Goal: Task Accomplishment & Management: Manage account settings

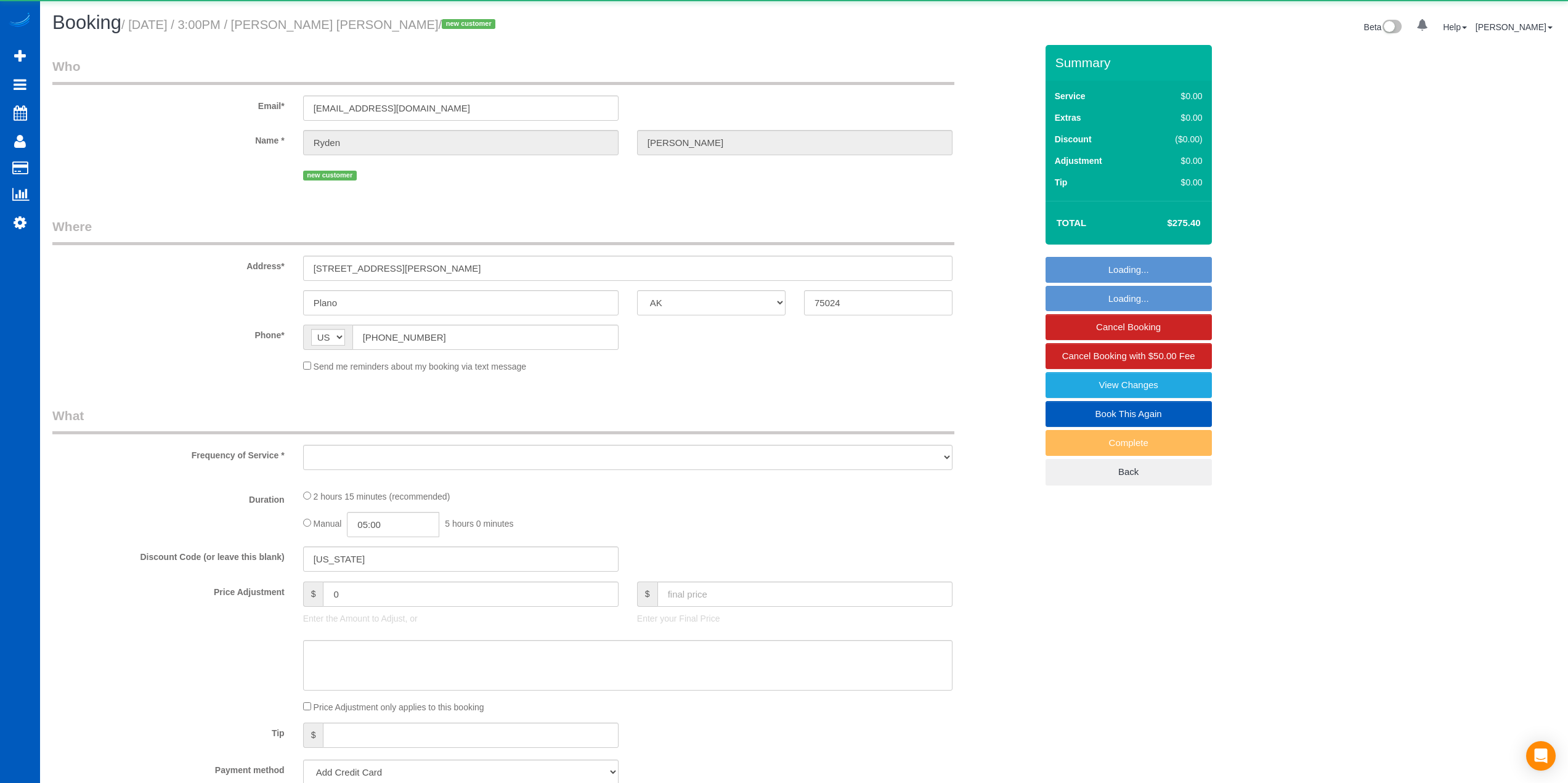
select select "[GEOGRAPHIC_DATA]"
select select "object:1060"
select select "string:fspay-5a97326b-9558-4cd6-81a9-38562b232ffb"
select select "199"
select select "1501"
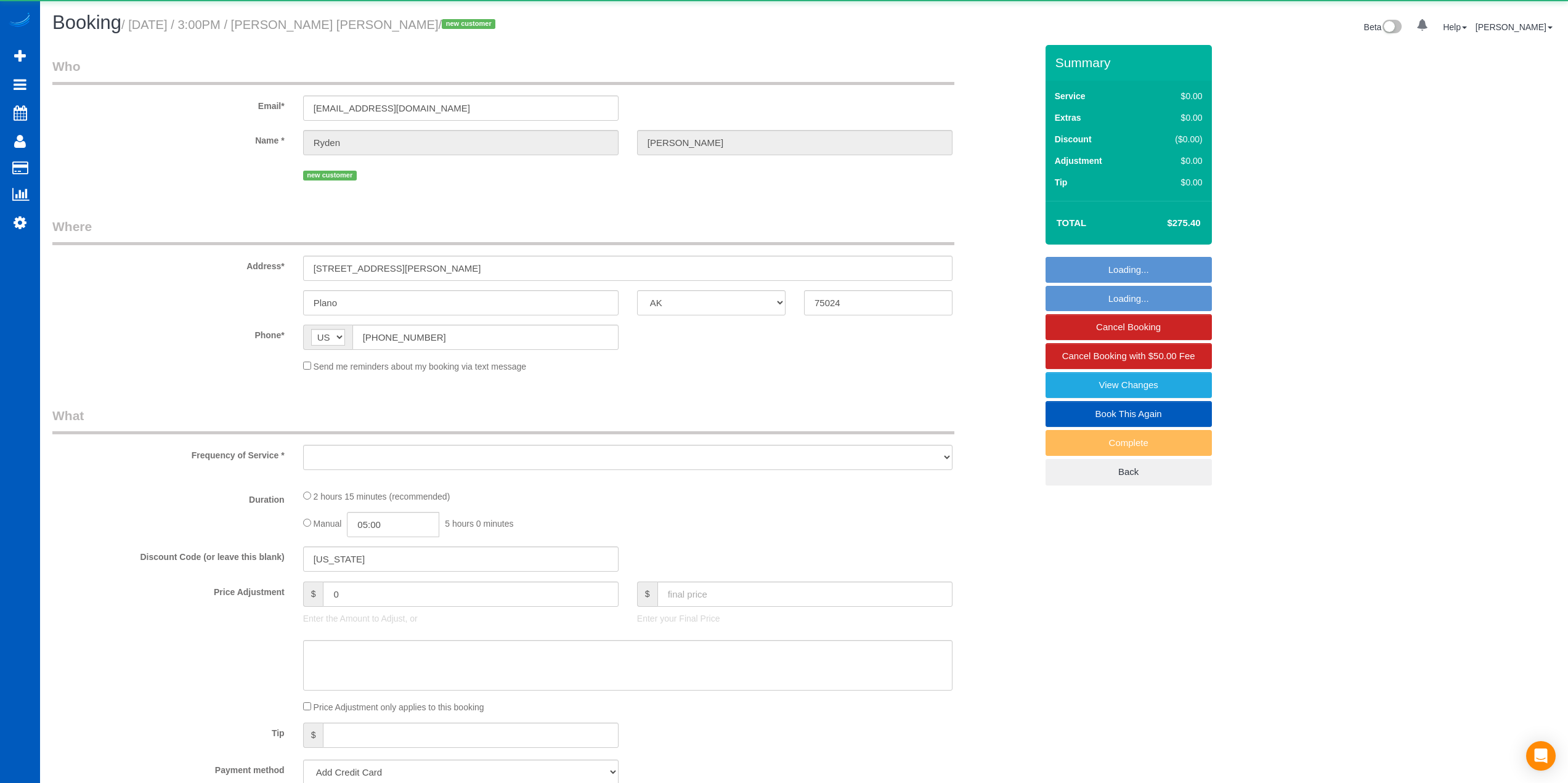
select select "3"
select select "spot1"
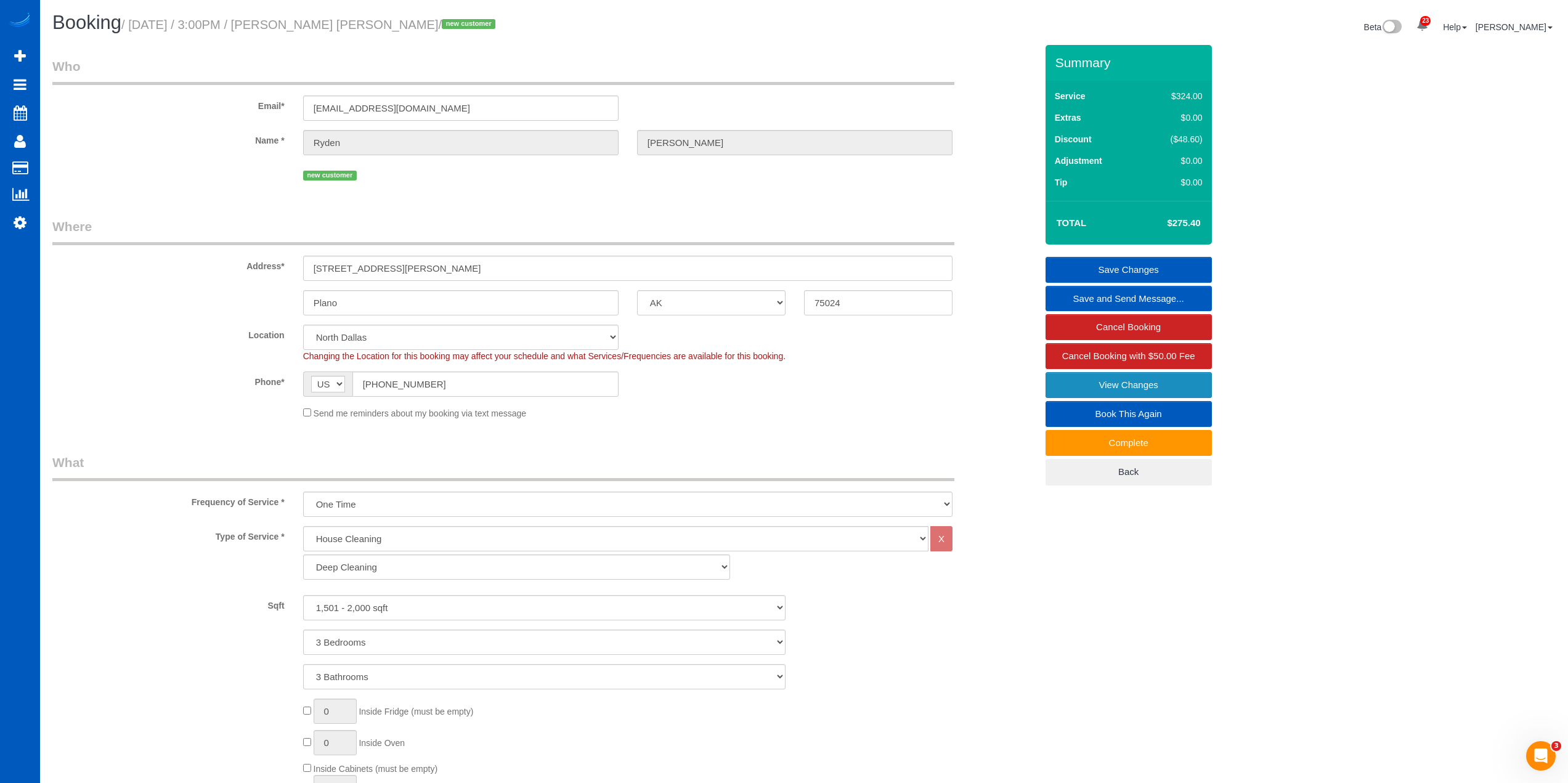
click at [1139, 376] on link "View Changes" at bounding box center [1129, 385] width 166 height 26
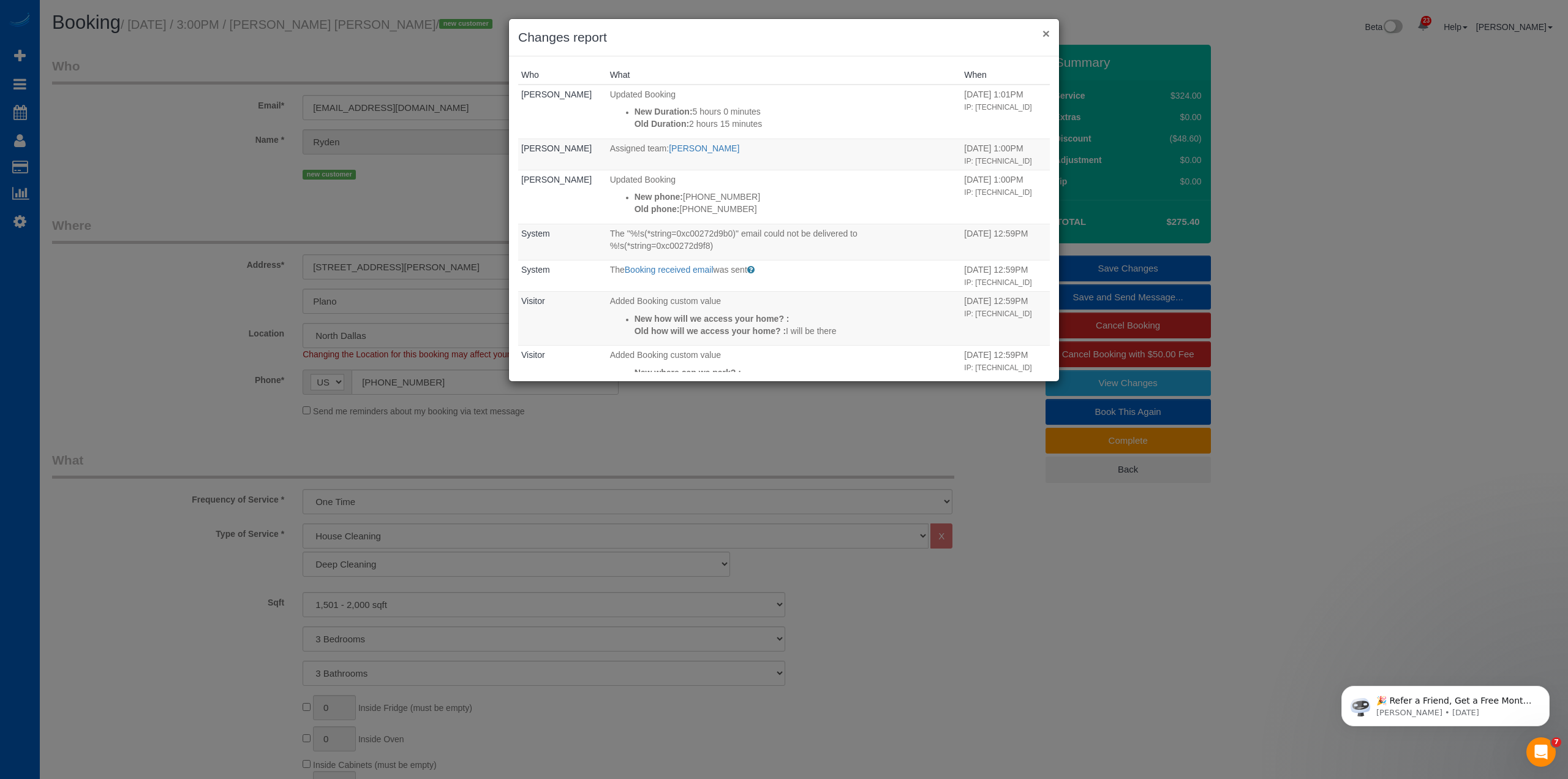
click at [1048, 28] on button "×" at bounding box center [1046, 33] width 8 height 13
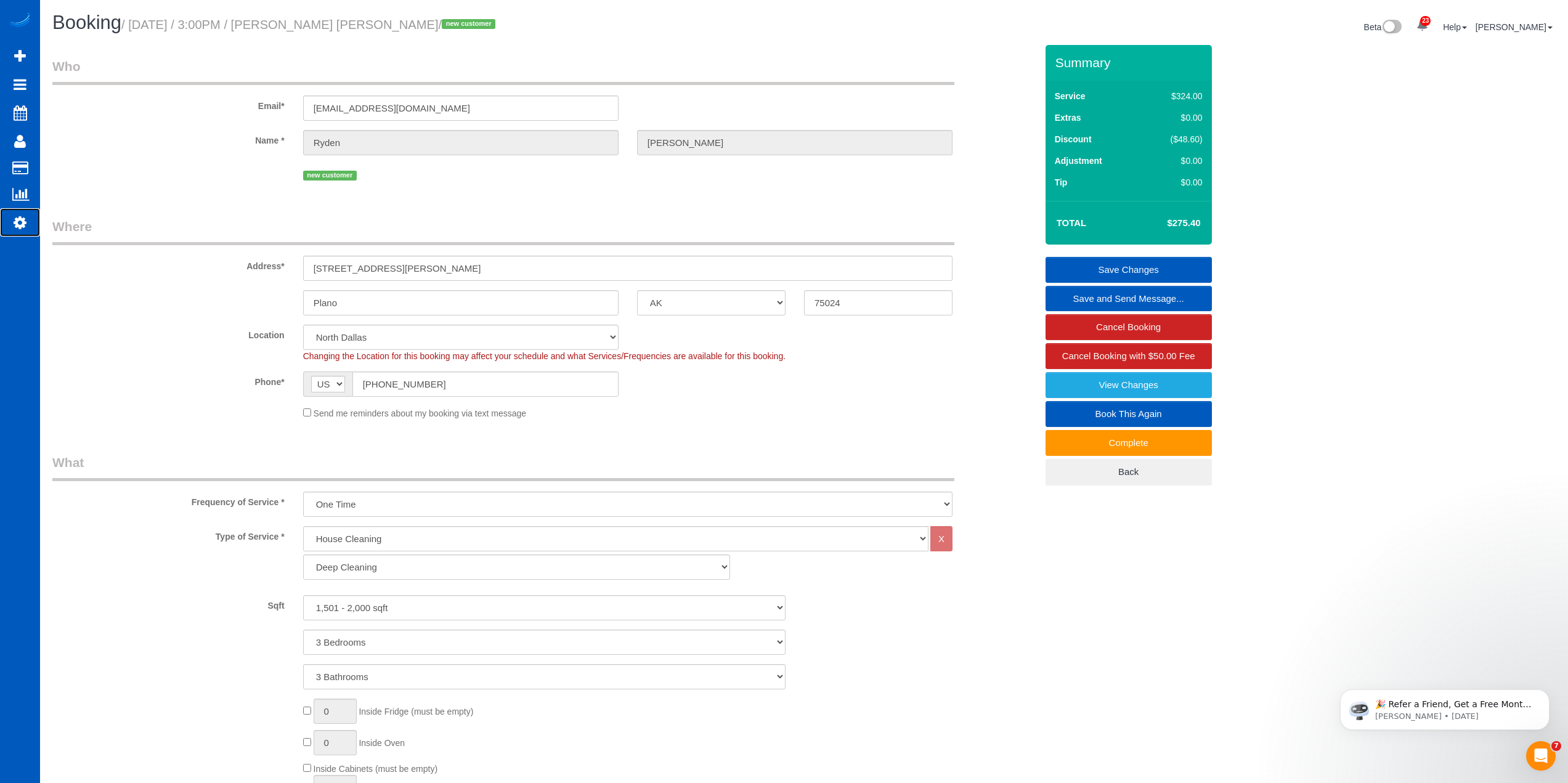
click at [15, 223] on icon at bounding box center [19, 223] width 13 height 15
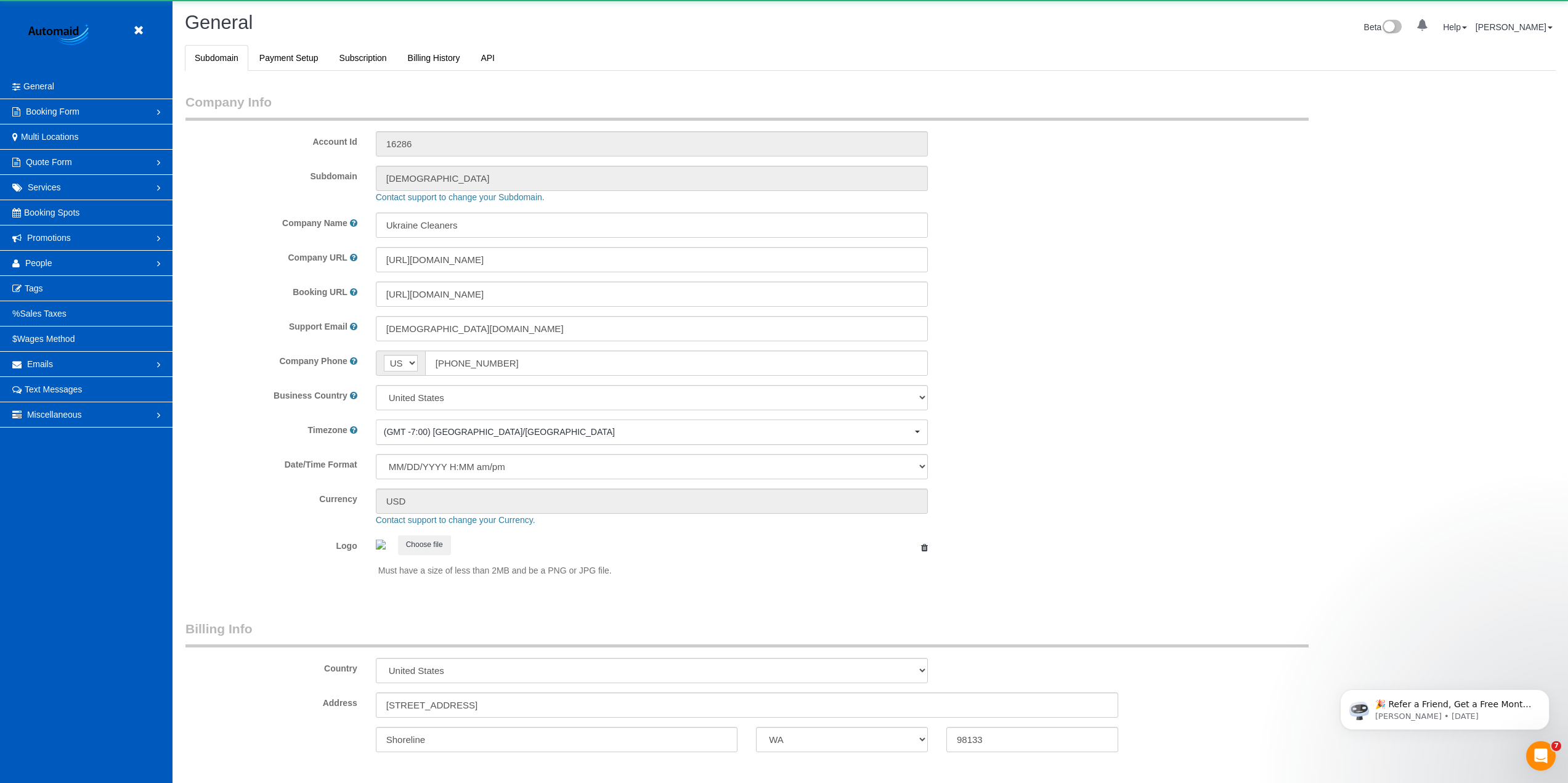
scroll to position [2697, 1568]
select select "1"
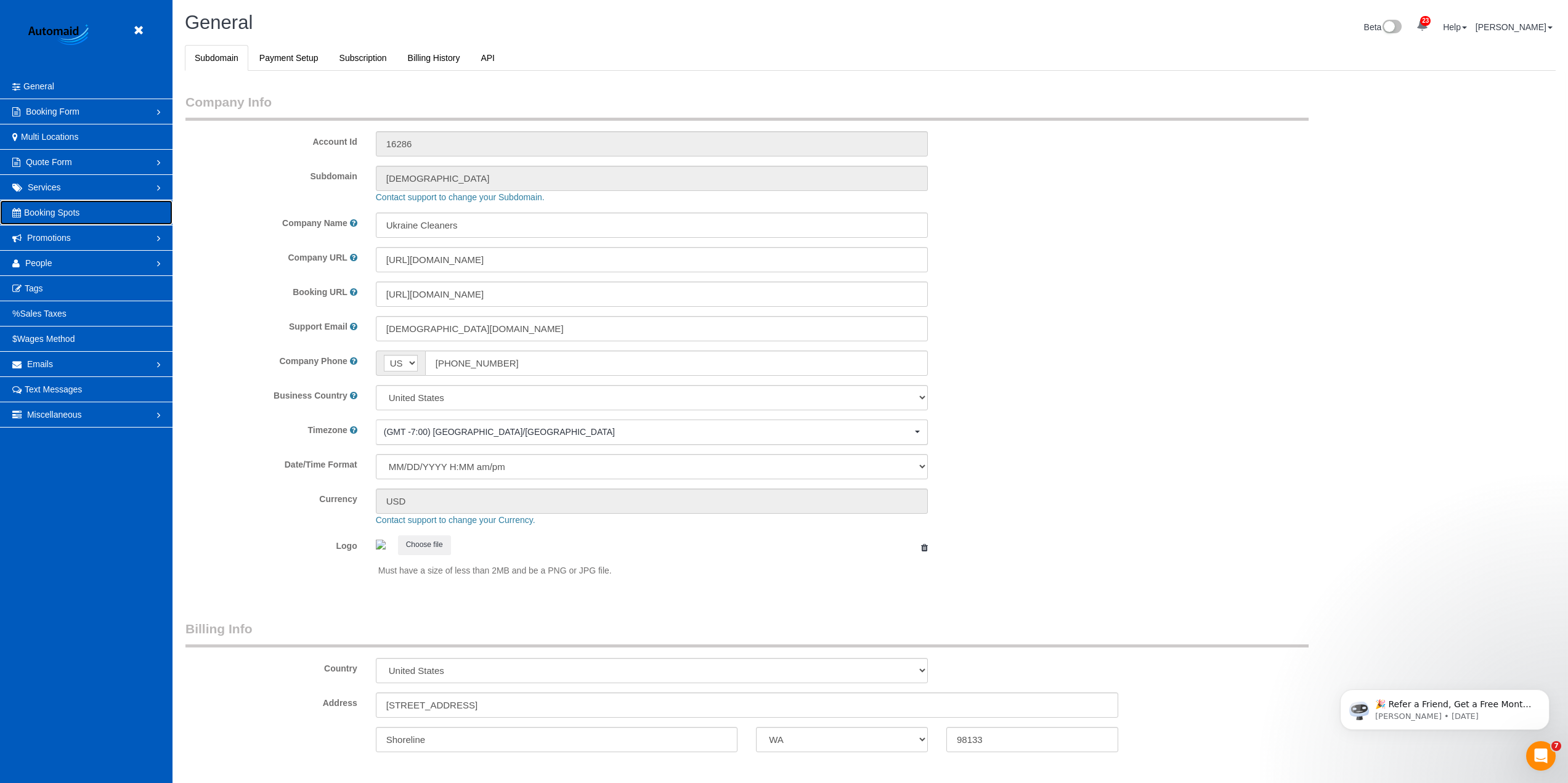
click at [119, 209] on link "Booking Spots" at bounding box center [86, 212] width 172 height 24
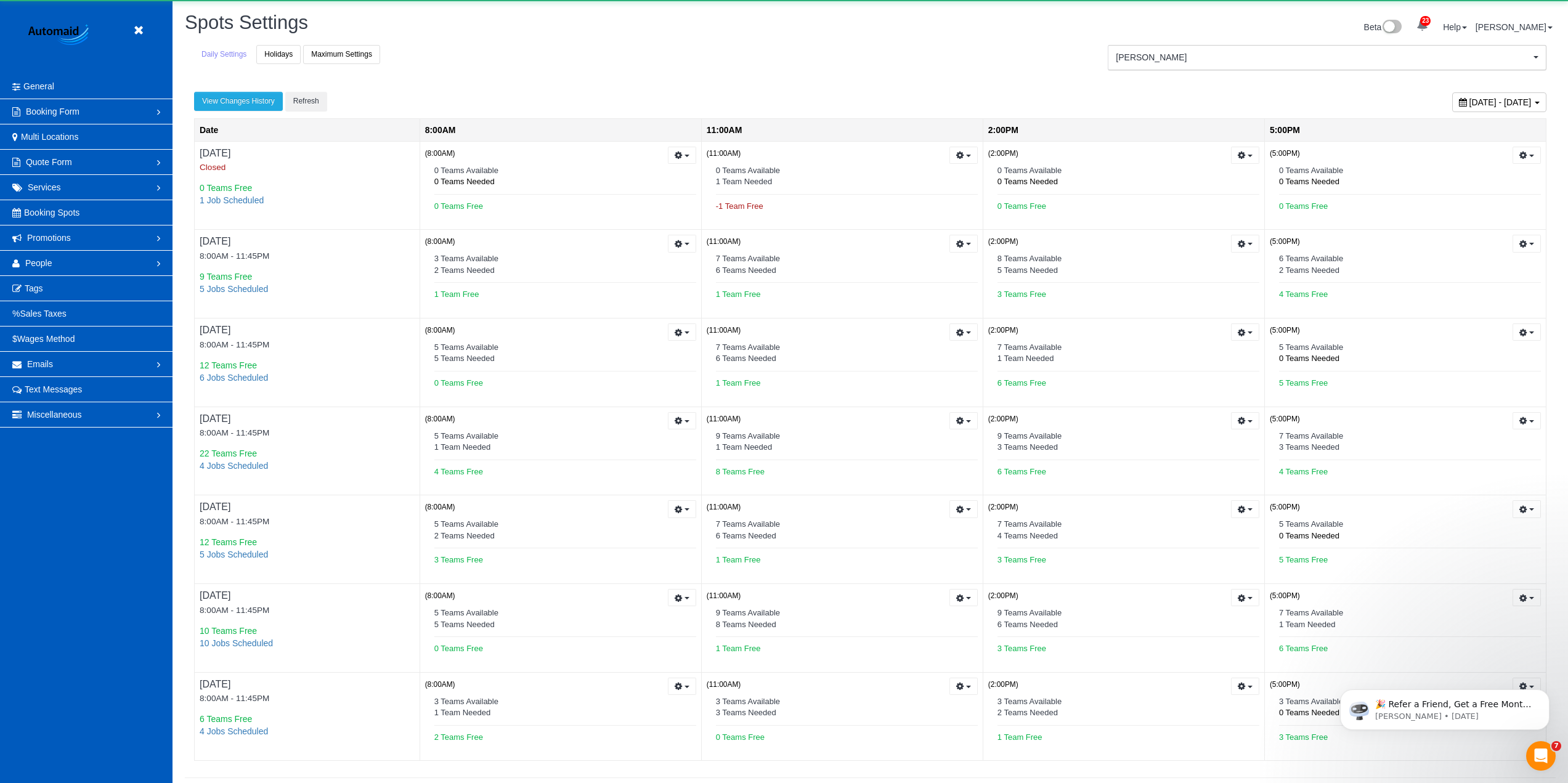
scroll to position [815, 1568]
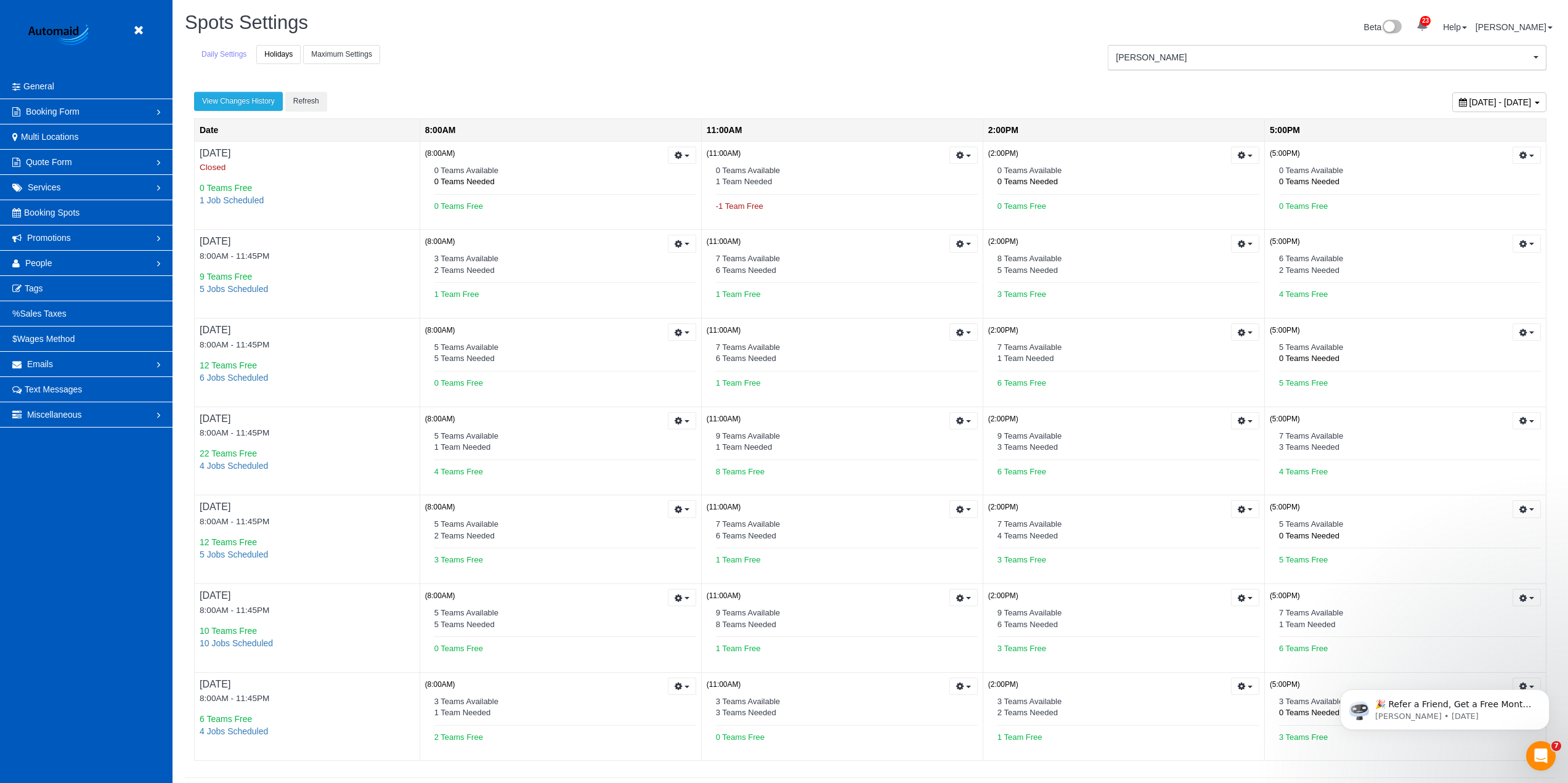
click at [346, 52] on link "Maximum Settings" at bounding box center [342, 55] width 77 height 19
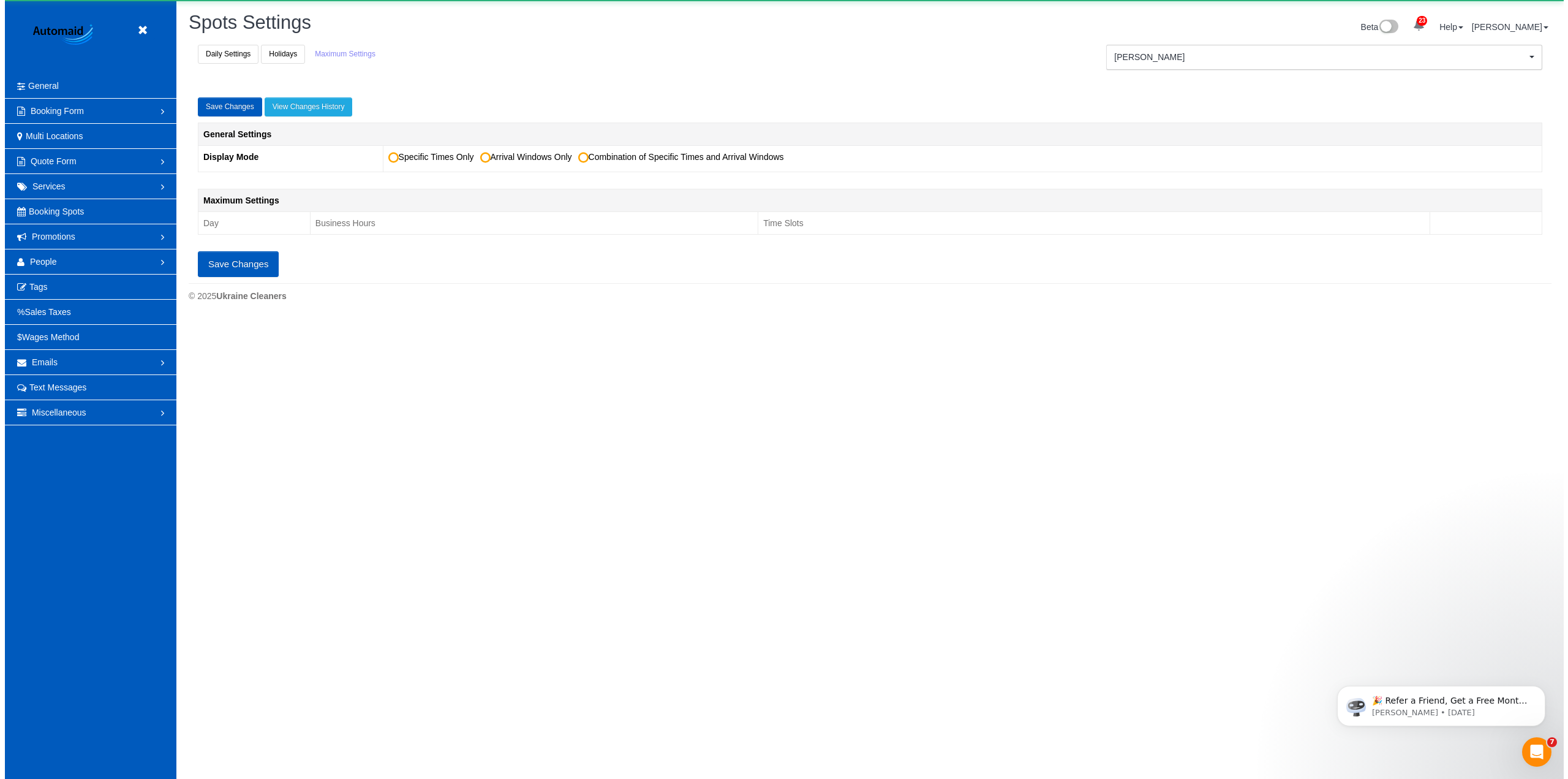
scroll to position [863, 1559]
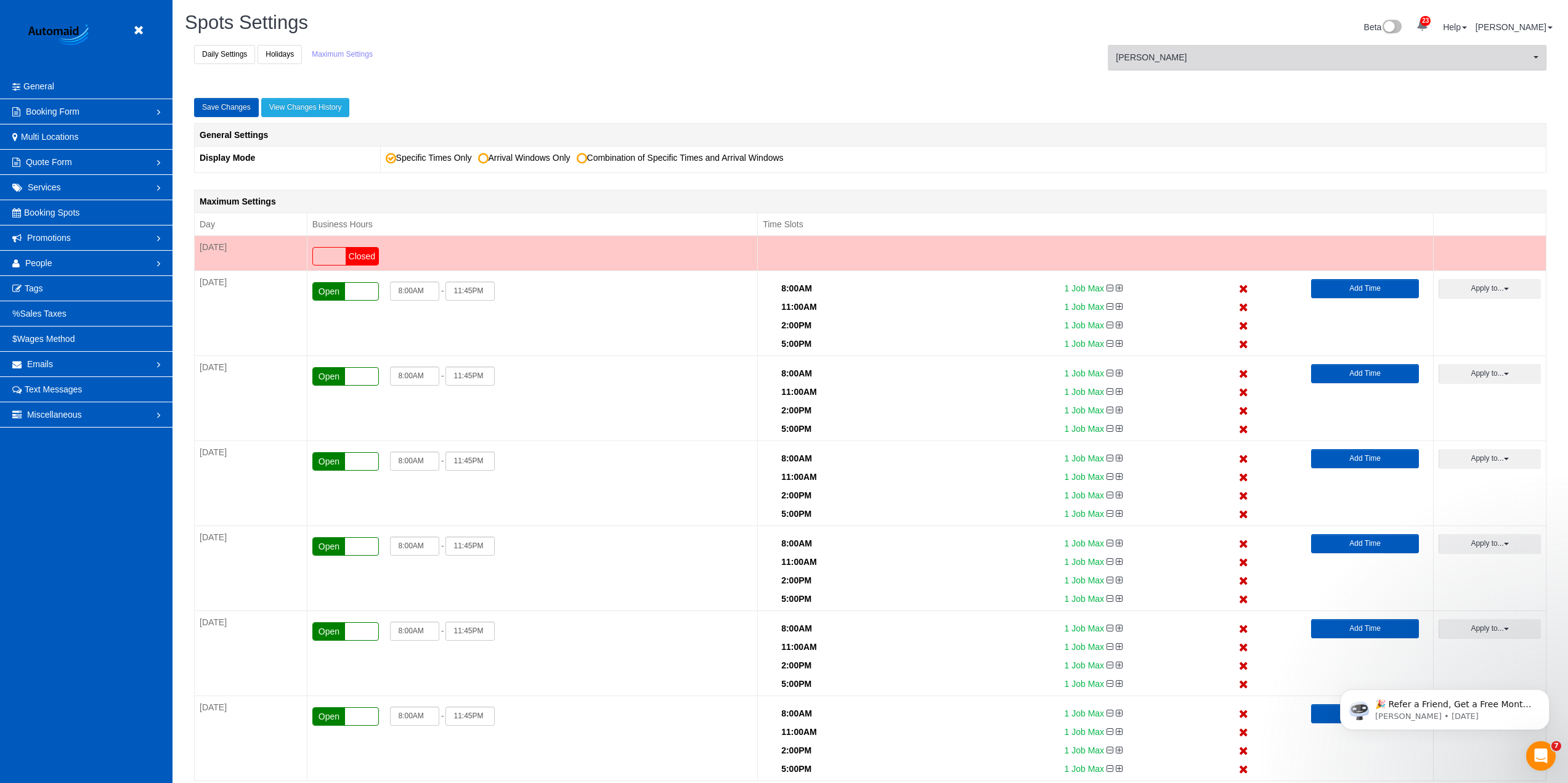
click at [1413, 64] on button "[PERSON_NAME]" at bounding box center [1327, 58] width 439 height 25
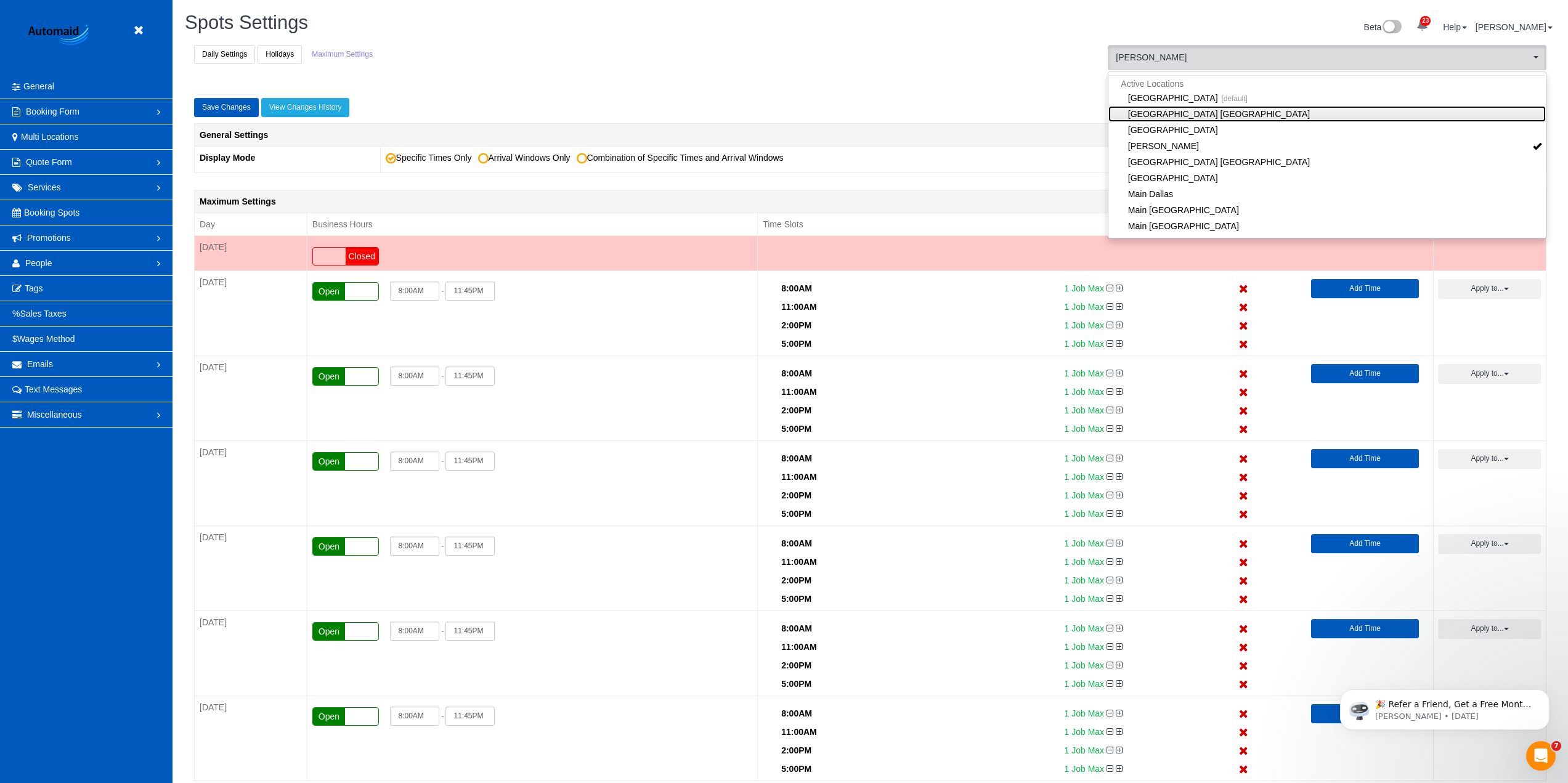
click at [1171, 109] on link "[GEOGRAPHIC_DATA] [GEOGRAPHIC_DATA]" at bounding box center [1327, 113] width 438 height 16
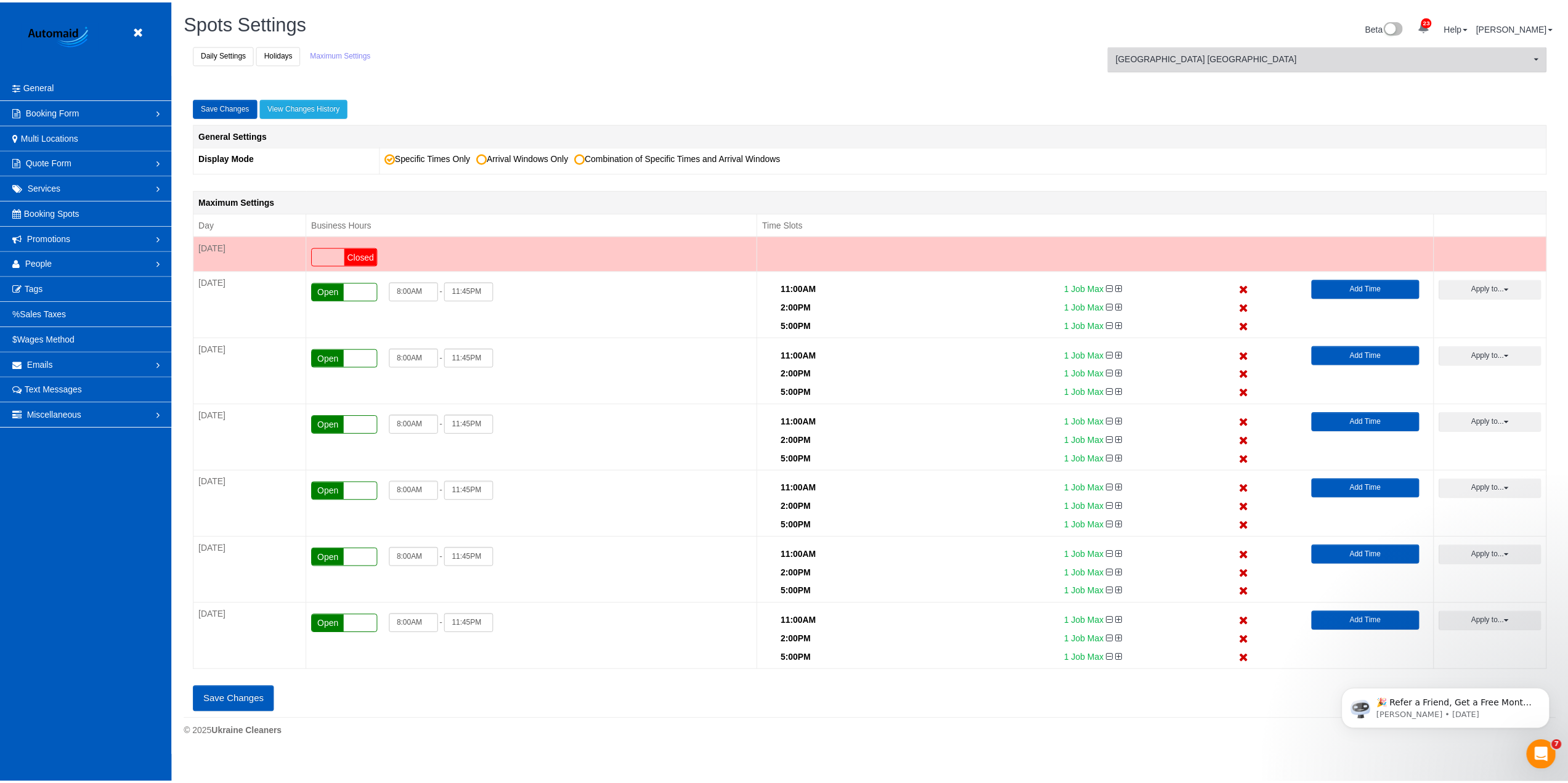
scroll to position [60844, 60034]
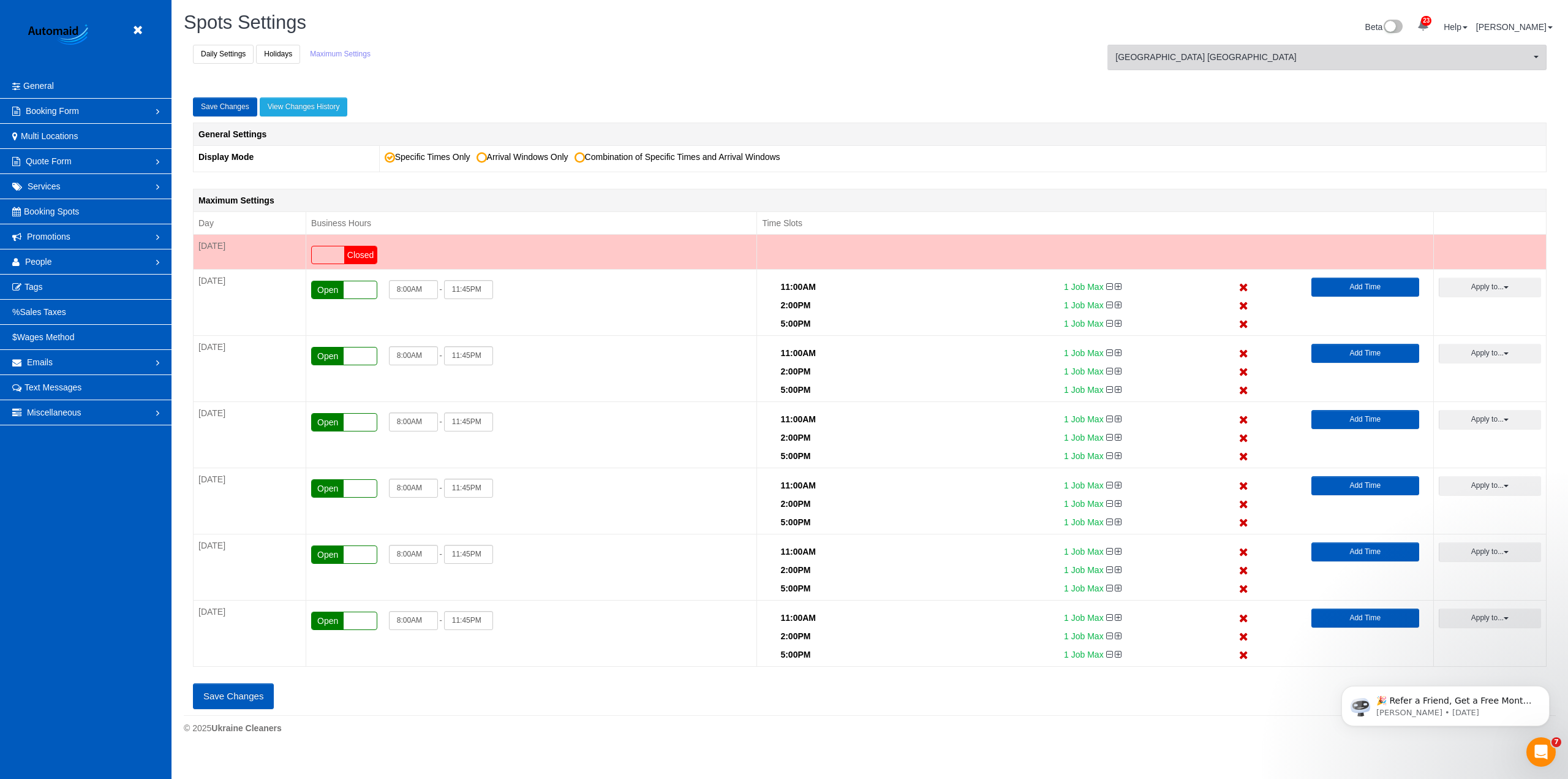
click at [1388, 54] on span "[GEOGRAPHIC_DATA] [GEOGRAPHIC_DATA]" at bounding box center [1322, 57] width 415 height 13
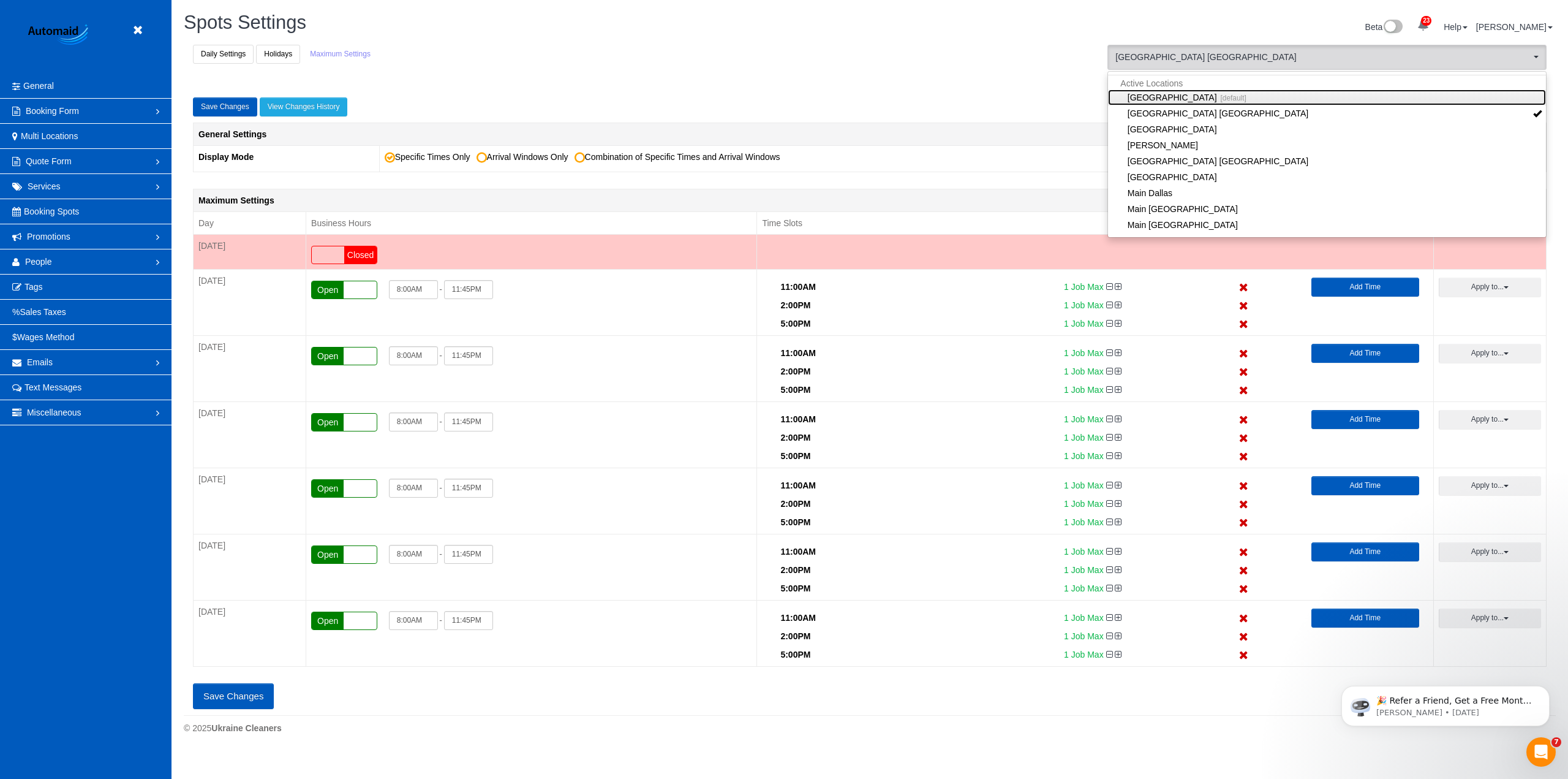
click at [1175, 94] on link "North Seattle [default]" at bounding box center [1327, 97] width 438 height 16
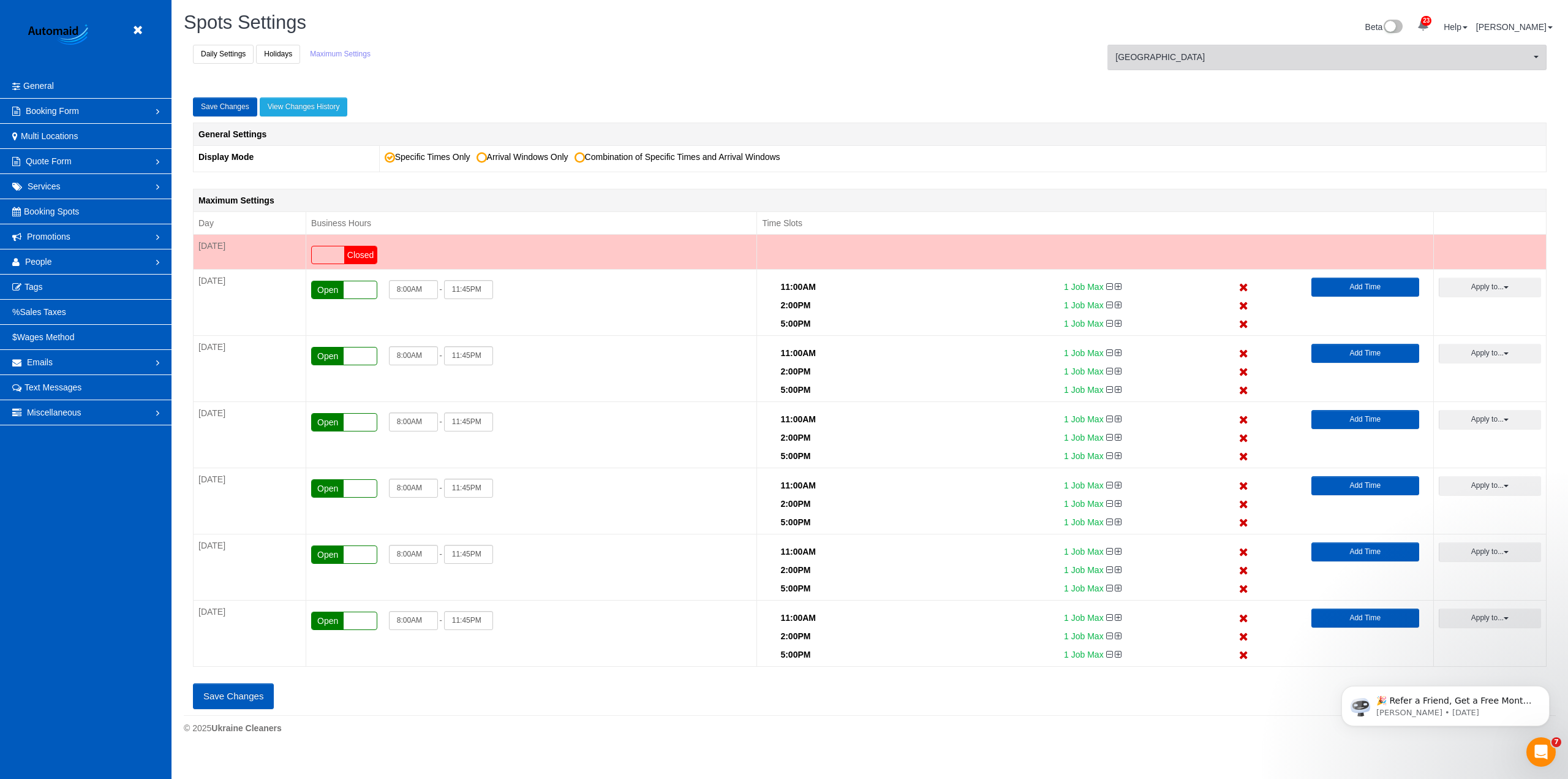
scroll to position [863, 1559]
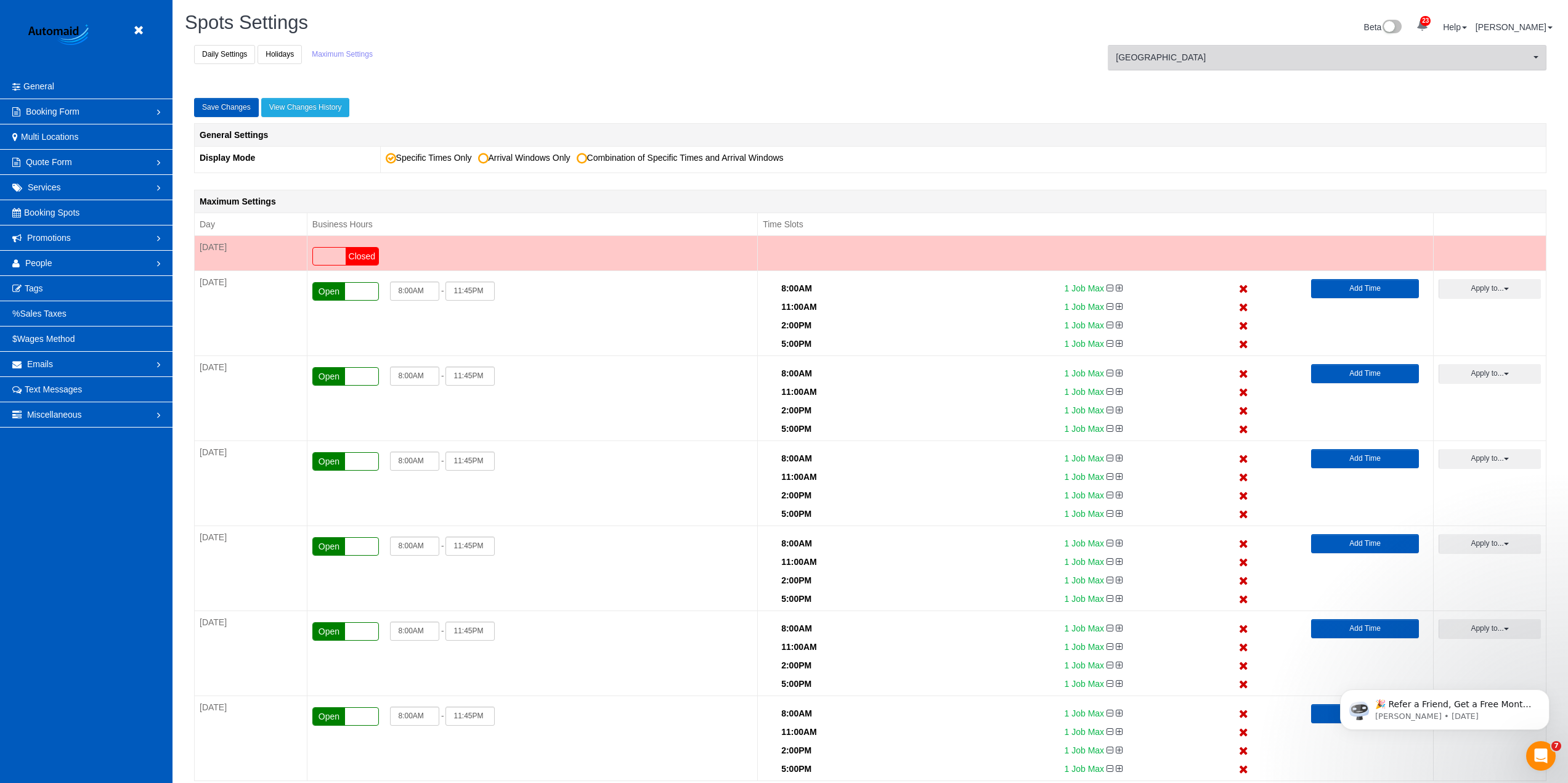
click at [1229, 63] on span "[GEOGRAPHIC_DATA]" at bounding box center [1323, 57] width 414 height 13
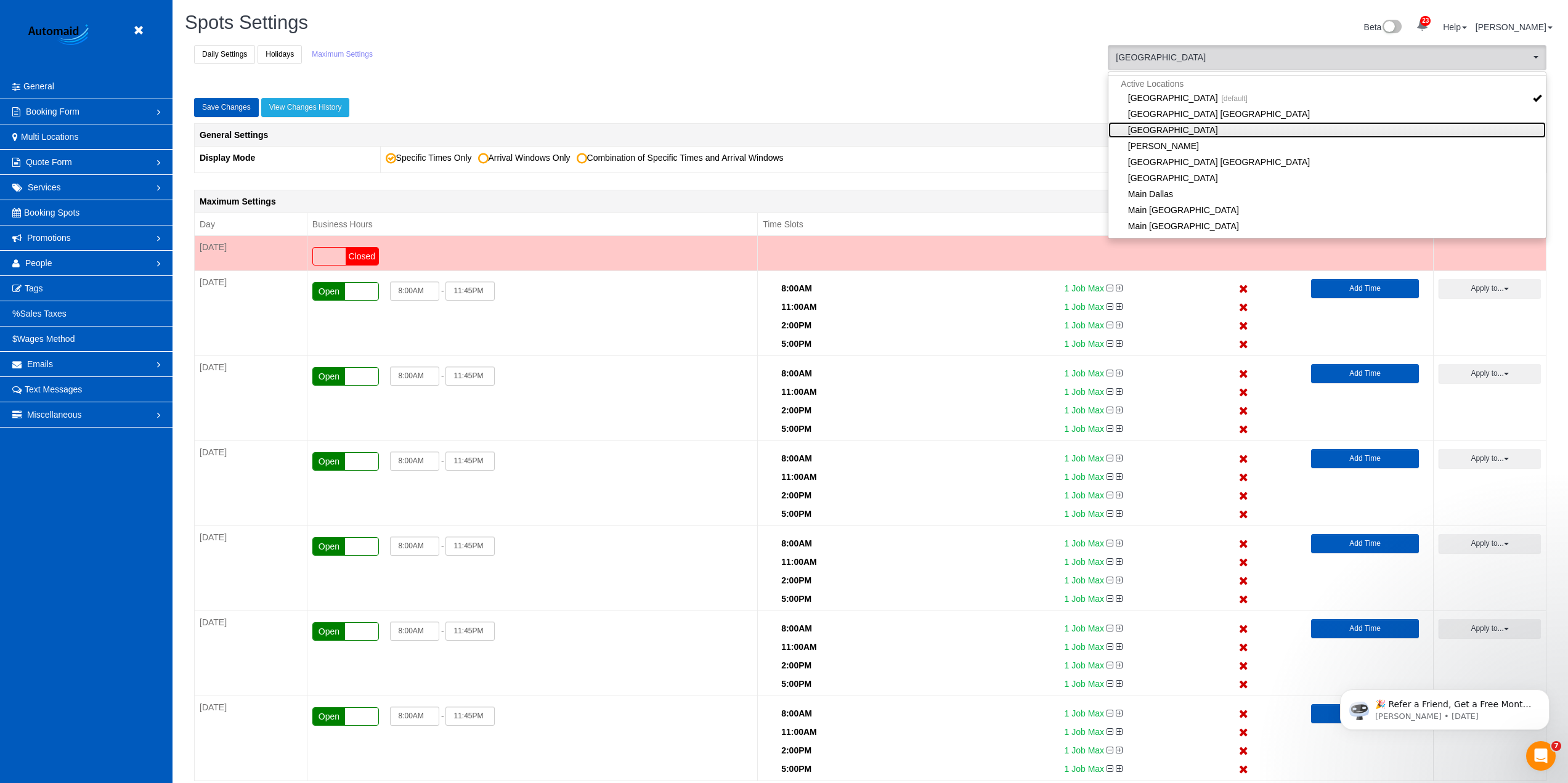
click at [1195, 135] on link "[GEOGRAPHIC_DATA]" at bounding box center [1327, 129] width 438 height 16
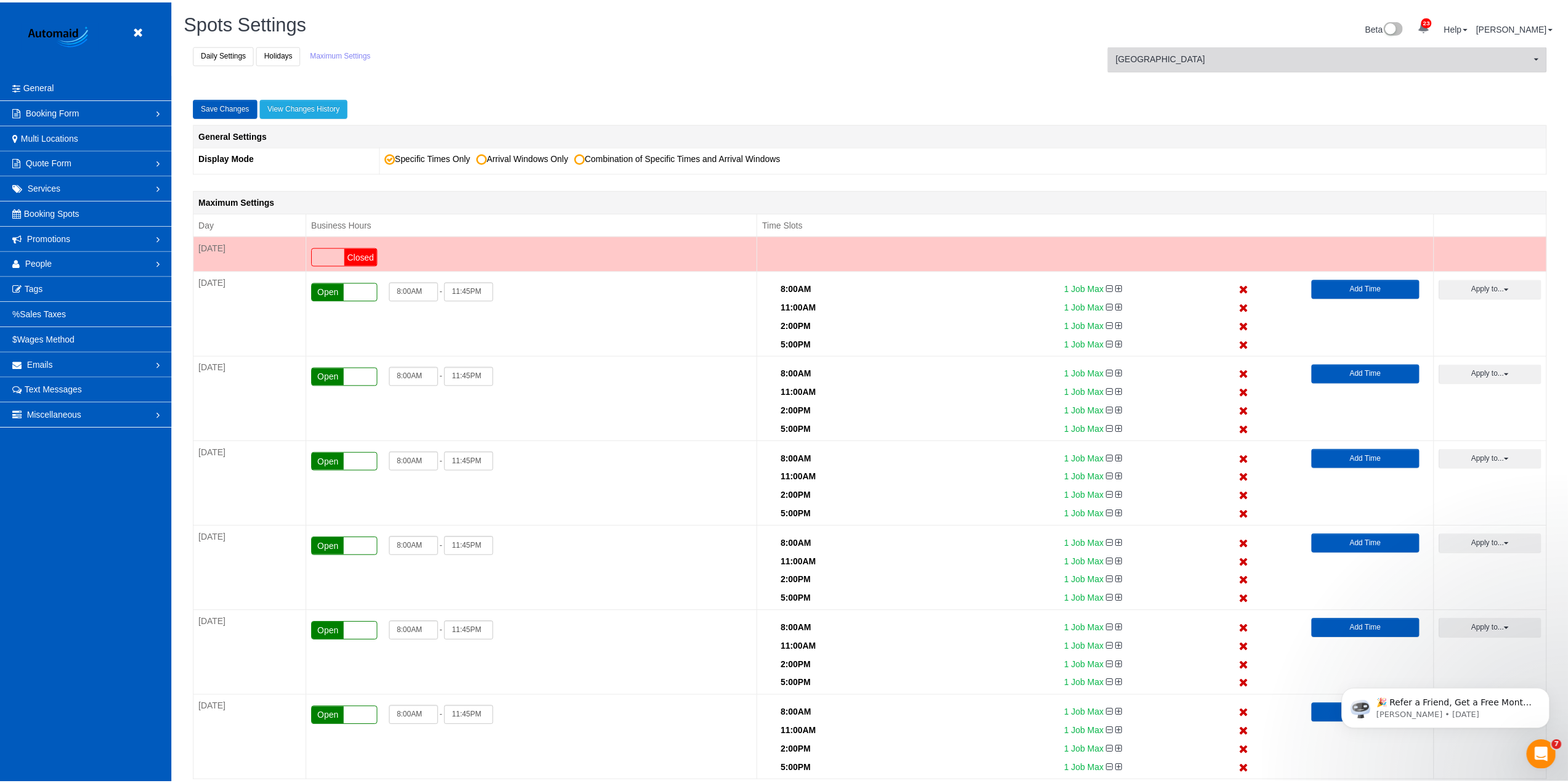
scroll to position [60844, 60034]
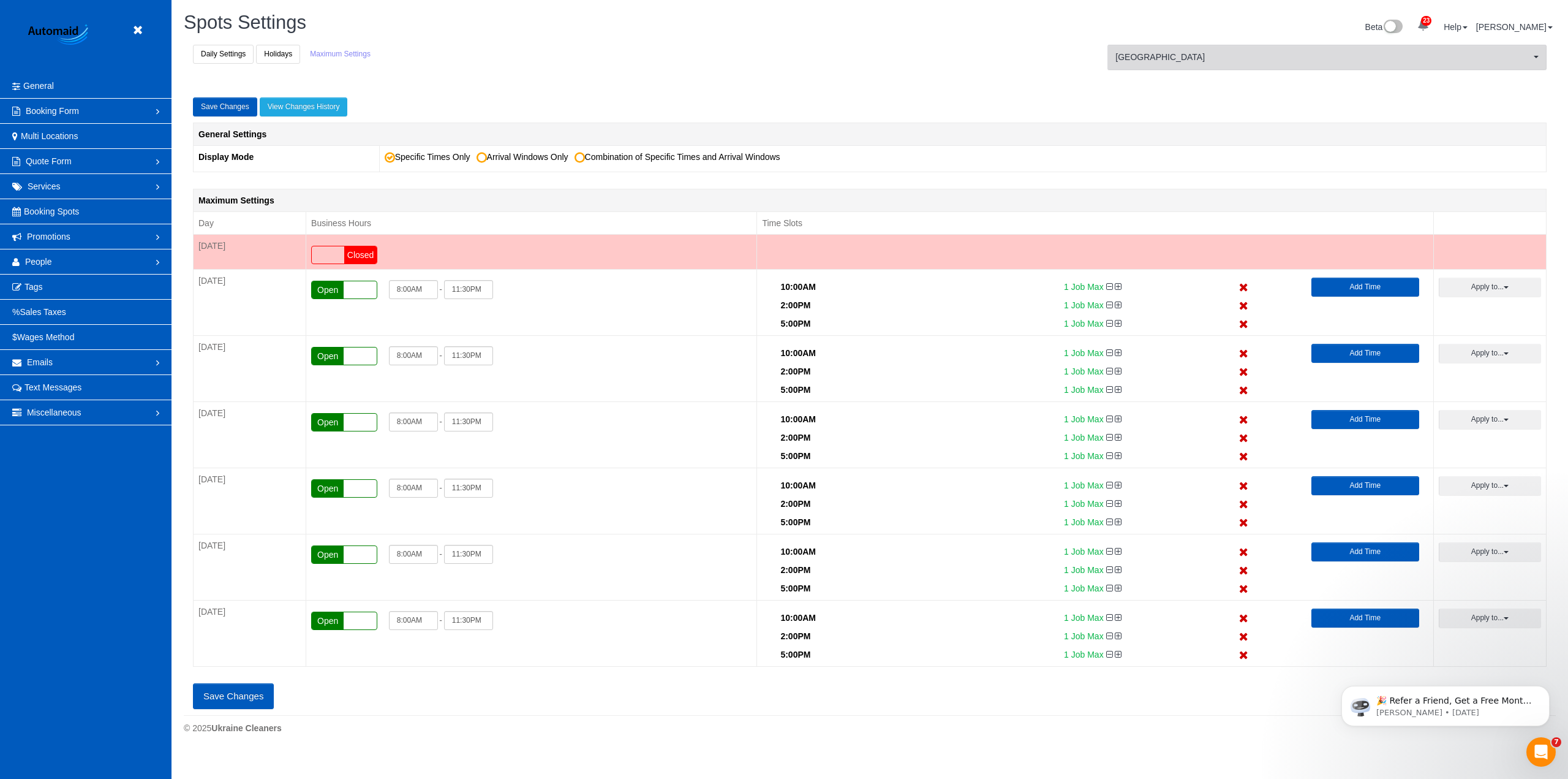
click at [1214, 67] on button "Denver [GEOGRAPHIC_DATA]" at bounding box center [1327, 58] width 439 height 25
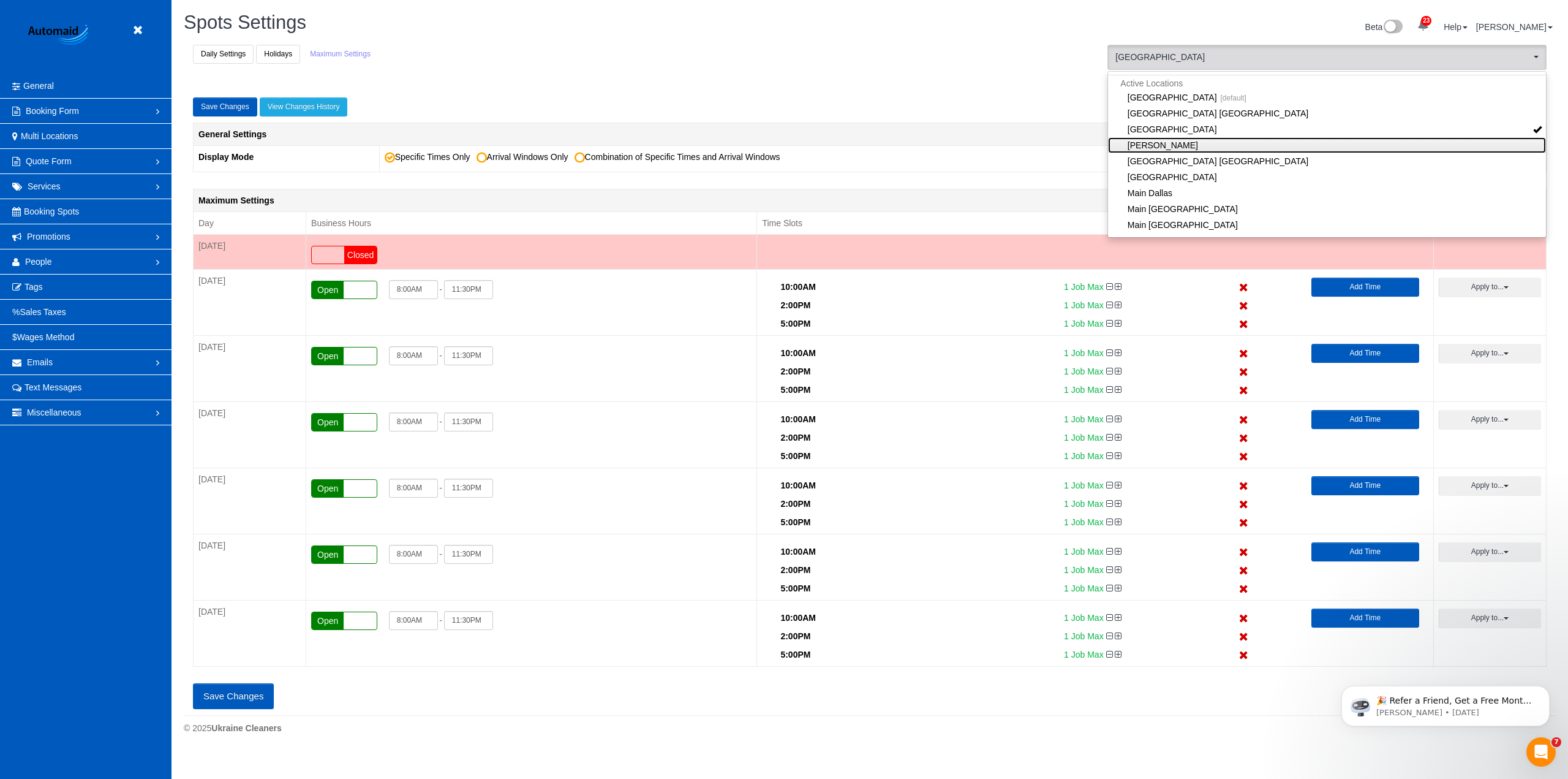
click at [1170, 143] on link "[PERSON_NAME]" at bounding box center [1327, 145] width 438 height 16
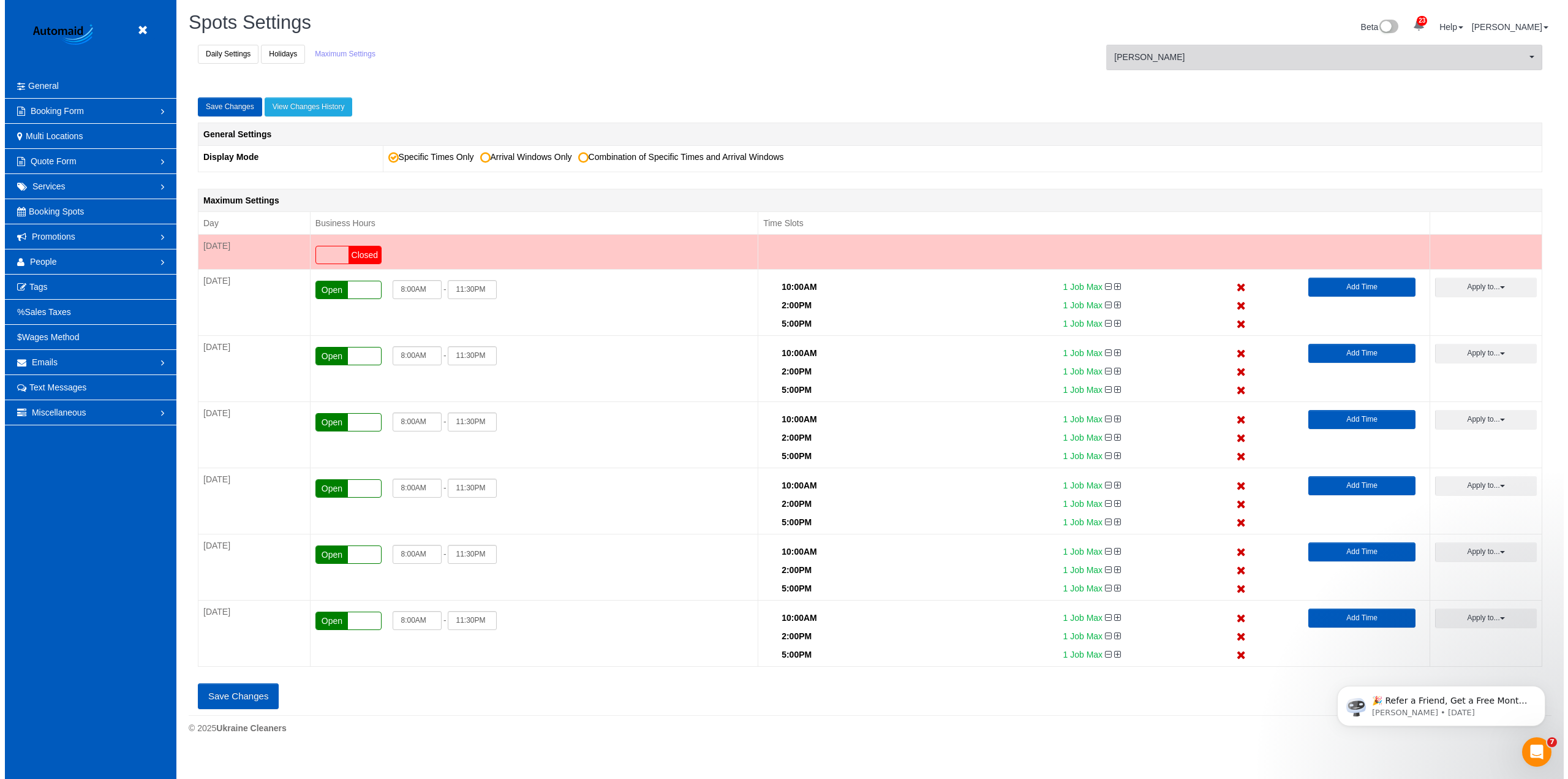
scroll to position [863, 1559]
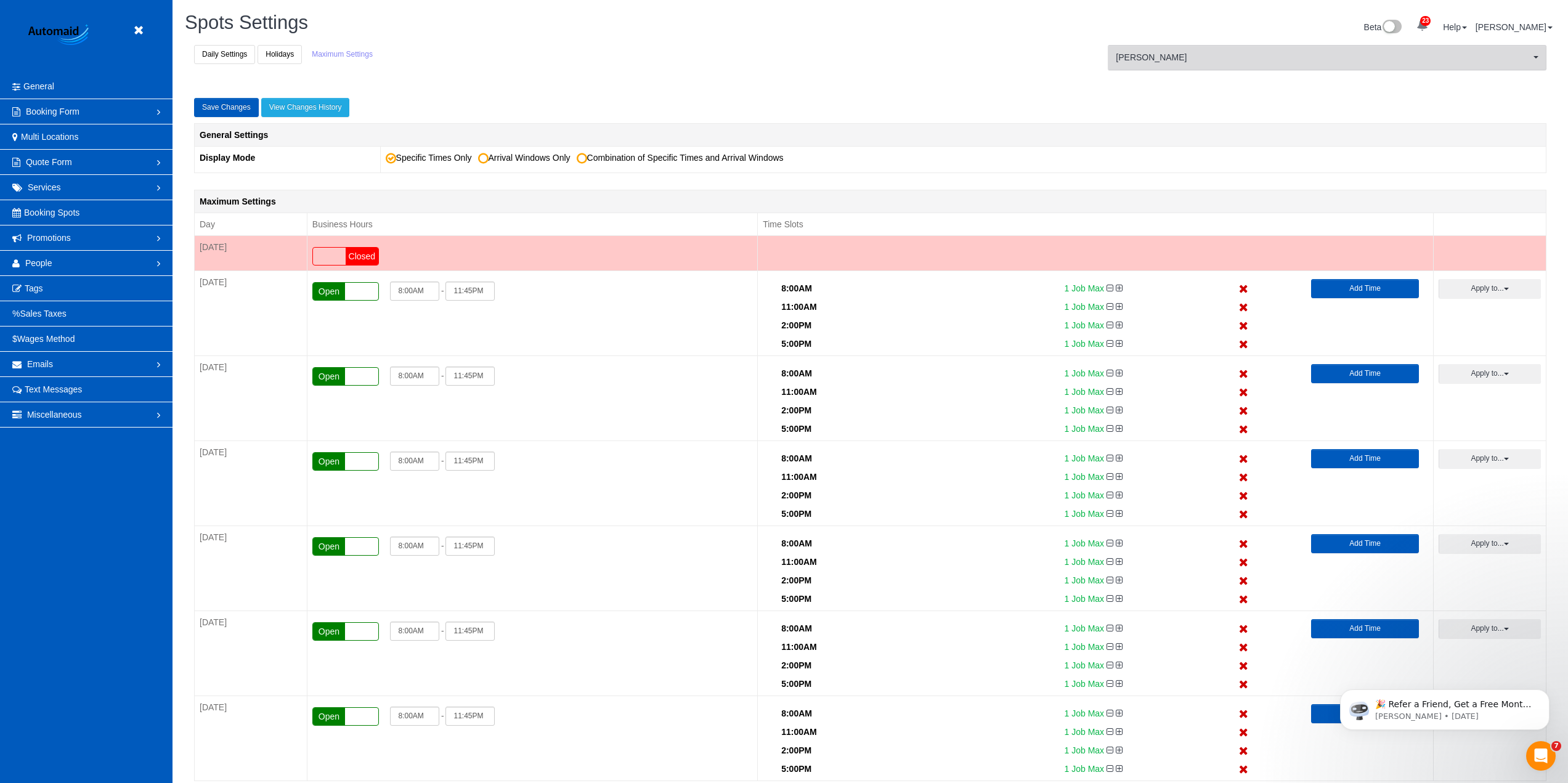
click at [1192, 64] on button "[PERSON_NAME]" at bounding box center [1327, 58] width 439 height 25
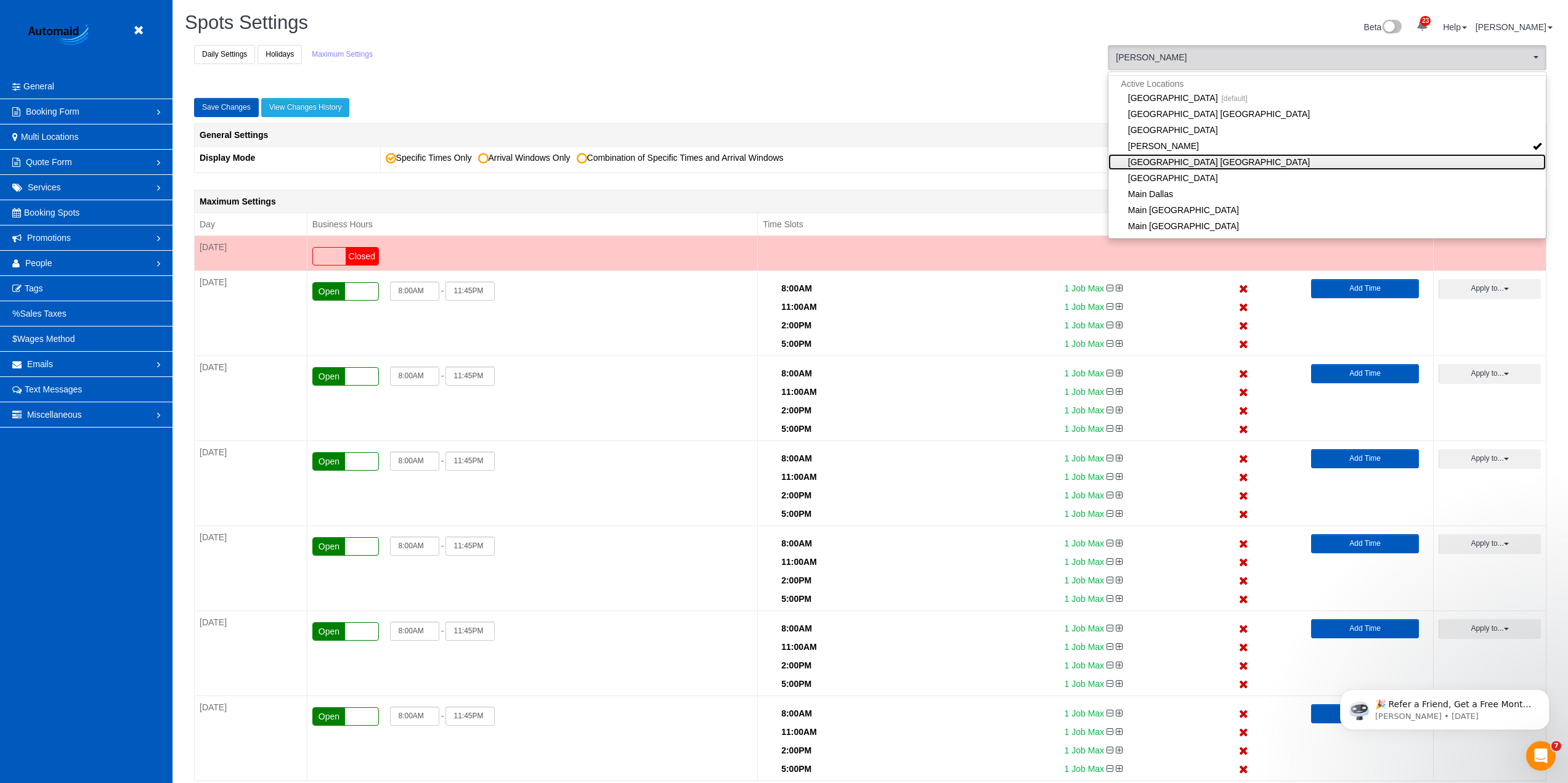
click at [1203, 159] on link "[GEOGRAPHIC_DATA] [GEOGRAPHIC_DATA]" at bounding box center [1327, 161] width 438 height 16
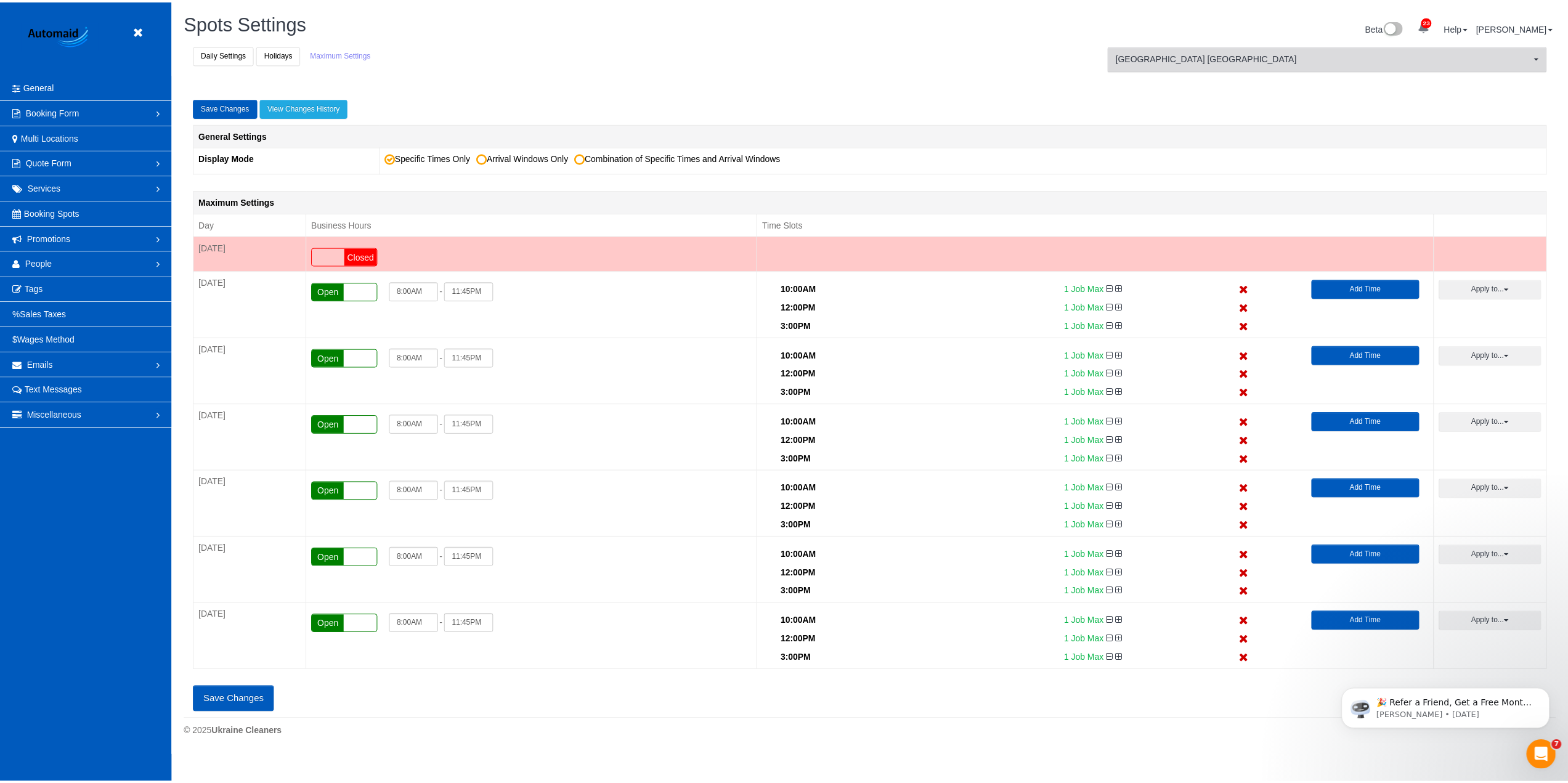
scroll to position [60844, 60034]
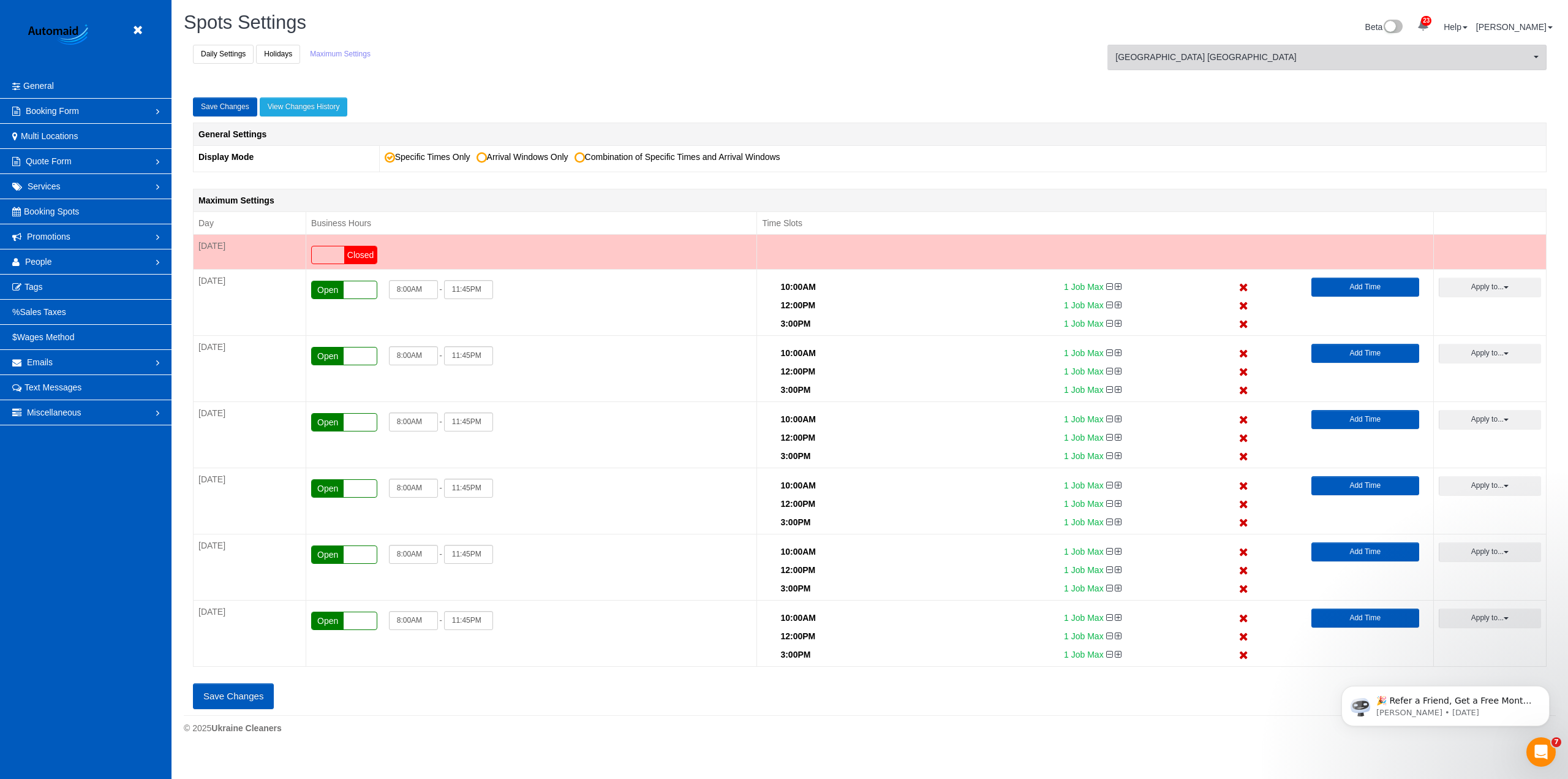
click at [1184, 60] on span "[GEOGRAPHIC_DATA] [GEOGRAPHIC_DATA]" at bounding box center [1322, 57] width 415 height 13
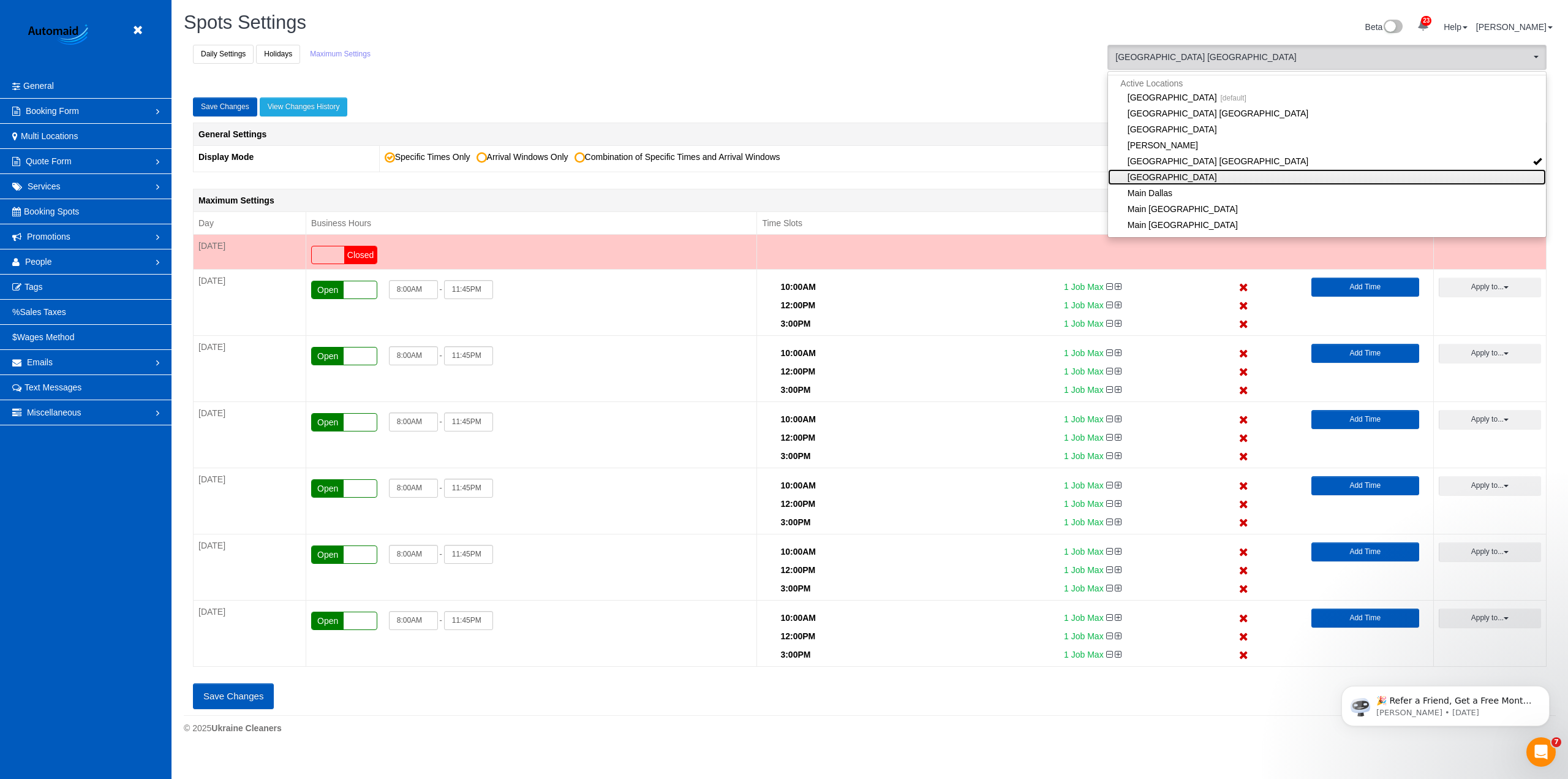
click at [1139, 172] on link "[GEOGRAPHIC_DATA]" at bounding box center [1327, 176] width 438 height 16
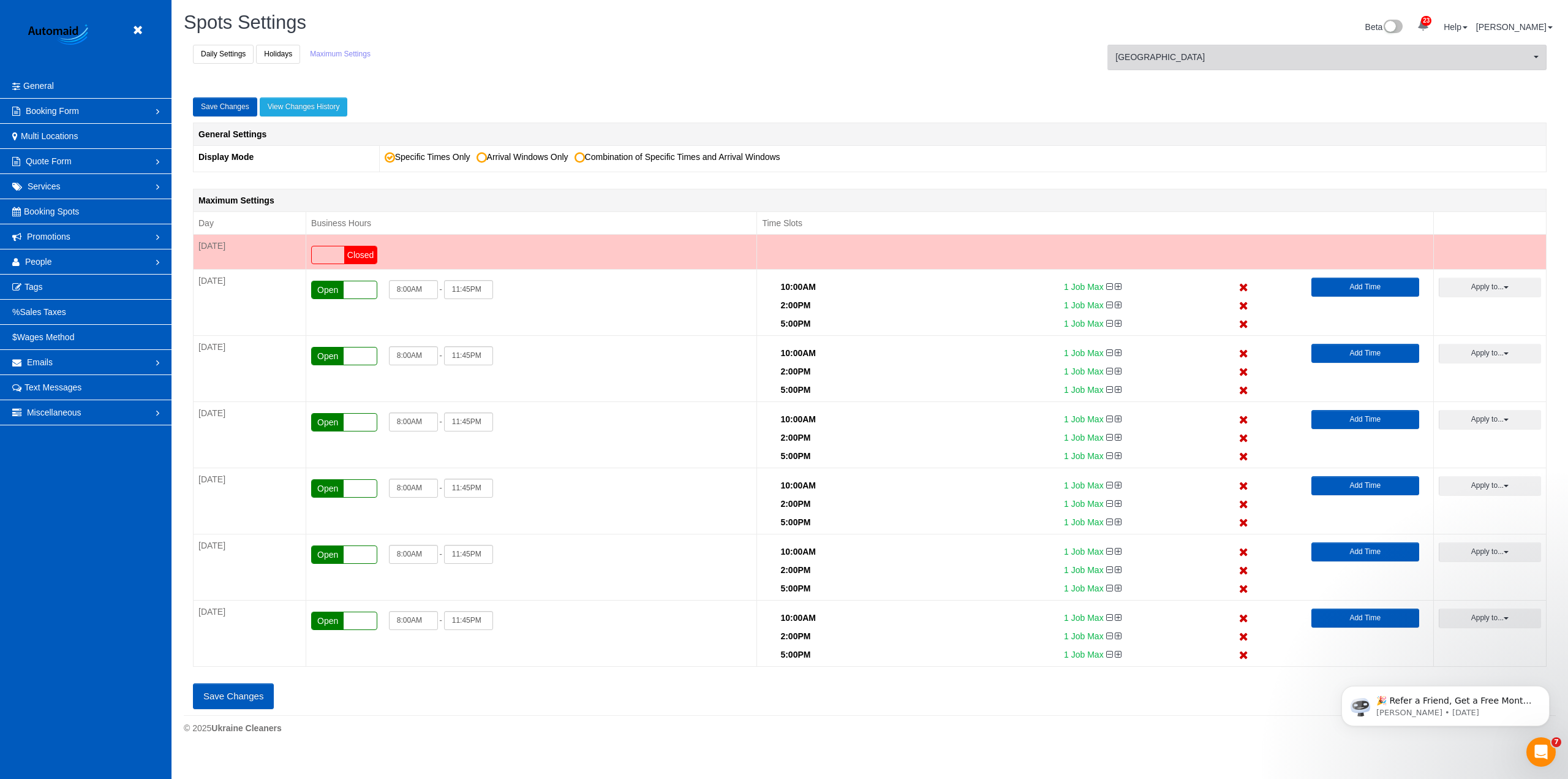
click at [1180, 59] on span "[GEOGRAPHIC_DATA]" at bounding box center [1322, 57] width 415 height 13
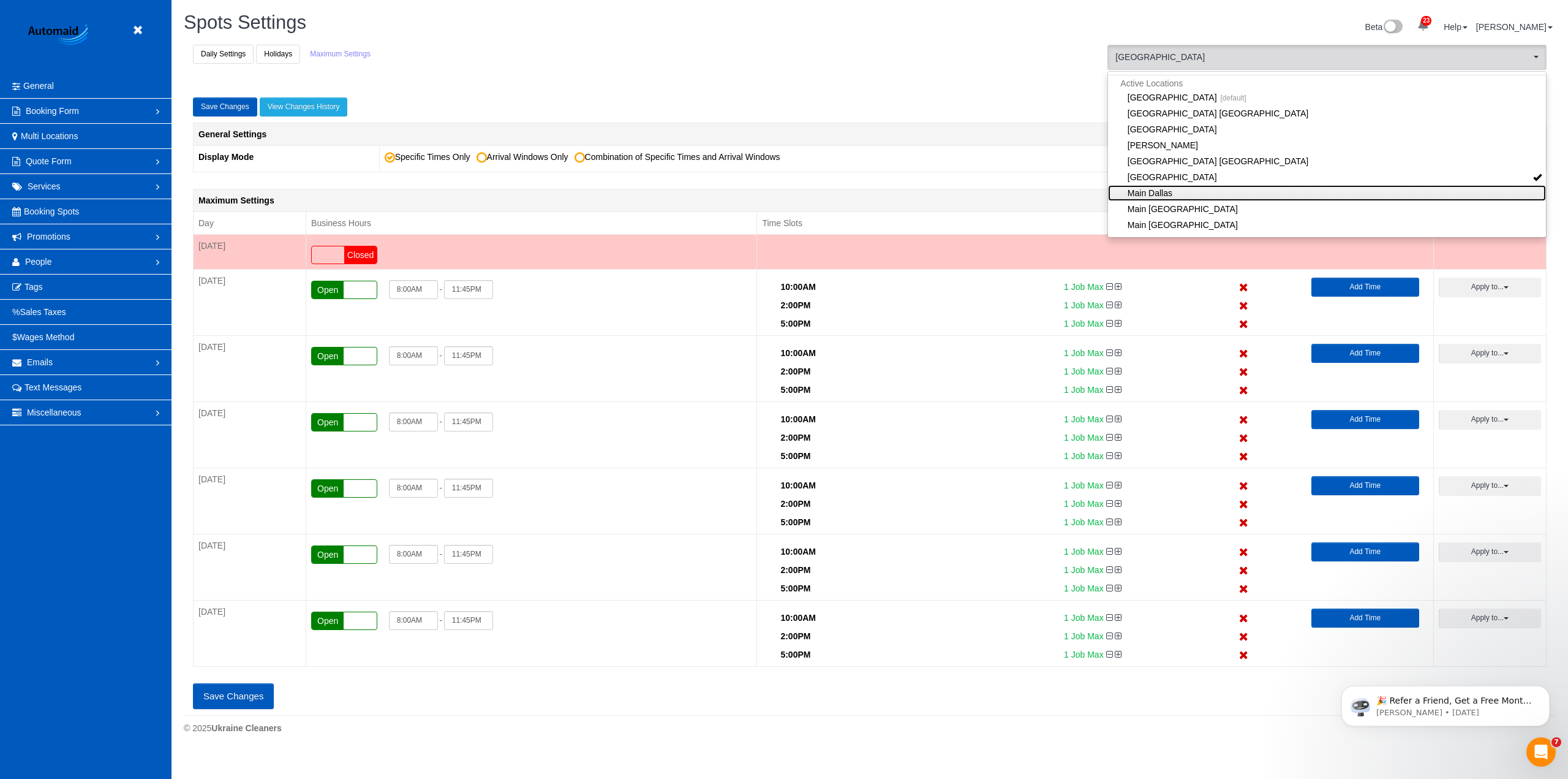
click at [1165, 187] on link "Main Dallas" at bounding box center [1327, 192] width 438 height 16
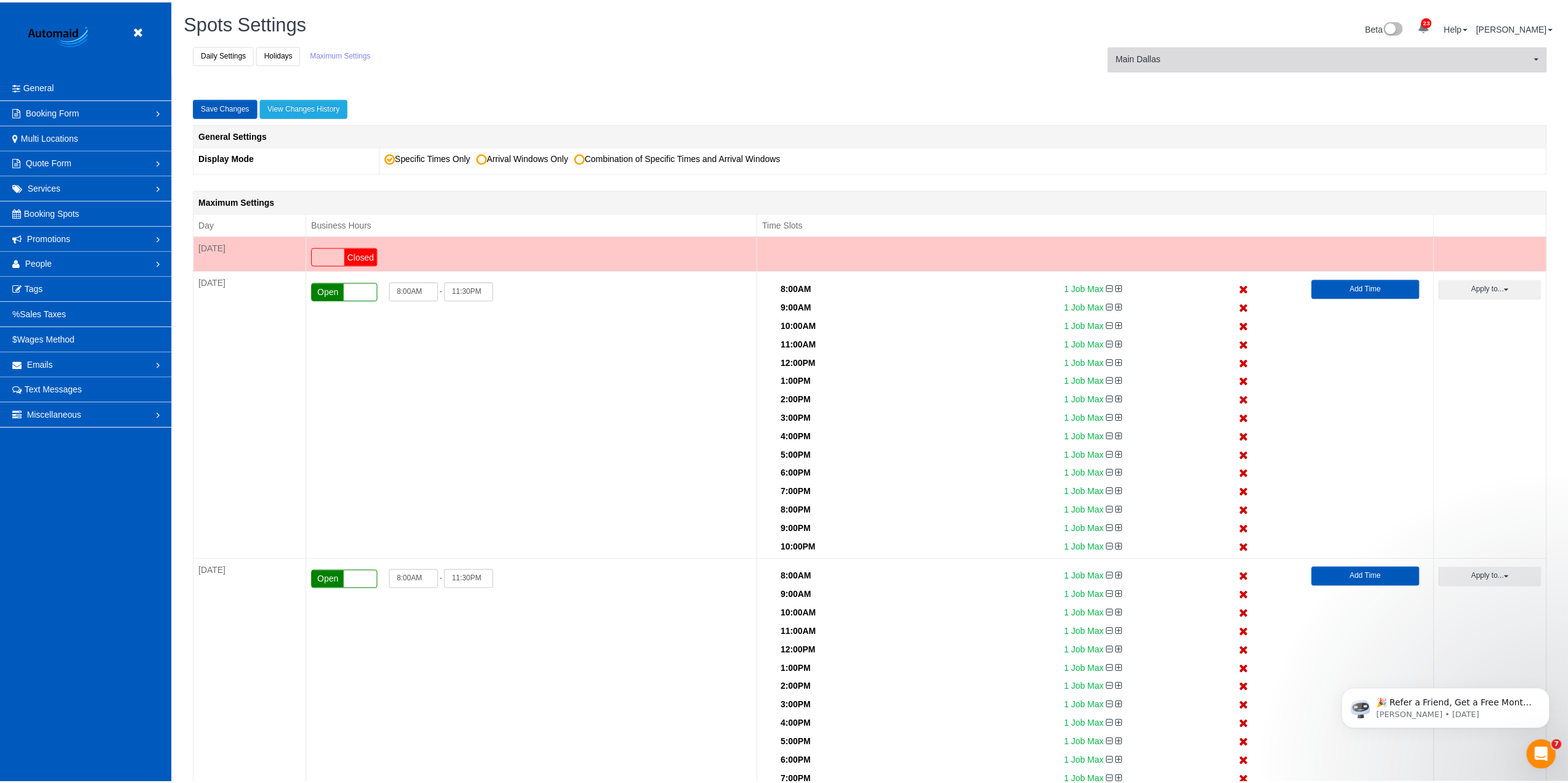
scroll to position [2086, 1568]
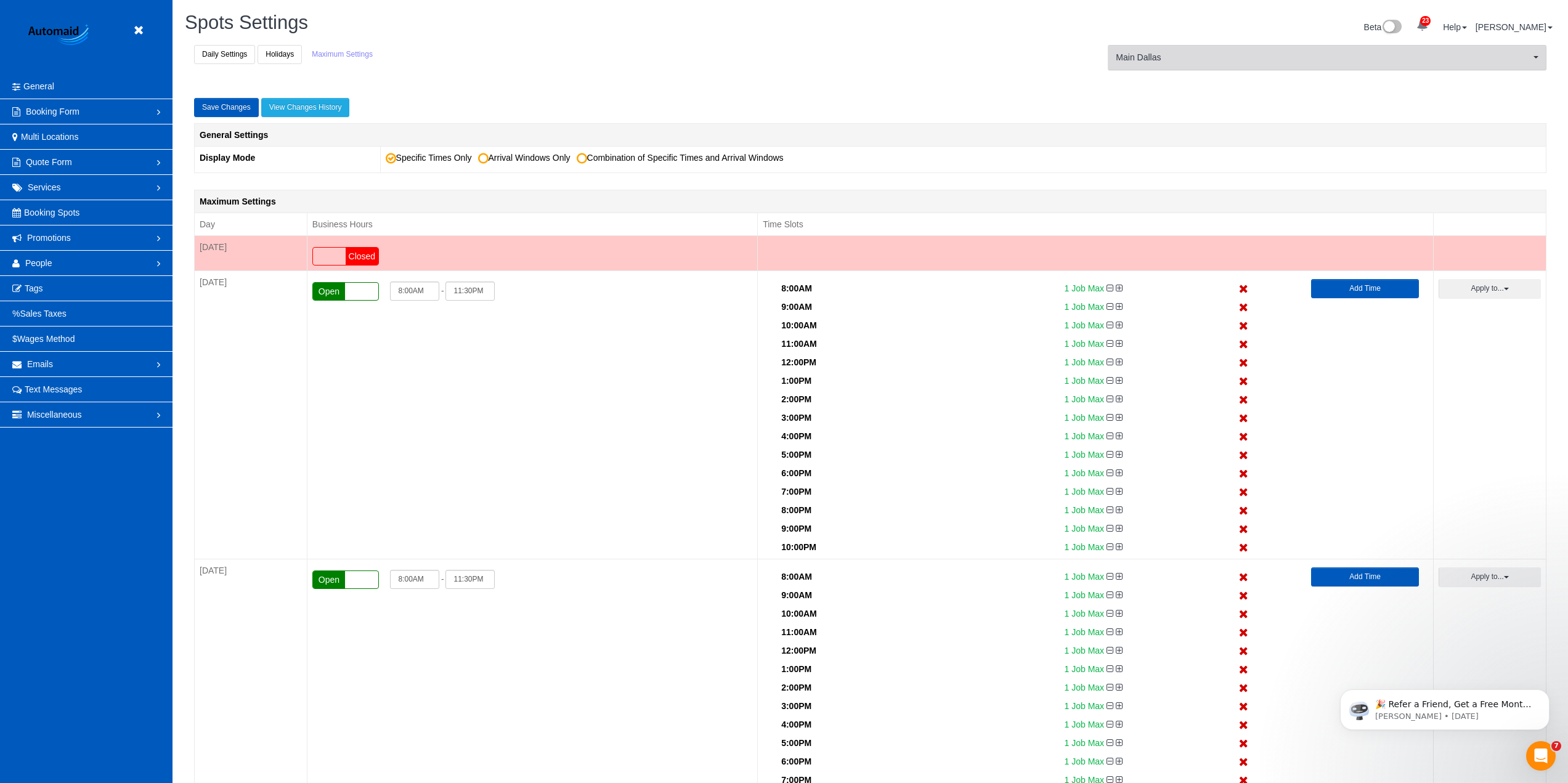
click at [1191, 49] on button "Main Dallas Main [GEOGRAPHIC_DATA]" at bounding box center [1327, 58] width 439 height 25
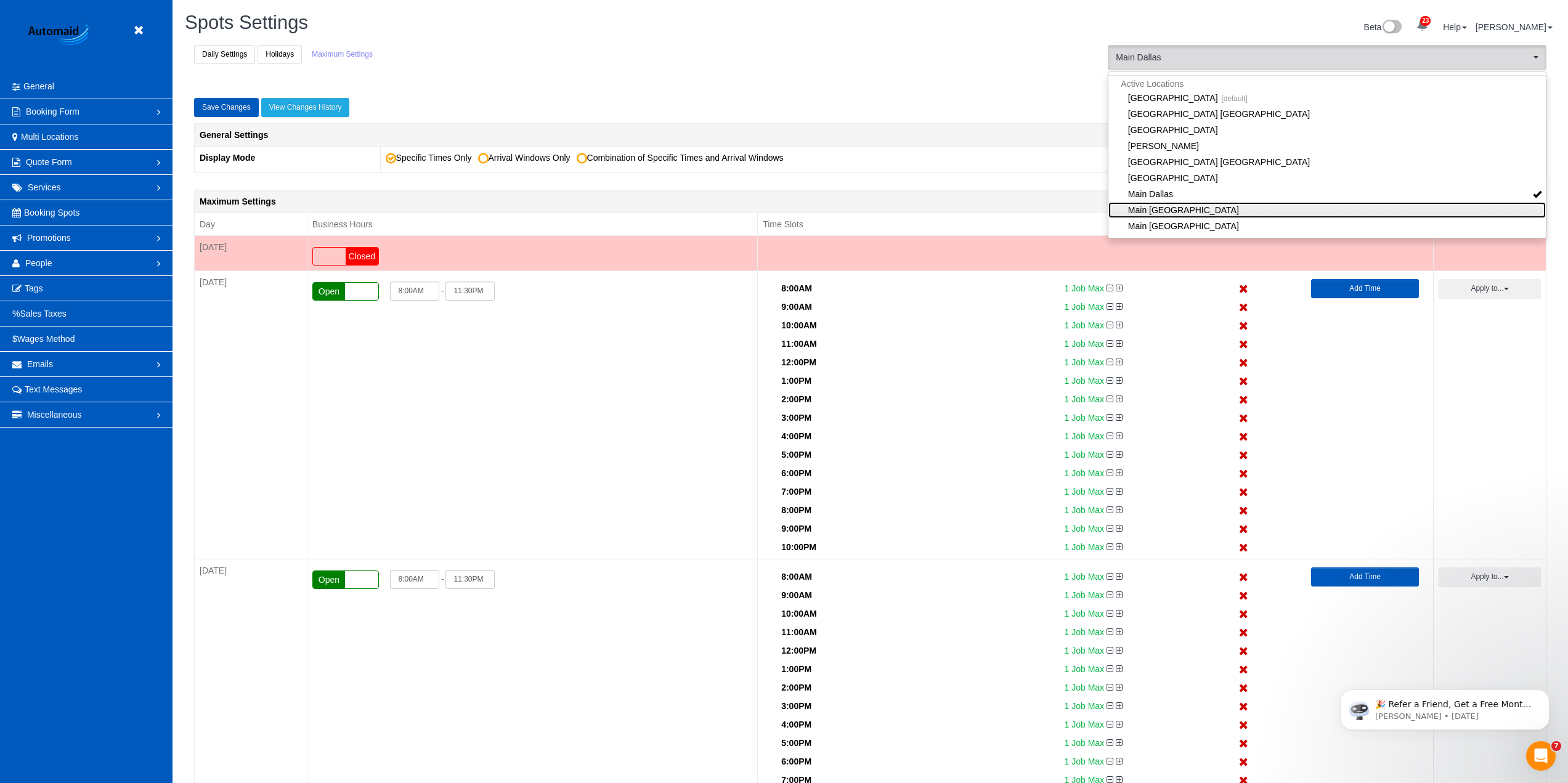
click at [1163, 212] on link "Main [GEOGRAPHIC_DATA]" at bounding box center [1327, 209] width 438 height 16
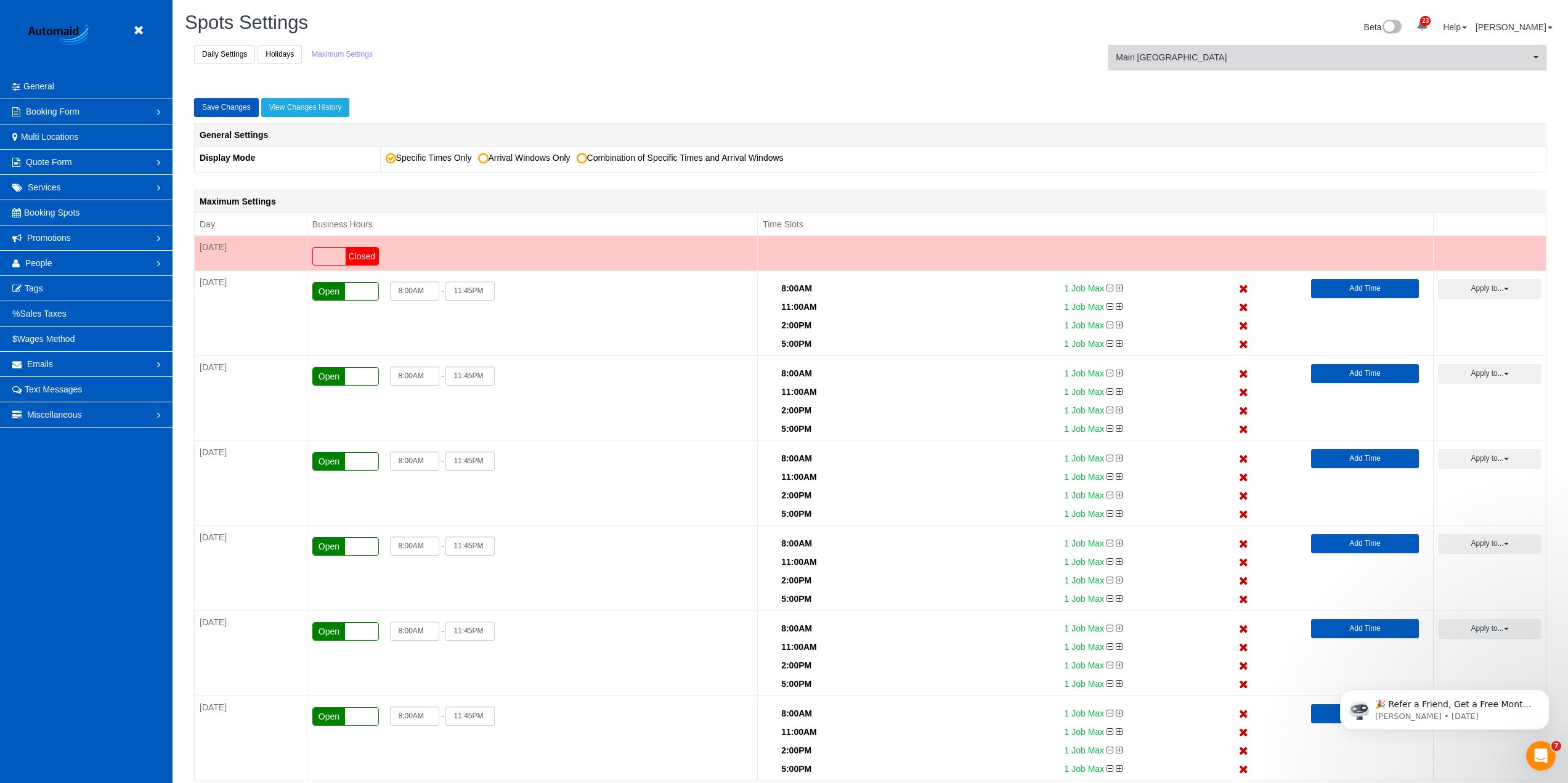
scroll to position [60733, 60044]
click at [1186, 62] on span "Main [GEOGRAPHIC_DATA]" at bounding box center [1323, 57] width 414 height 13
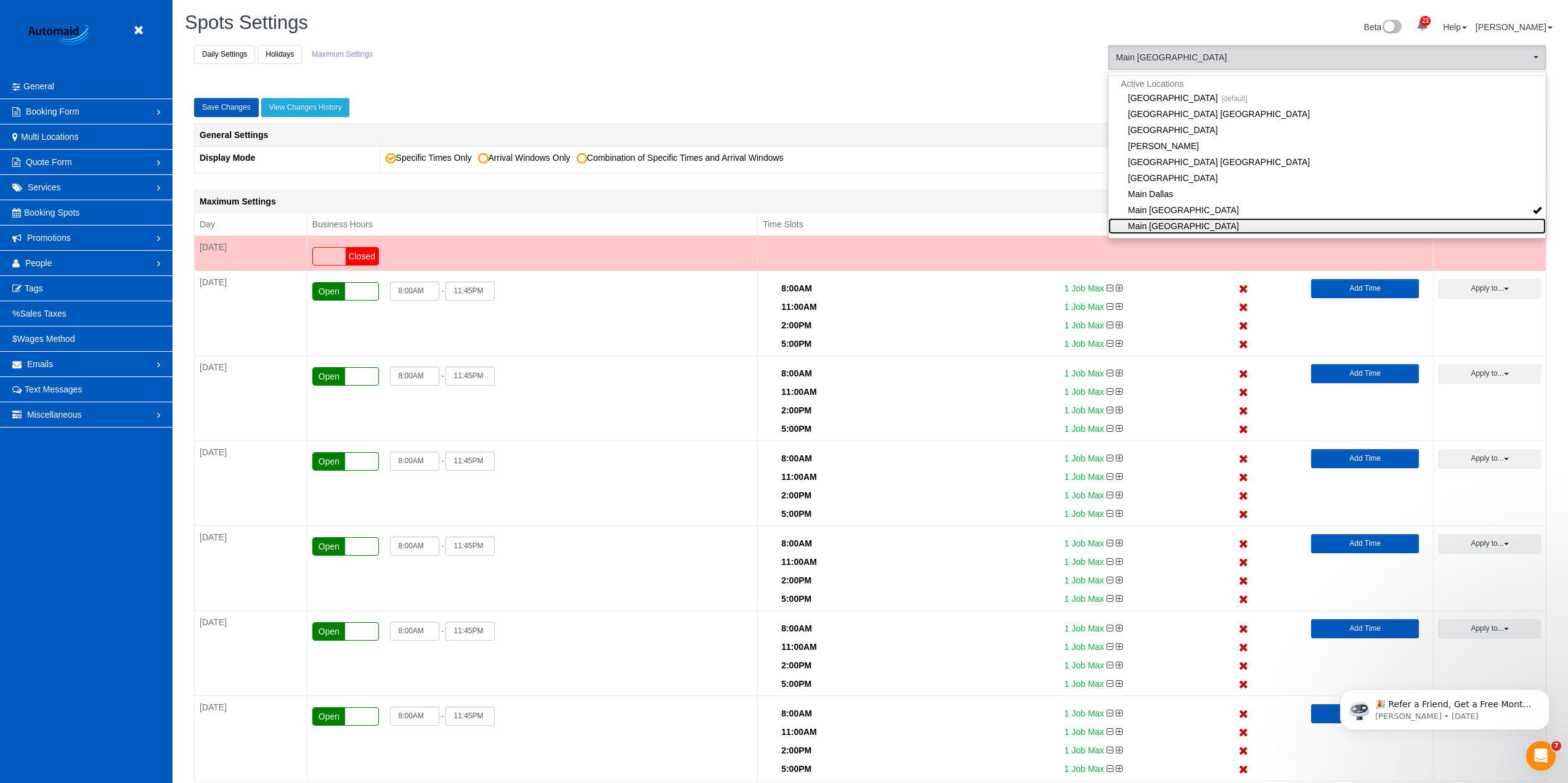
click at [1158, 227] on link "Main [GEOGRAPHIC_DATA]" at bounding box center [1327, 226] width 438 height 16
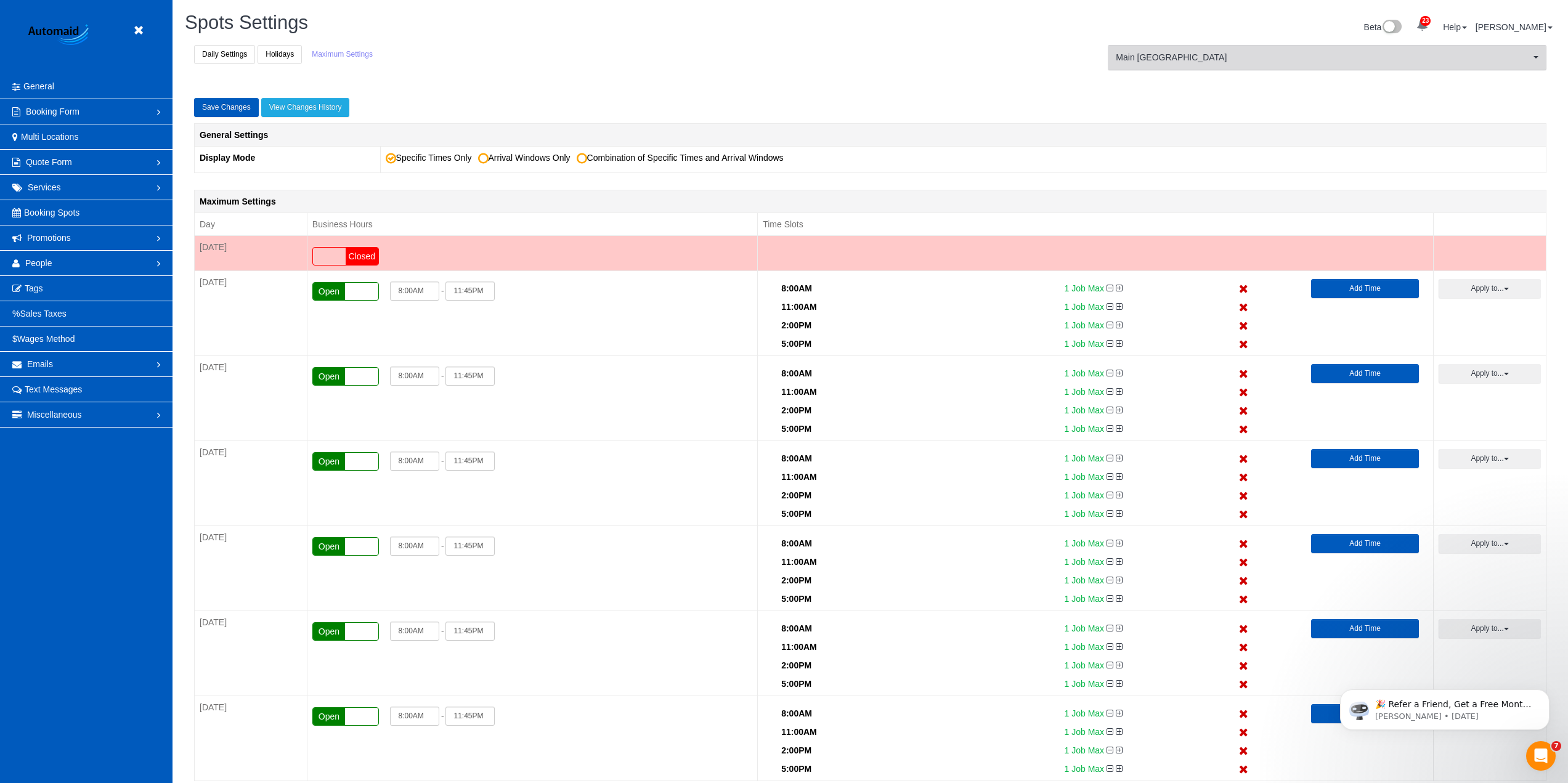
click at [1223, 59] on span "Main [GEOGRAPHIC_DATA]" at bounding box center [1323, 57] width 414 height 13
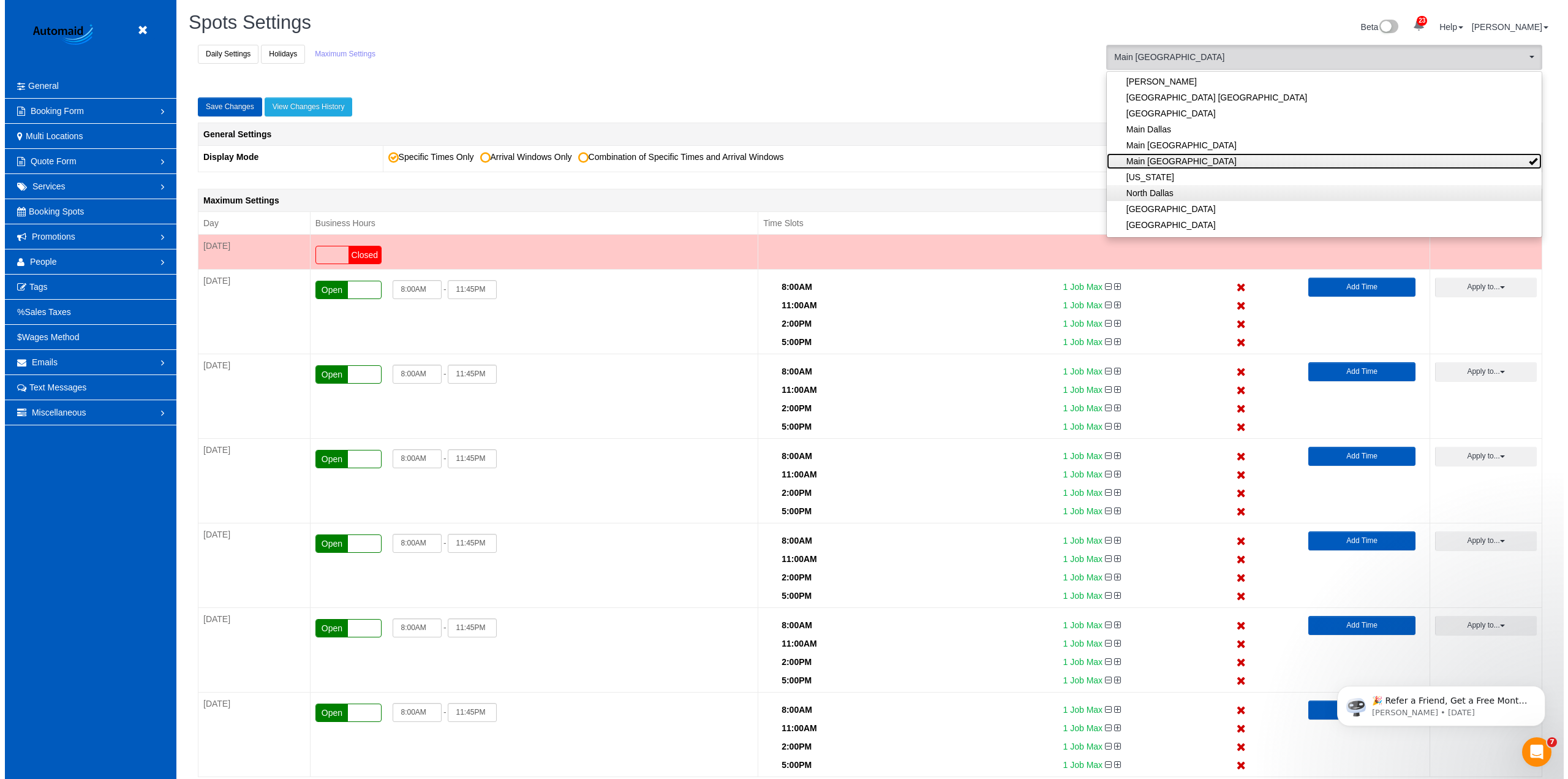
scroll to position [123, 0]
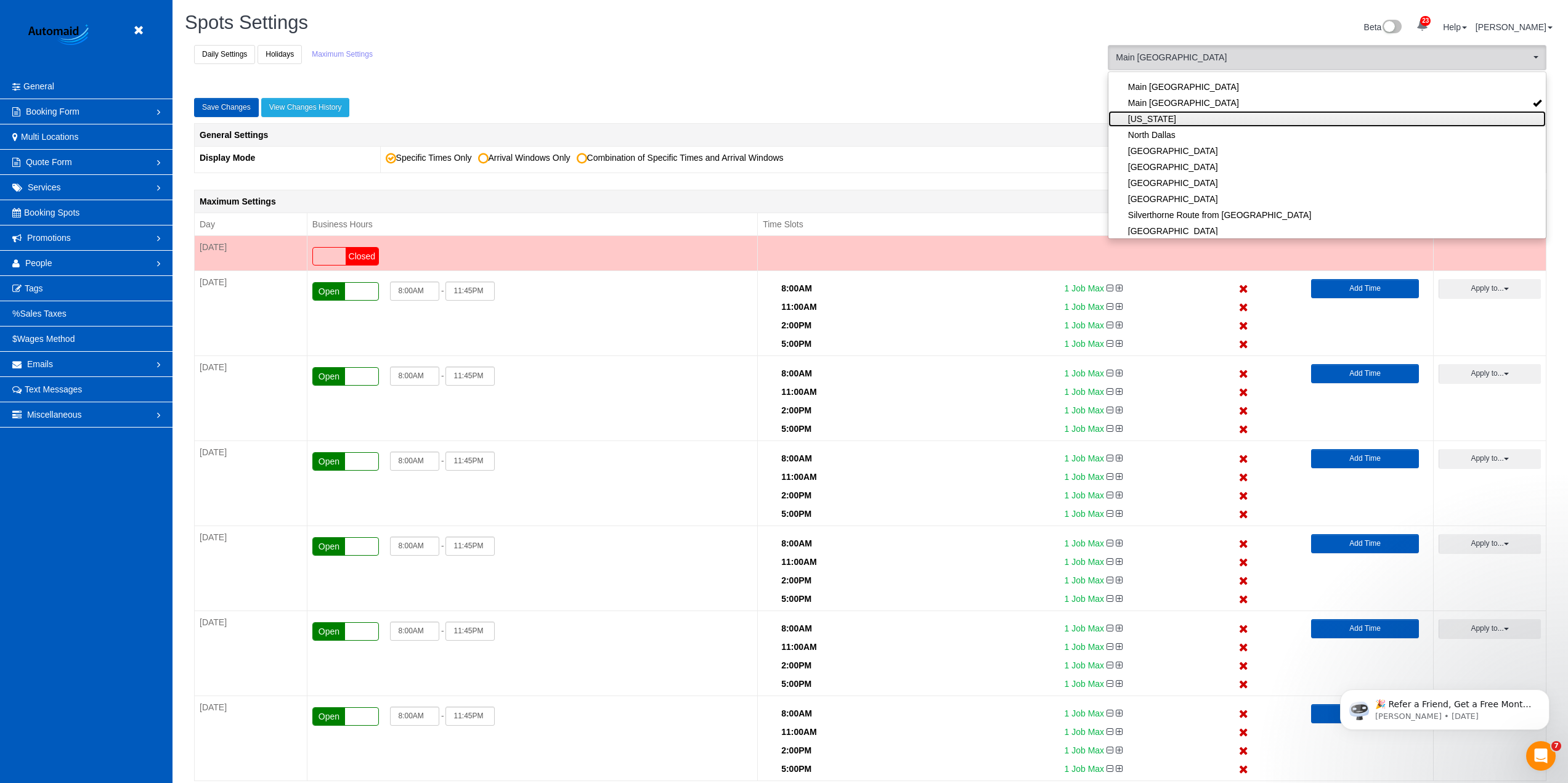
click at [1159, 117] on link "[US_STATE]" at bounding box center [1327, 118] width 438 height 16
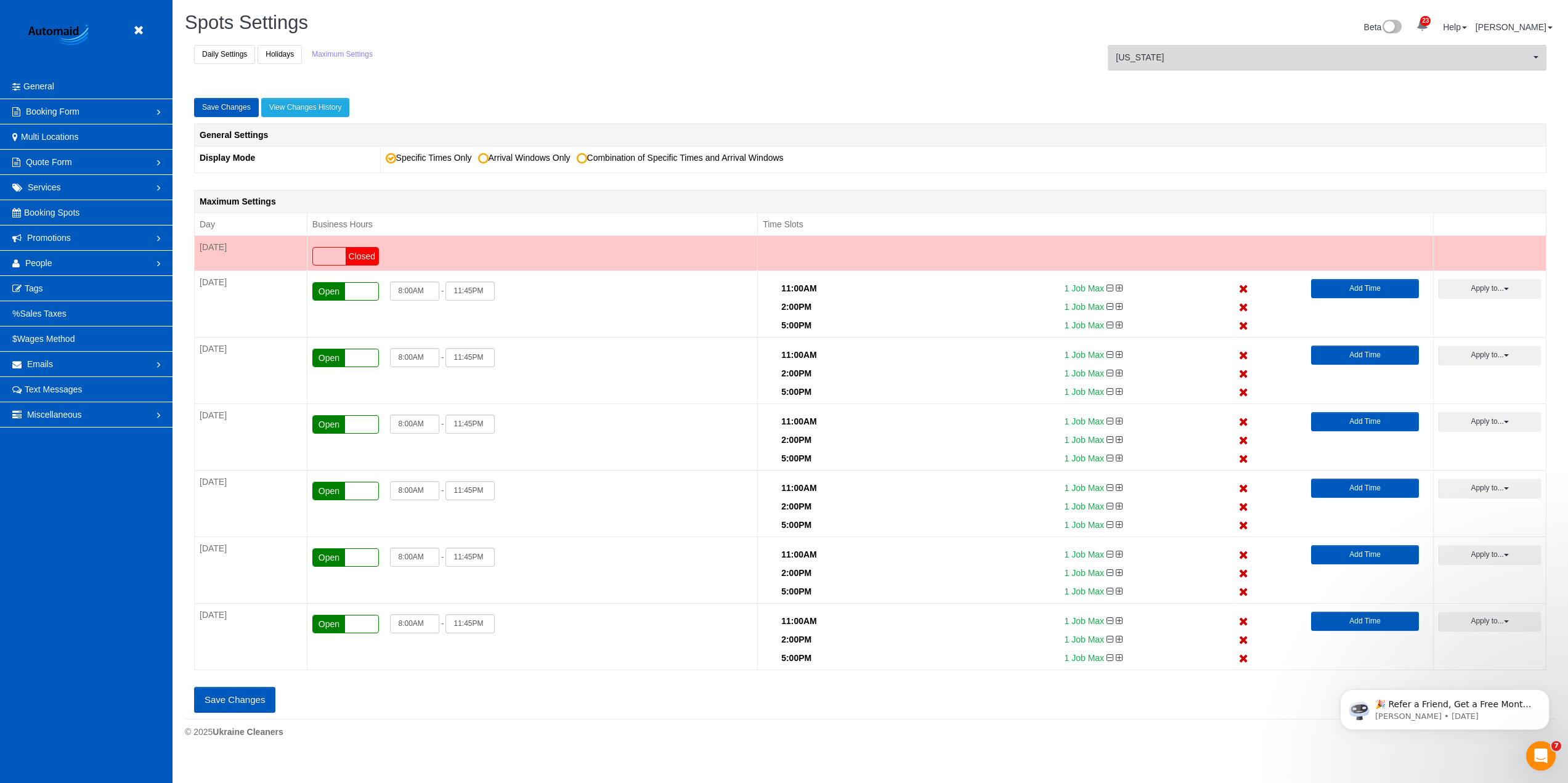
scroll to position [60844, 60034]
click at [1171, 56] on span "[US_STATE]" at bounding box center [1330, 57] width 418 height 13
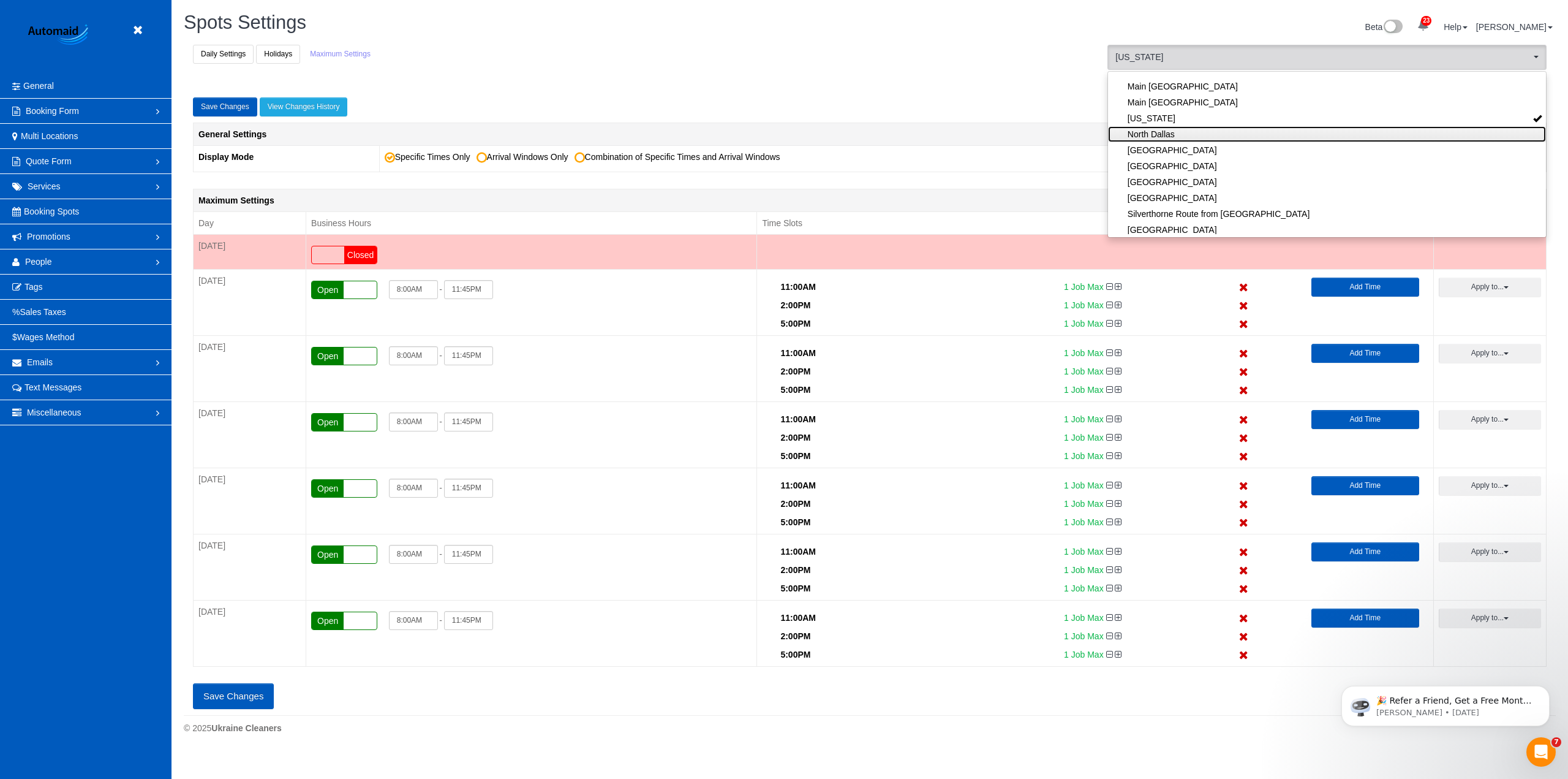
click at [1147, 135] on link "North Dallas" at bounding box center [1327, 134] width 438 height 16
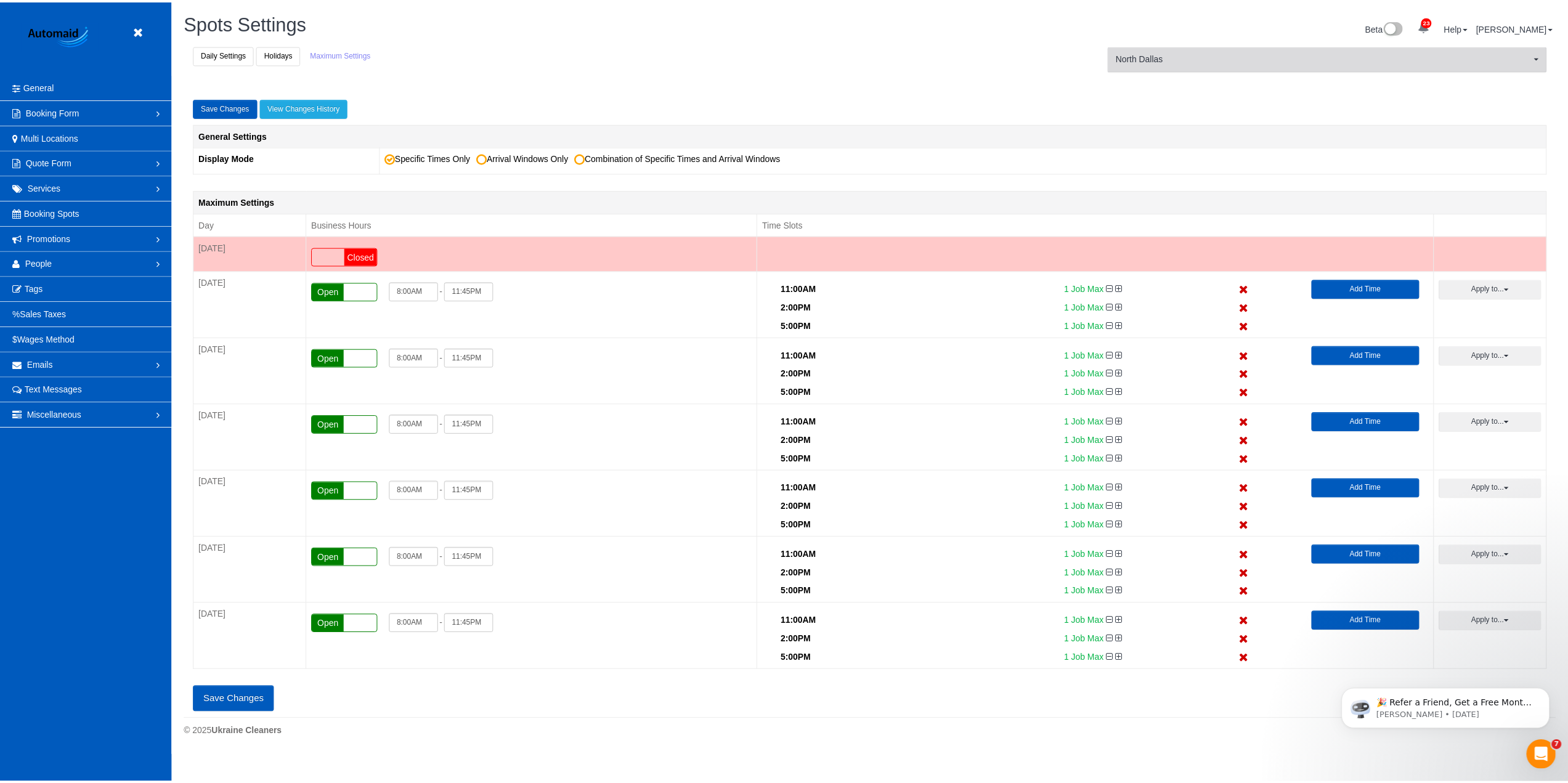
scroll to position [0, 0]
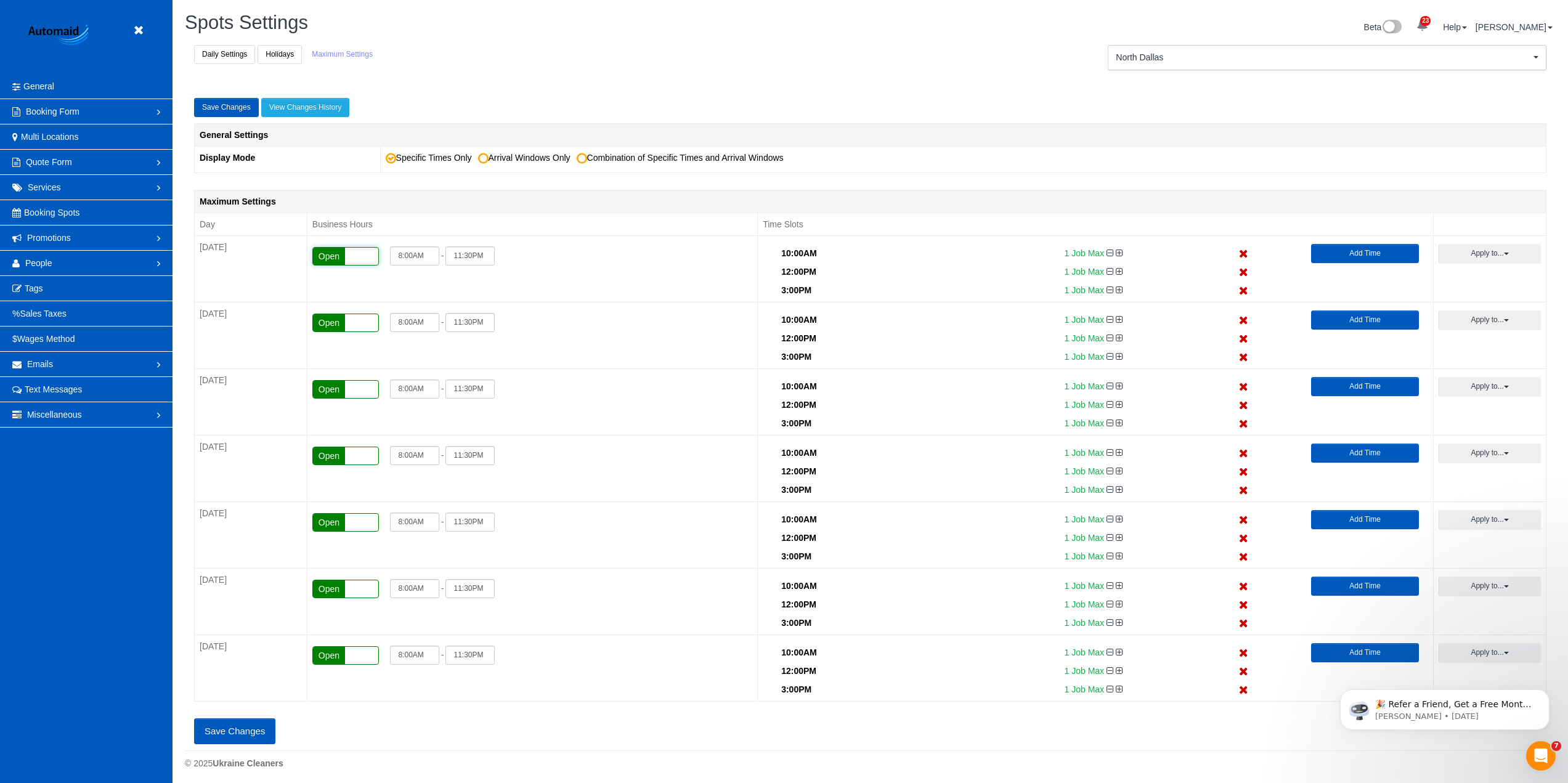
click at [355, 257] on div "Open Closed" at bounding box center [345, 256] width 66 height 18
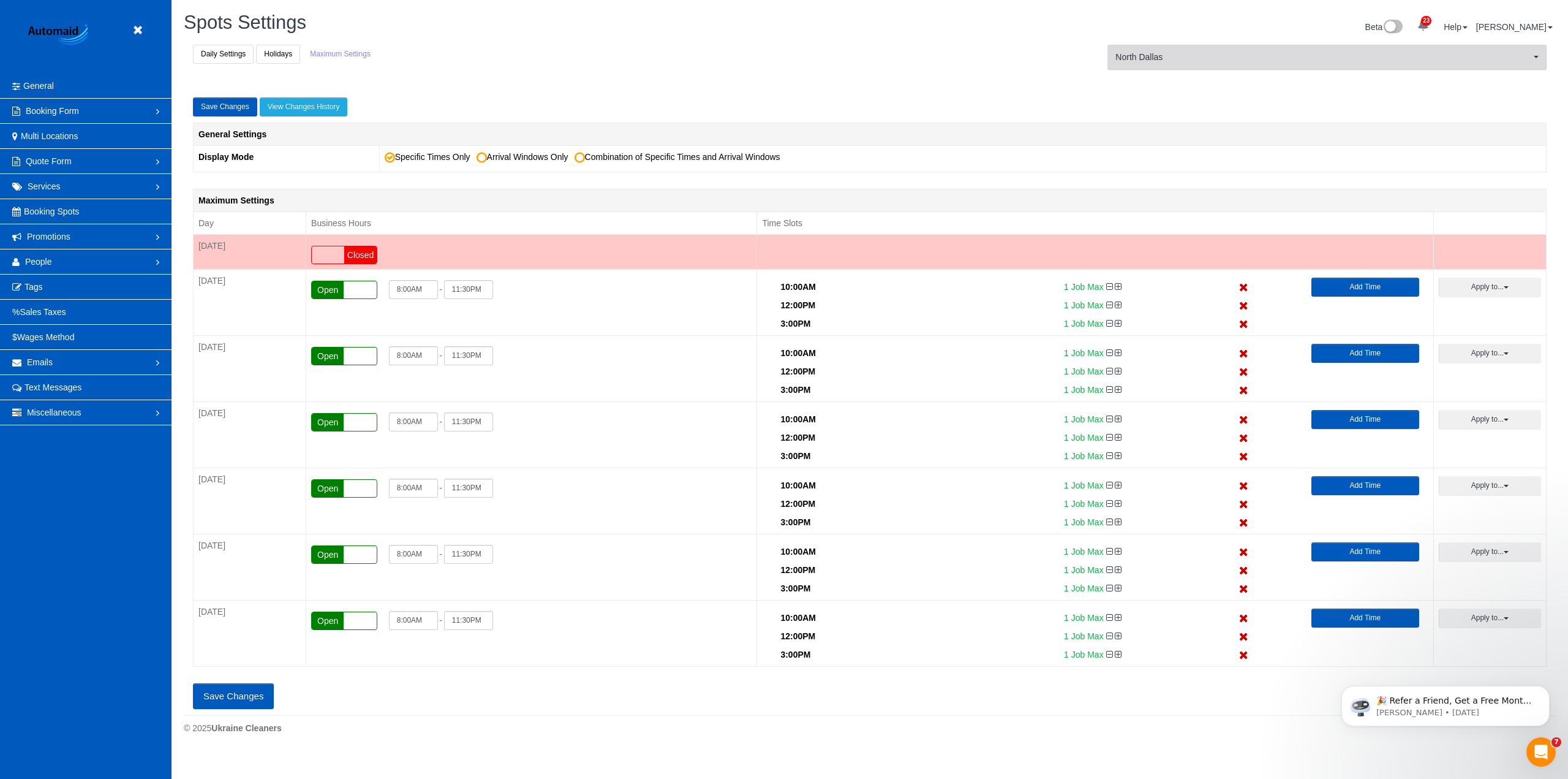
click at [1223, 62] on span "North Dallas" at bounding box center [1322, 57] width 415 height 13
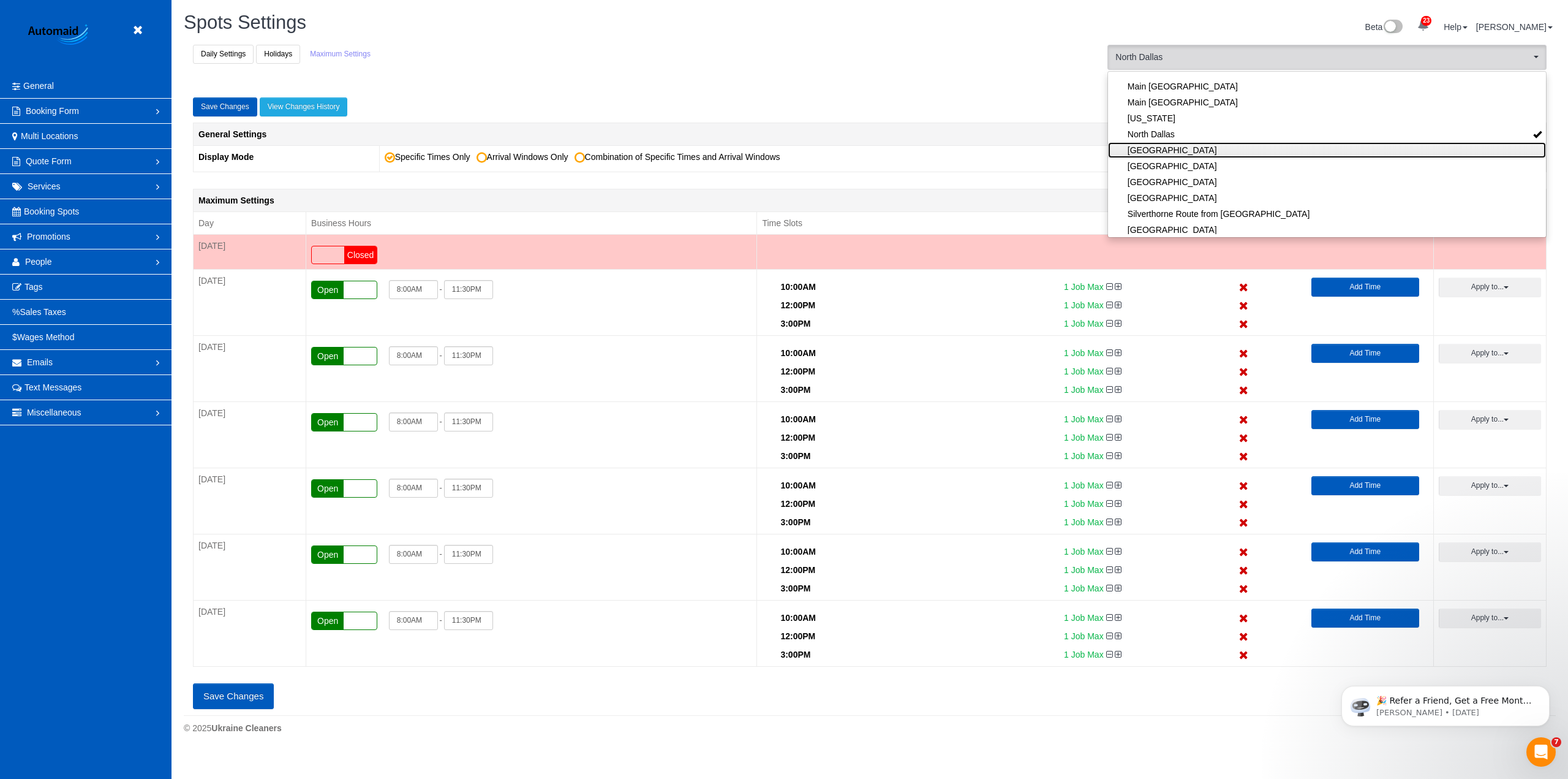
click at [1154, 153] on link "[GEOGRAPHIC_DATA]" at bounding box center [1327, 150] width 438 height 16
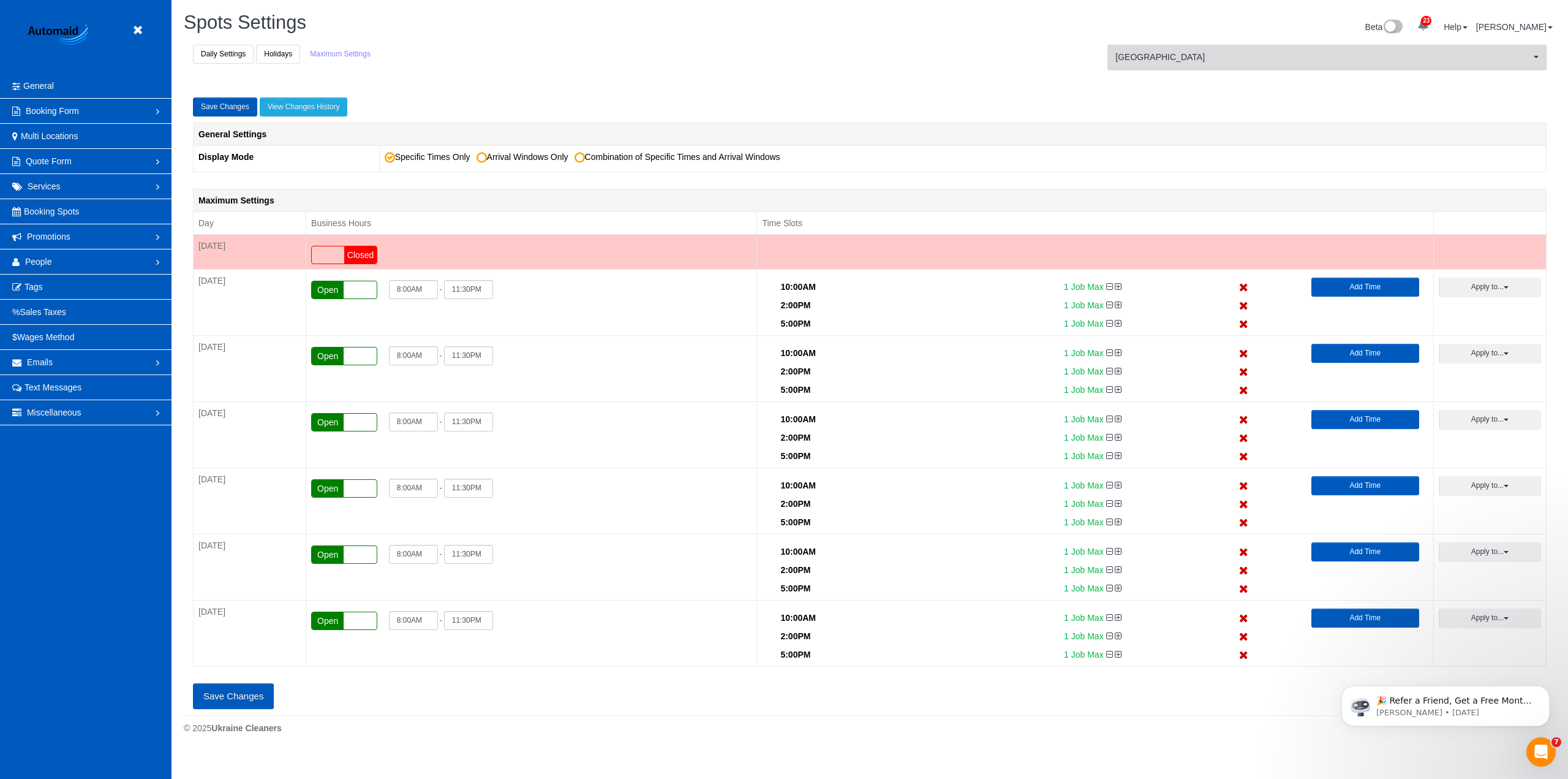
click at [1205, 65] on button "[GEOGRAPHIC_DATA] [GEOGRAPHIC_DATA]" at bounding box center [1327, 58] width 439 height 25
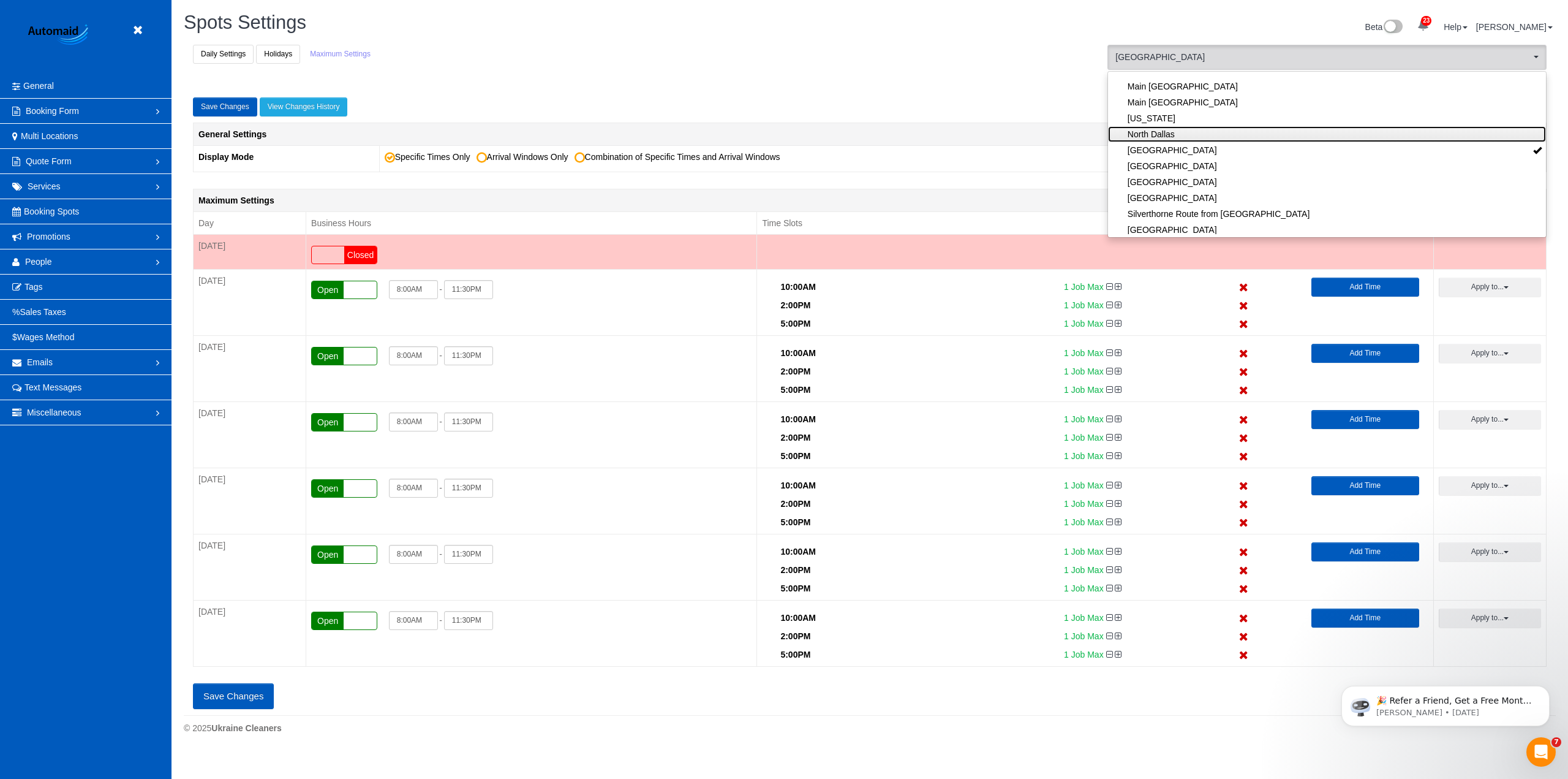
click at [1160, 133] on link "North Dallas" at bounding box center [1327, 134] width 438 height 16
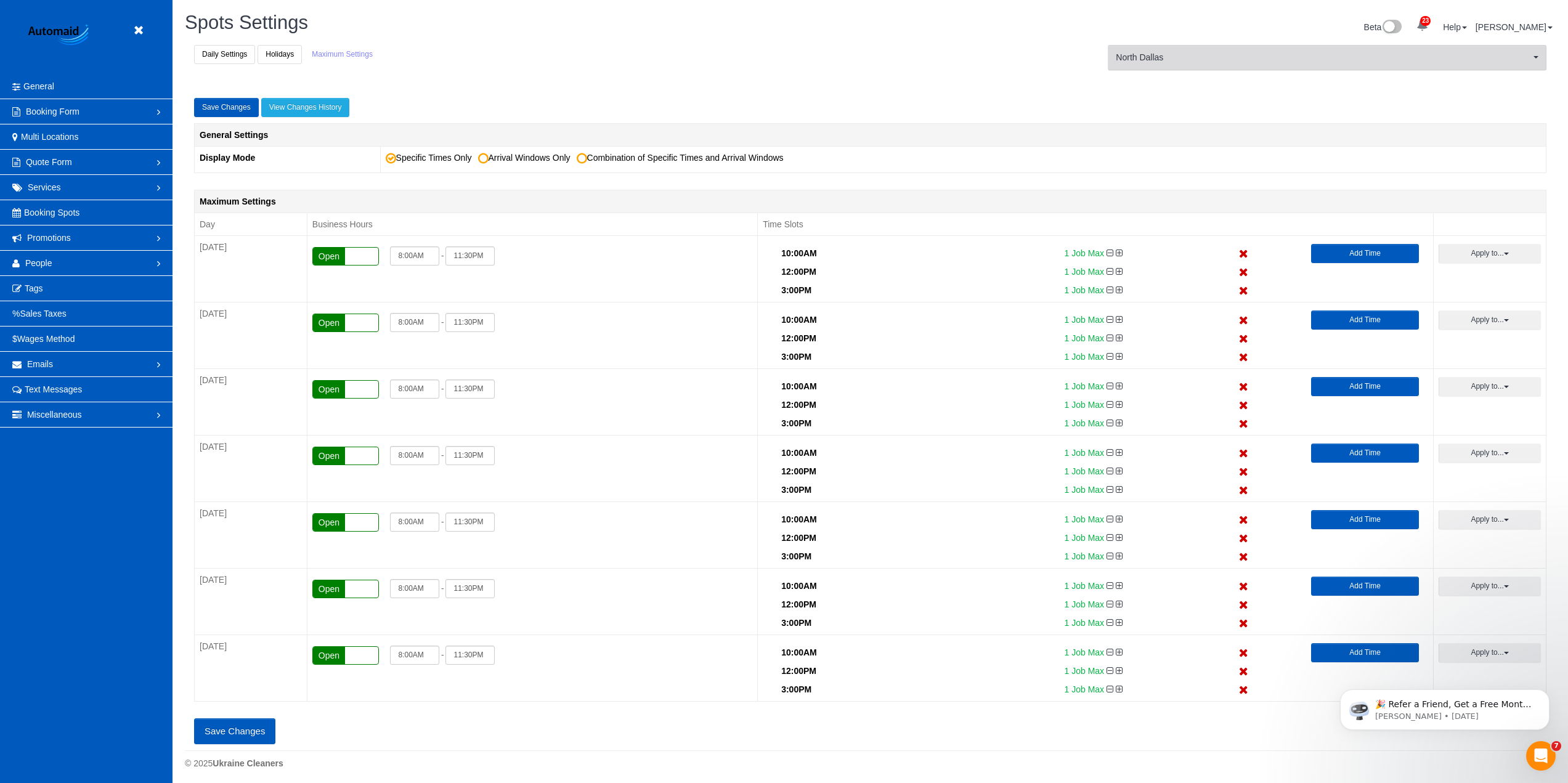
click at [1192, 52] on span "North Dallas" at bounding box center [1323, 57] width 414 height 13
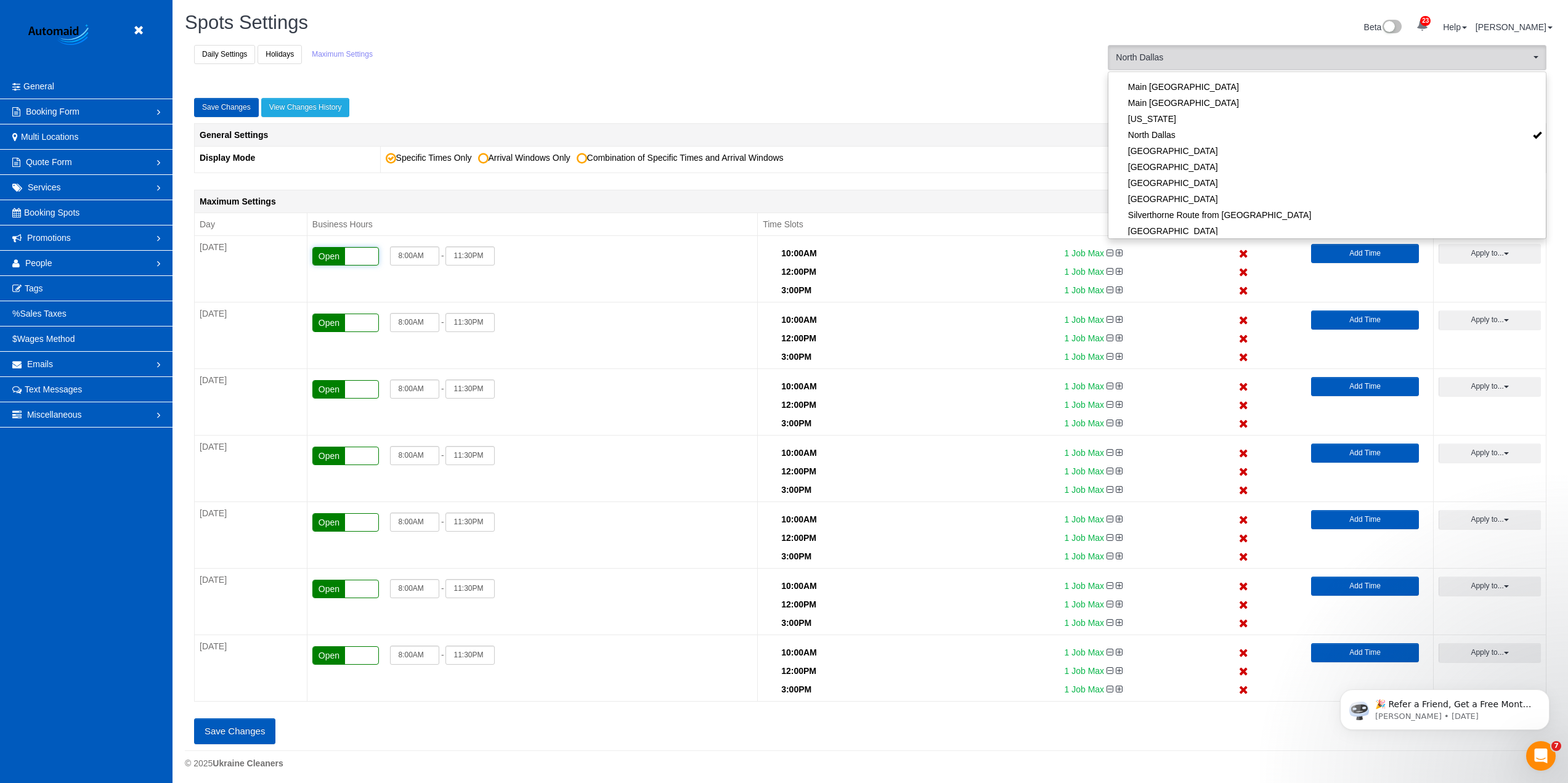
click at [359, 256] on div "Open Closed" at bounding box center [345, 256] width 66 height 18
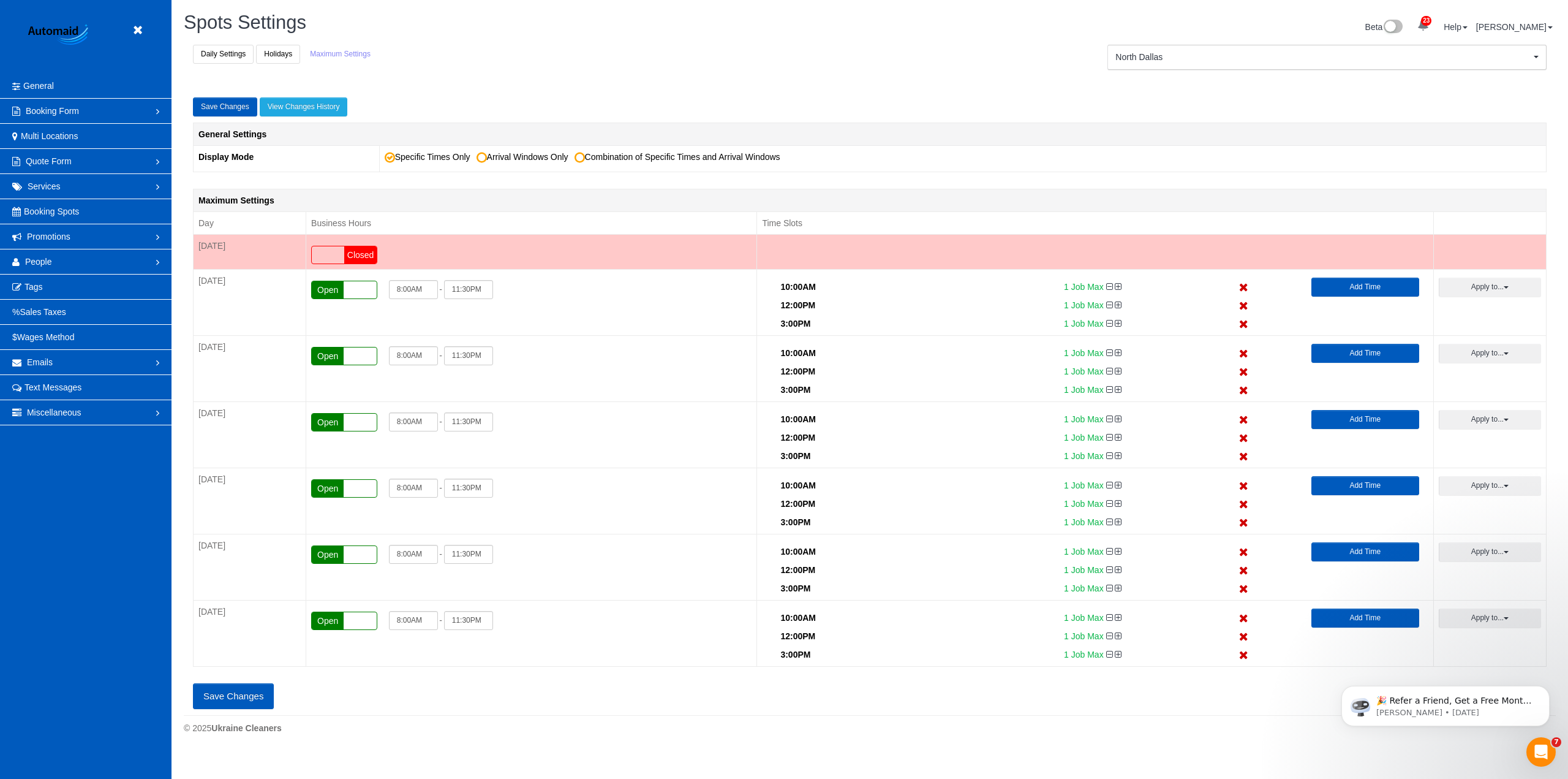
click at [223, 698] on button "Save Changes" at bounding box center [233, 696] width 81 height 26
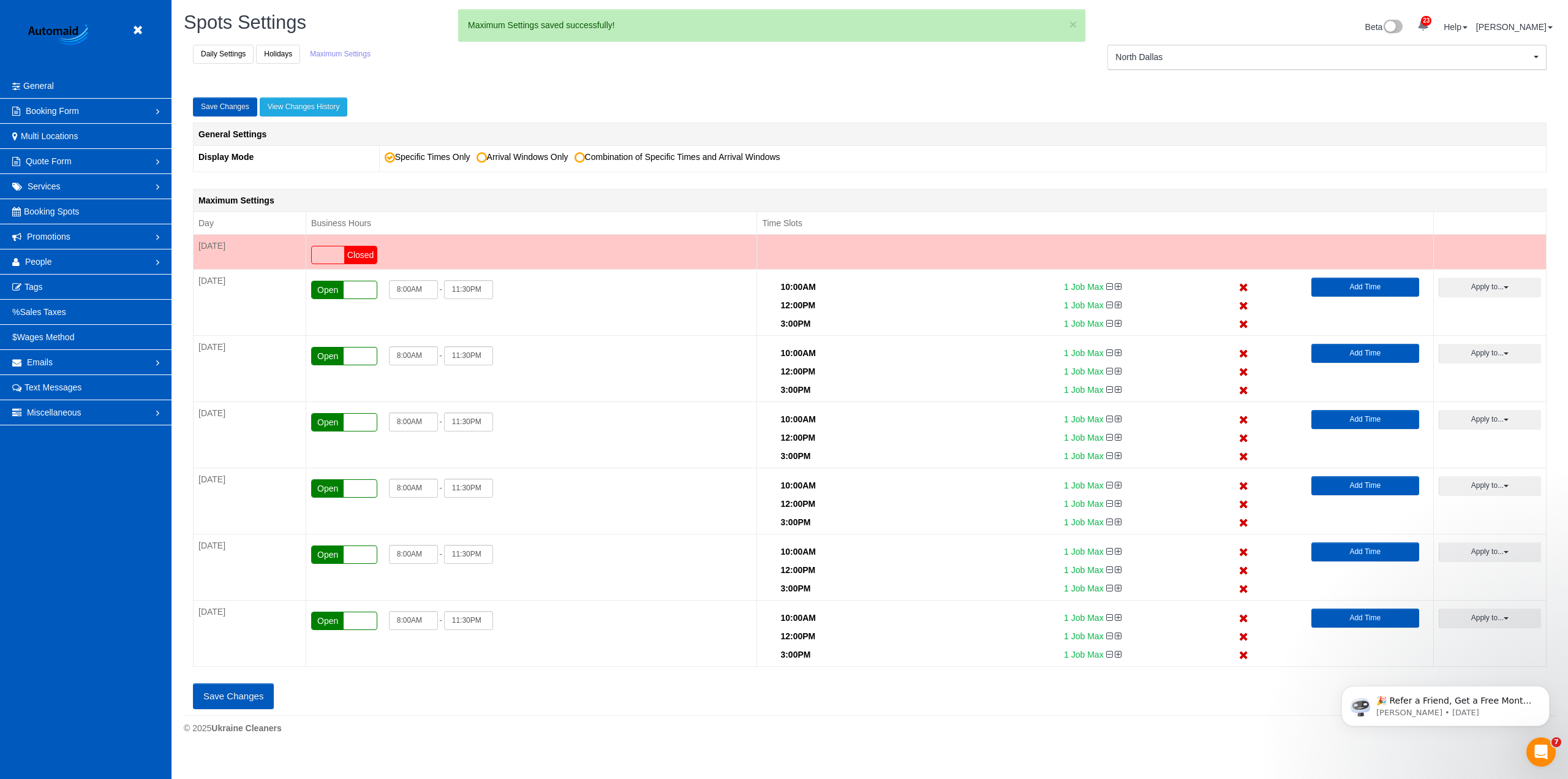
click at [239, 702] on button "Save Changes" at bounding box center [233, 696] width 81 height 26
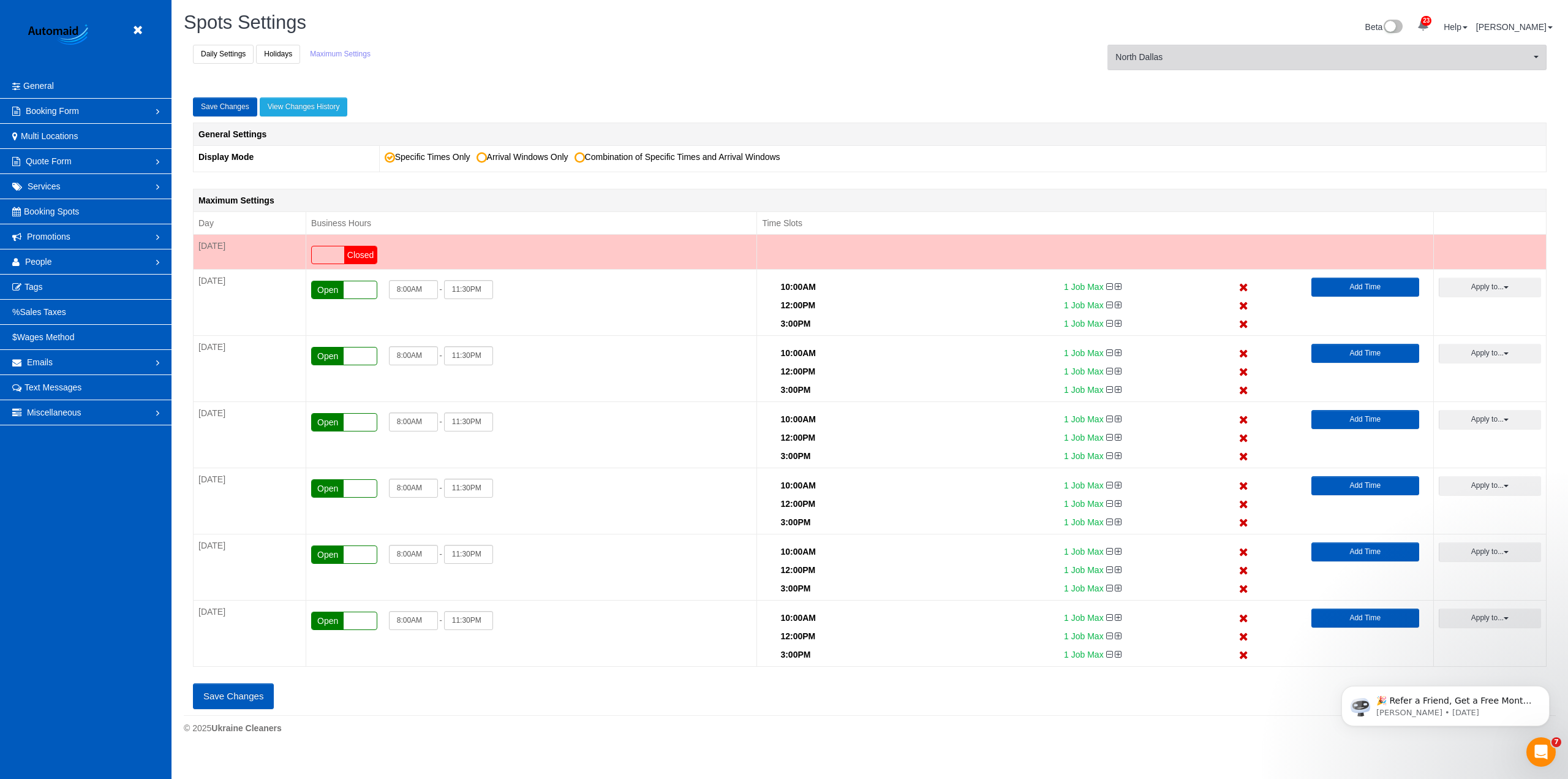
click at [1193, 68] on button "North Dallas [GEOGRAPHIC_DATA]" at bounding box center [1327, 58] width 439 height 25
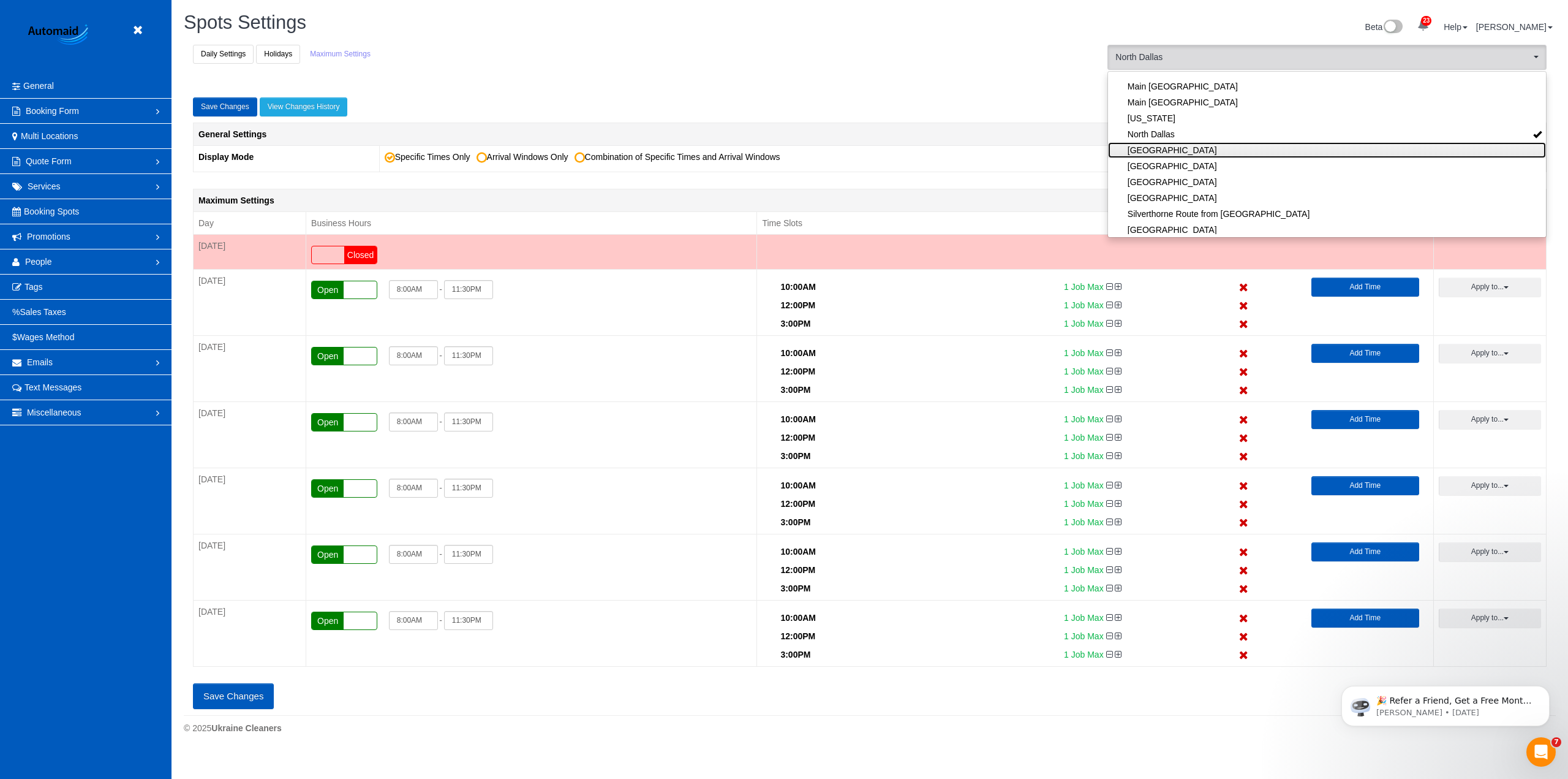
click at [1181, 155] on link "[GEOGRAPHIC_DATA]" at bounding box center [1327, 150] width 438 height 16
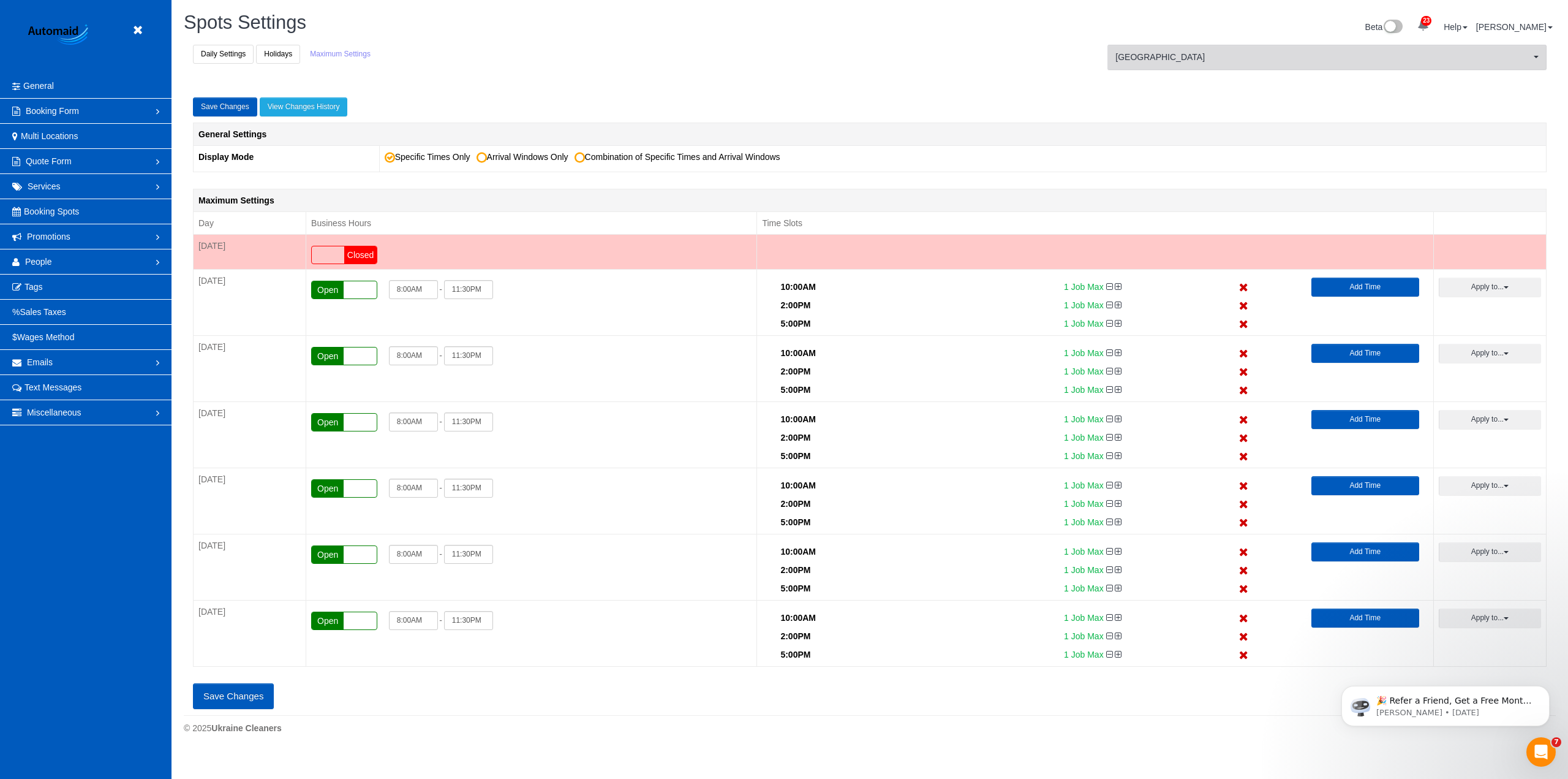
click at [1195, 58] on span "[GEOGRAPHIC_DATA]" at bounding box center [1322, 57] width 415 height 13
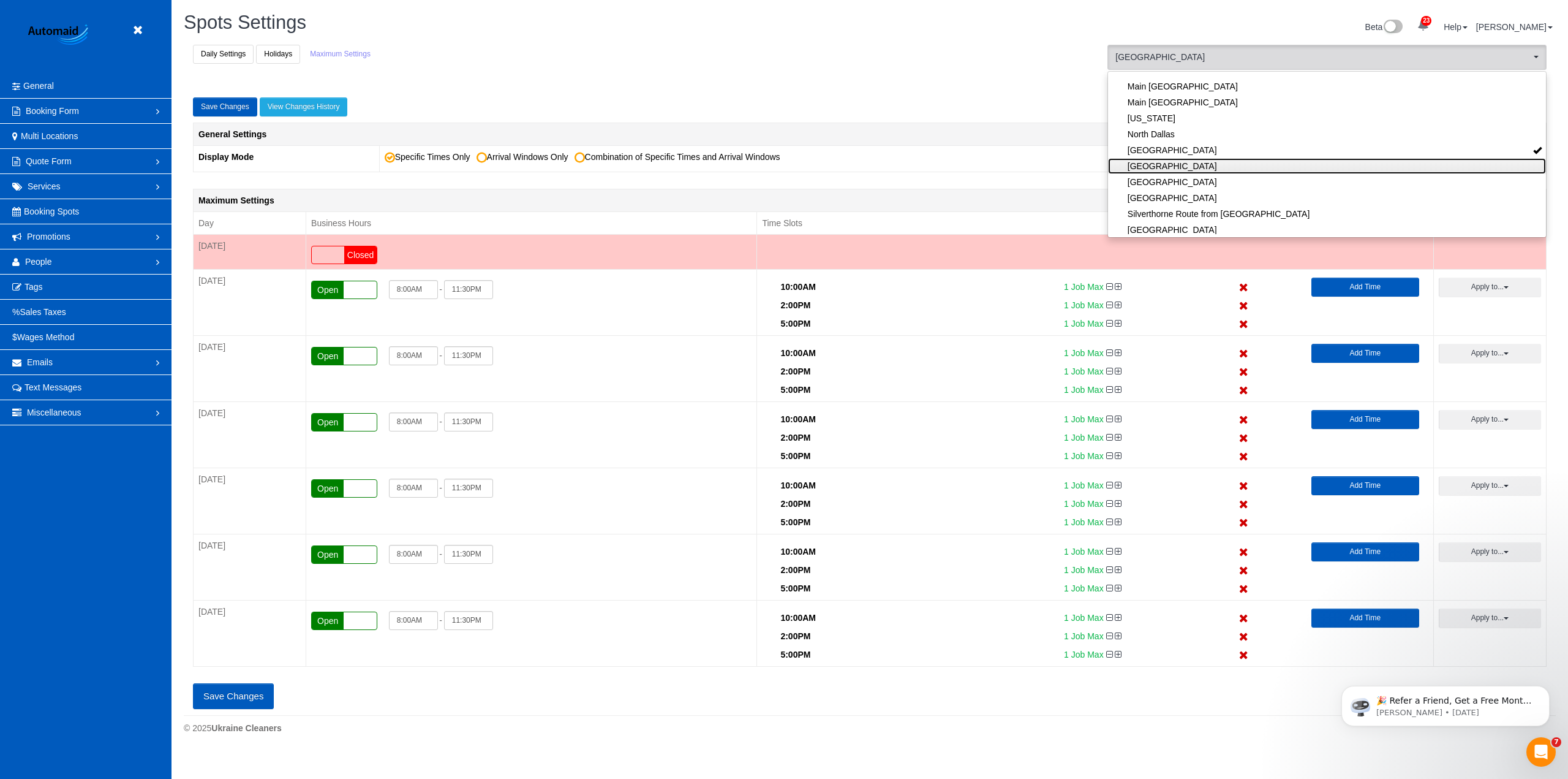
click at [1185, 165] on link "[GEOGRAPHIC_DATA]" at bounding box center [1327, 165] width 438 height 16
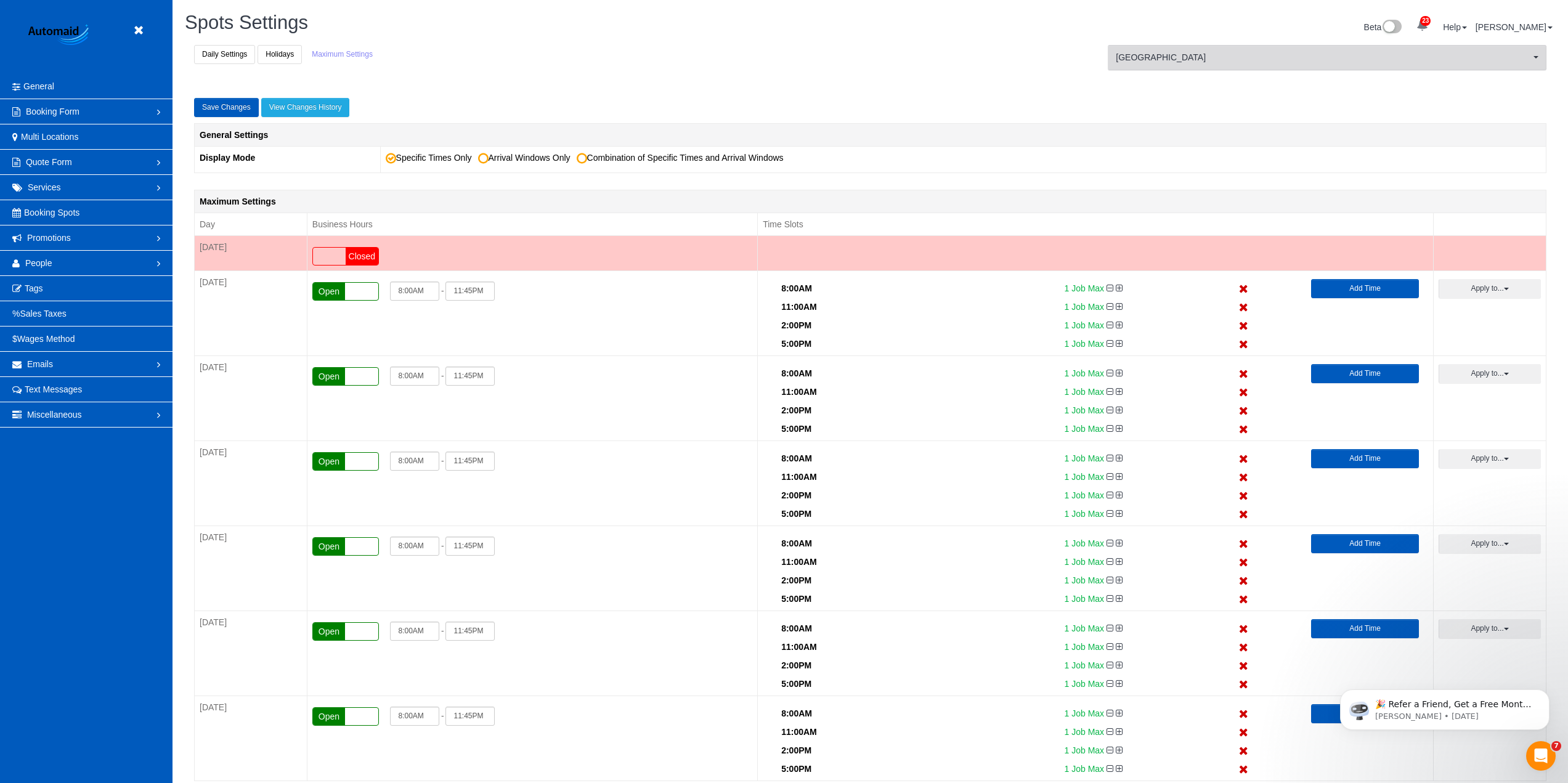
click at [1246, 54] on span "[GEOGRAPHIC_DATA]" at bounding box center [1323, 57] width 414 height 13
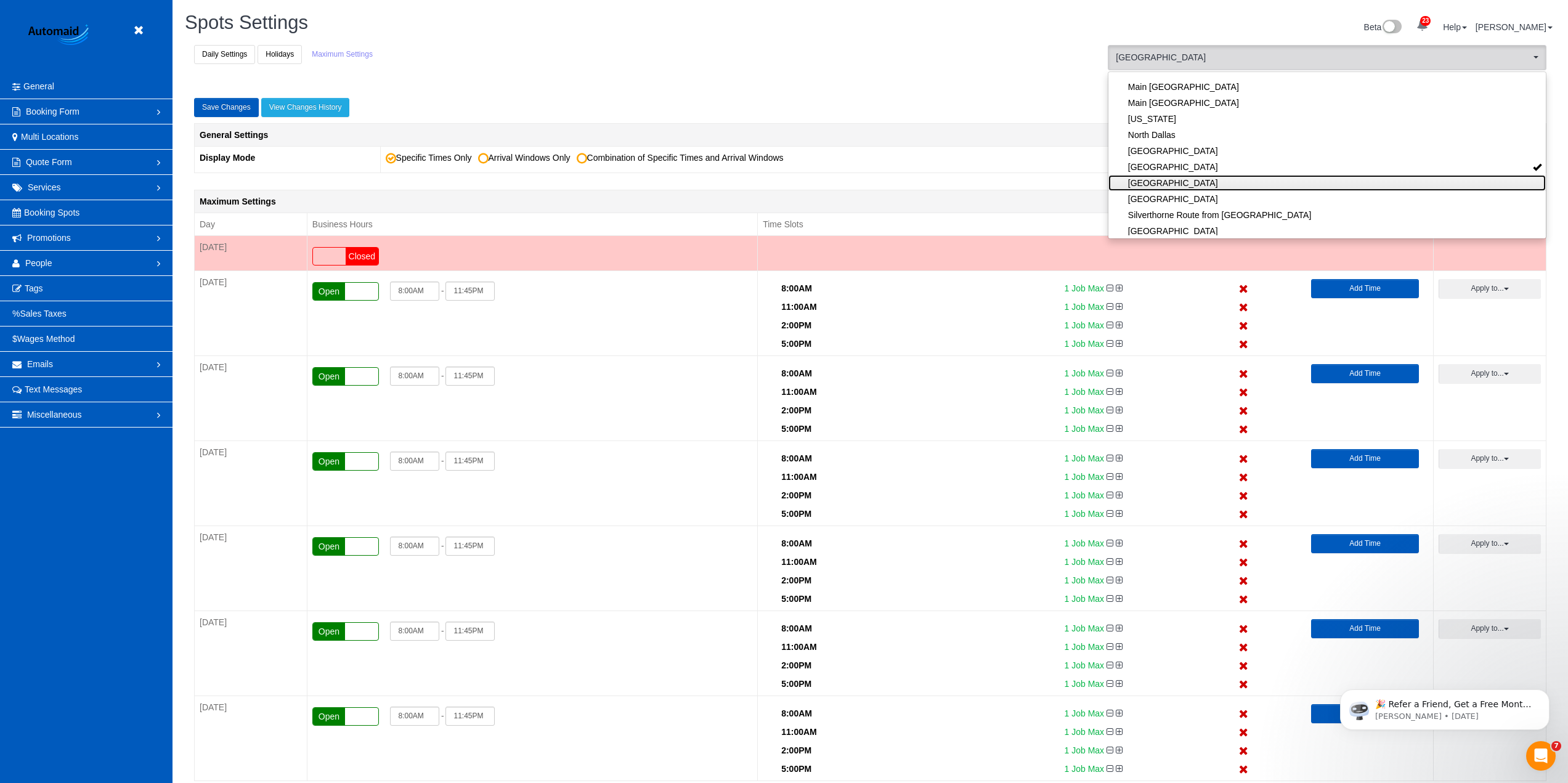
click at [1196, 180] on link "[GEOGRAPHIC_DATA]" at bounding box center [1327, 182] width 438 height 16
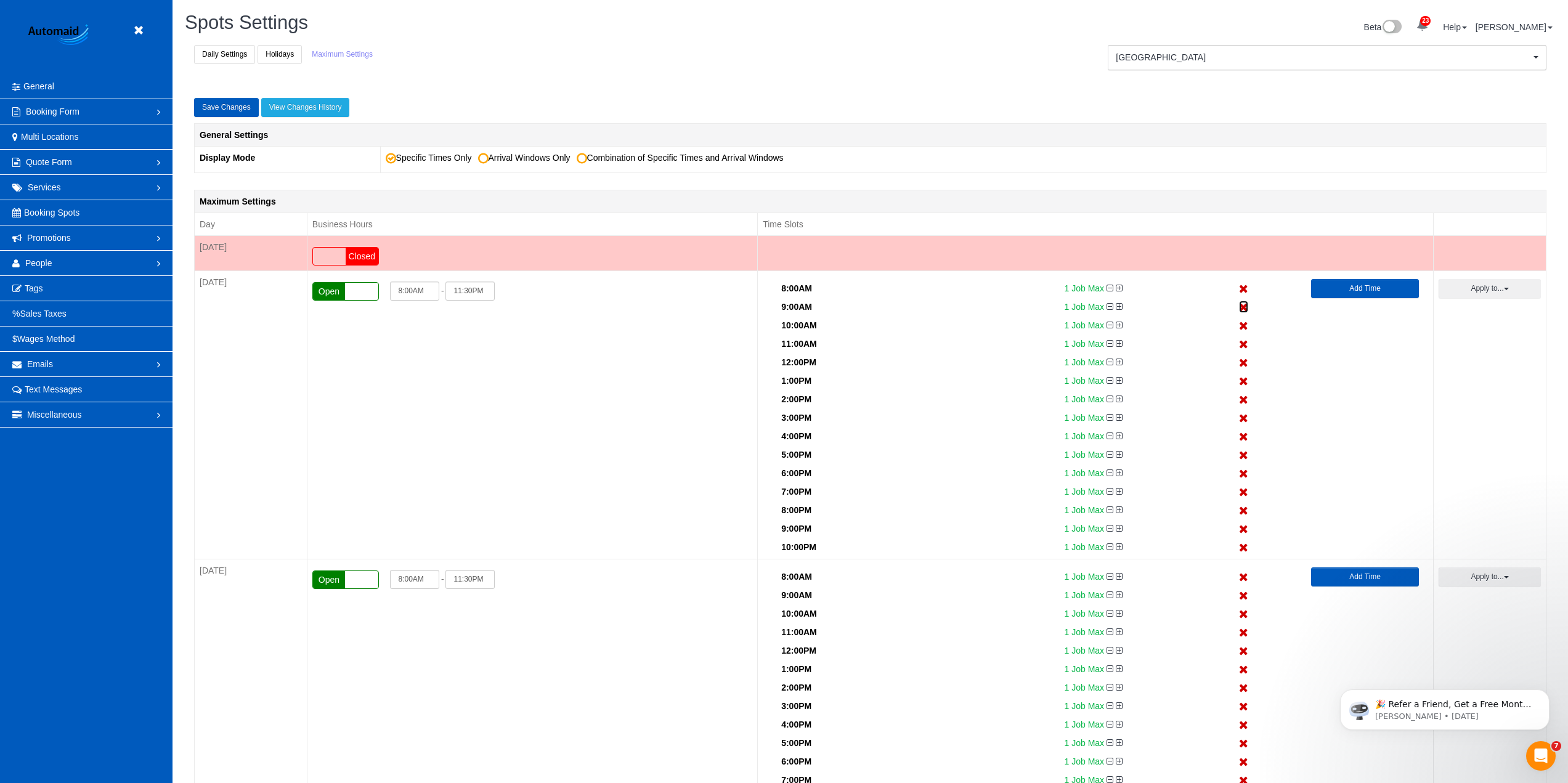
click at [1241, 308] on icon at bounding box center [1243, 307] width 9 height 8
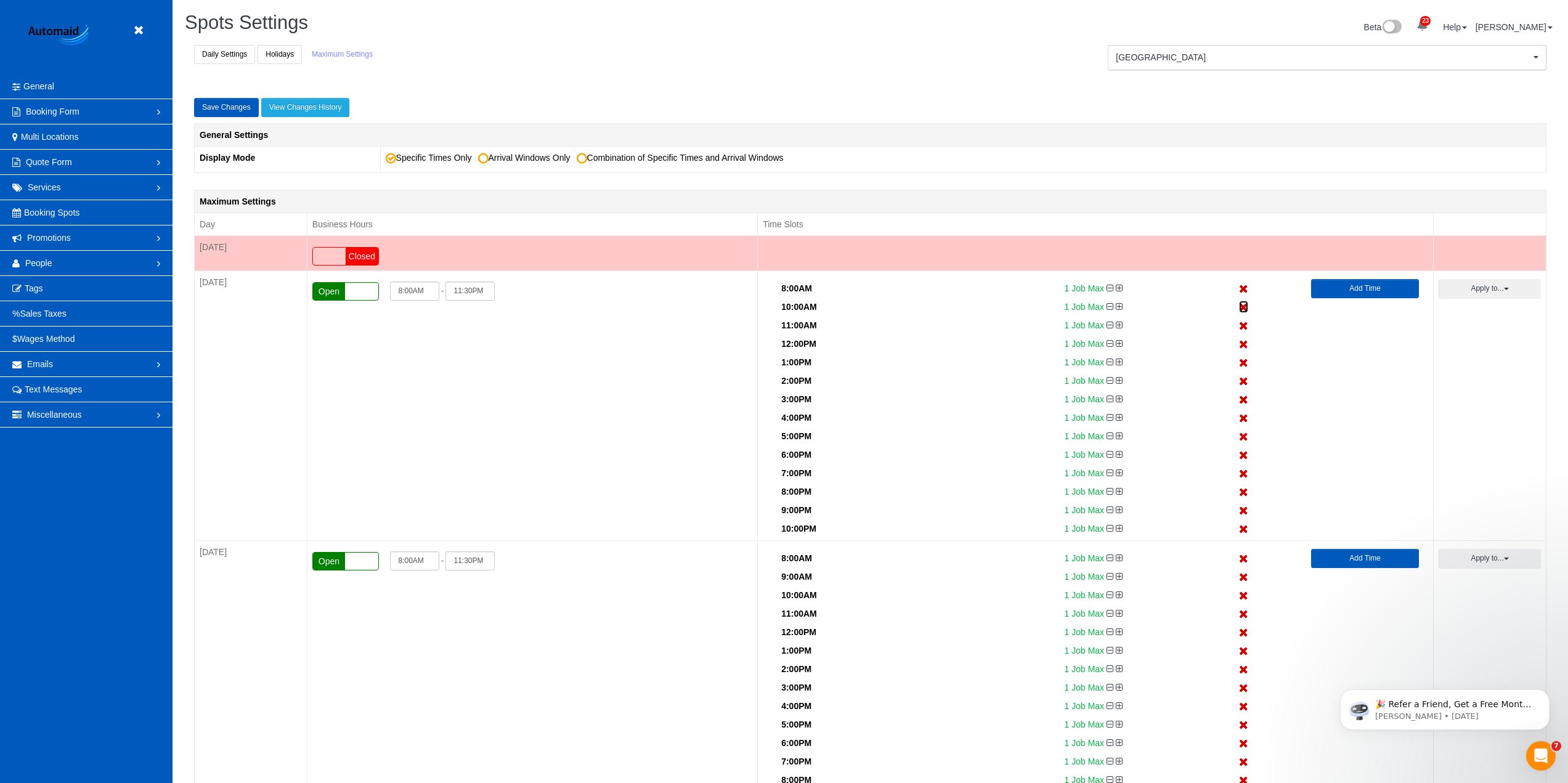
click at [1241, 308] on icon at bounding box center [1243, 307] width 9 height 8
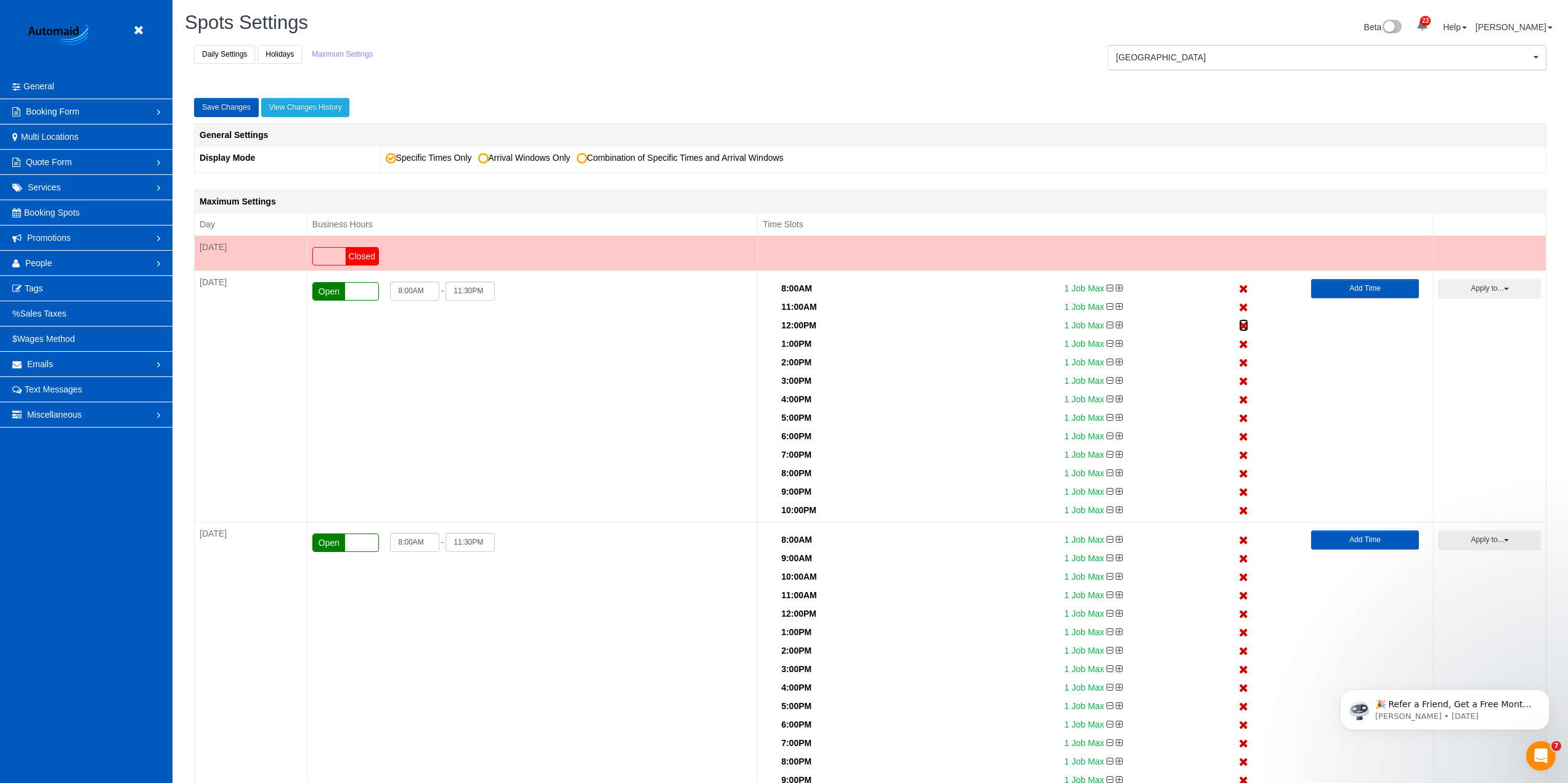
click at [1246, 327] on icon at bounding box center [1243, 326] width 9 height 8
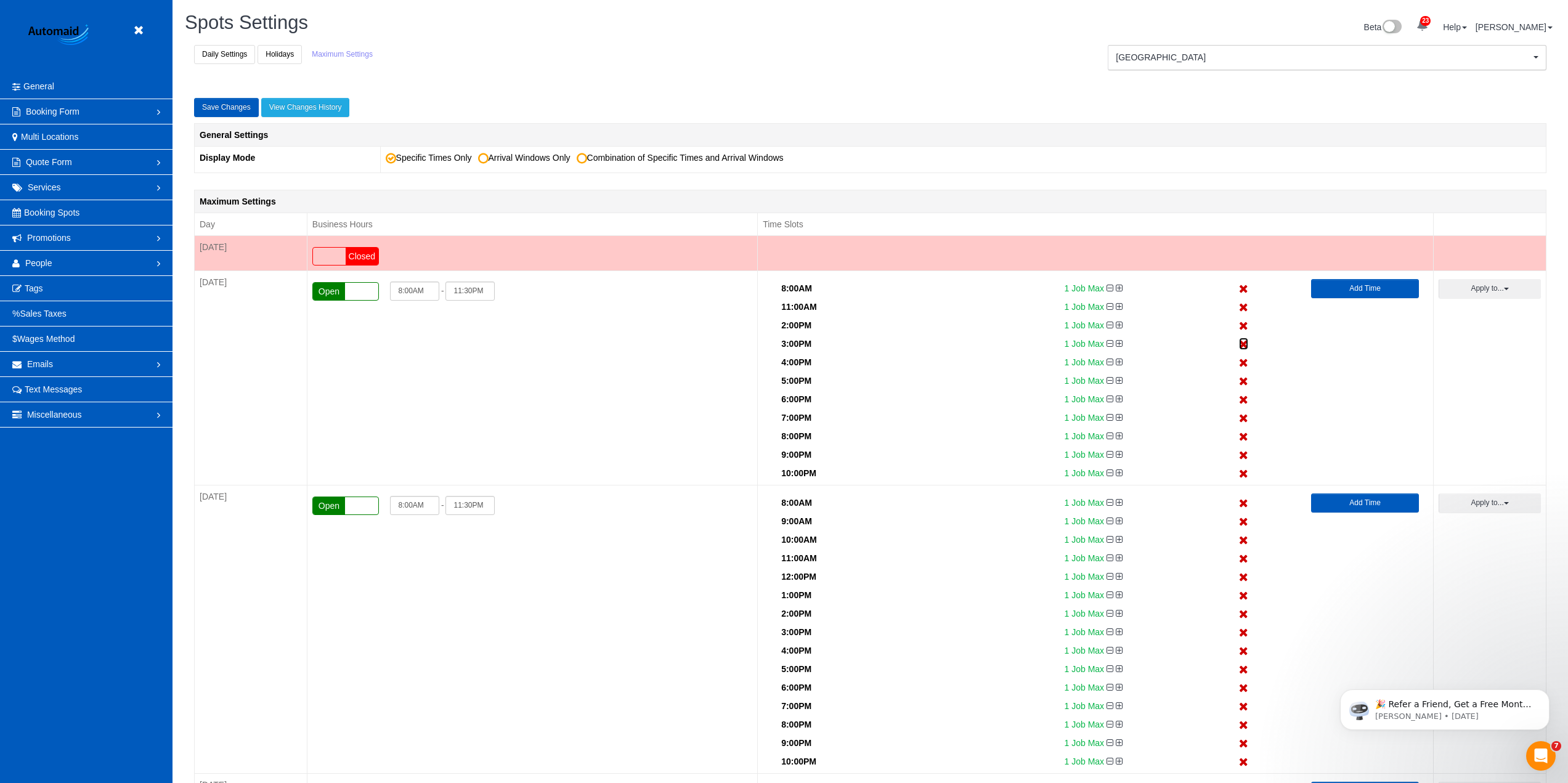
click at [1244, 346] on icon at bounding box center [1243, 344] width 9 height 8
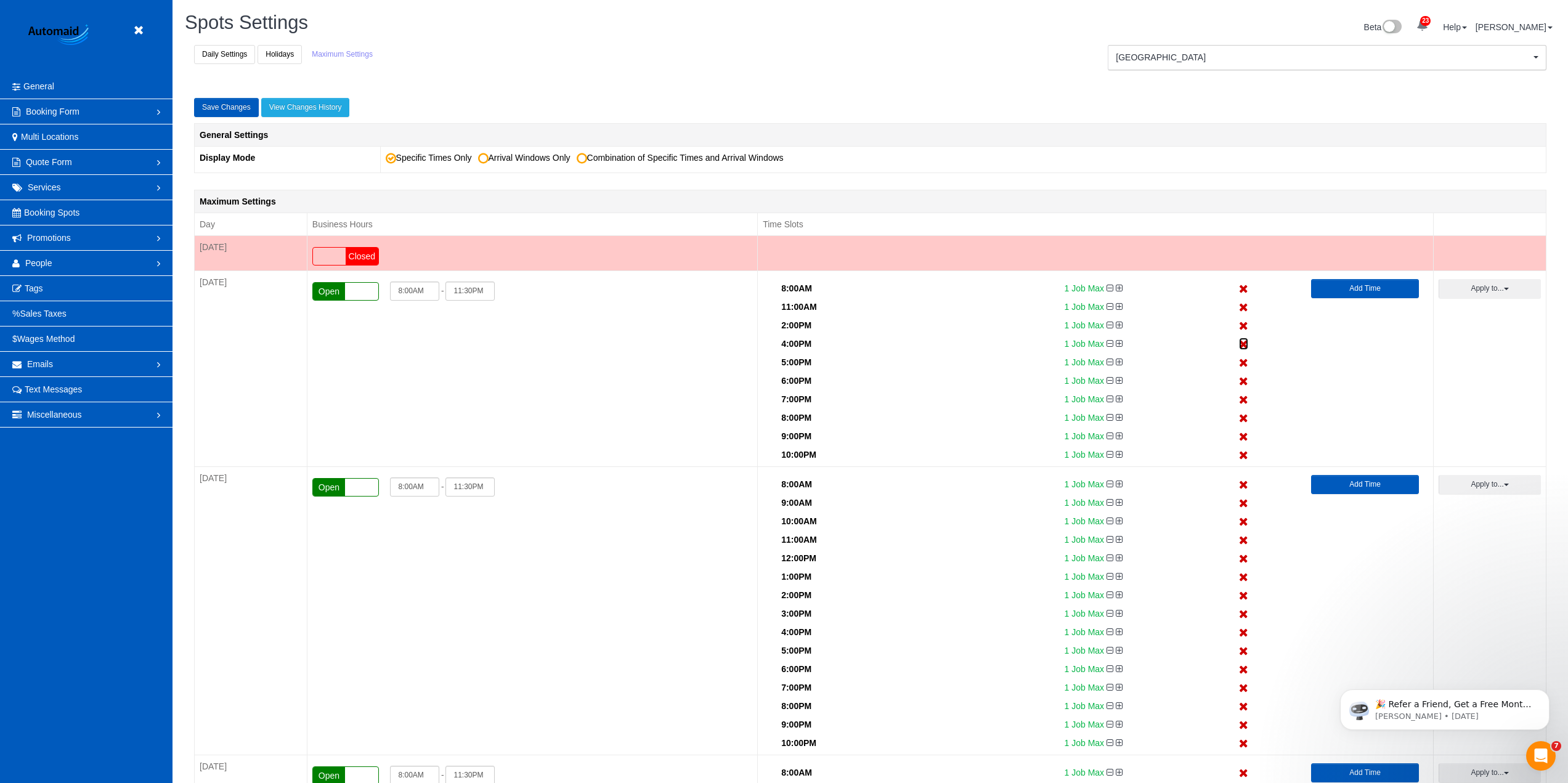
click at [1244, 346] on icon at bounding box center [1243, 344] width 9 height 8
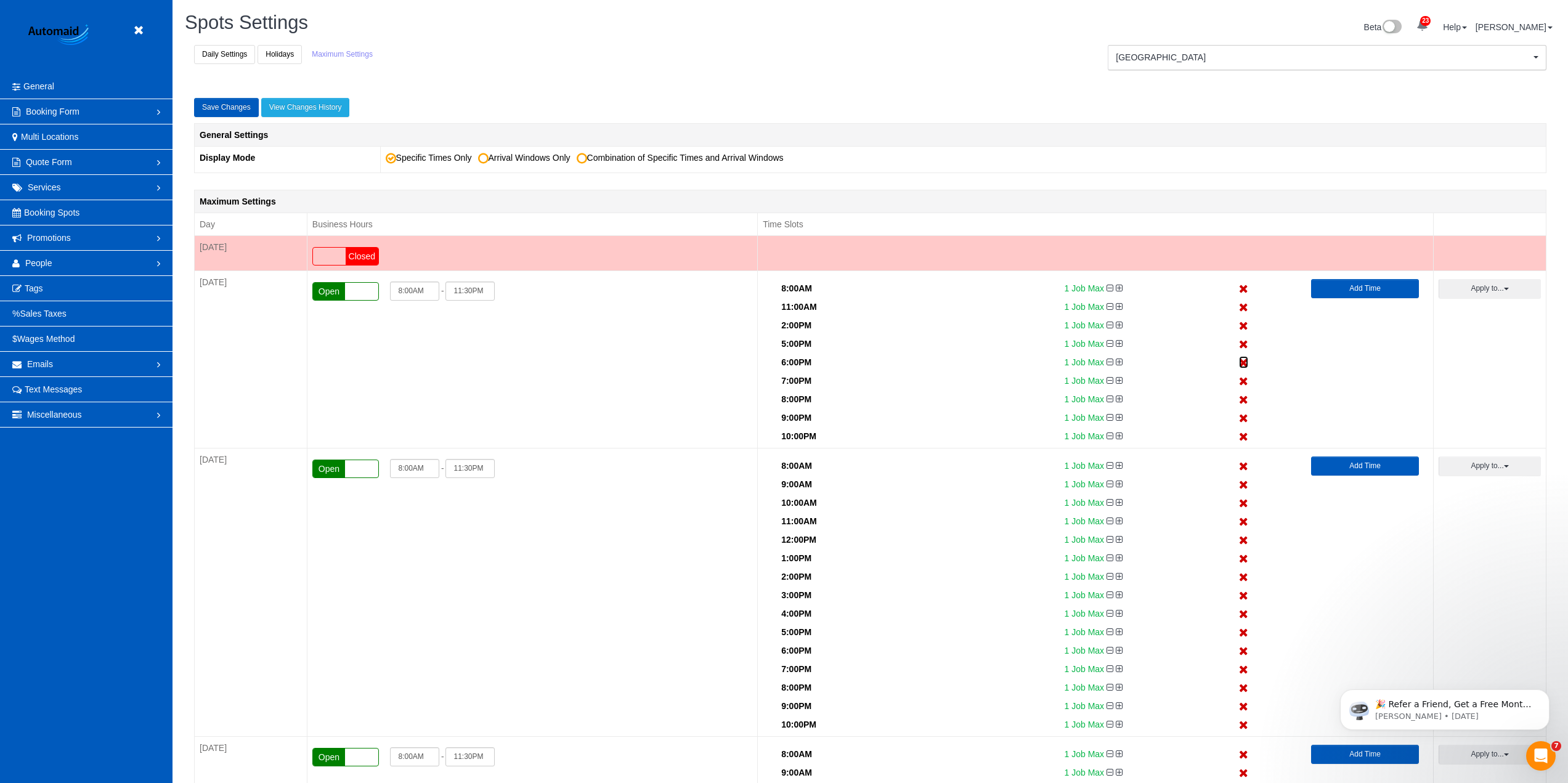
click at [1244, 361] on icon at bounding box center [1243, 363] width 9 height 8
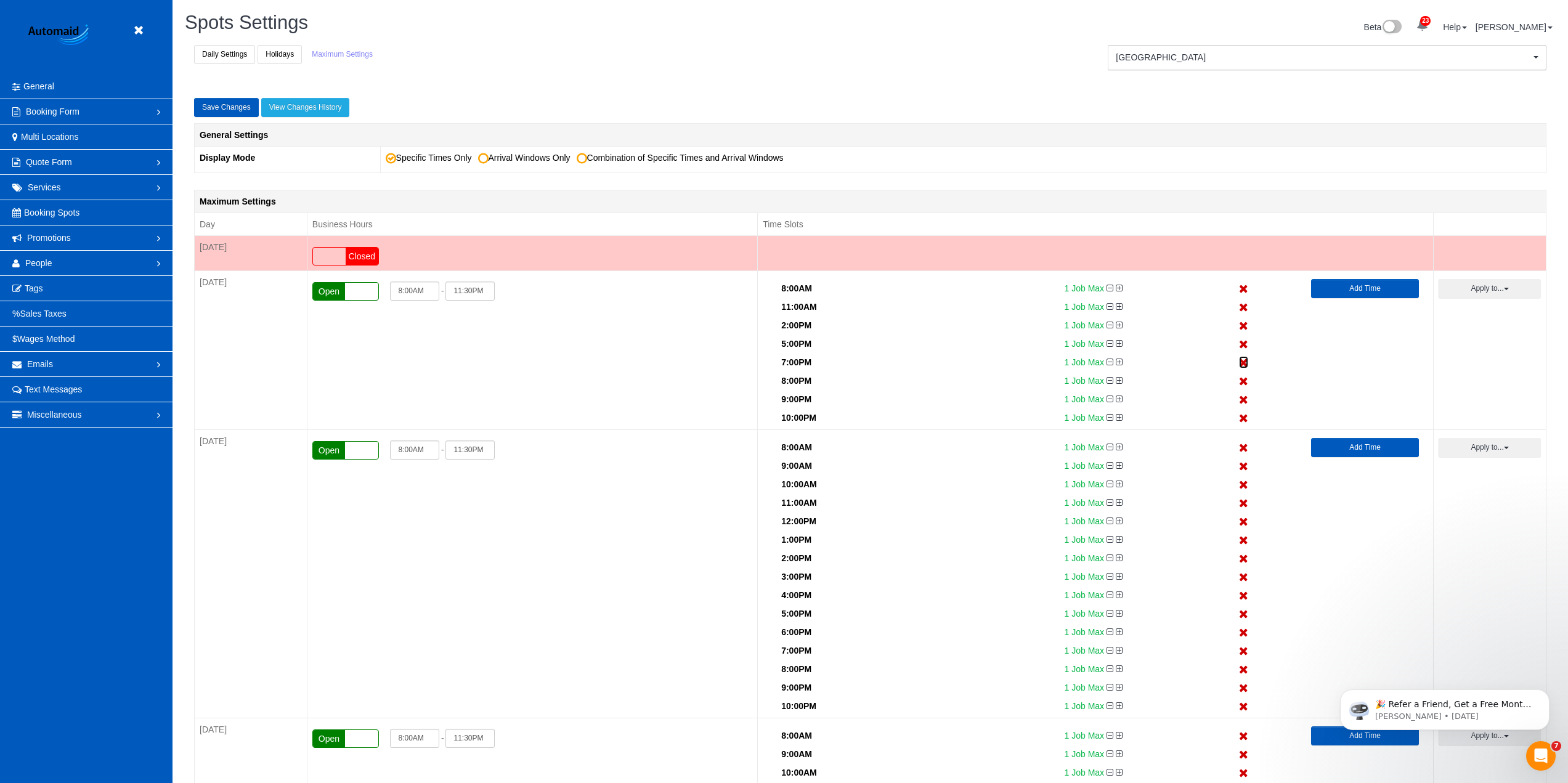
click at [1244, 361] on icon at bounding box center [1243, 363] width 9 height 8
click at [1244, 377] on icon at bounding box center [1243, 381] width 9 height 8
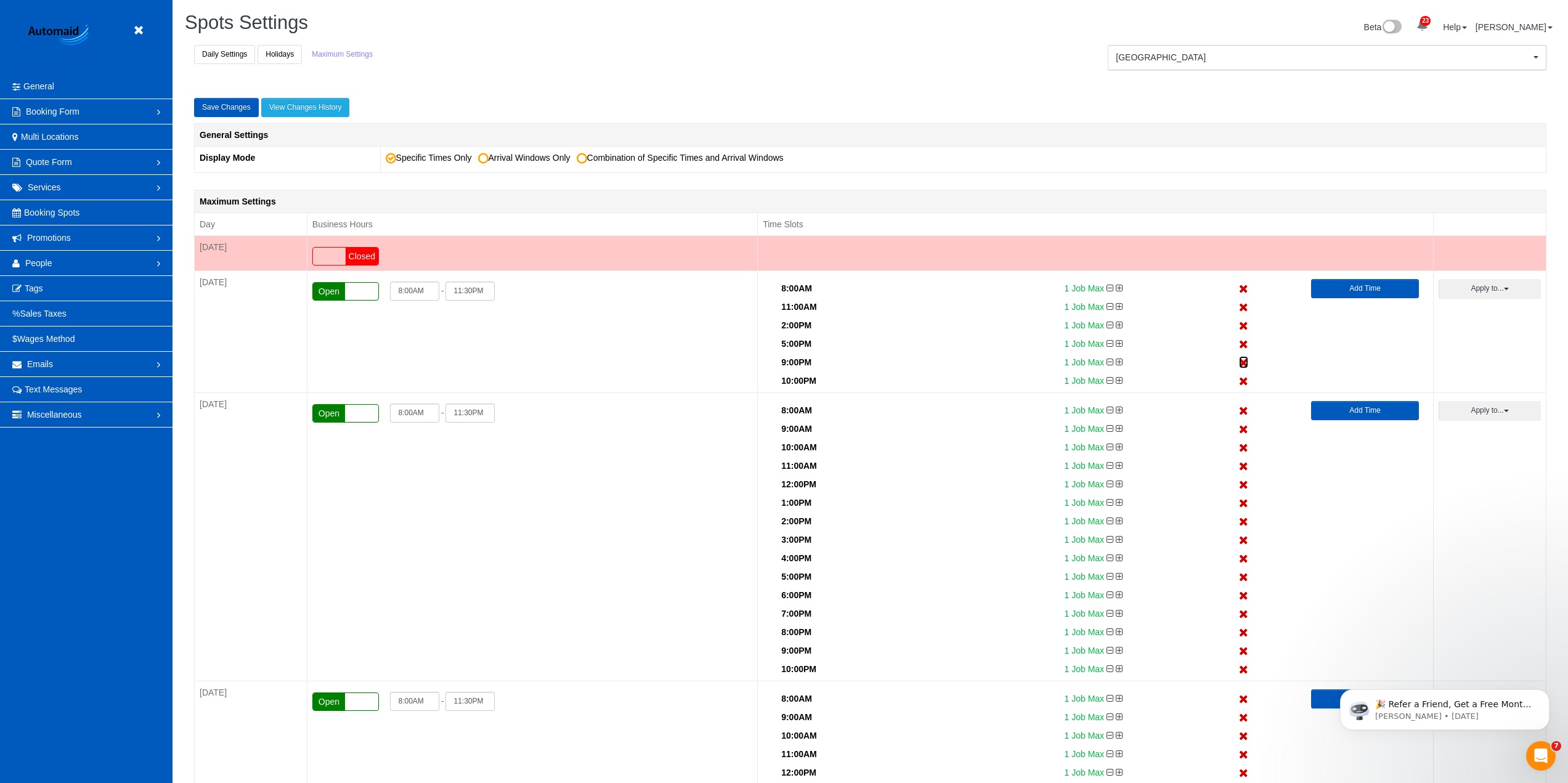
click at [1244, 361] on icon at bounding box center [1243, 363] width 9 height 8
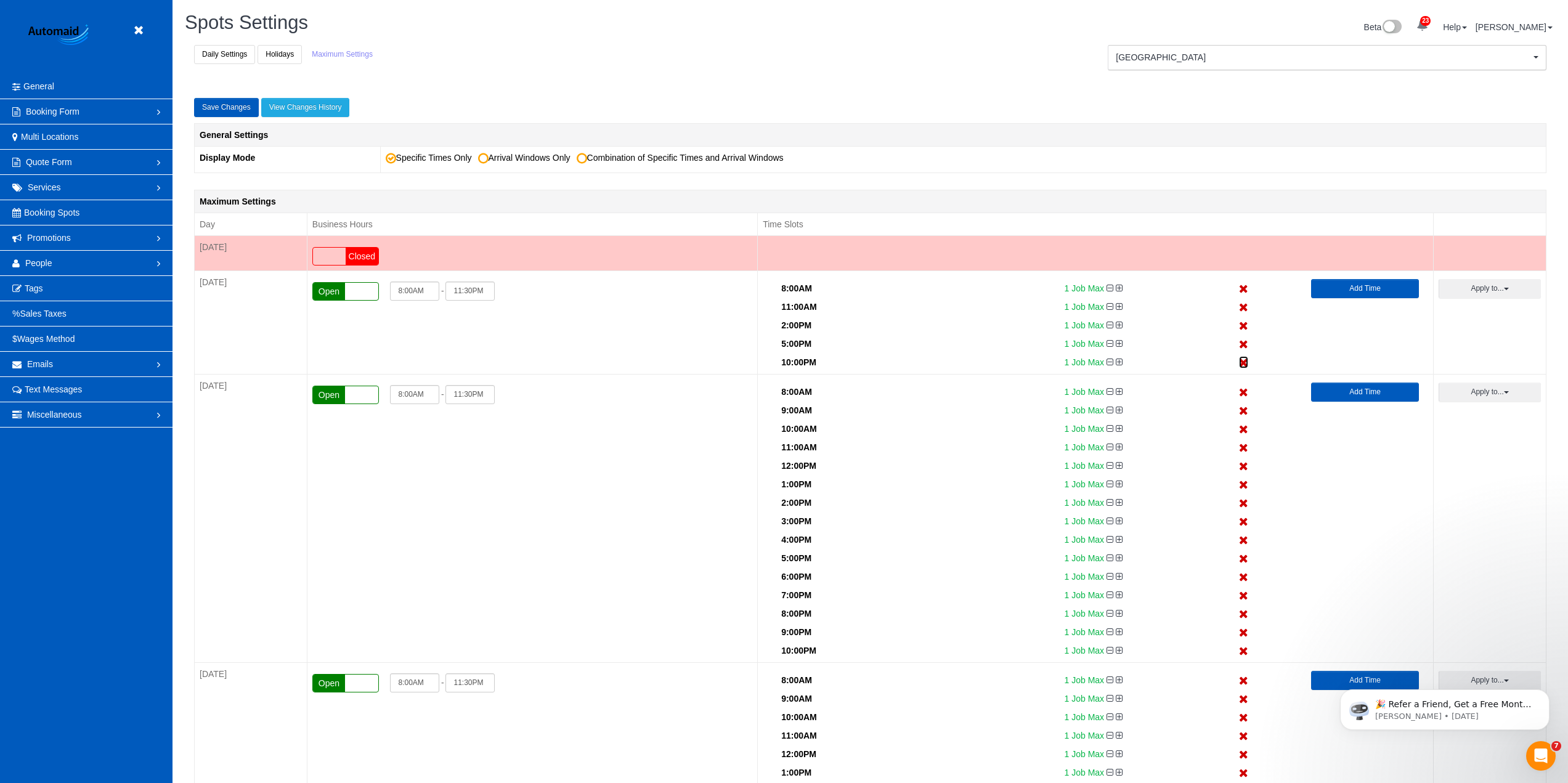
click at [1244, 361] on icon at bounding box center [1243, 363] width 9 height 8
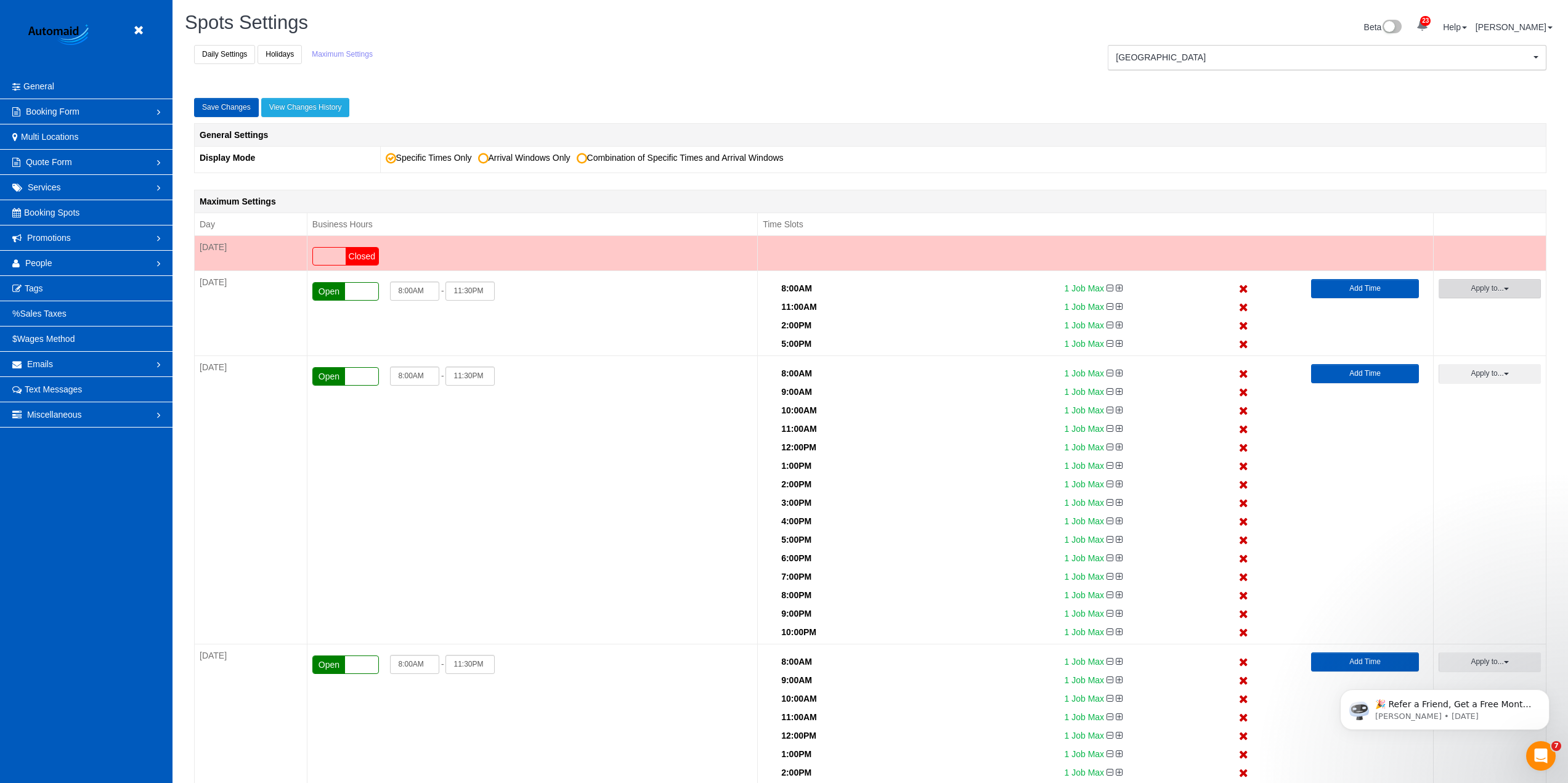
click at [1469, 285] on button "Apply to..." at bounding box center [1490, 288] width 103 height 19
click at [1461, 467] on button "Apply" at bounding box center [1464, 467] width 31 height 18
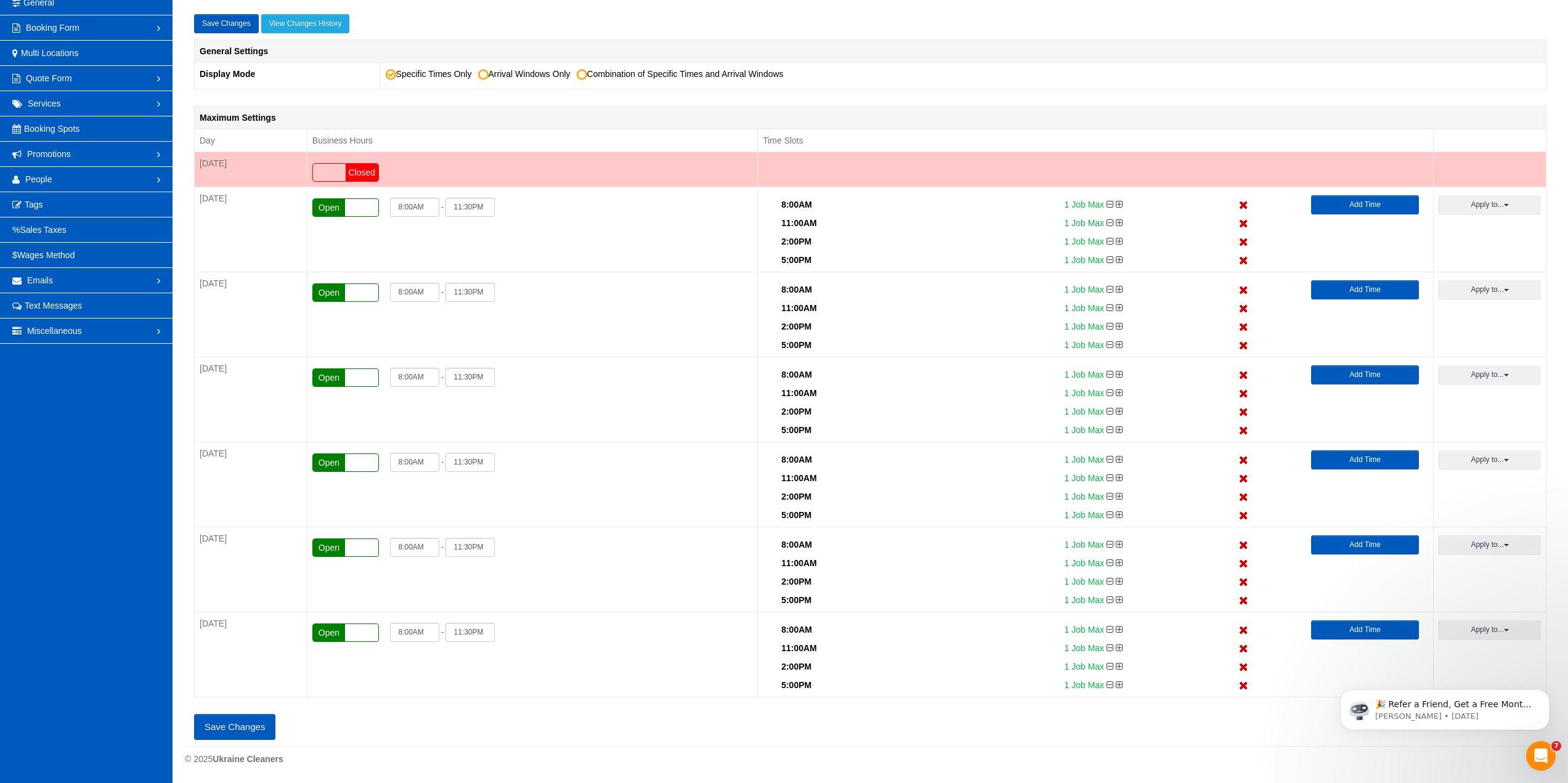
click at [217, 731] on button "Save Changes" at bounding box center [234, 727] width 82 height 26
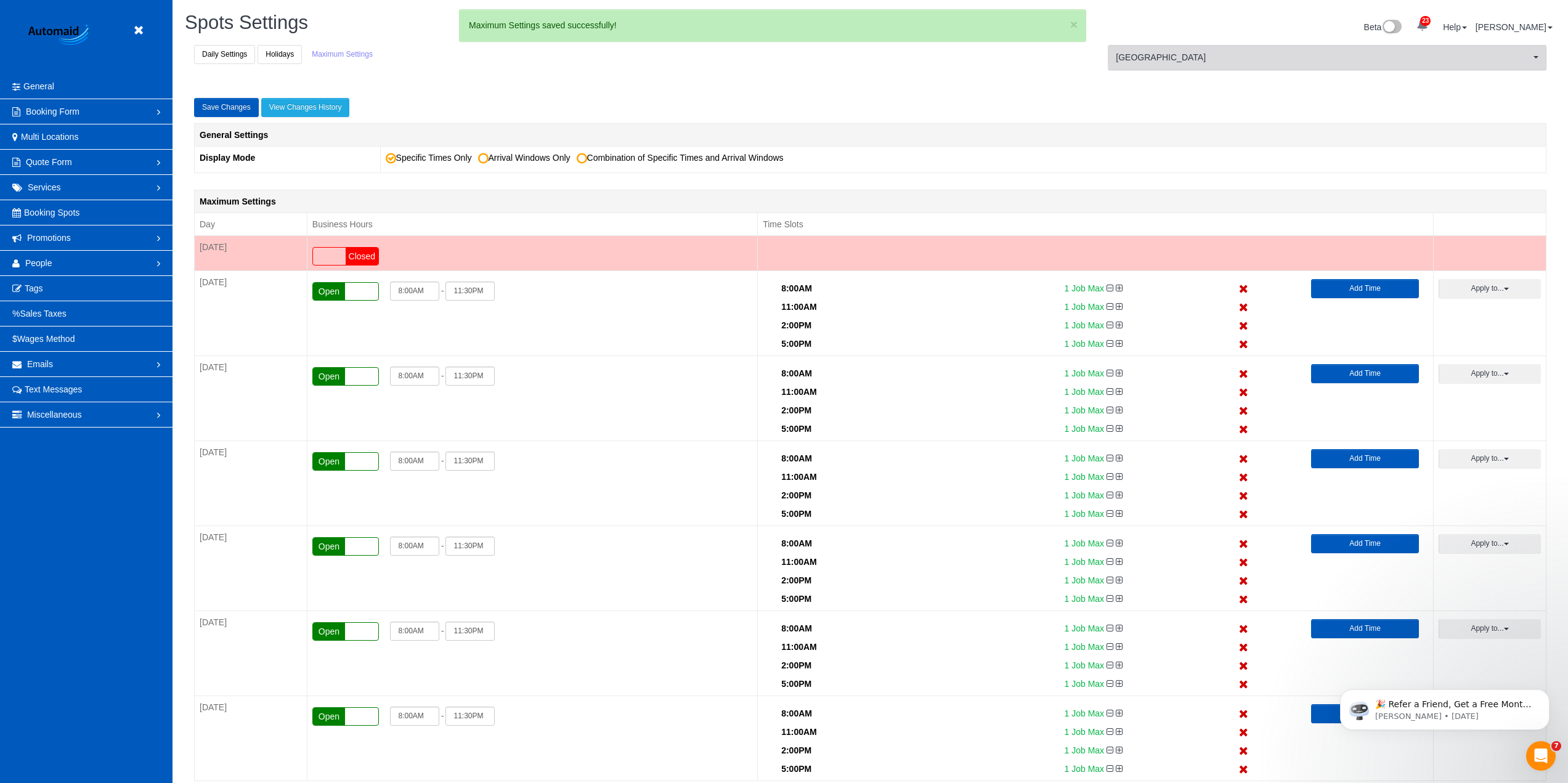
click at [1202, 60] on span "[GEOGRAPHIC_DATA]" at bounding box center [1323, 57] width 414 height 13
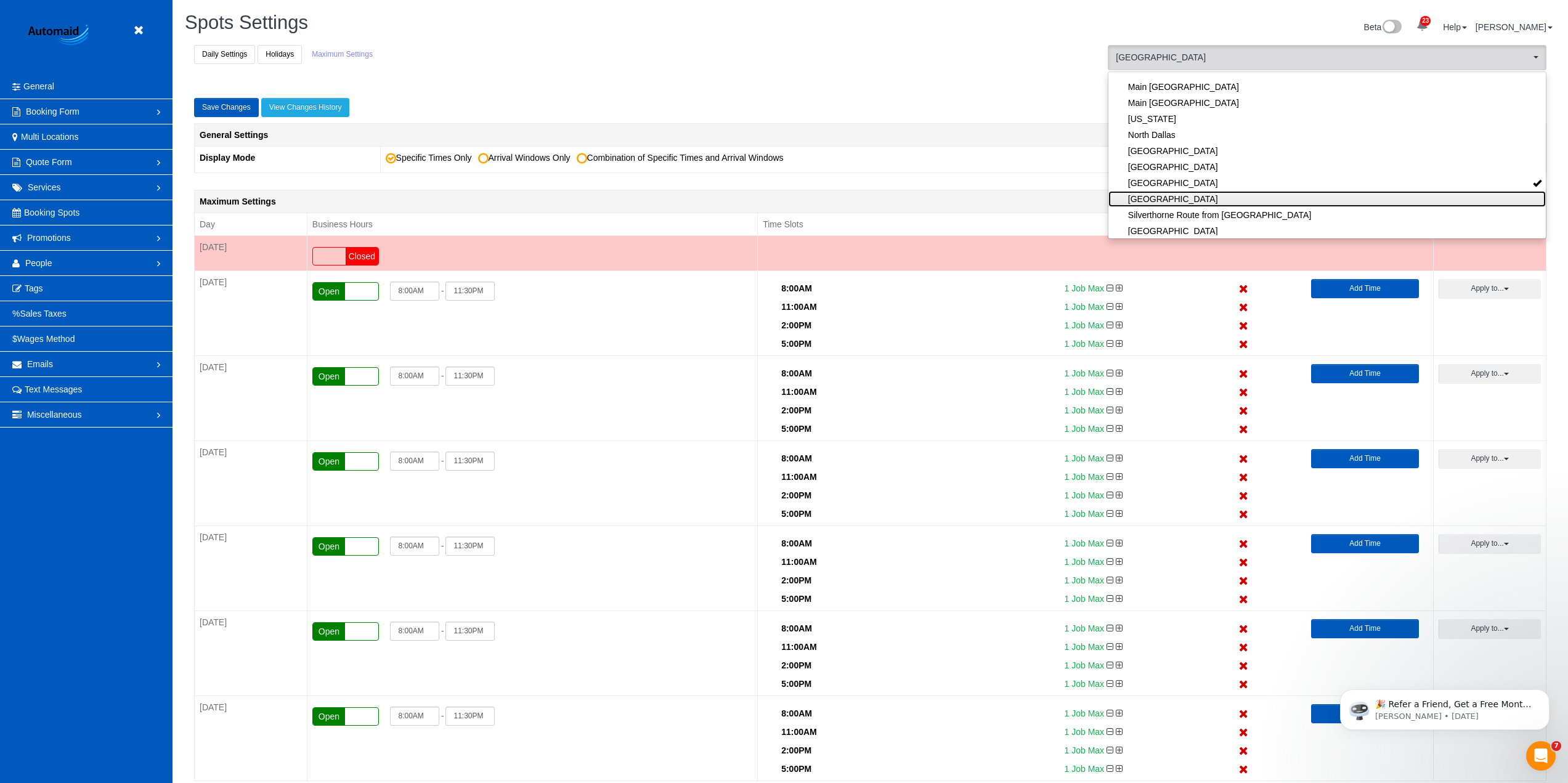
click at [1171, 201] on link "[GEOGRAPHIC_DATA]" at bounding box center [1327, 198] width 438 height 16
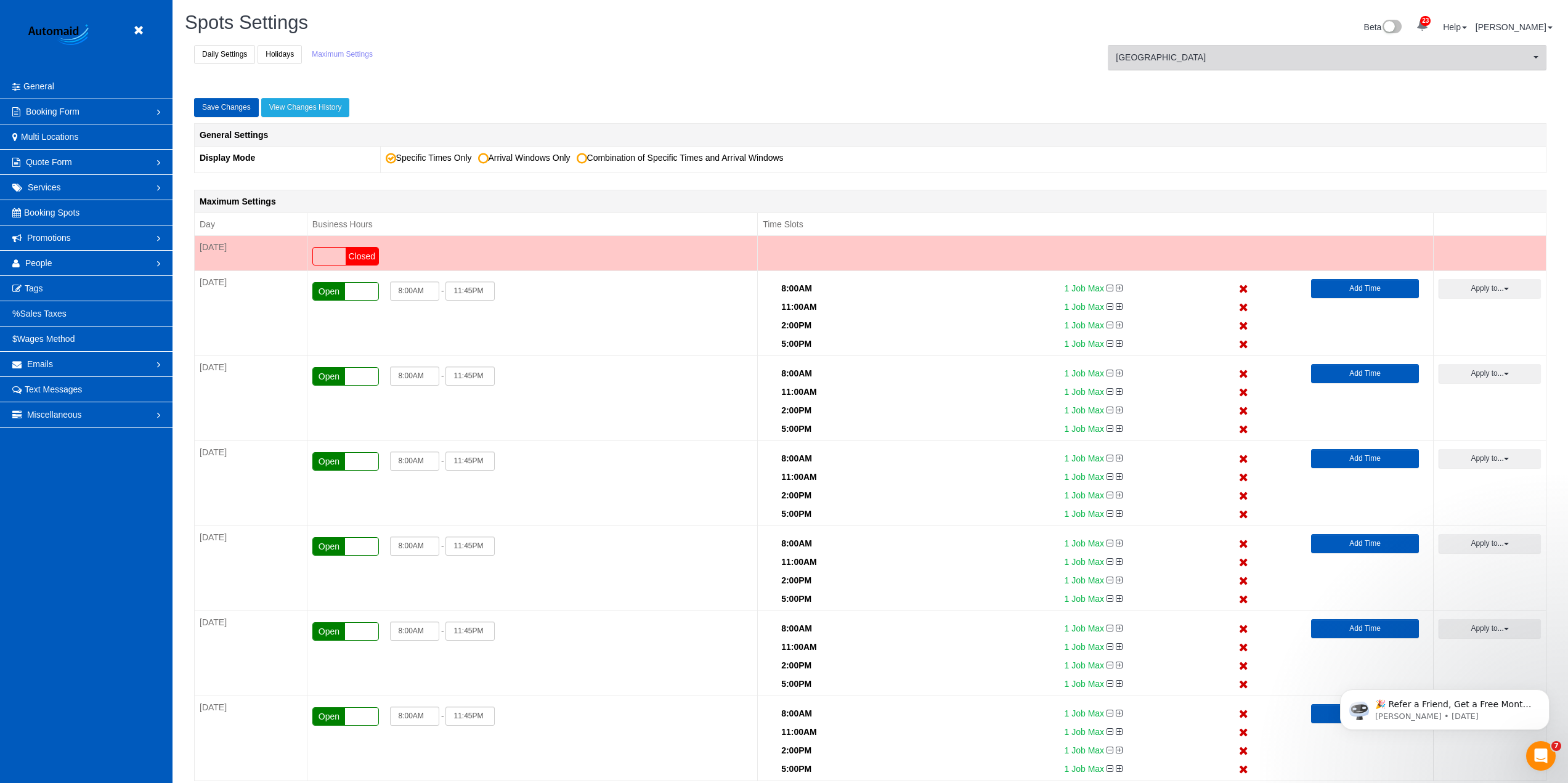
click at [1206, 64] on button "Portland [GEOGRAPHIC_DATA]" at bounding box center [1327, 58] width 439 height 25
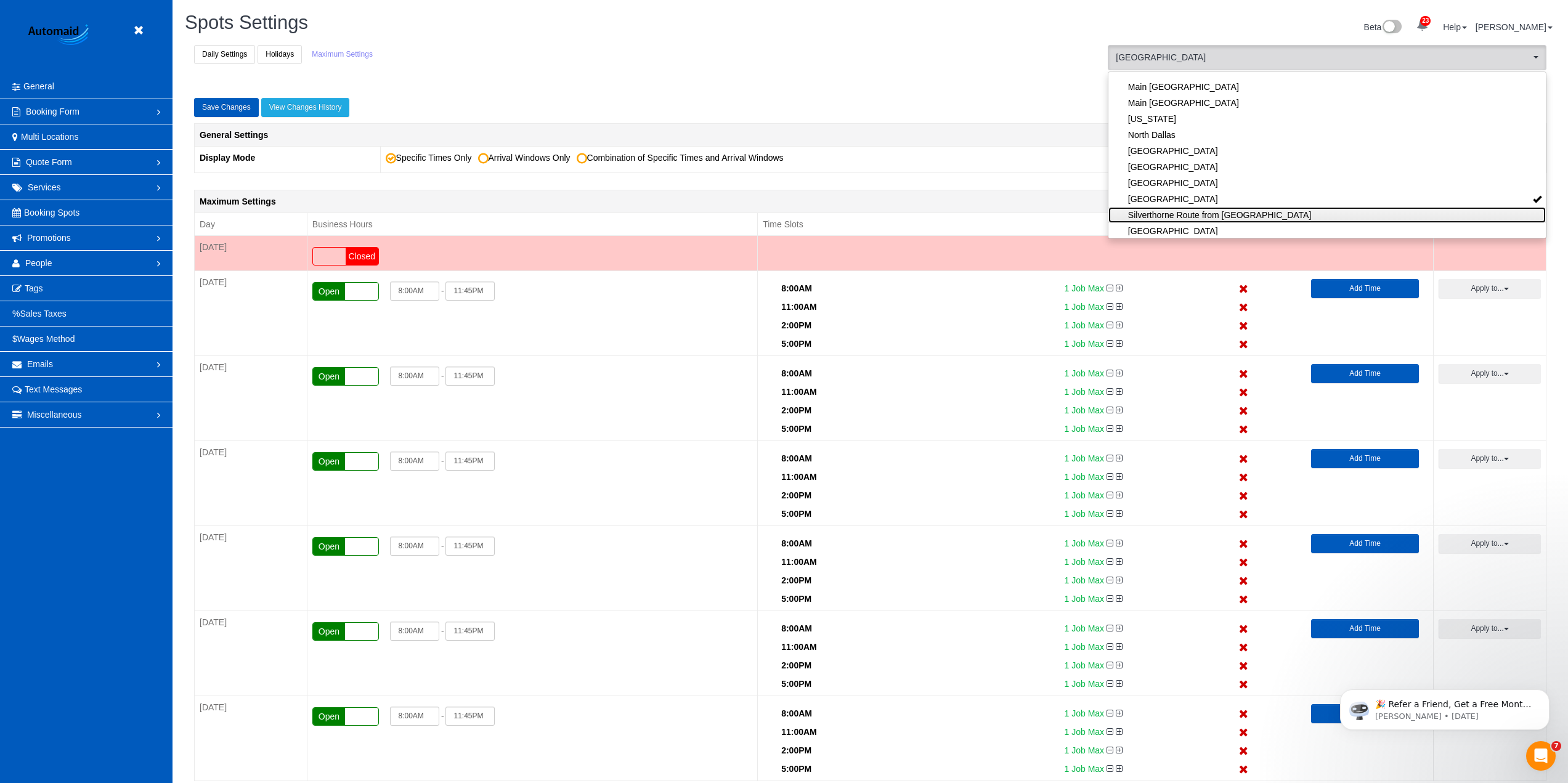
click at [1188, 213] on link "Silverthorne Route from [GEOGRAPHIC_DATA]" at bounding box center [1327, 214] width 438 height 16
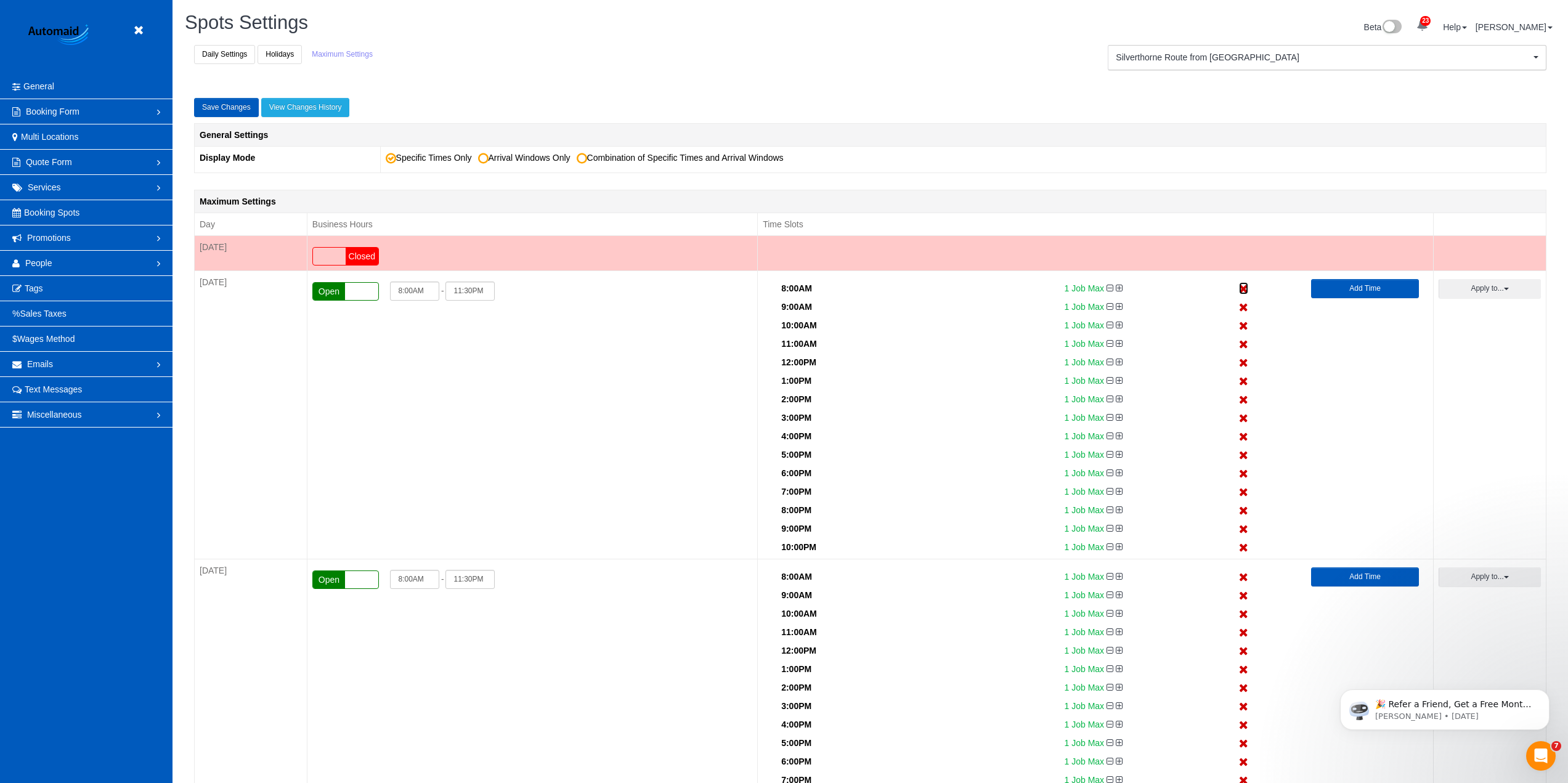
click at [1246, 287] on icon at bounding box center [1243, 289] width 9 height 8
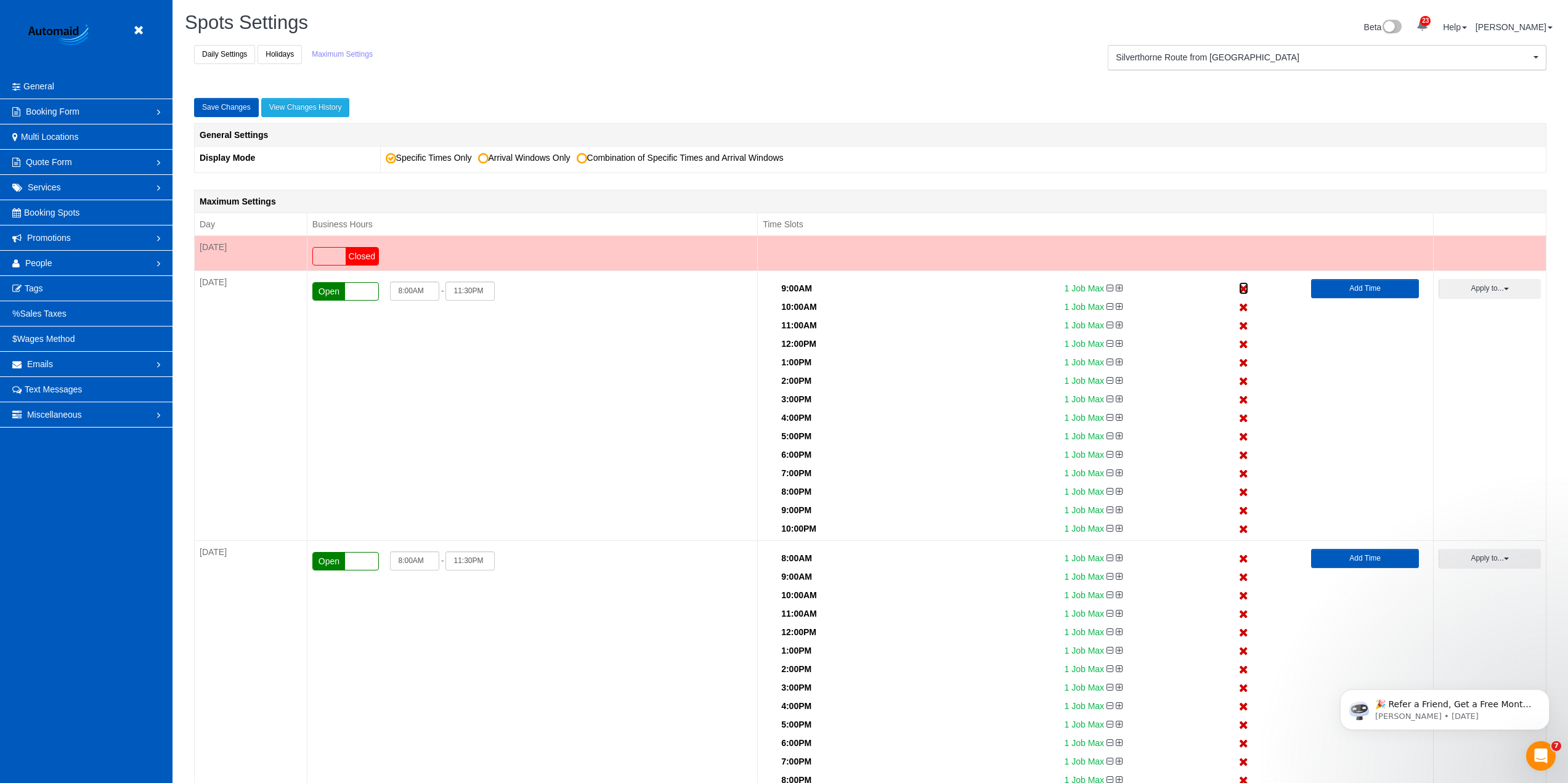
click at [1246, 287] on icon at bounding box center [1243, 289] width 9 height 8
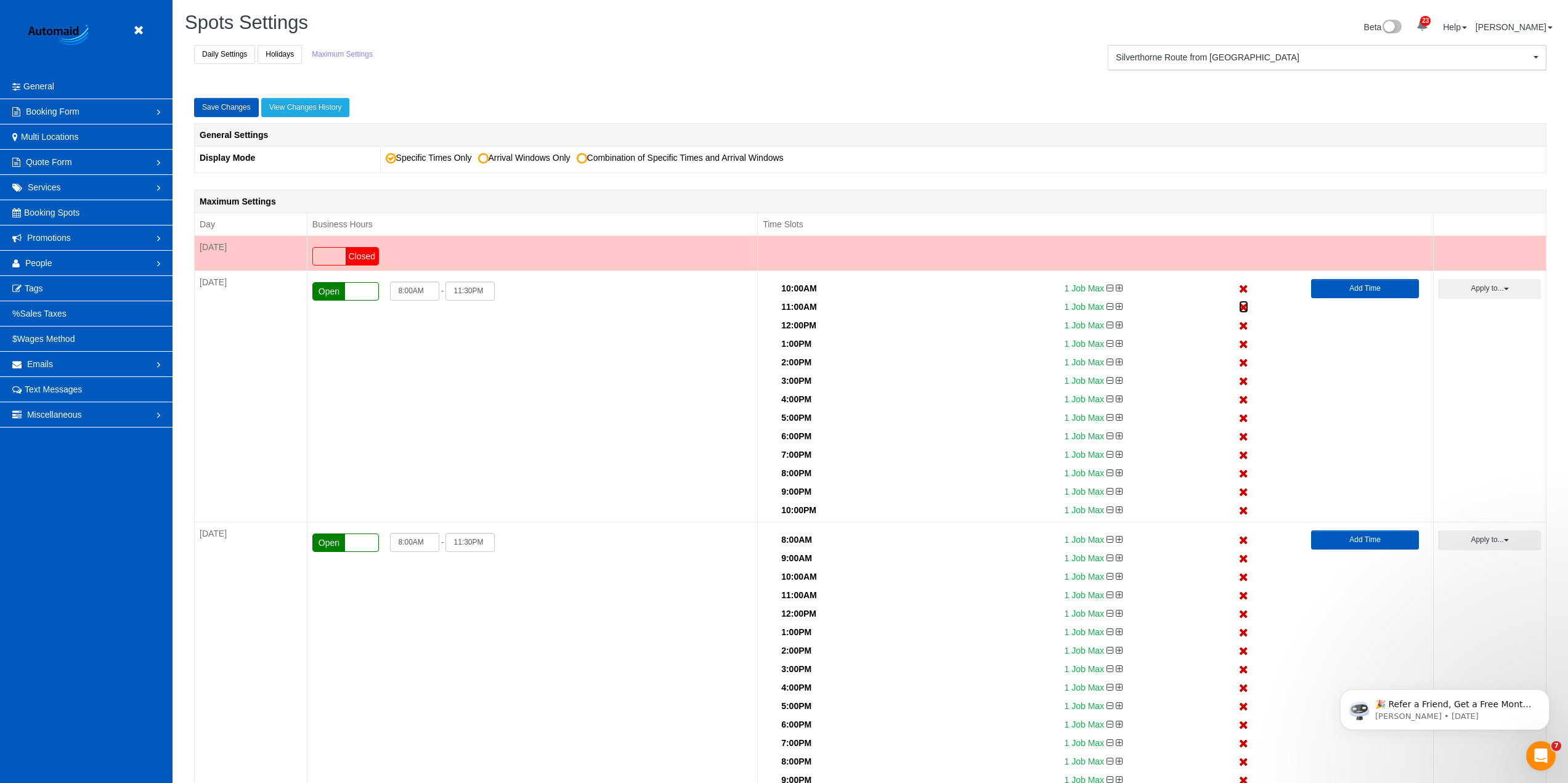
click at [1243, 312] on icon at bounding box center [1243, 307] width 9 height 8
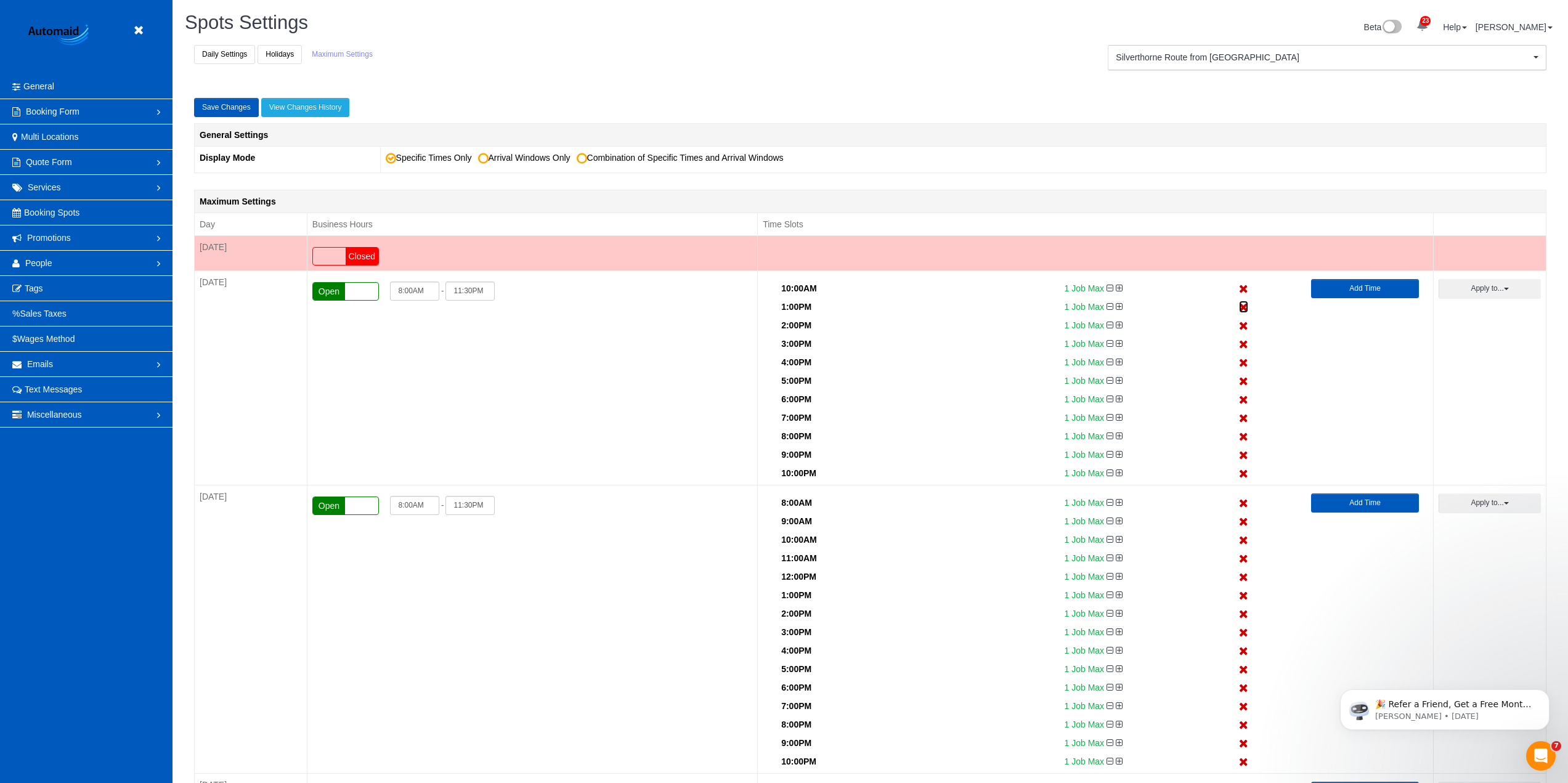
click at [1243, 312] on icon at bounding box center [1243, 307] width 9 height 8
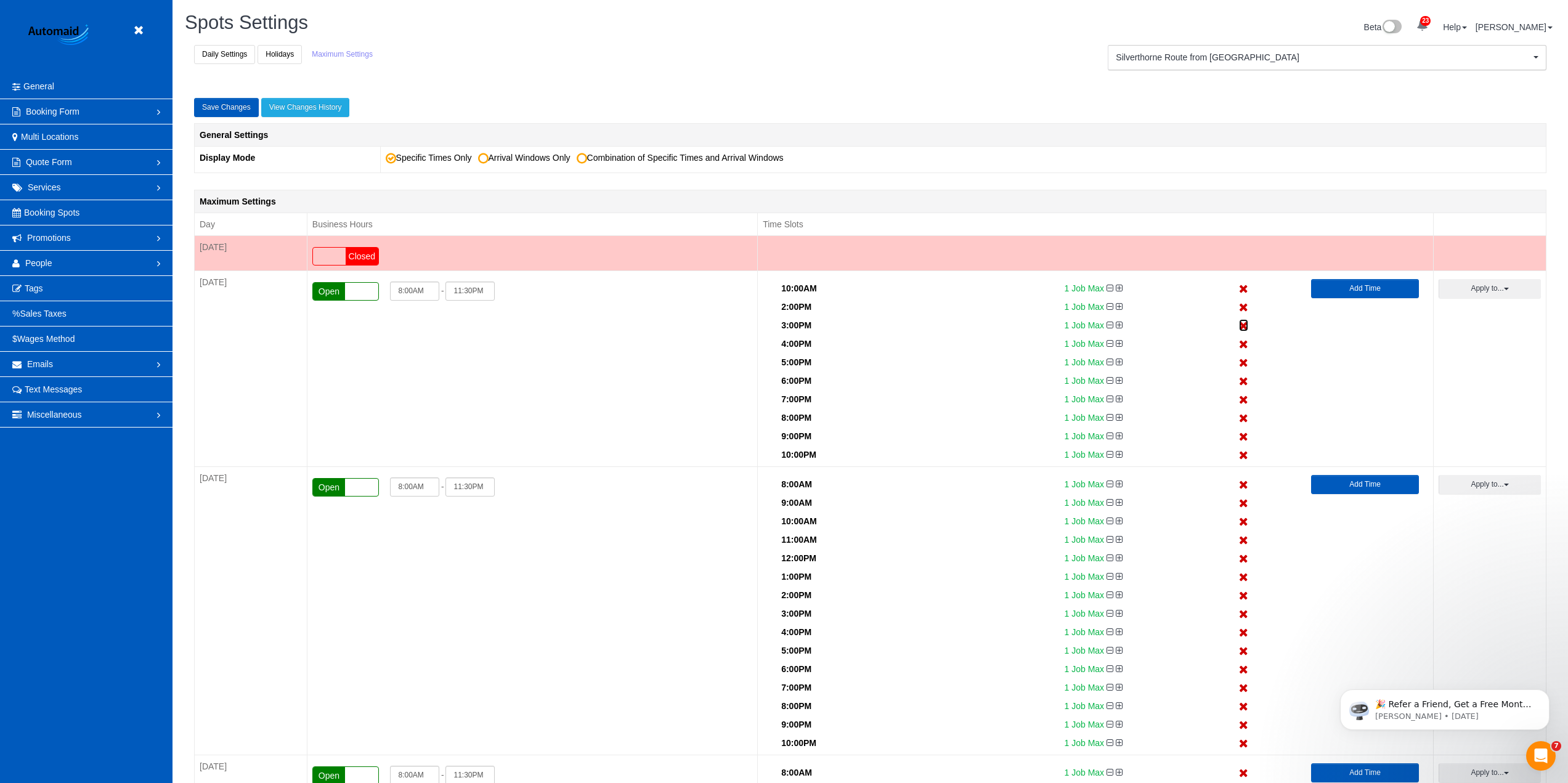
click at [1244, 327] on icon at bounding box center [1243, 326] width 9 height 8
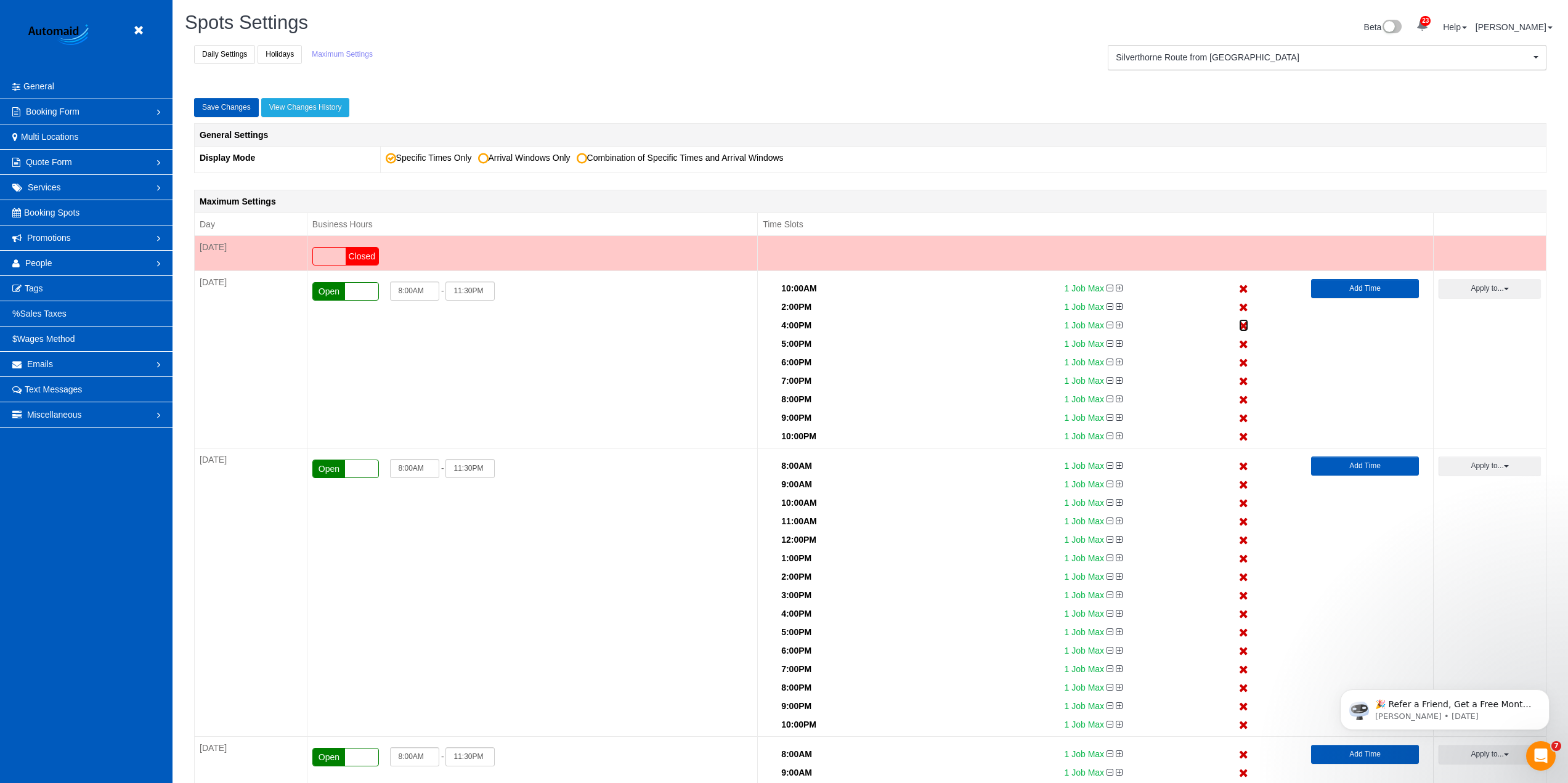
click at [1244, 327] on icon at bounding box center [1243, 326] width 9 height 8
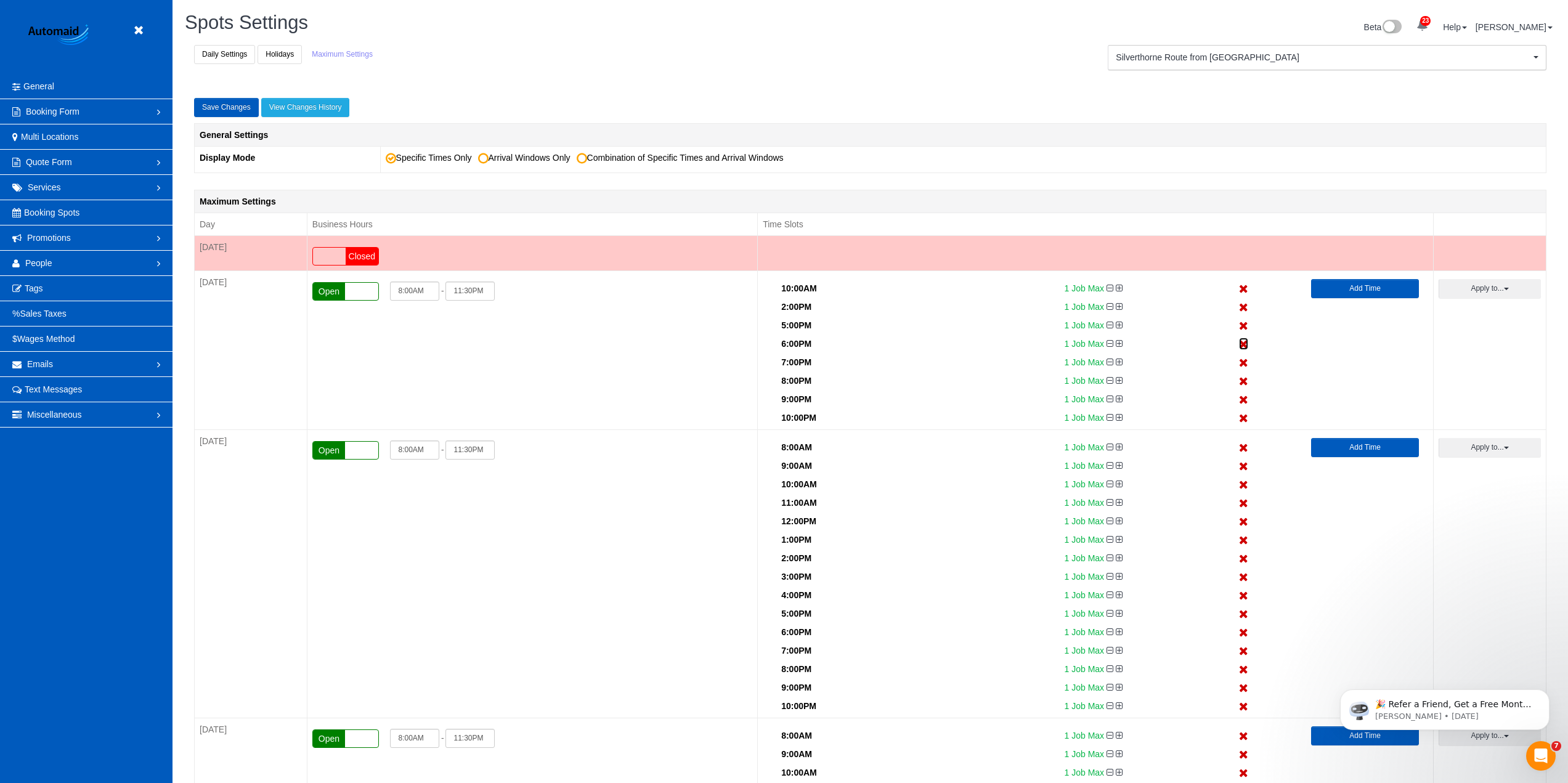
click at [1241, 343] on icon at bounding box center [1243, 344] width 9 height 8
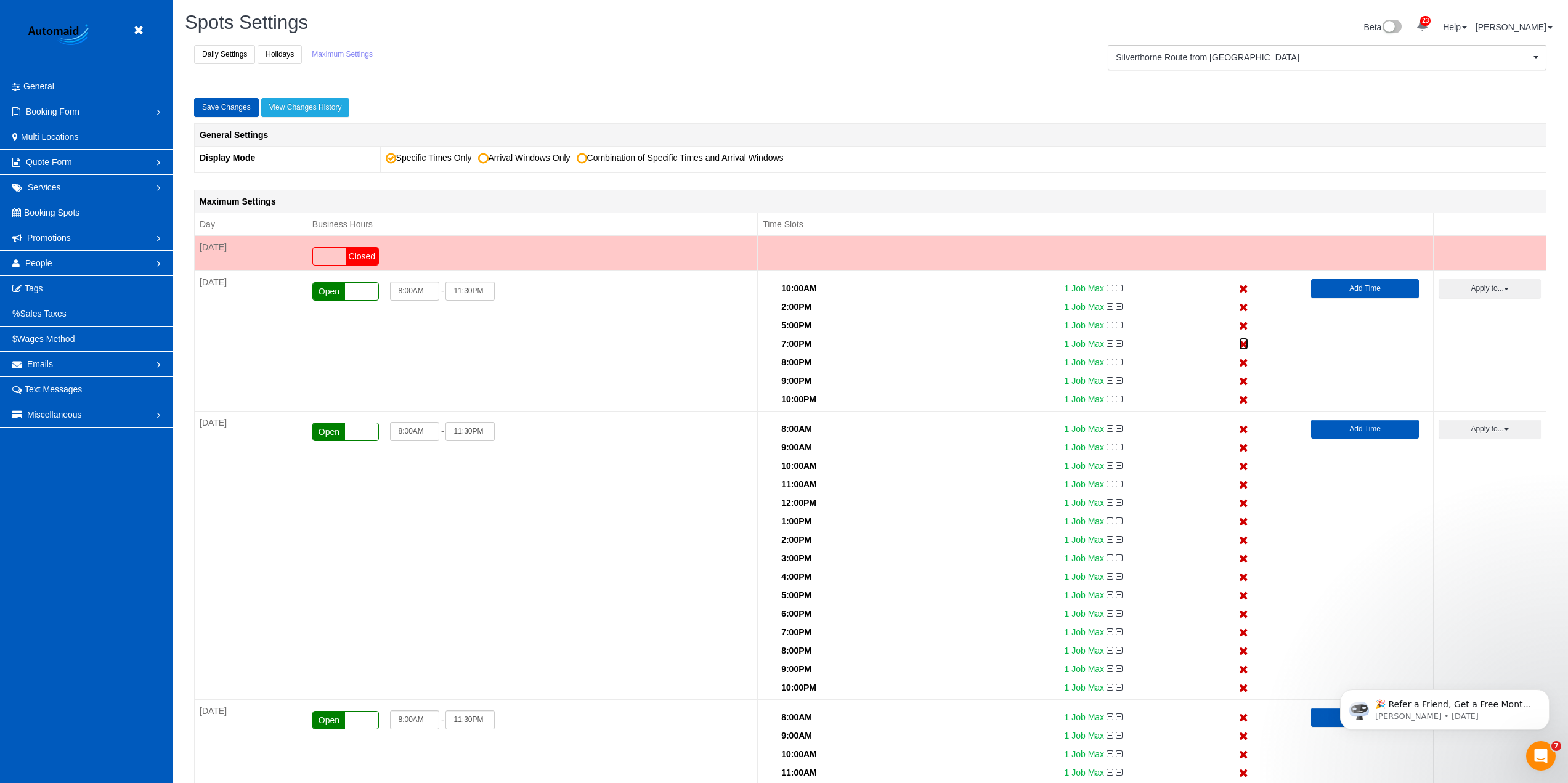
click at [1241, 343] on icon at bounding box center [1243, 344] width 9 height 8
click at [1241, 359] on icon at bounding box center [1243, 363] width 9 height 8
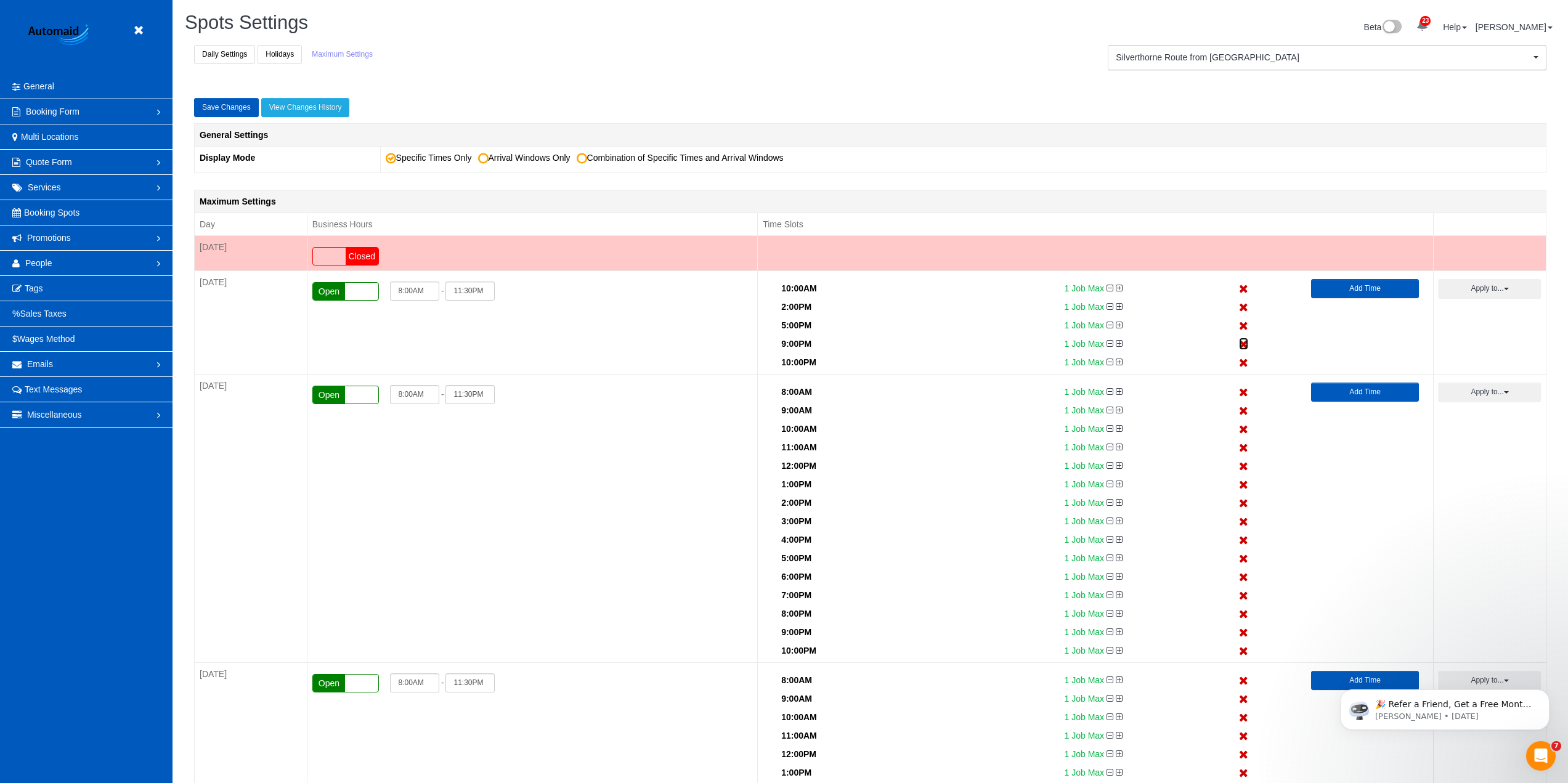
click at [1241, 343] on icon at bounding box center [1243, 344] width 9 height 8
click at [1241, 359] on icon at bounding box center [1243, 363] width 9 height 8
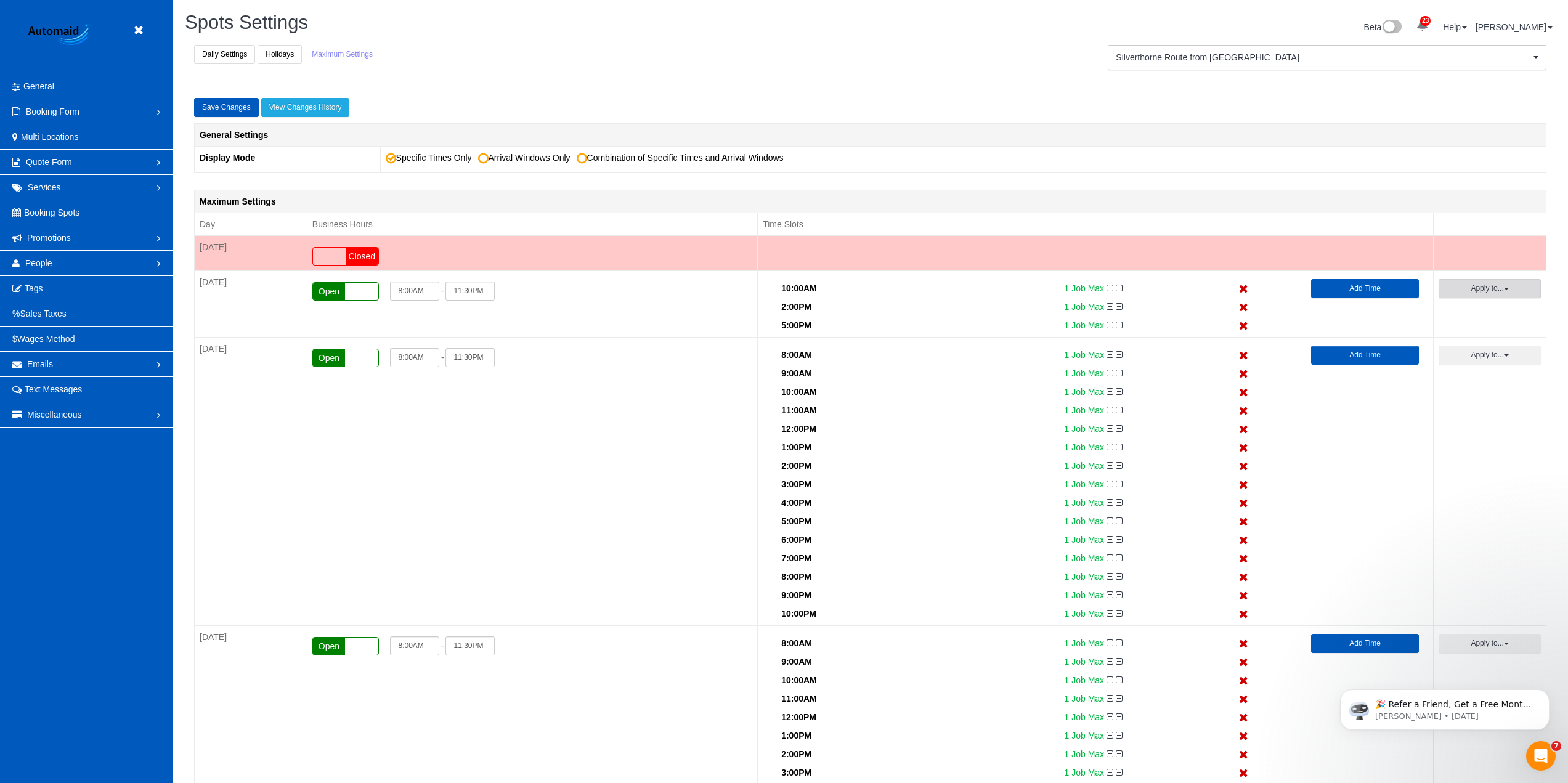
click at [1498, 289] on button "Apply to..." at bounding box center [1490, 288] width 103 height 19
click at [1451, 312] on link "All" at bounding box center [1490, 312] width 101 height 18
click at [1470, 297] on button "Apply to..." at bounding box center [1490, 288] width 103 height 19
click at [1465, 470] on button "Apply" at bounding box center [1464, 467] width 31 height 18
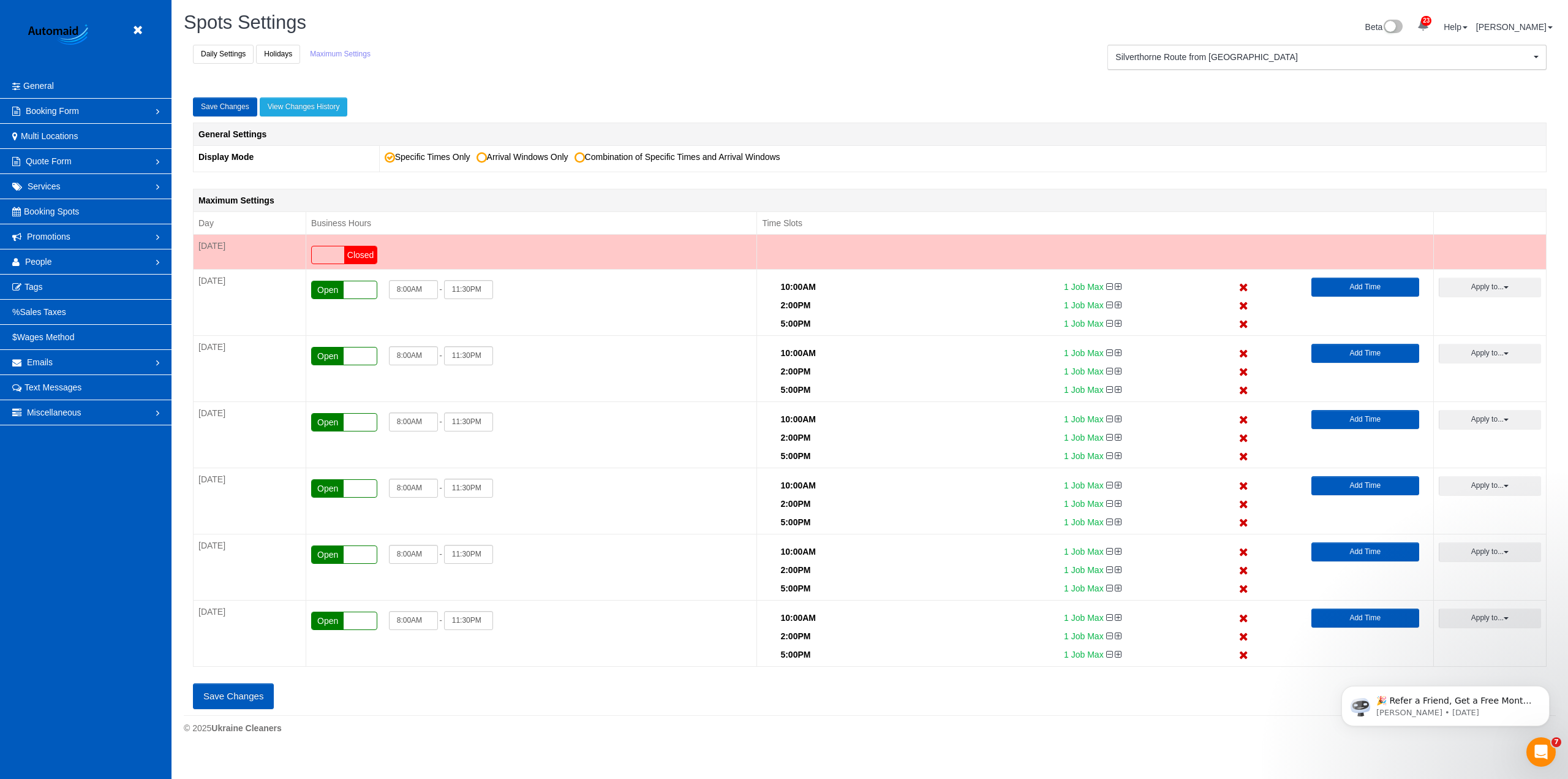
click at [252, 700] on button "Save Changes" at bounding box center [233, 696] width 81 height 26
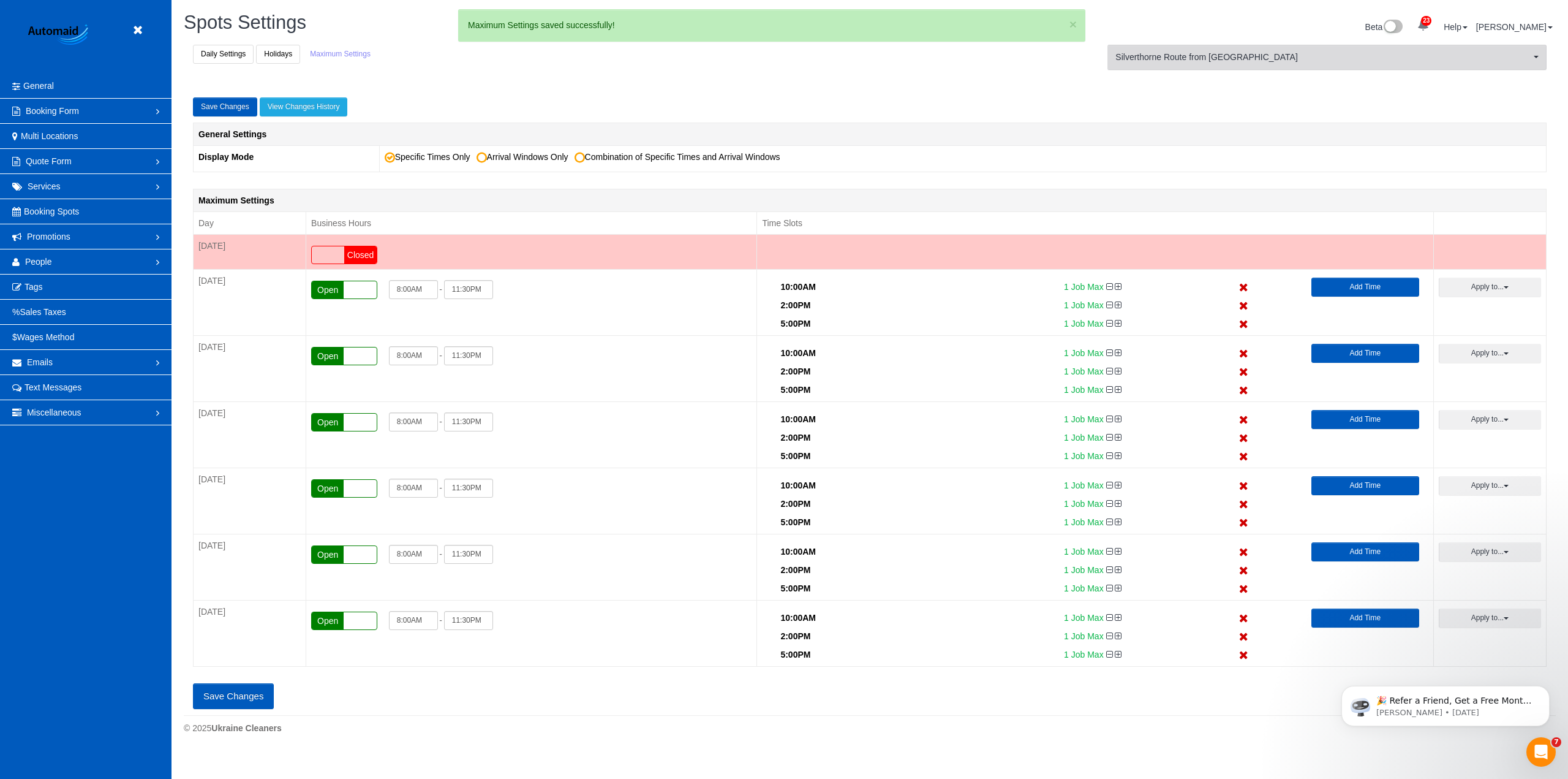
click at [1237, 65] on button "Silverthorne Route from [GEOGRAPHIC_DATA] [GEOGRAPHIC_DATA] Route from [GEOGRAP…" at bounding box center [1327, 58] width 439 height 25
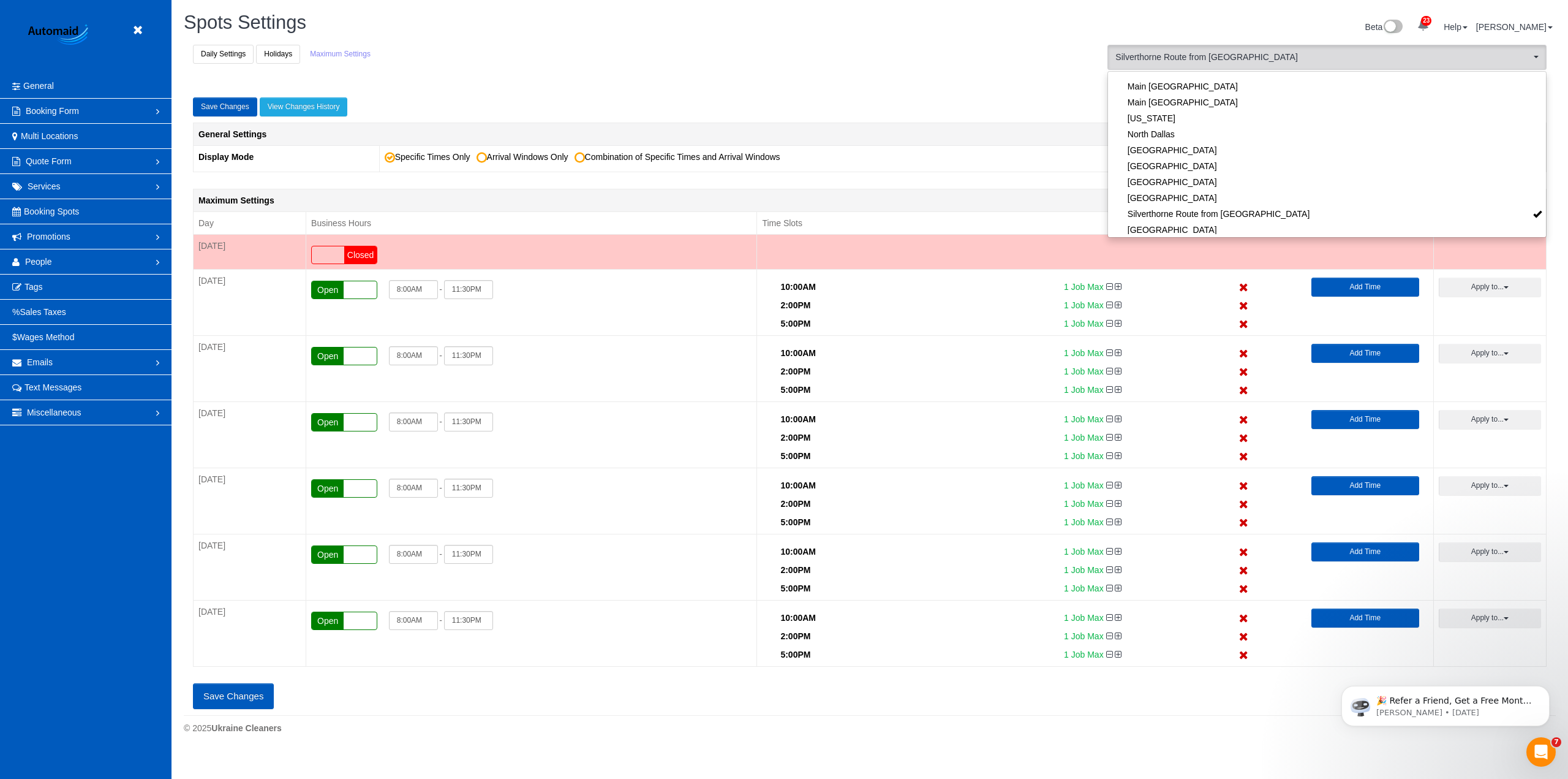
click at [261, 702] on button "Save Changes" at bounding box center [233, 696] width 81 height 26
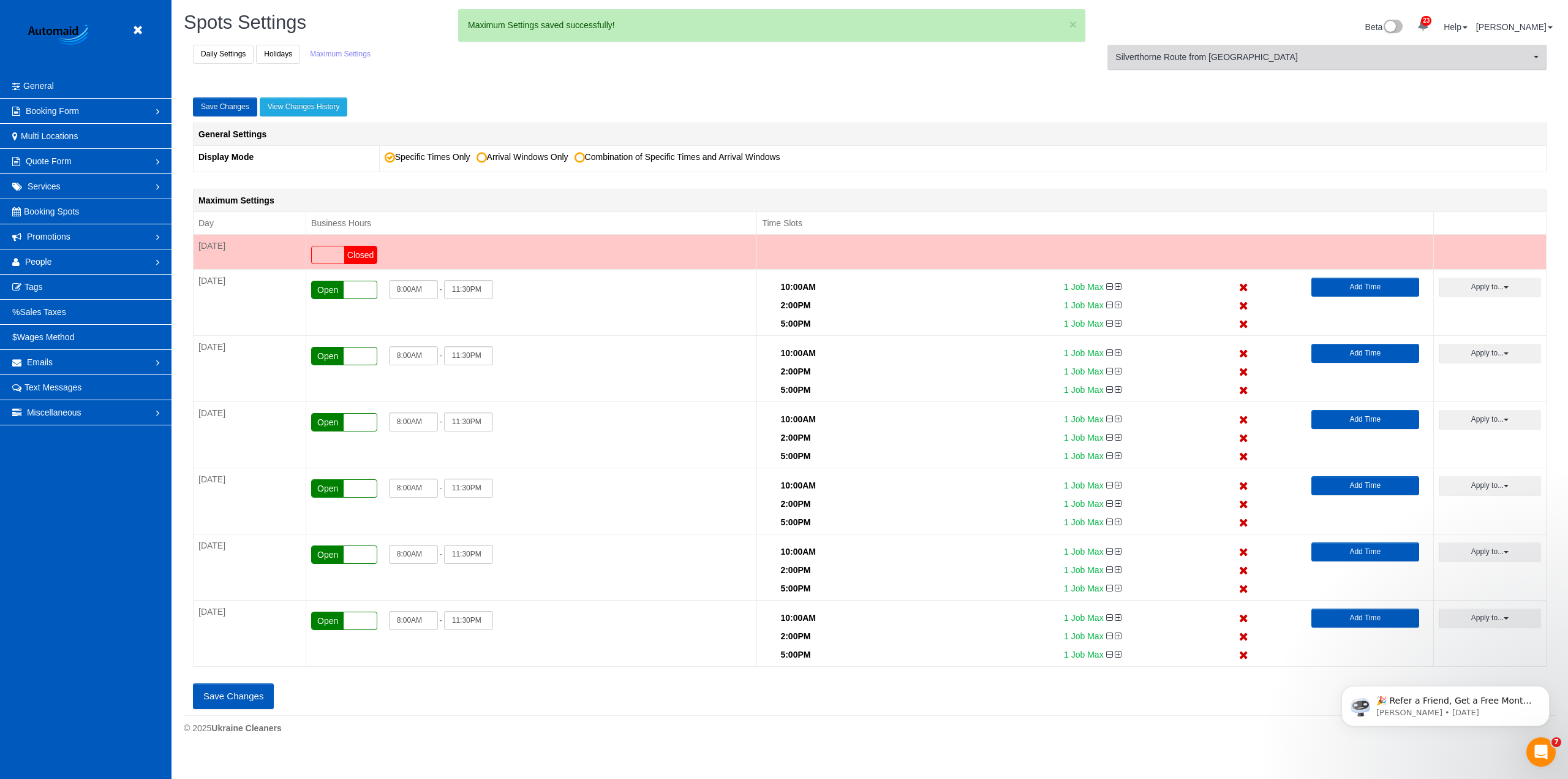
click at [1247, 64] on button "Silverthorne Route from [GEOGRAPHIC_DATA] [GEOGRAPHIC_DATA] Route from [GEOGRAP…" at bounding box center [1327, 58] width 439 height 25
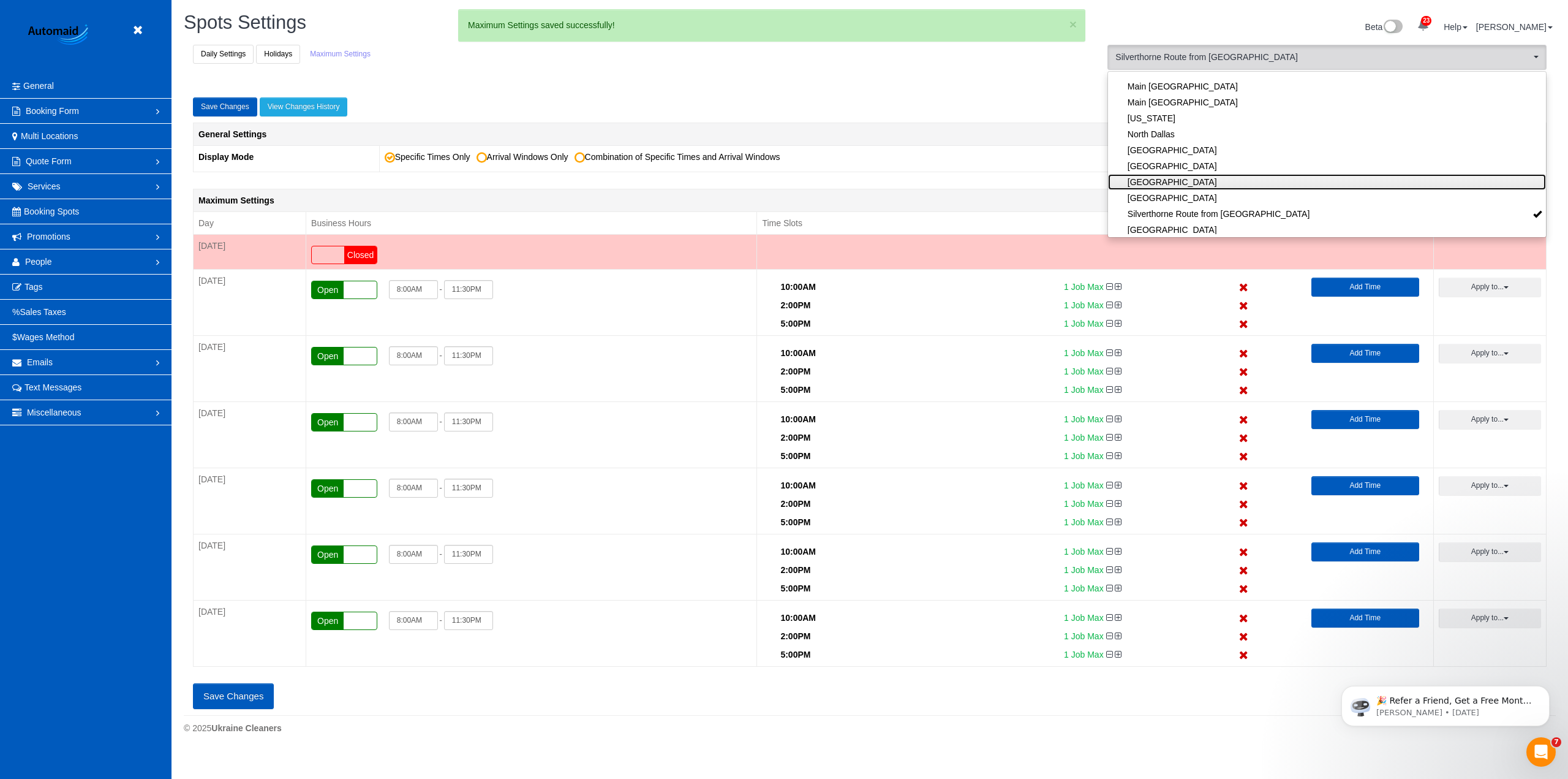
click at [1190, 183] on link "[GEOGRAPHIC_DATA]" at bounding box center [1327, 181] width 438 height 16
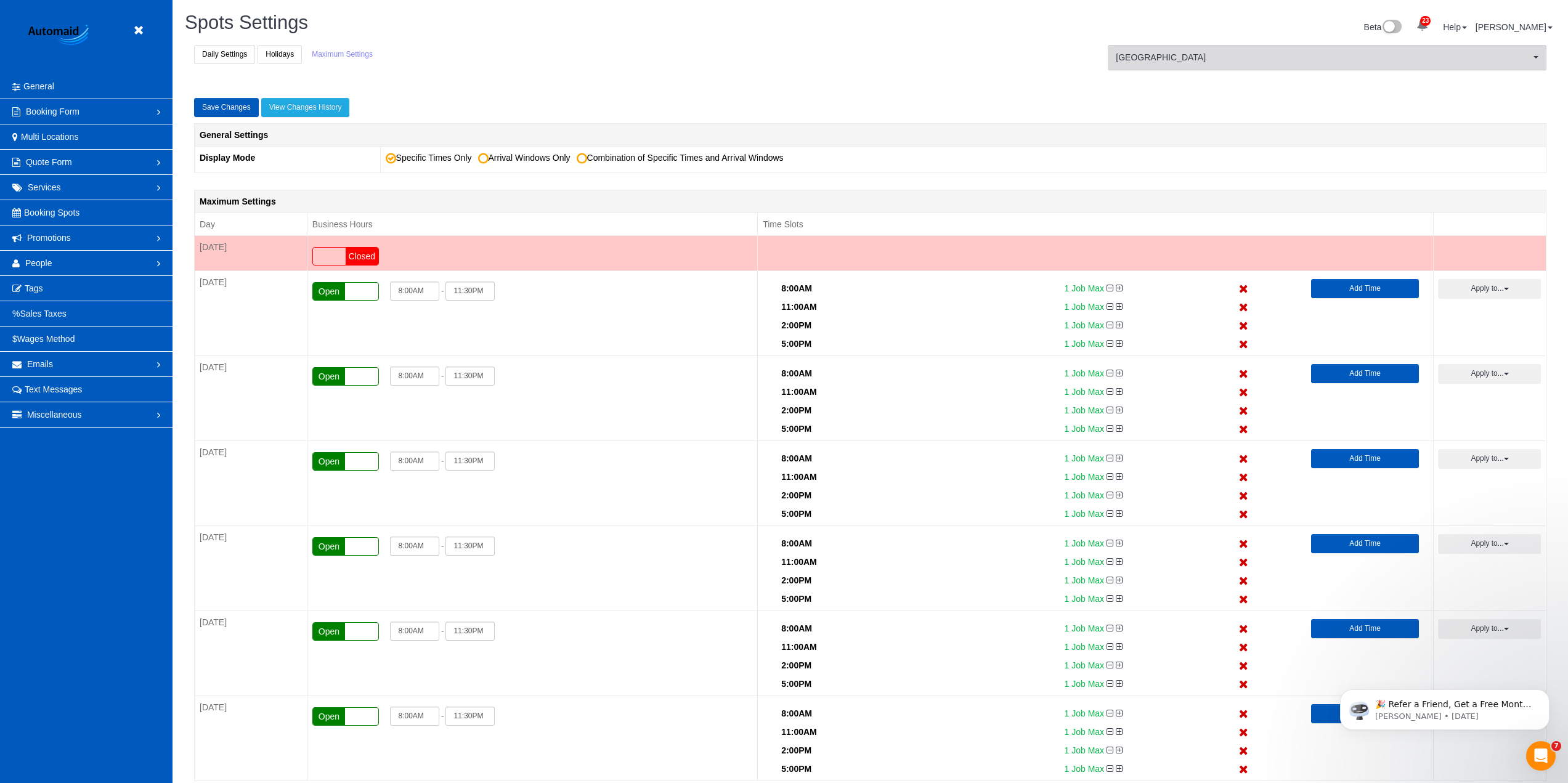
click at [1228, 60] on span "[GEOGRAPHIC_DATA]" at bounding box center [1323, 57] width 414 height 13
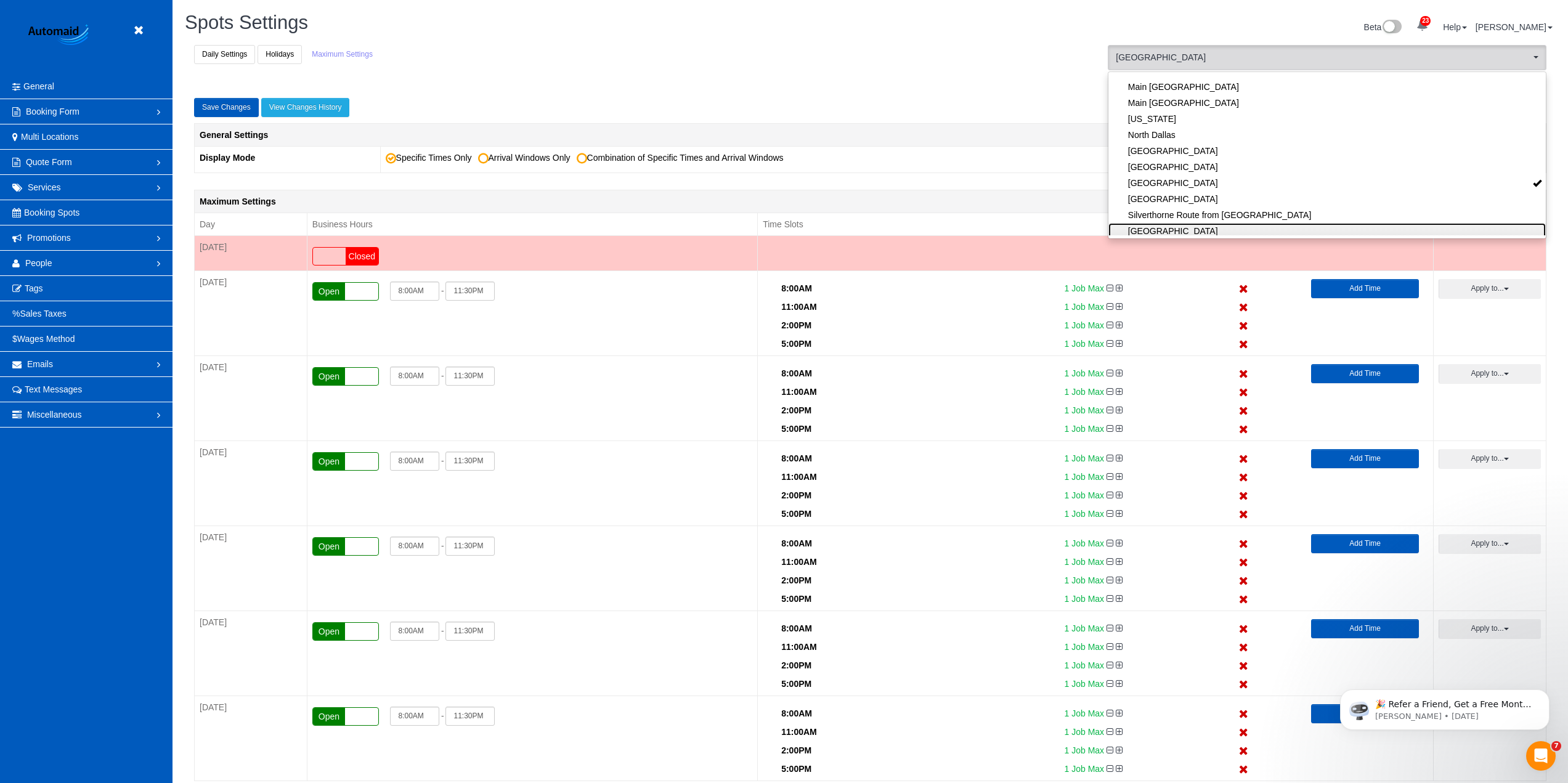
click at [1179, 229] on link "[GEOGRAPHIC_DATA]" at bounding box center [1327, 230] width 438 height 16
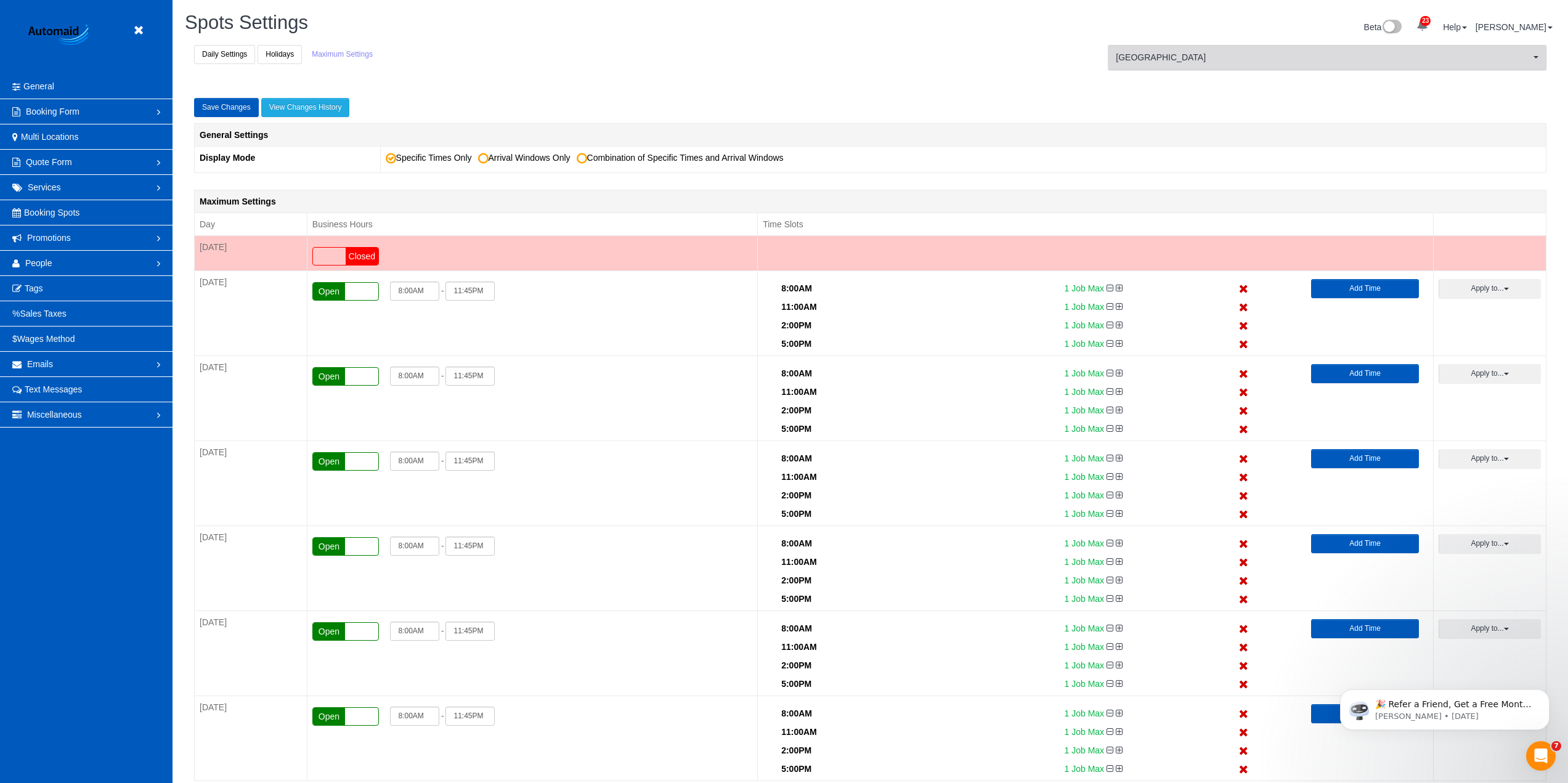
click at [1223, 55] on span "[GEOGRAPHIC_DATA]" at bounding box center [1323, 57] width 414 height 13
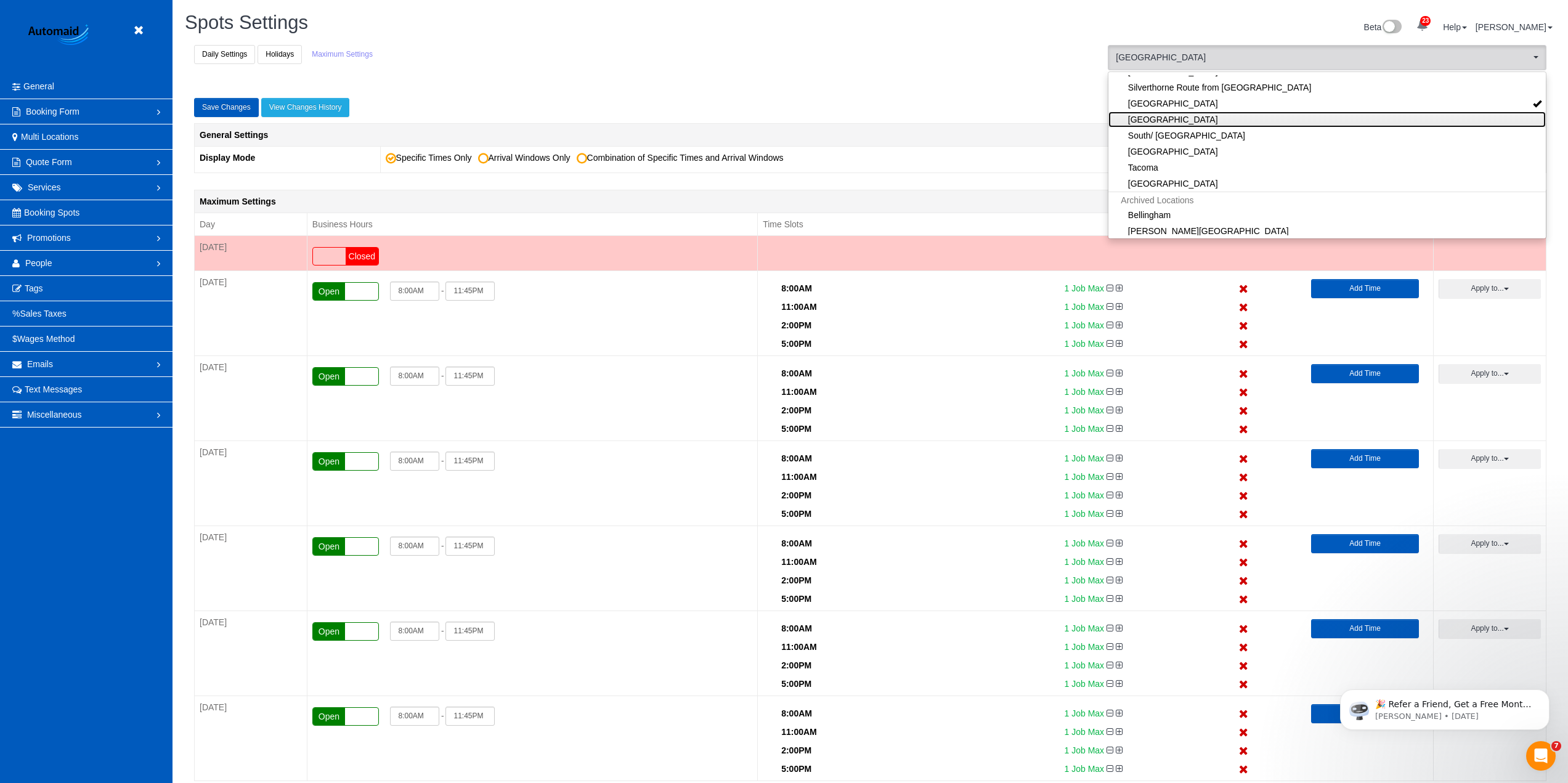
click at [1144, 119] on link "[GEOGRAPHIC_DATA]" at bounding box center [1327, 119] width 438 height 16
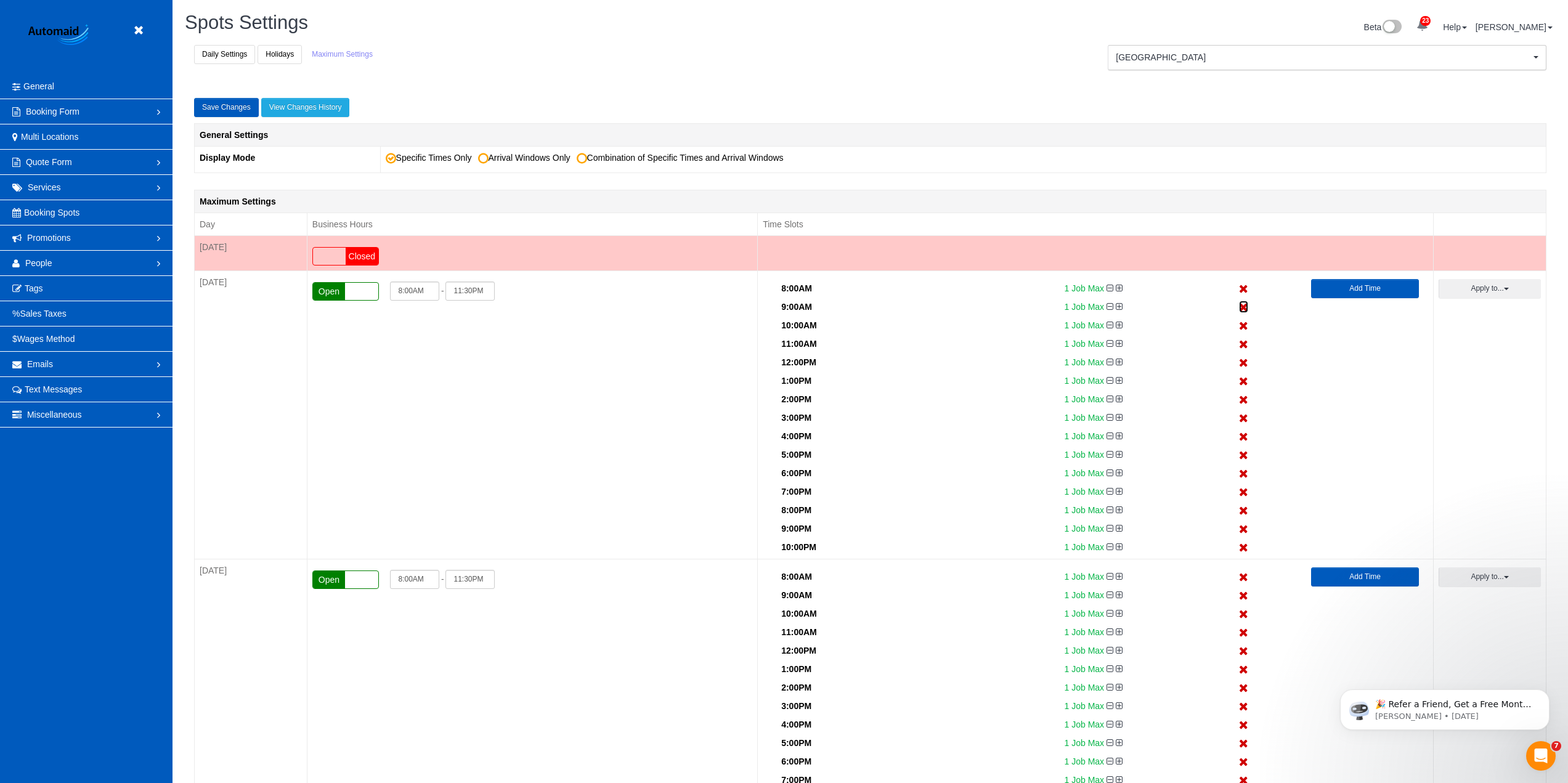
click at [1241, 308] on icon at bounding box center [1243, 307] width 9 height 8
click at [1241, 322] on icon at bounding box center [1243, 326] width 9 height 8
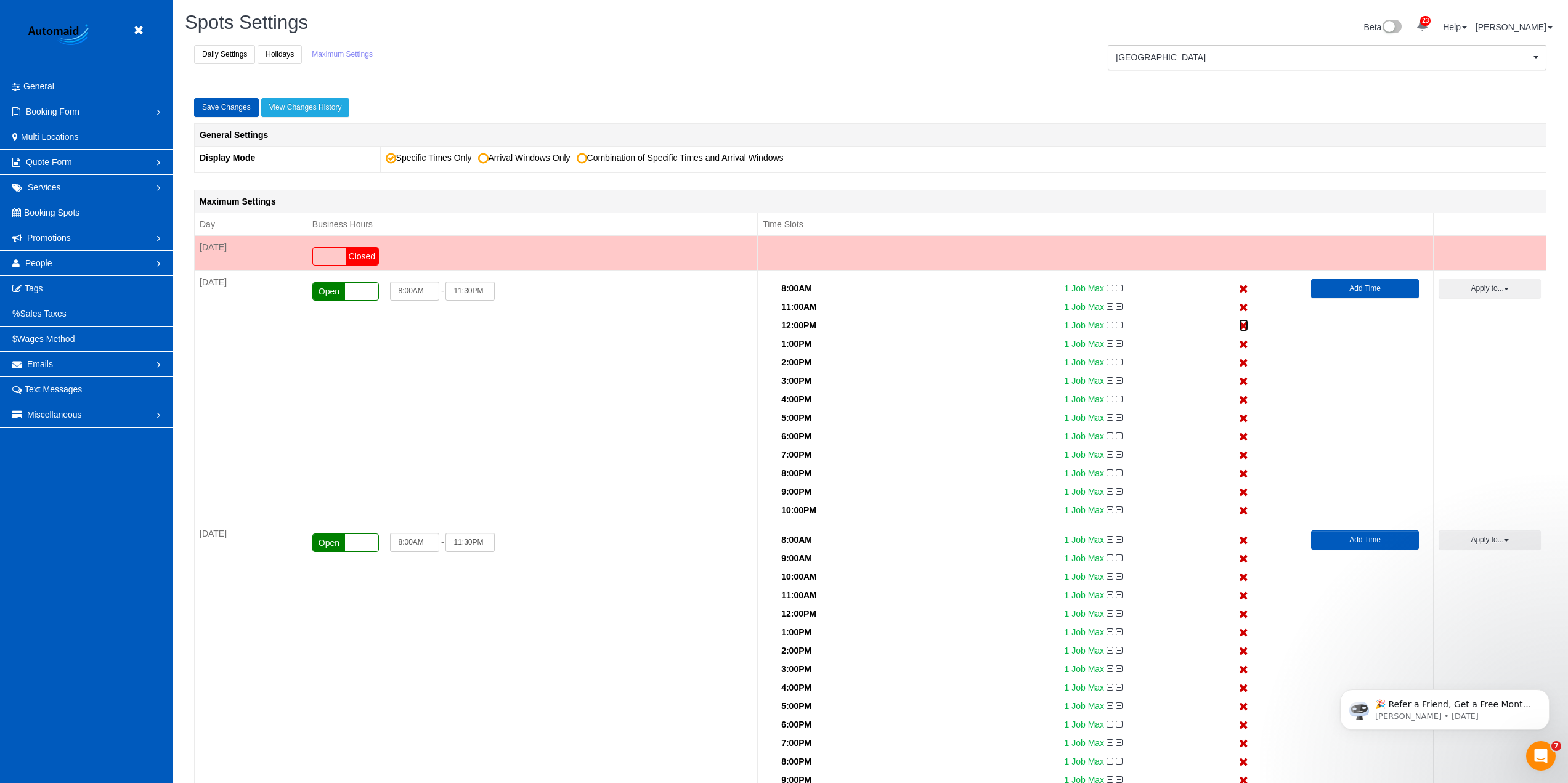
click at [1244, 324] on icon at bounding box center [1243, 326] width 9 height 8
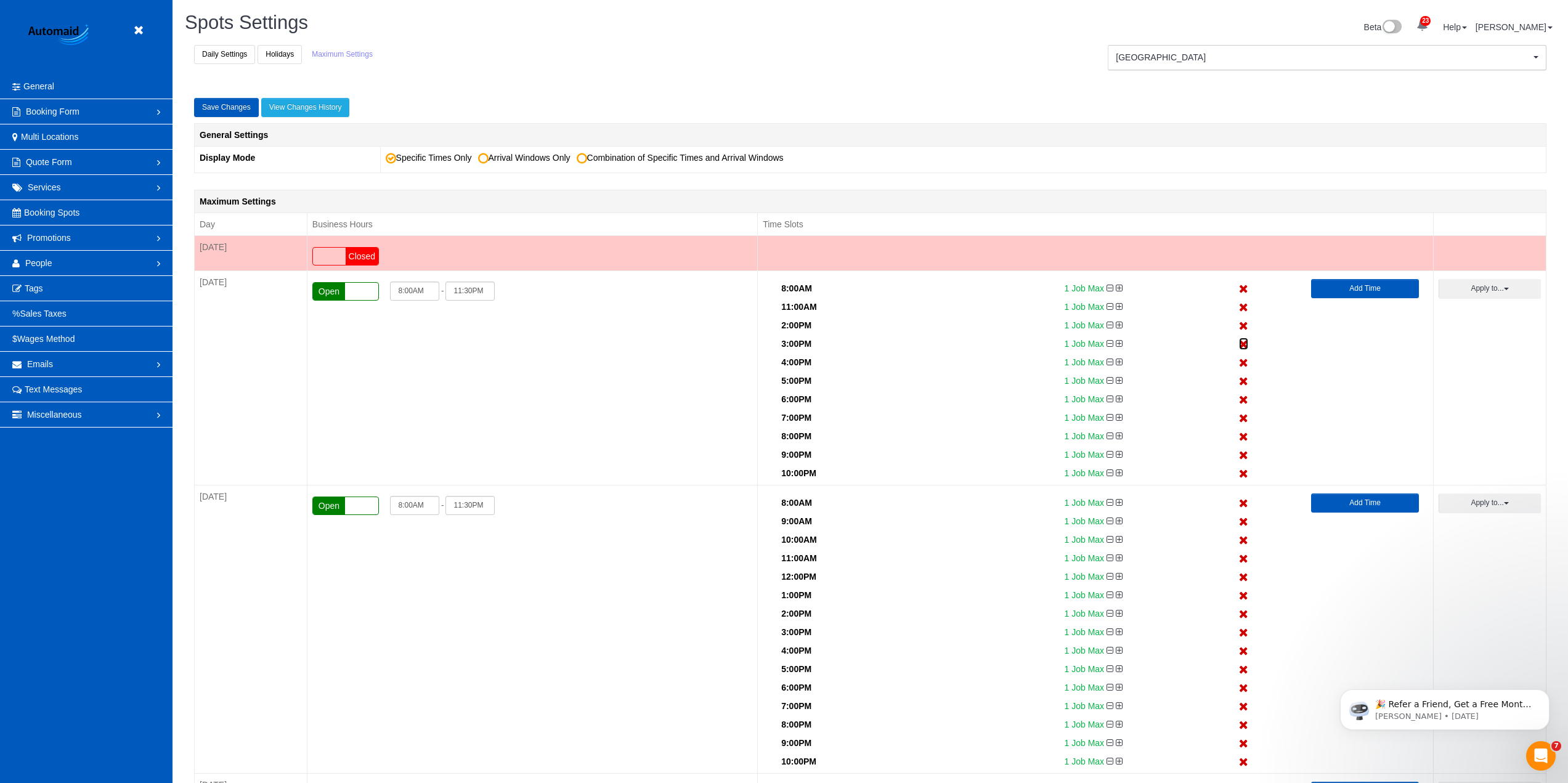
click at [1243, 342] on icon at bounding box center [1243, 344] width 9 height 8
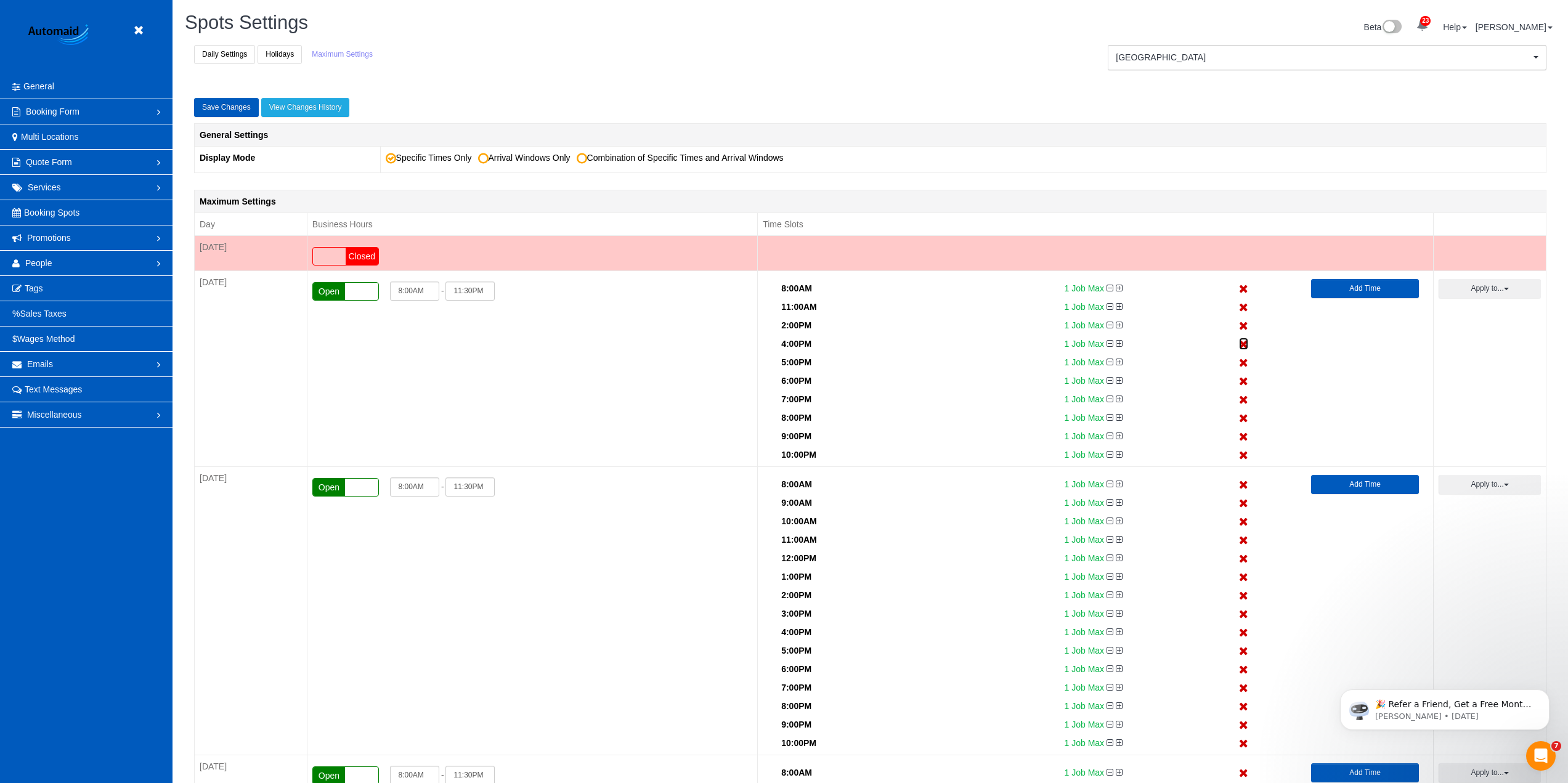
click at [1243, 342] on icon at bounding box center [1243, 344] width 9 height 8
click at [1243, 359] on icon at bounding box center [1243, 363] width 9 height 8
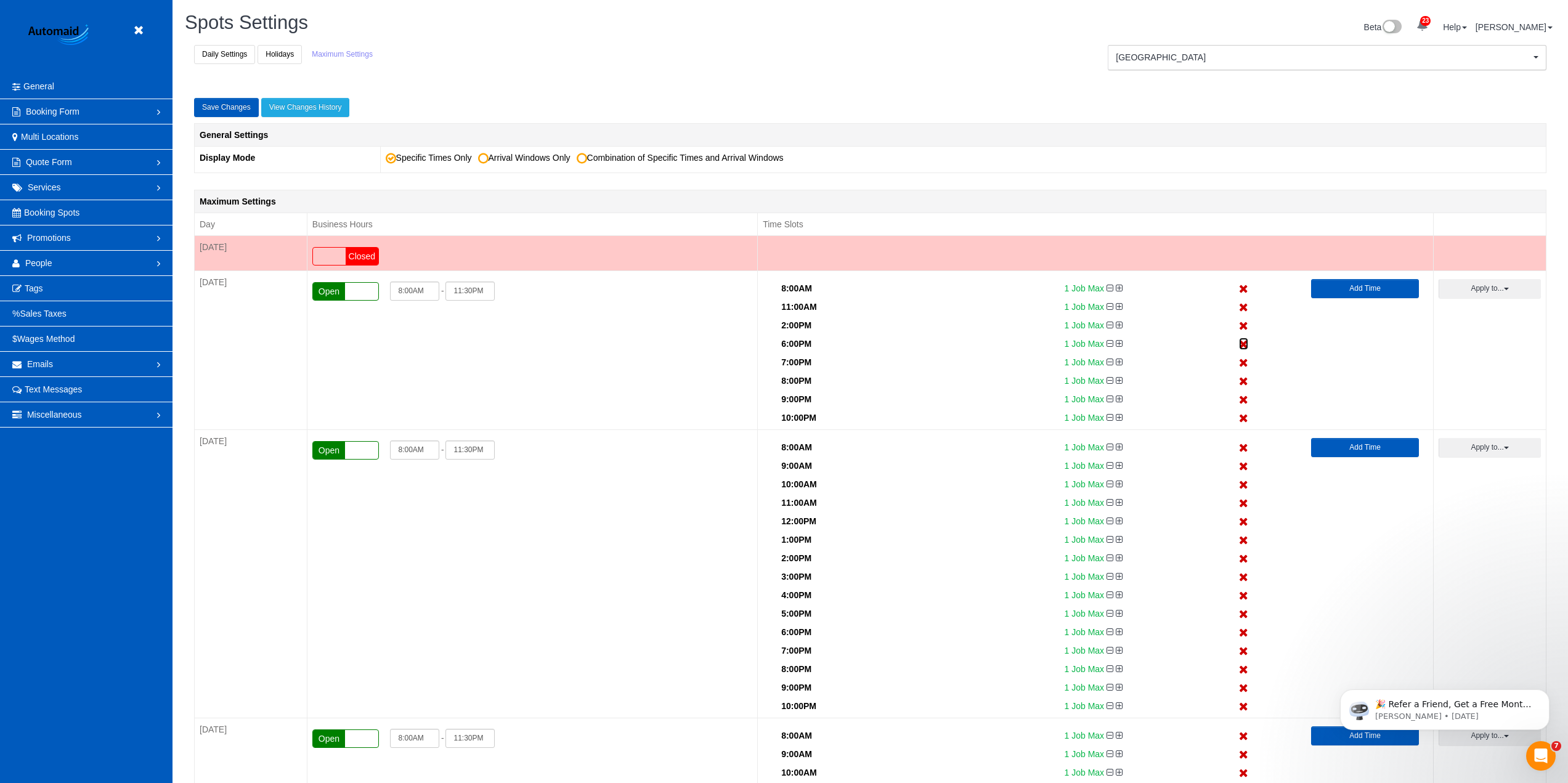
click at [1243, 342] on icon at bounding box center [1243, 344] width 9 height 8
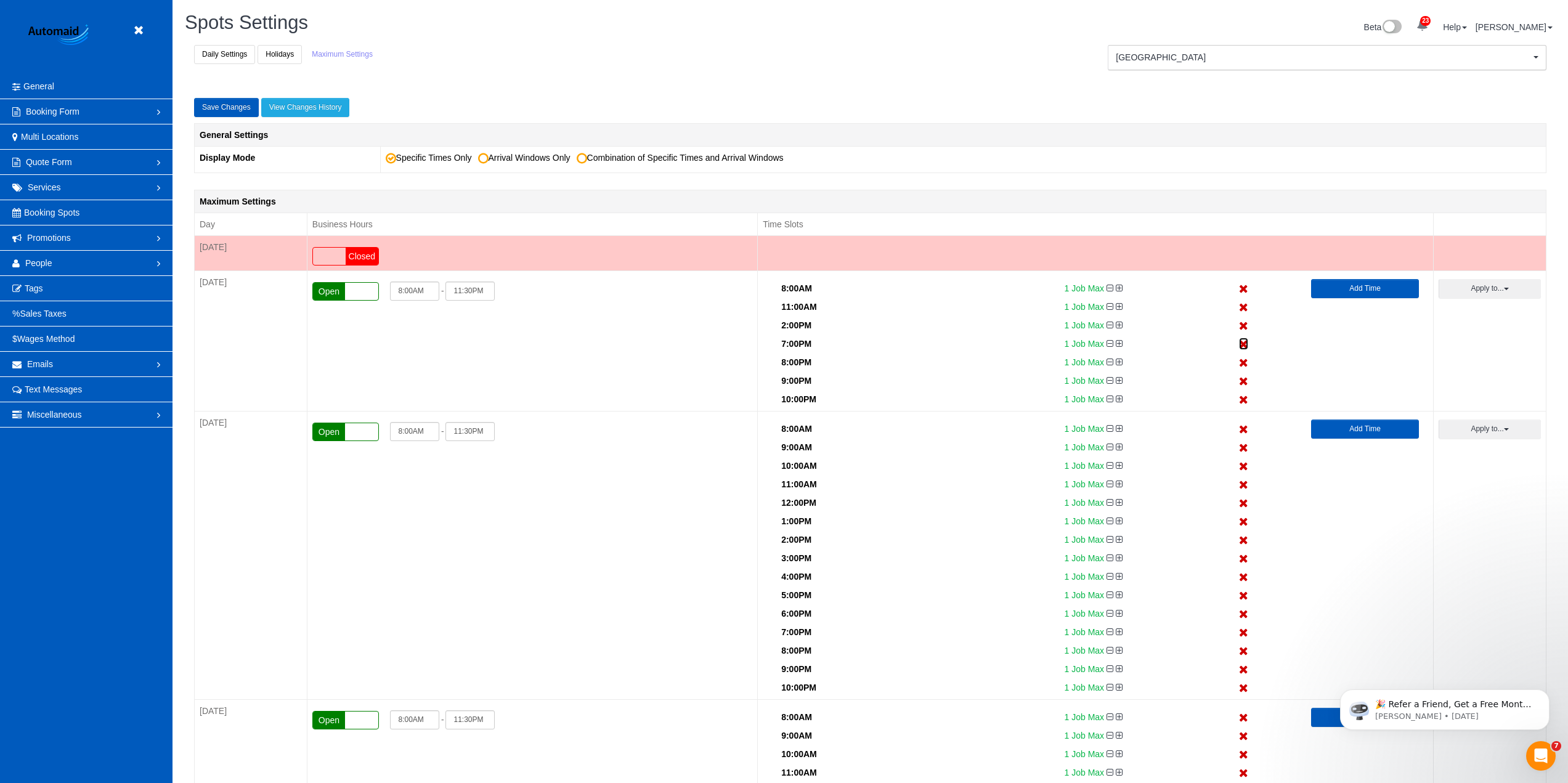
click at [1243, 342] on icon at bounding box center [1243, 344] width 9 height 8
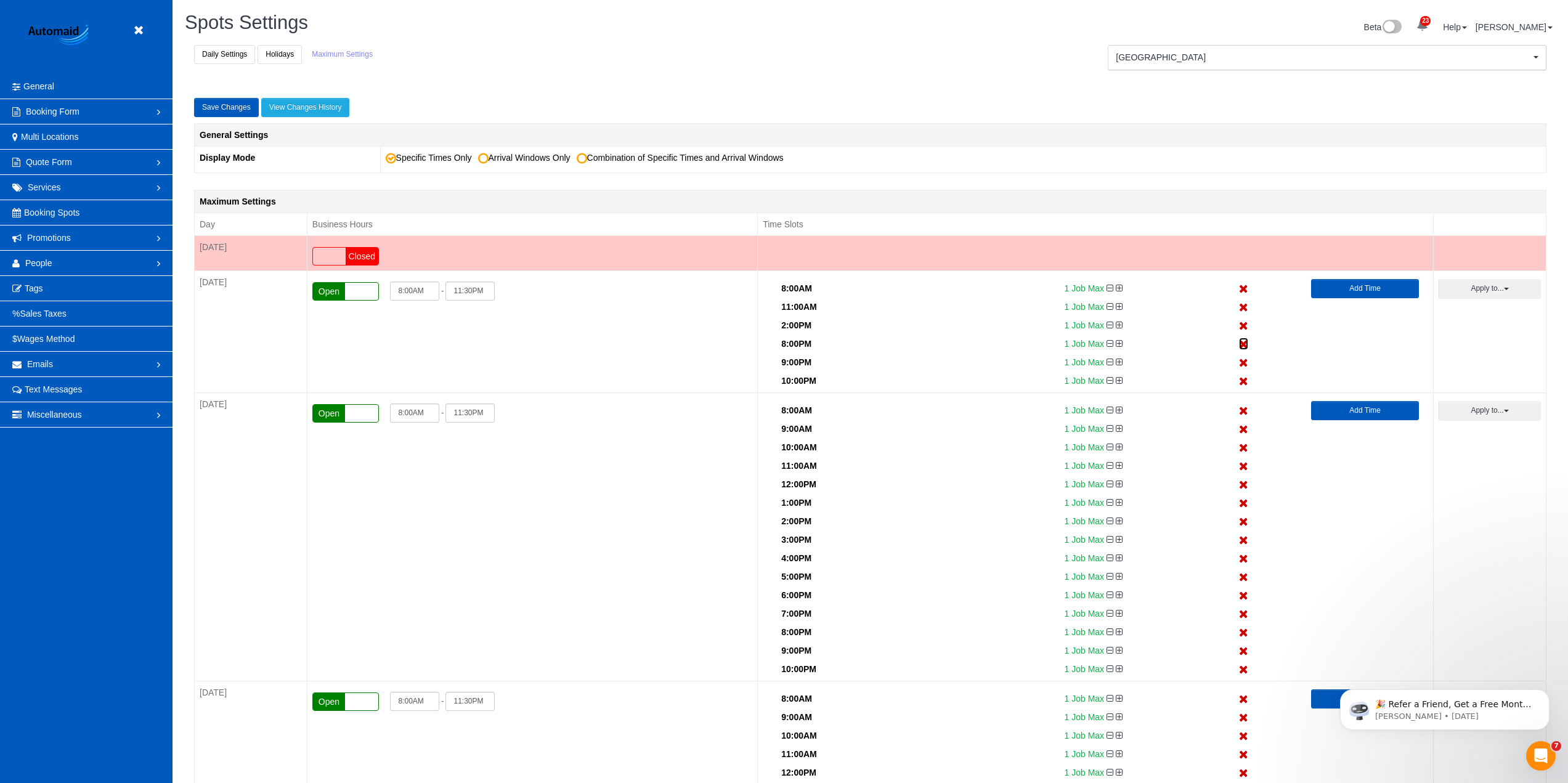
click at [1243, 342] on icon at bounding box center [1243, 344] width 9 height 8
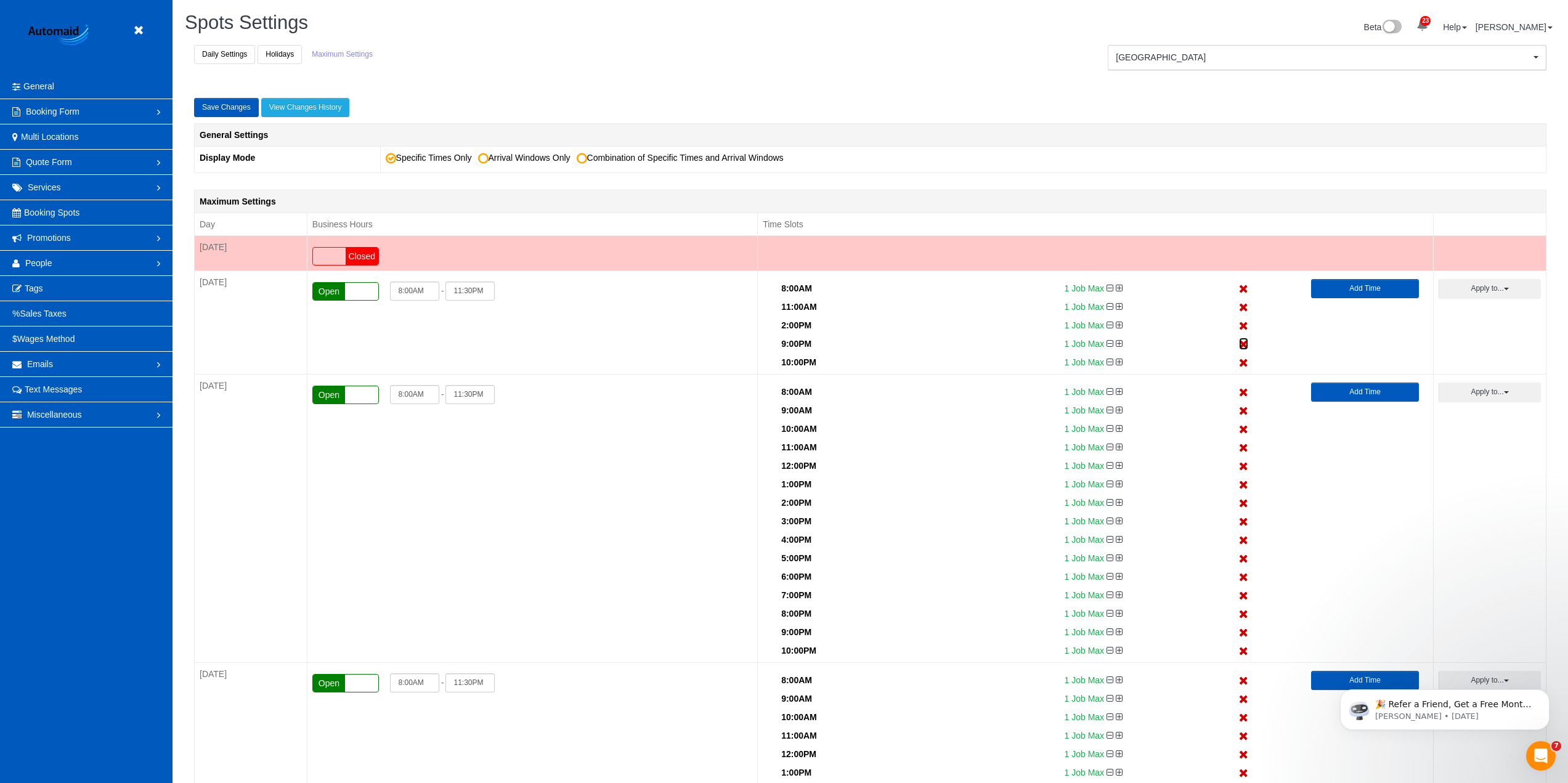
click at [1243, 342] on icon at bounding box center [1243, 344] width 9 height 8
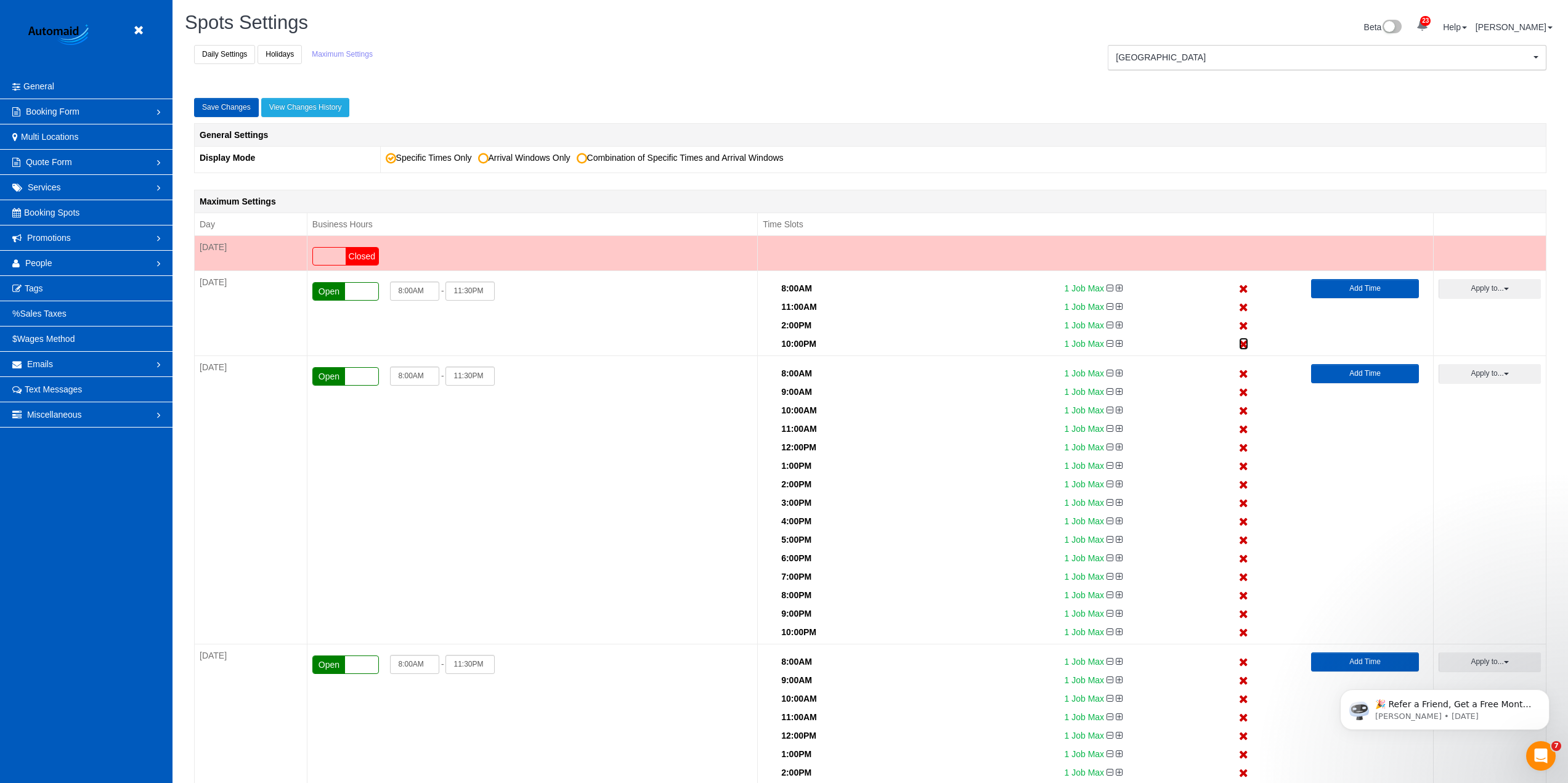
click at [1243, 342] on icon at bounding box center [1243, 344] width 9 height 8
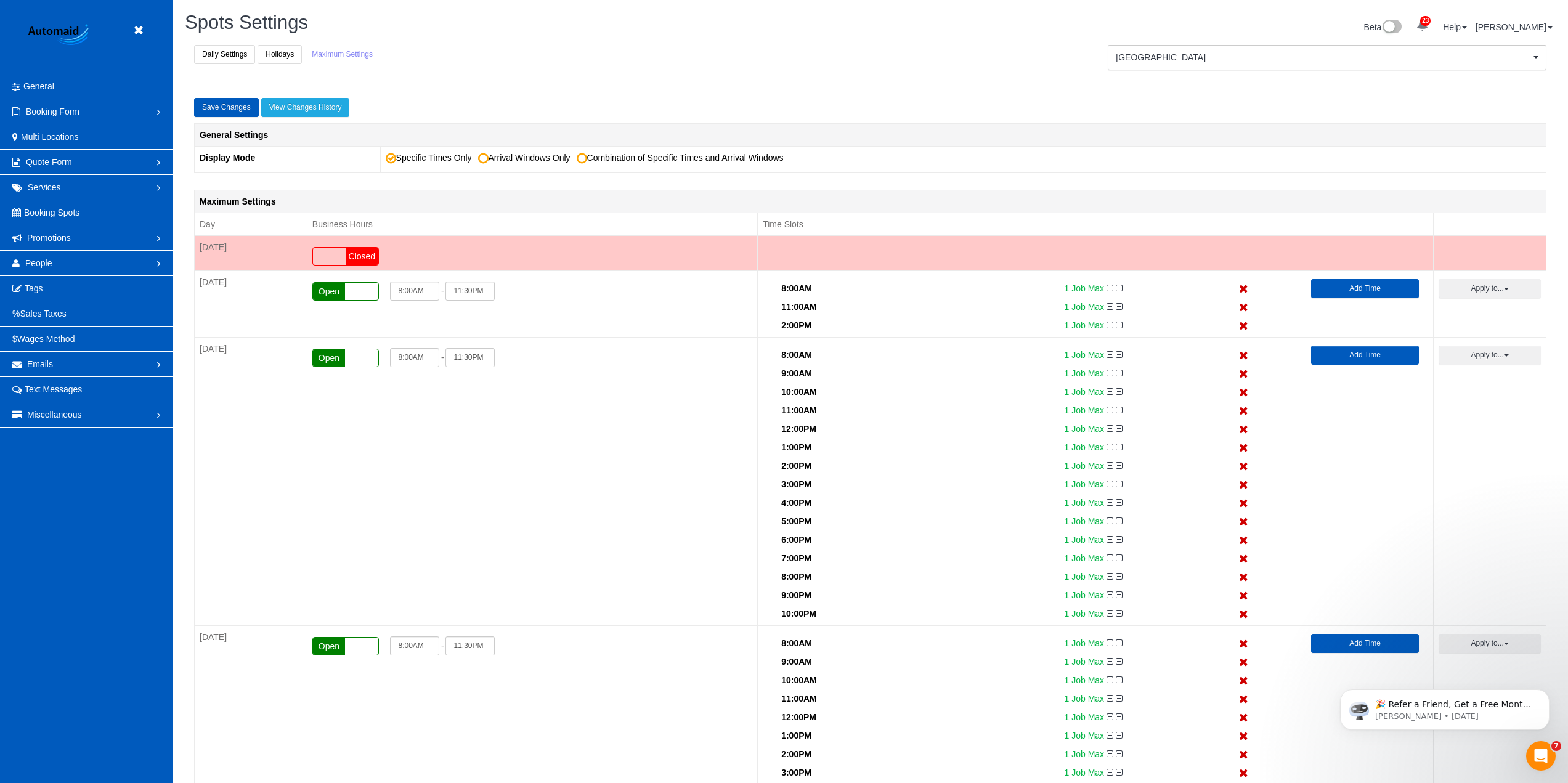
click at [1363, 292] on link "Add Time" at bounding box center [1365, 288] width 108 height 19
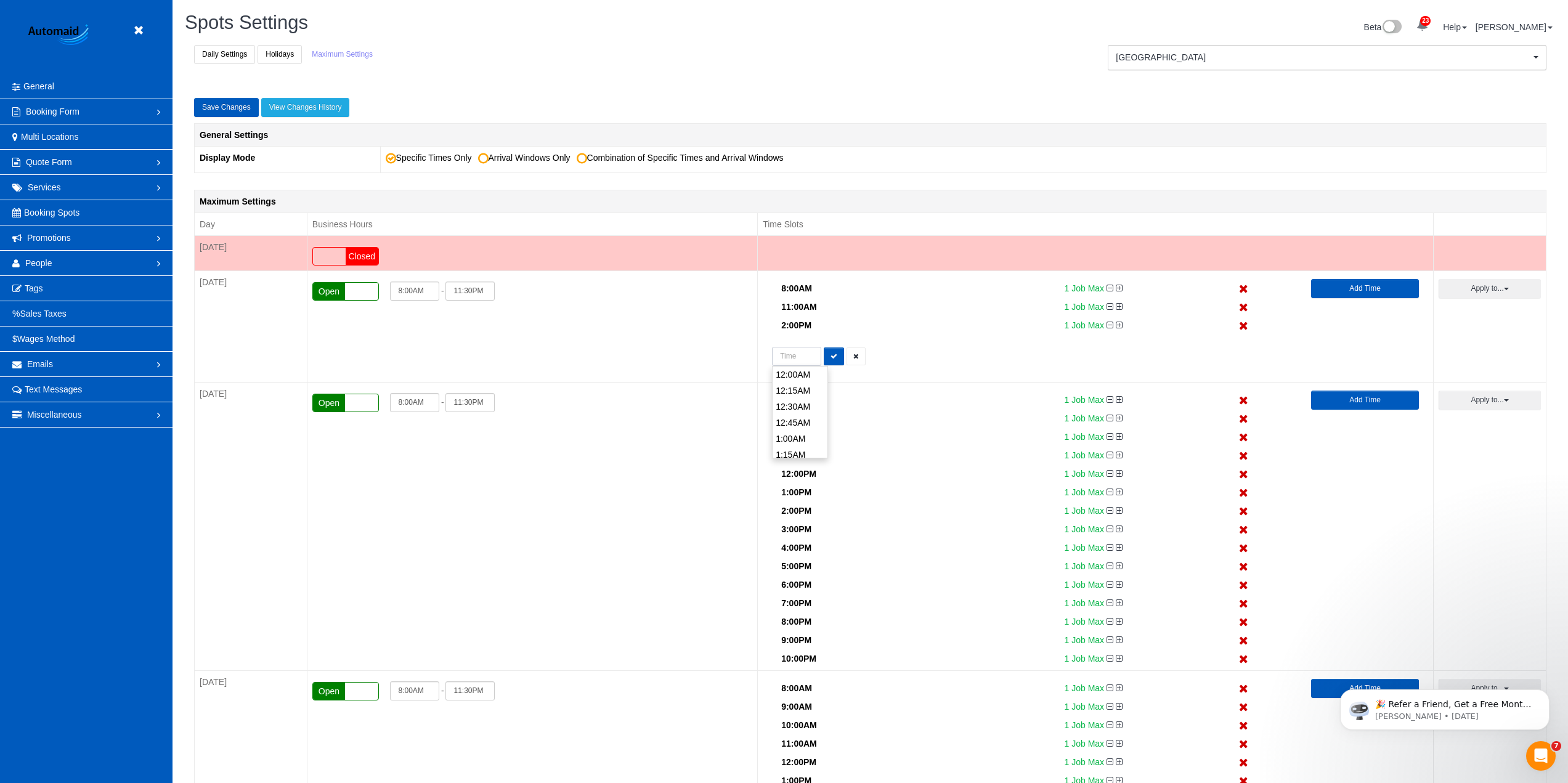
click at [796, 359] on input "text" at bounding box center [797, 356] width 50 height 19
type input "5:00PM"
click at [802, 420] on li "5:00PM" at bounding box center [799, 416] width 55 height 16
click at [837, 361] on button "button" at bounding box center [834, 356] width 20 height 18
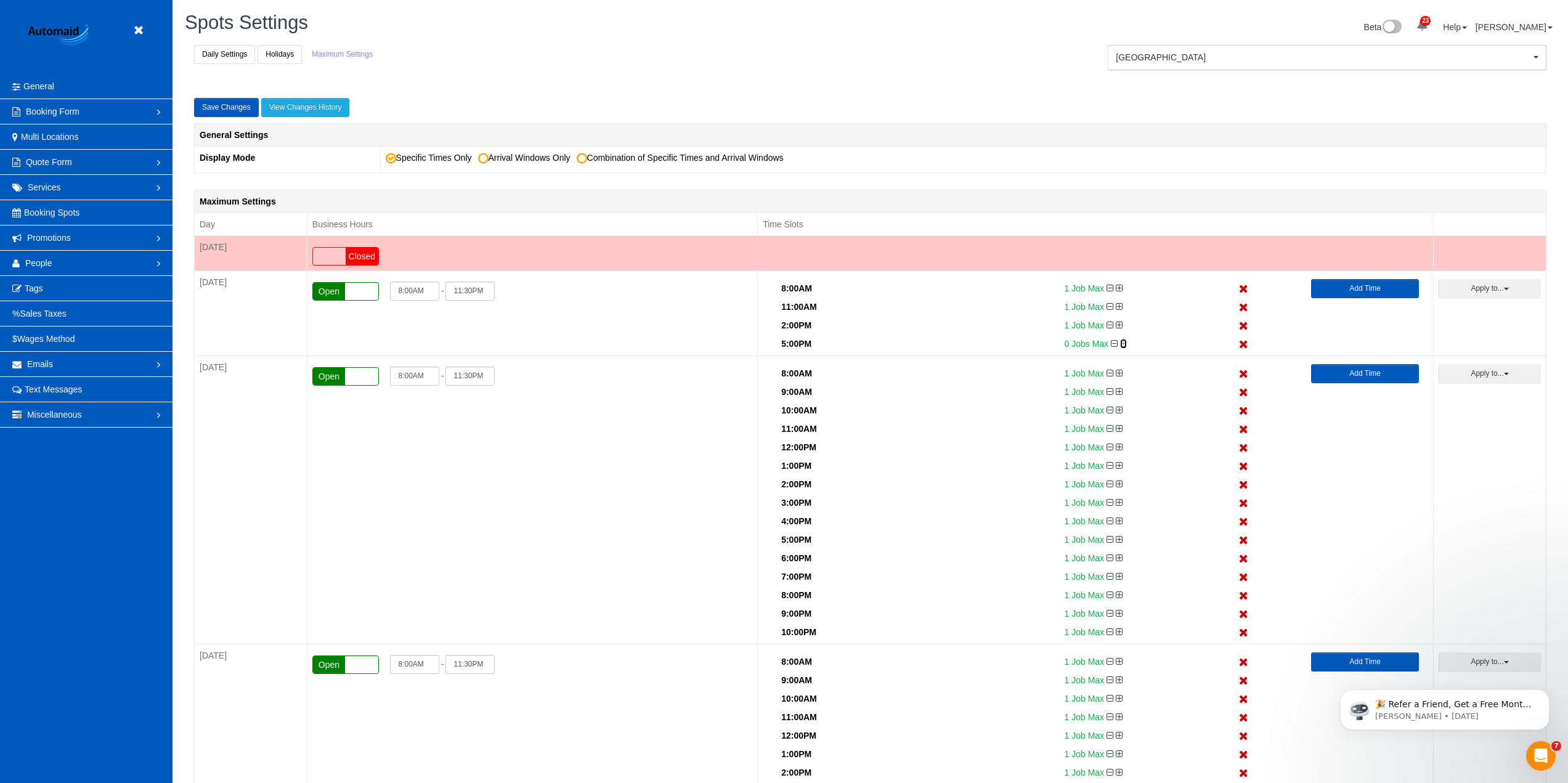
click at [1125, 345] on icon at bounding box center [1123, 344] width 7 height 8
click at [1496, 293] on button "Apply to..." at bounding box center [1490, 288] width 103 height 19
click at [1460, 467] on button "Apply" at bounding box center [1464, 467] width 31 height 18
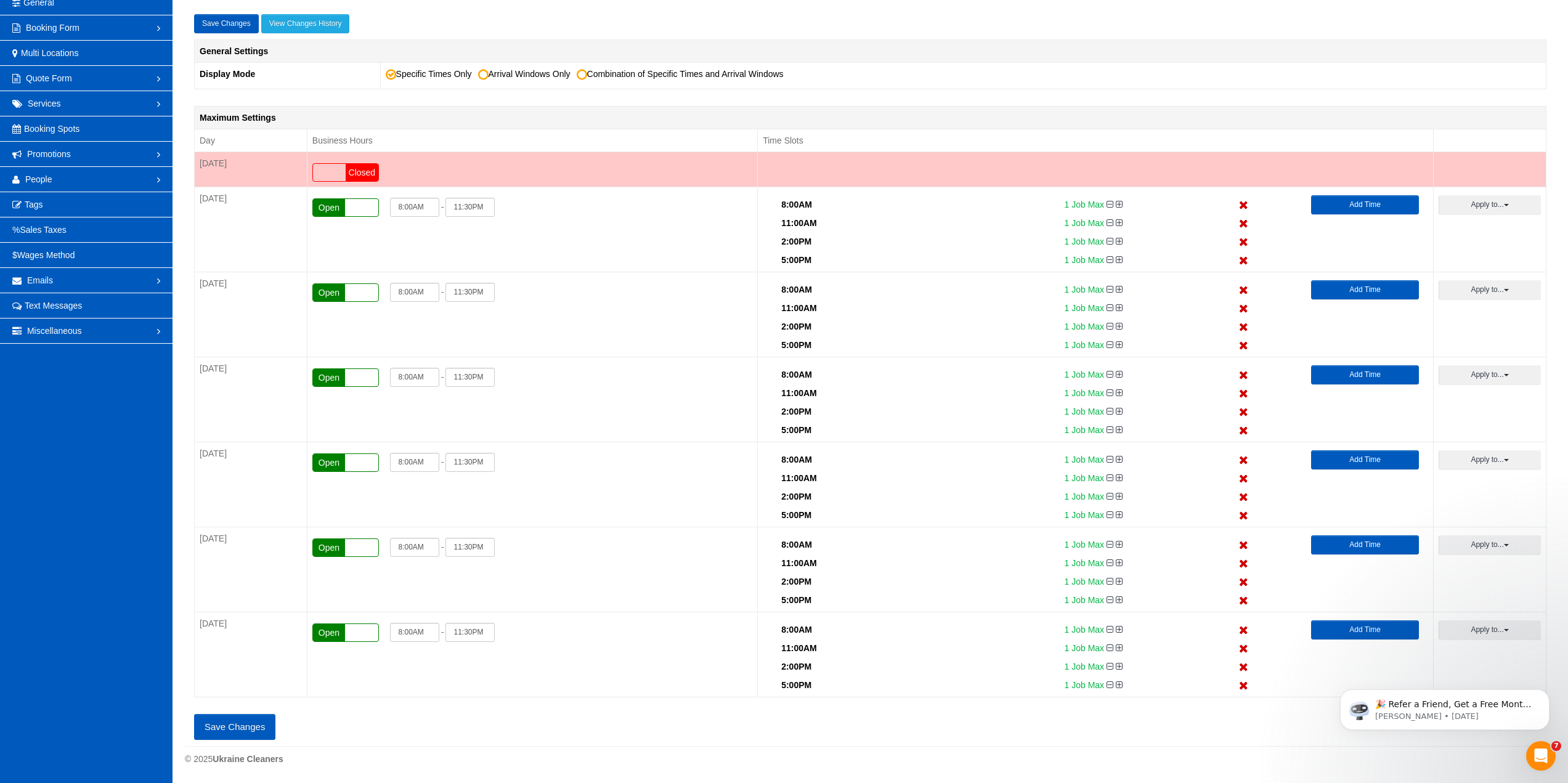
click at [257, 725] on button "Save Changes" at bounding box center [234, 727] width 82 height 26
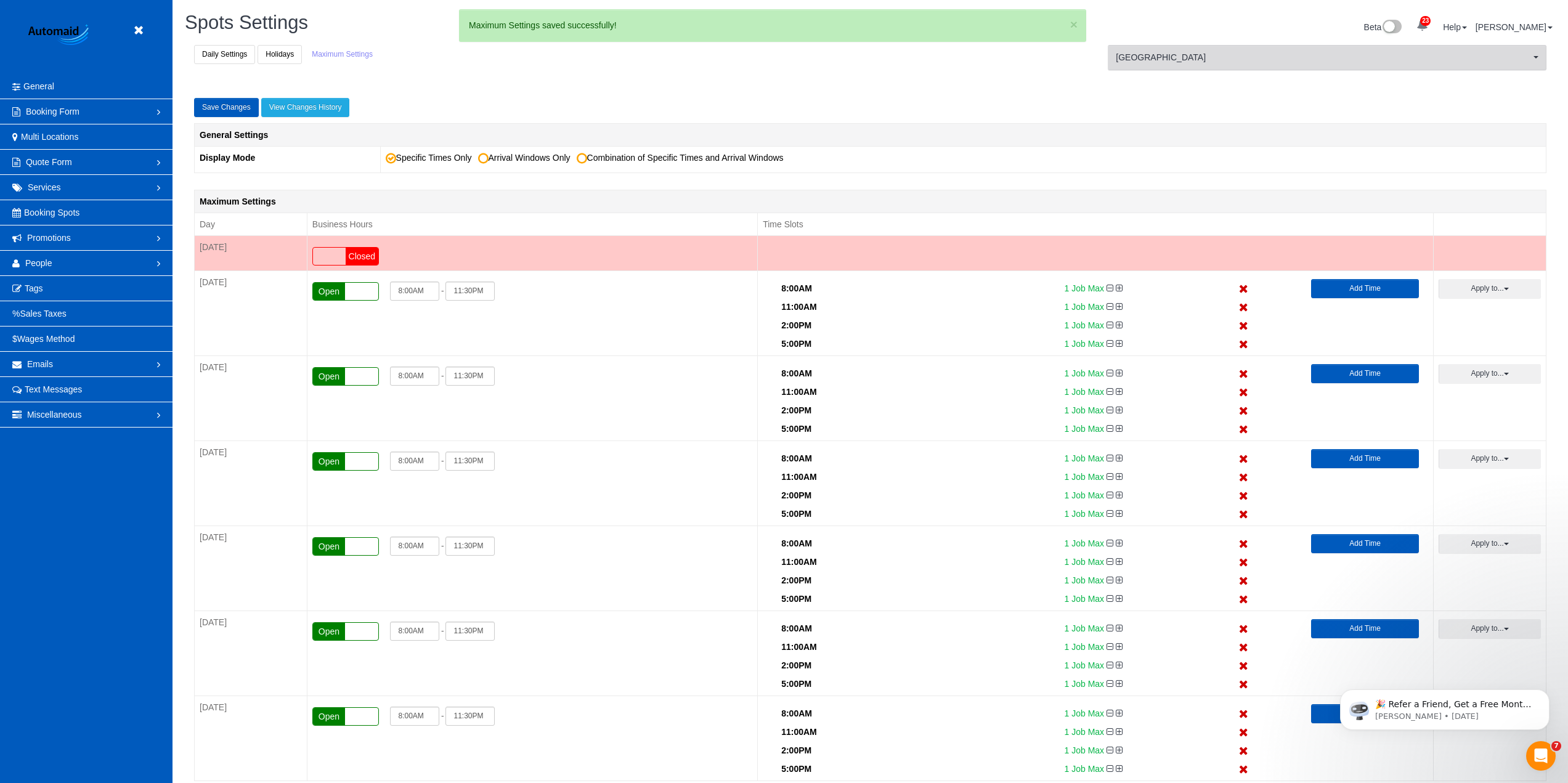
click at [1285, 59] on span "[GEOGRAPHIC_DATA]" at bounding box center [1323, 57] width 414 height 13
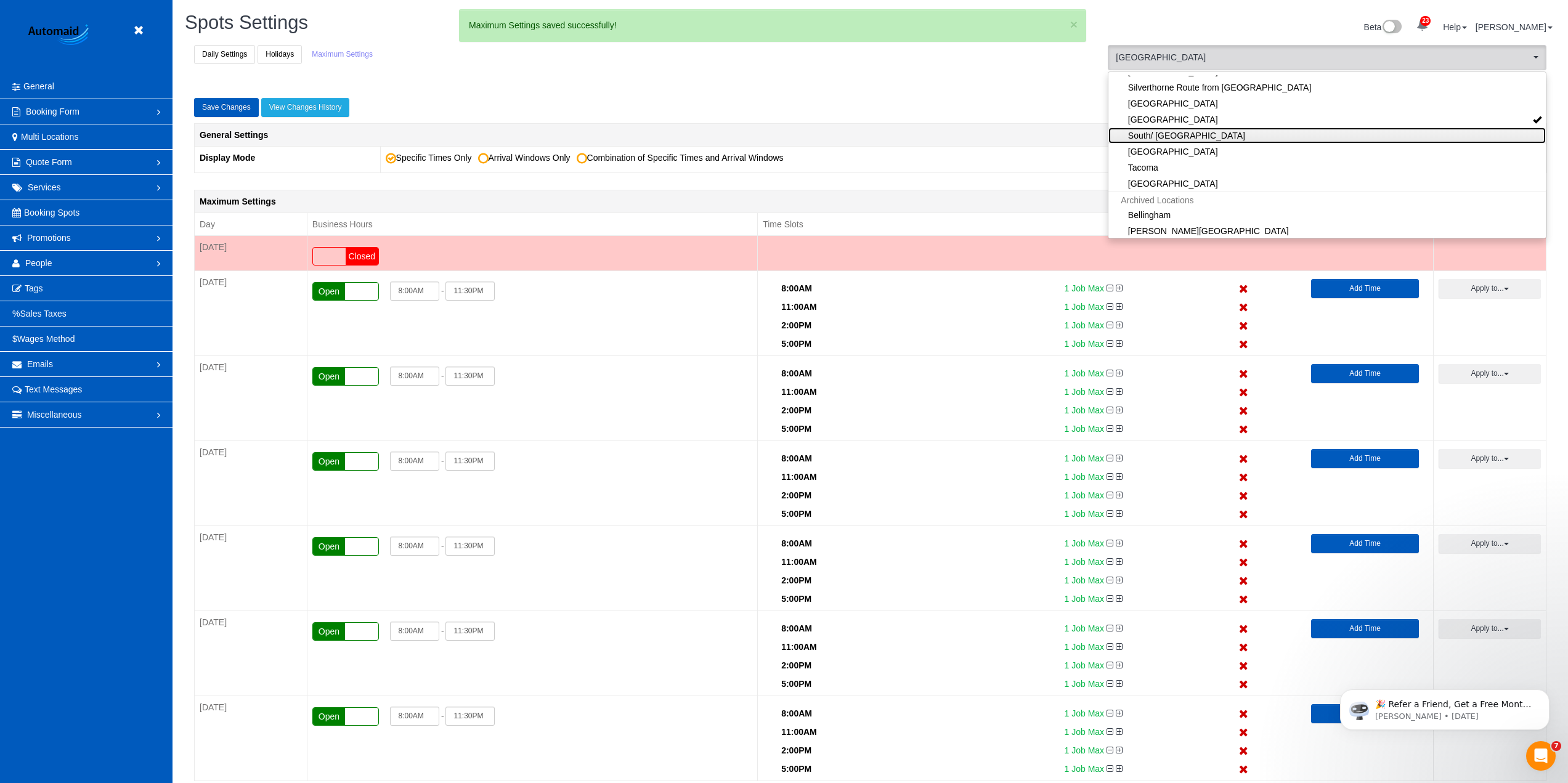
click at [1166, 130] on link "South/ [GEOGRAPHIC_DATA]" at bounding box center [1327, 135] width 438 height 16
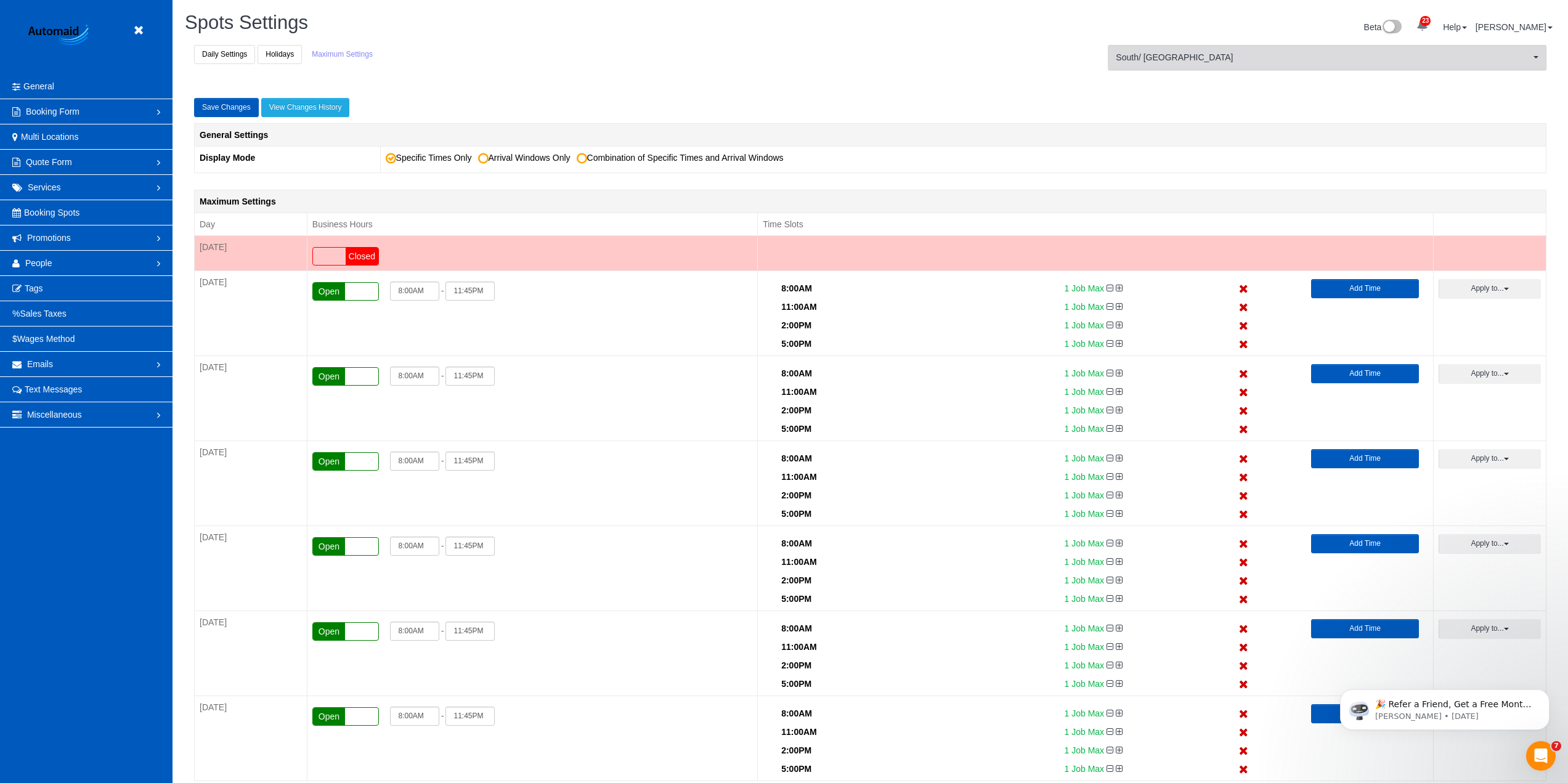
click at [1182, 56] on span "South/ [GEOGRAPHIC_DATA]" at bounding box center [1323, 57] width 414 height 13
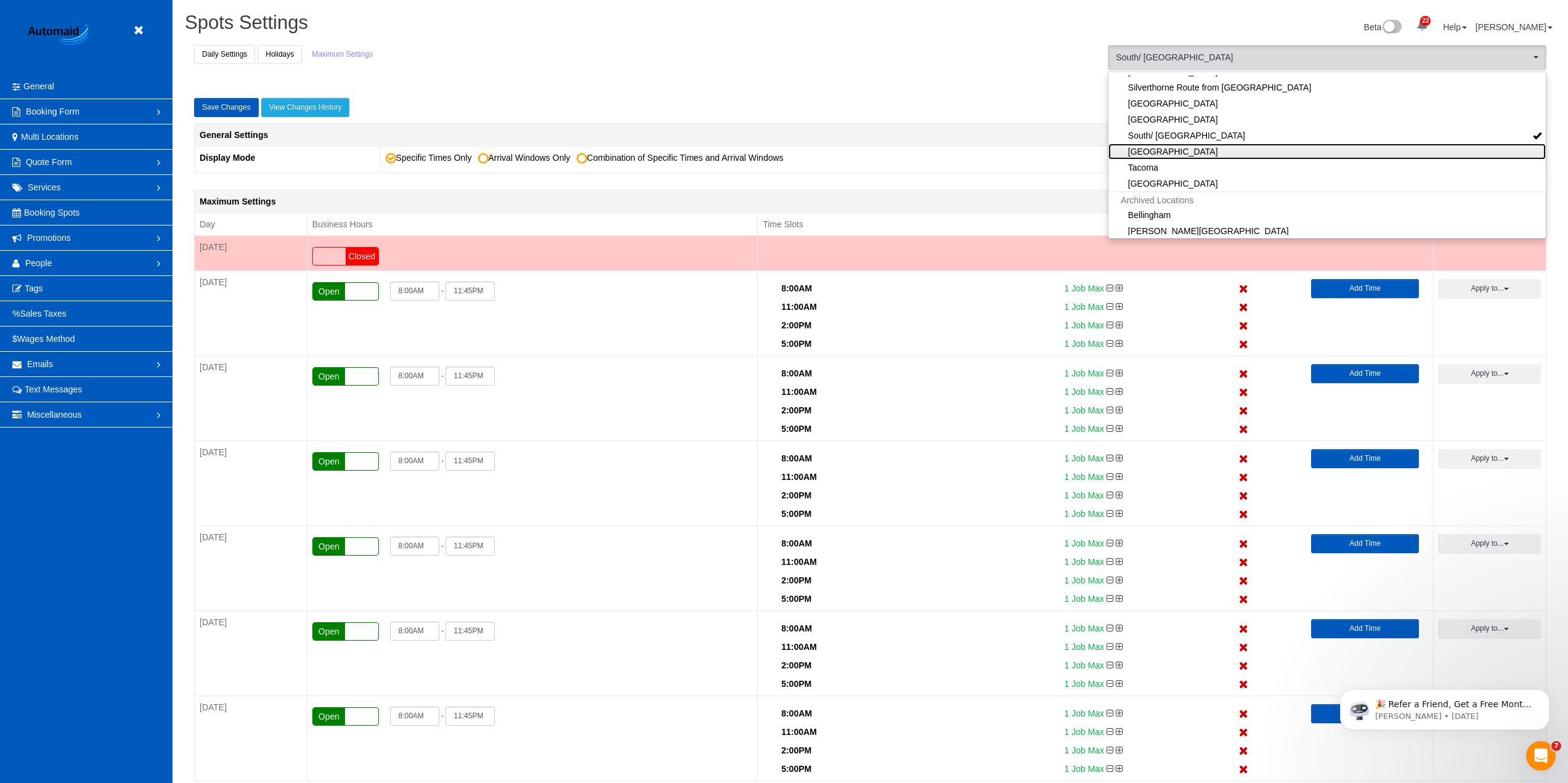
click at [1184, 155] on link "[GEOGRAPHIC_DATA]" at bounding box center [1327, 151] width 438 height 16
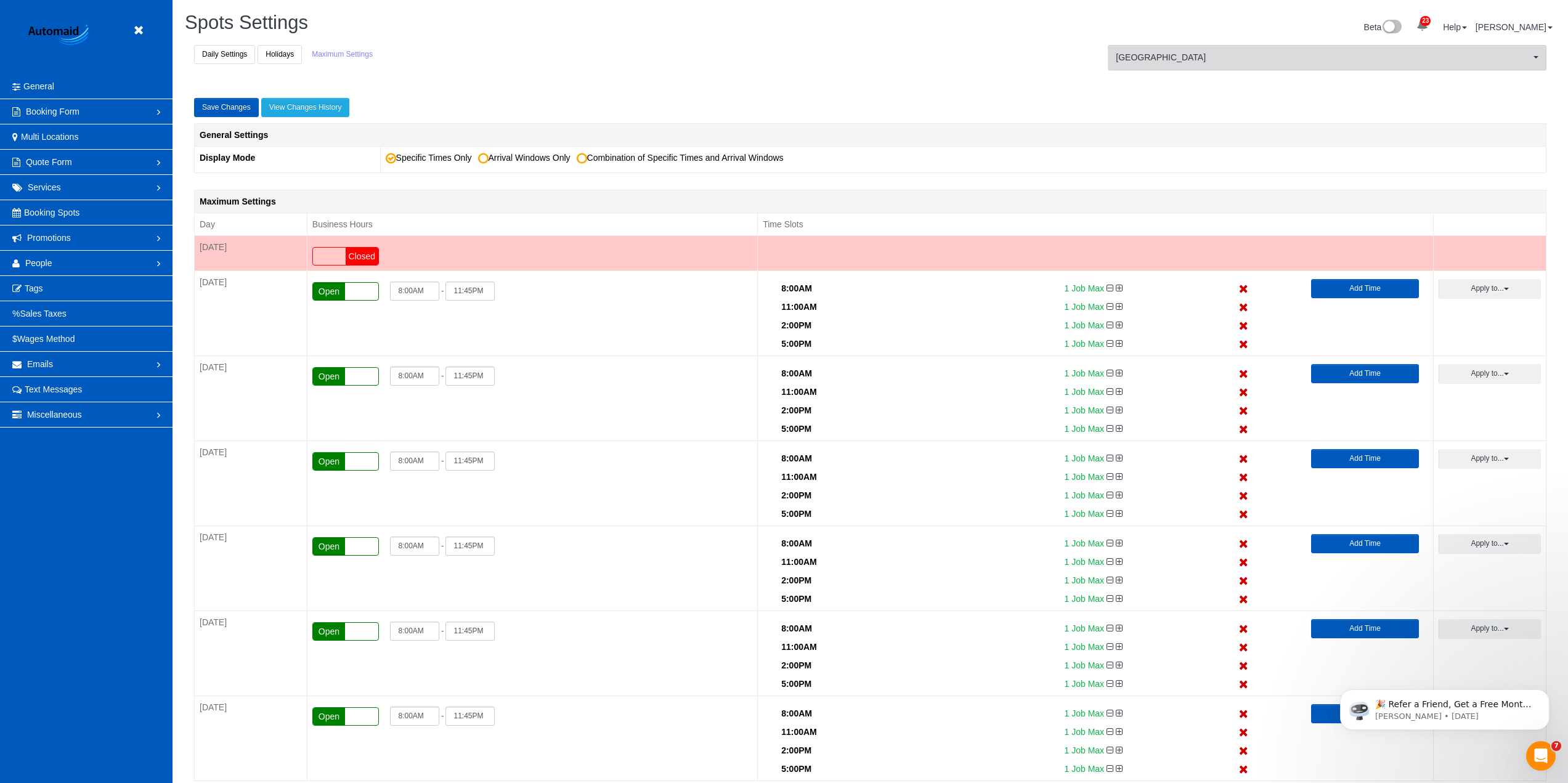
drag, startPoint x: 1179, startPoint y: 60, endPoint x: 1176, endPoint y: 108, distance: 48.1
click at [1179, 60] on span "[GEOGRAPHIC_DATA]" at bounding box center [1323, 57] width 414 height 13
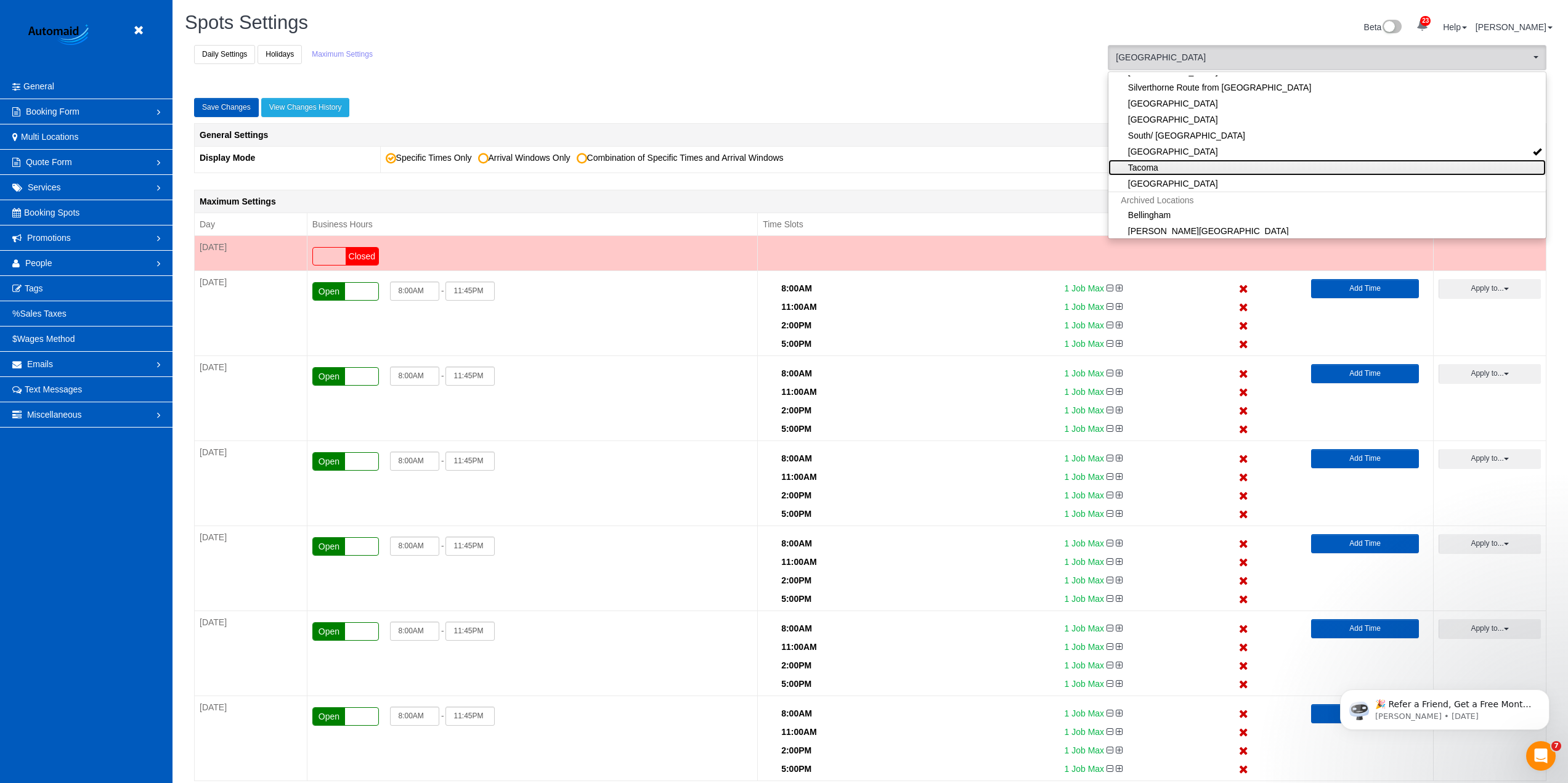
click at [1167, 162] on link "Tacoma" at bounding box center [1327, 167] width 438 height 16
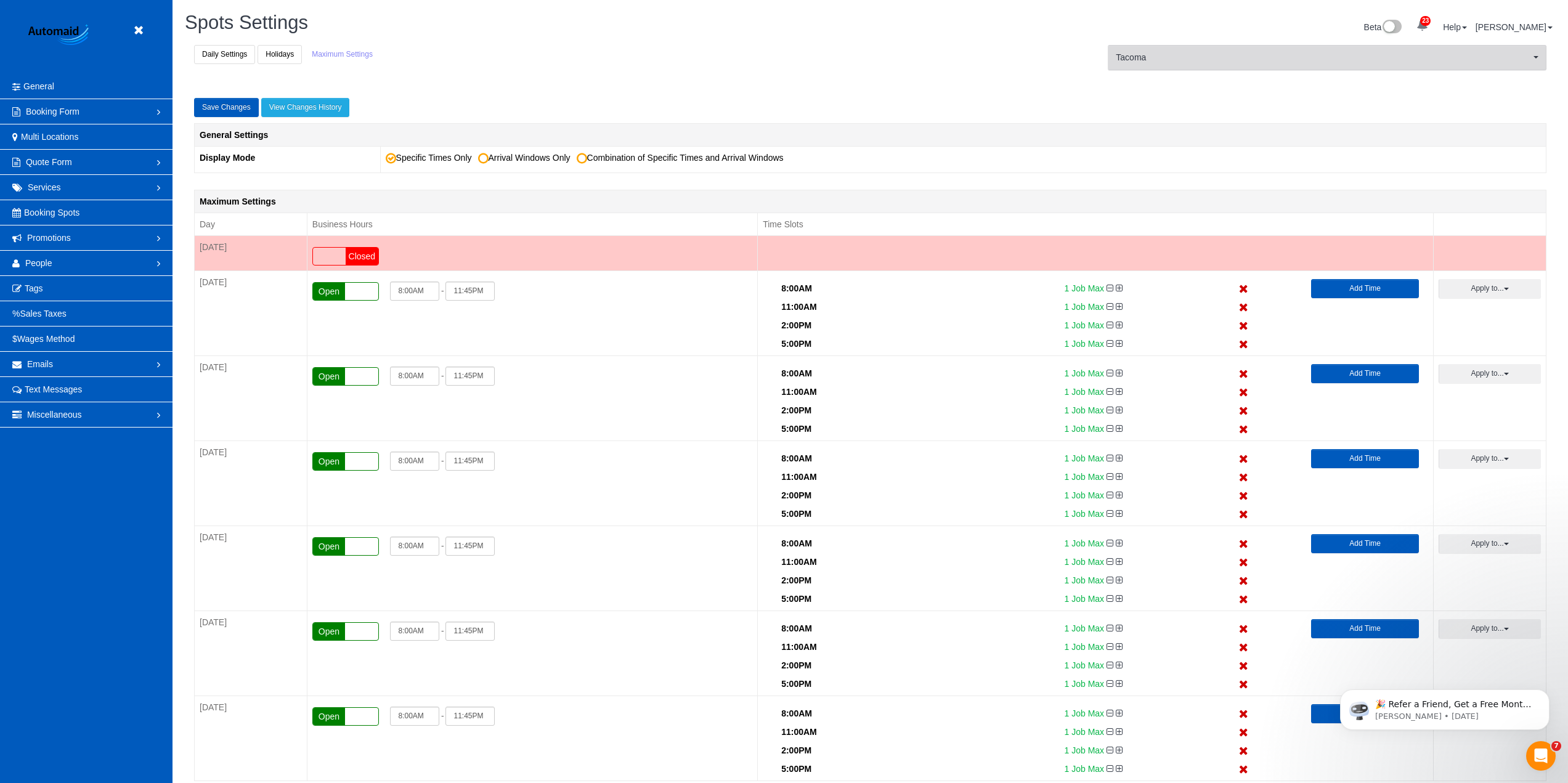
click at [1172, 66] on button "Tacoma Tacoma" at bounding box center [1327, 58] width 439 height 25
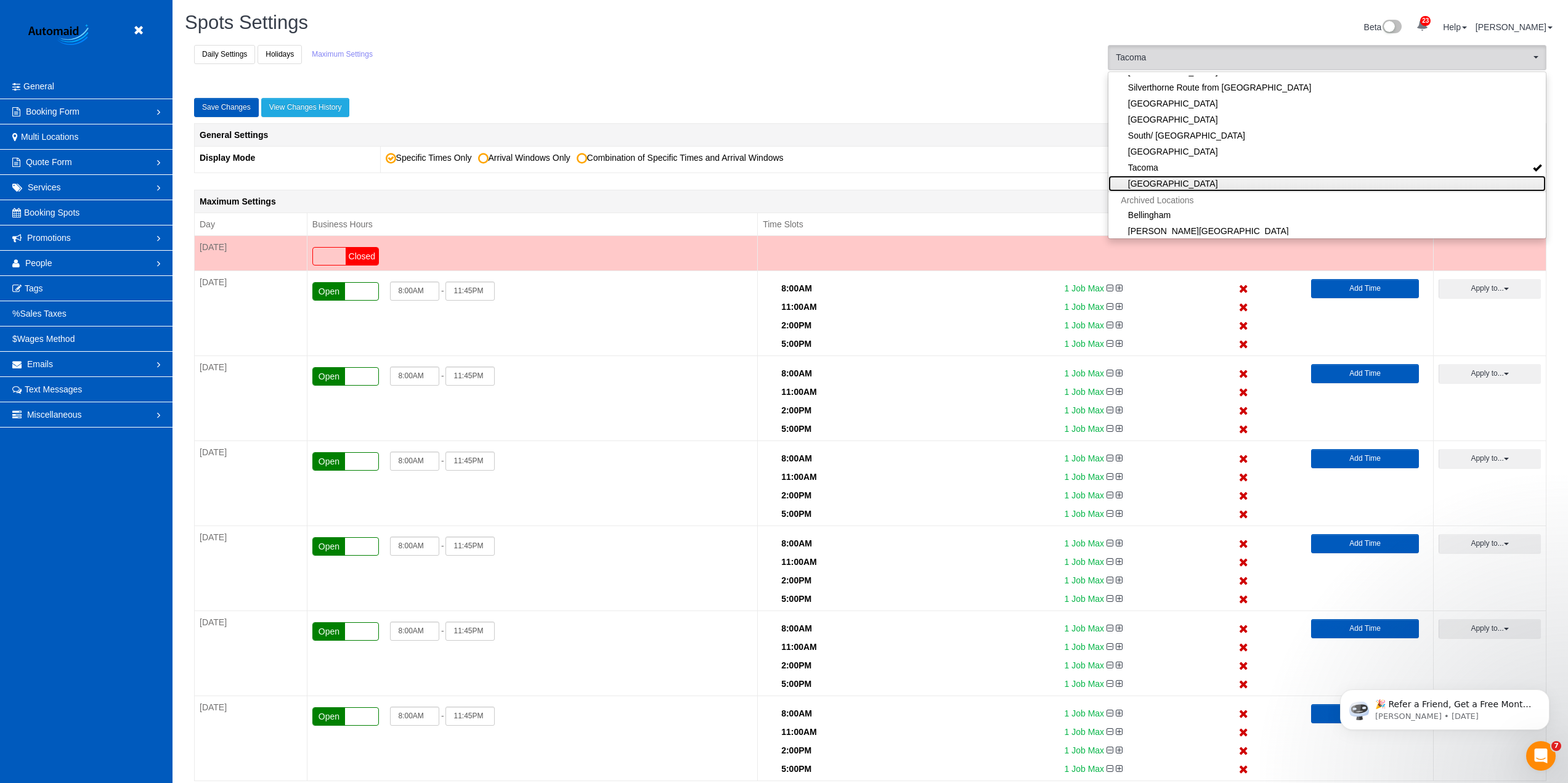
click at [1158, 182] on link "[GEOGRAPHIC_DATA]" at bounding box center [1327, 183] width 438 height 16
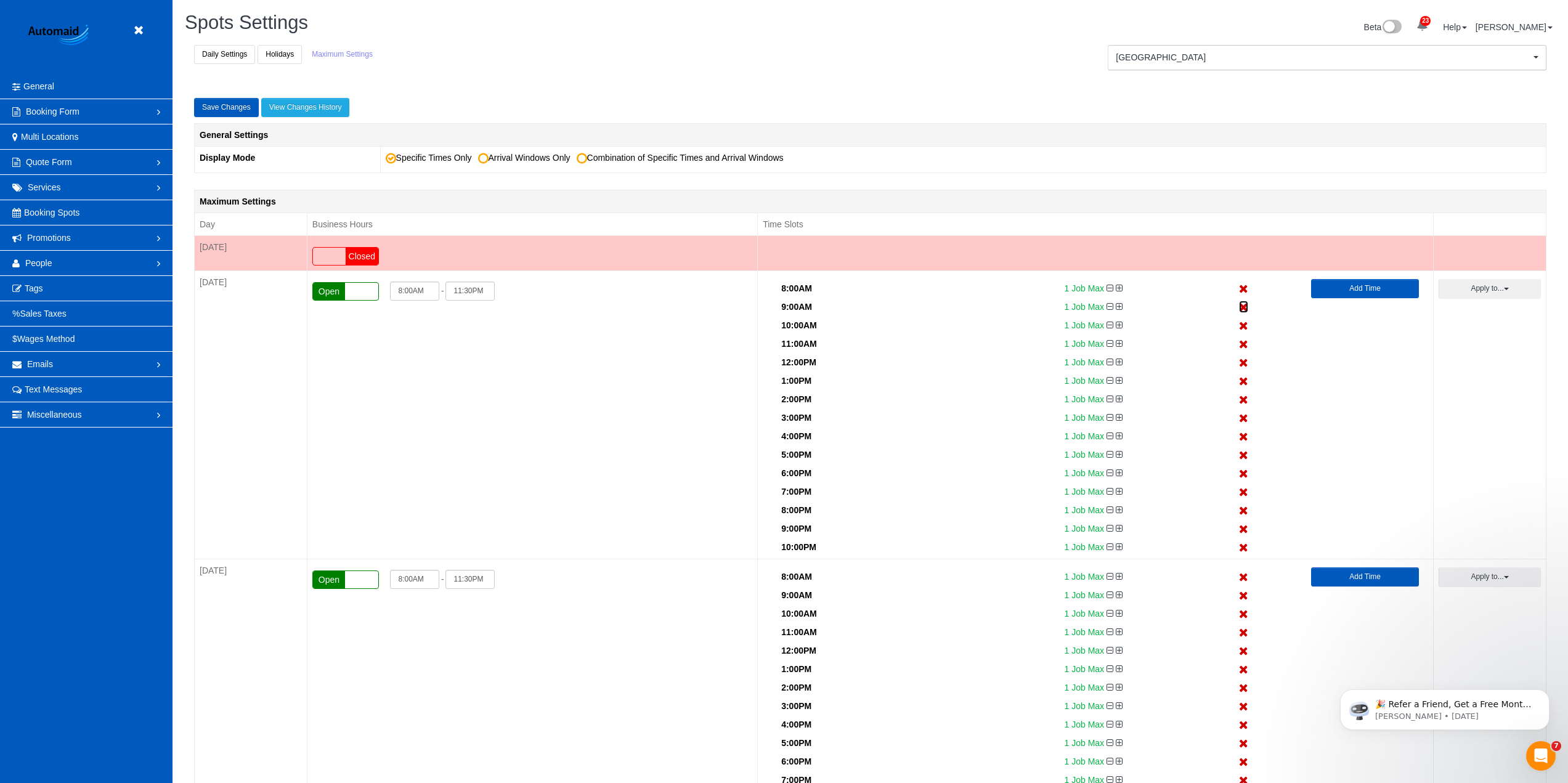
click at [1246, 307] on icon at bounding box center [1243, 307] width 9 height 8
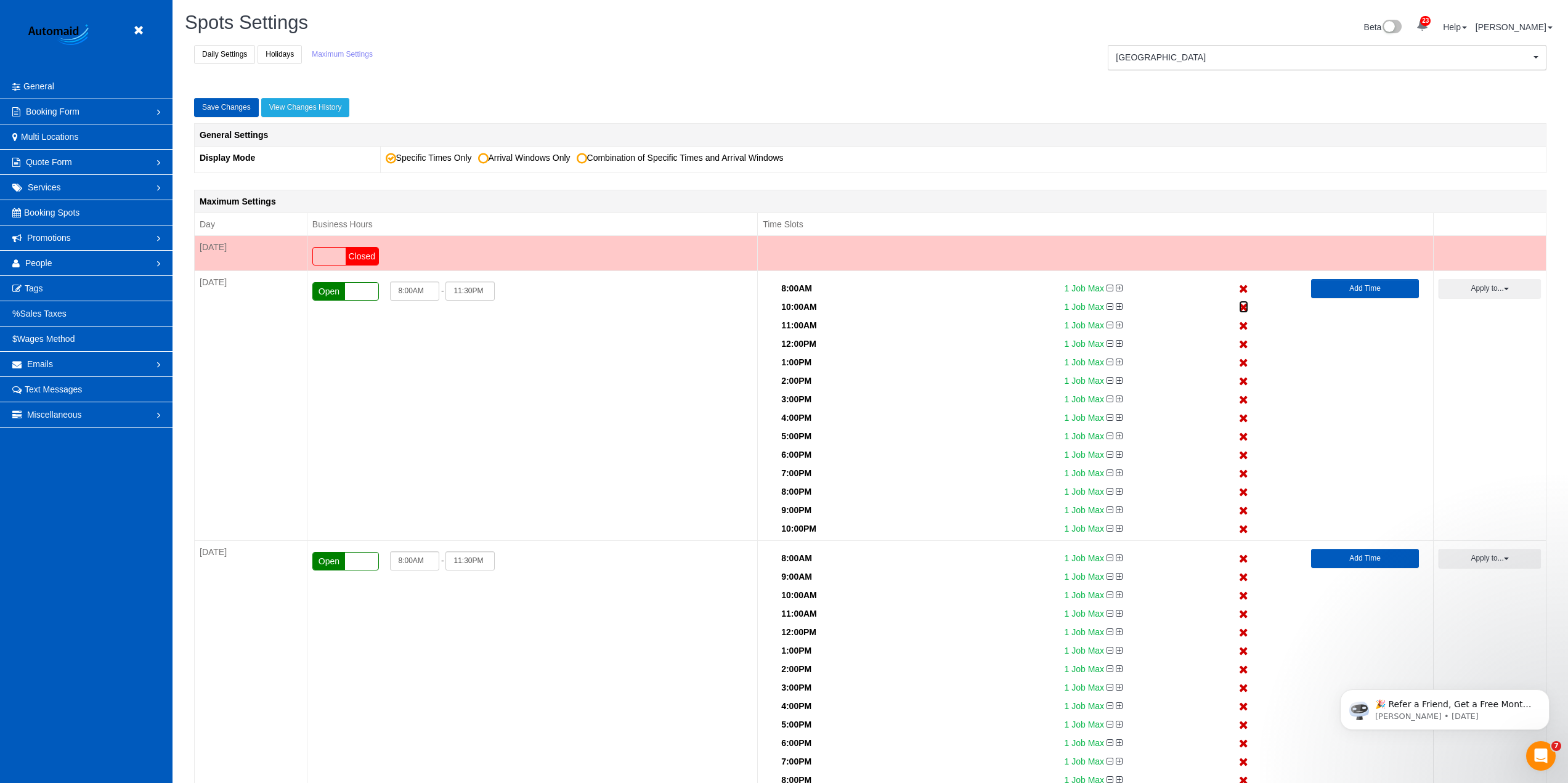
click at [1246, 307] on icon at bounding box center [1243, 307] width 9 height 8
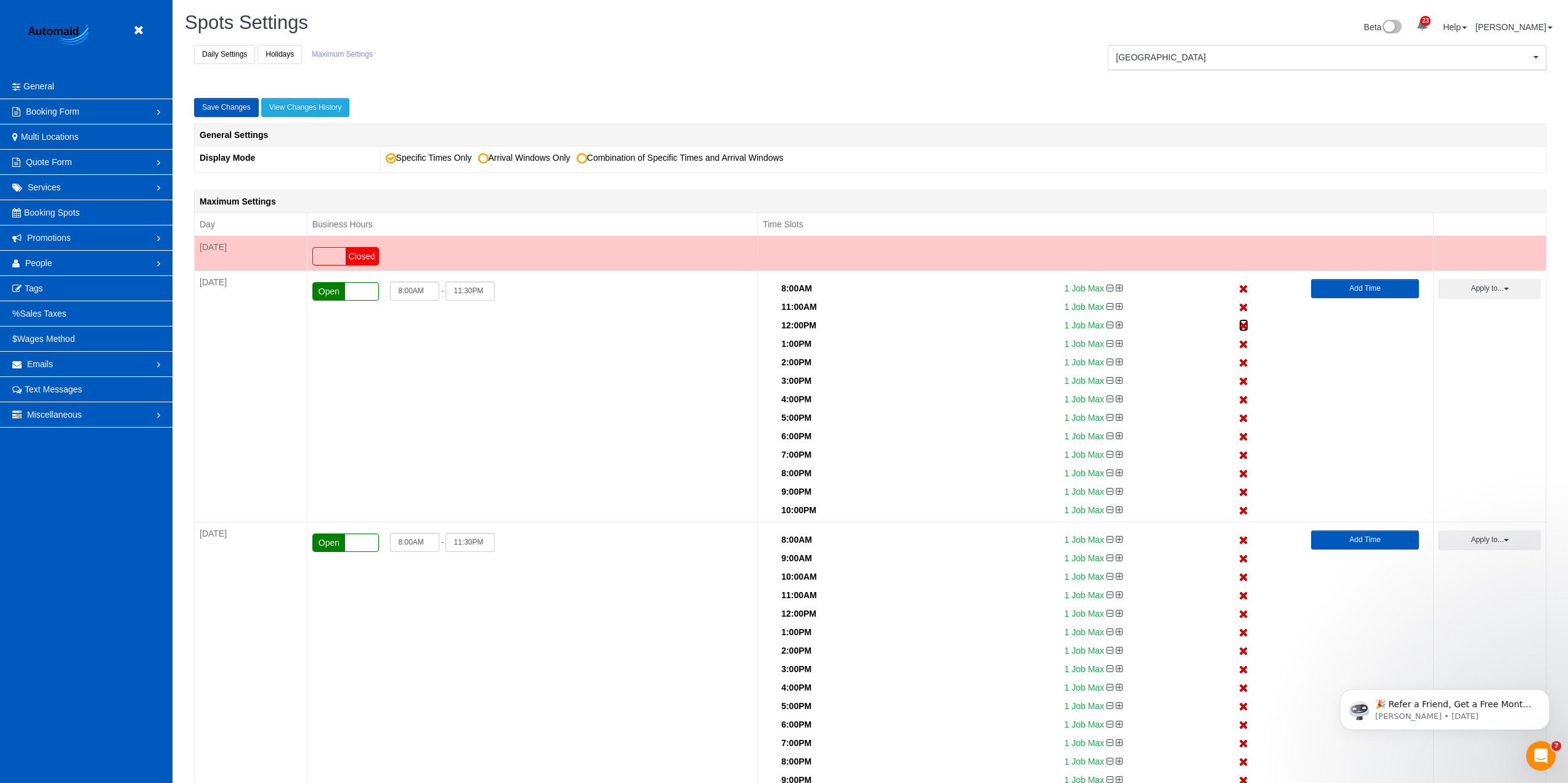
click at [1244, 325] on icon at bounding box center [1243, 326] width 9 height 8
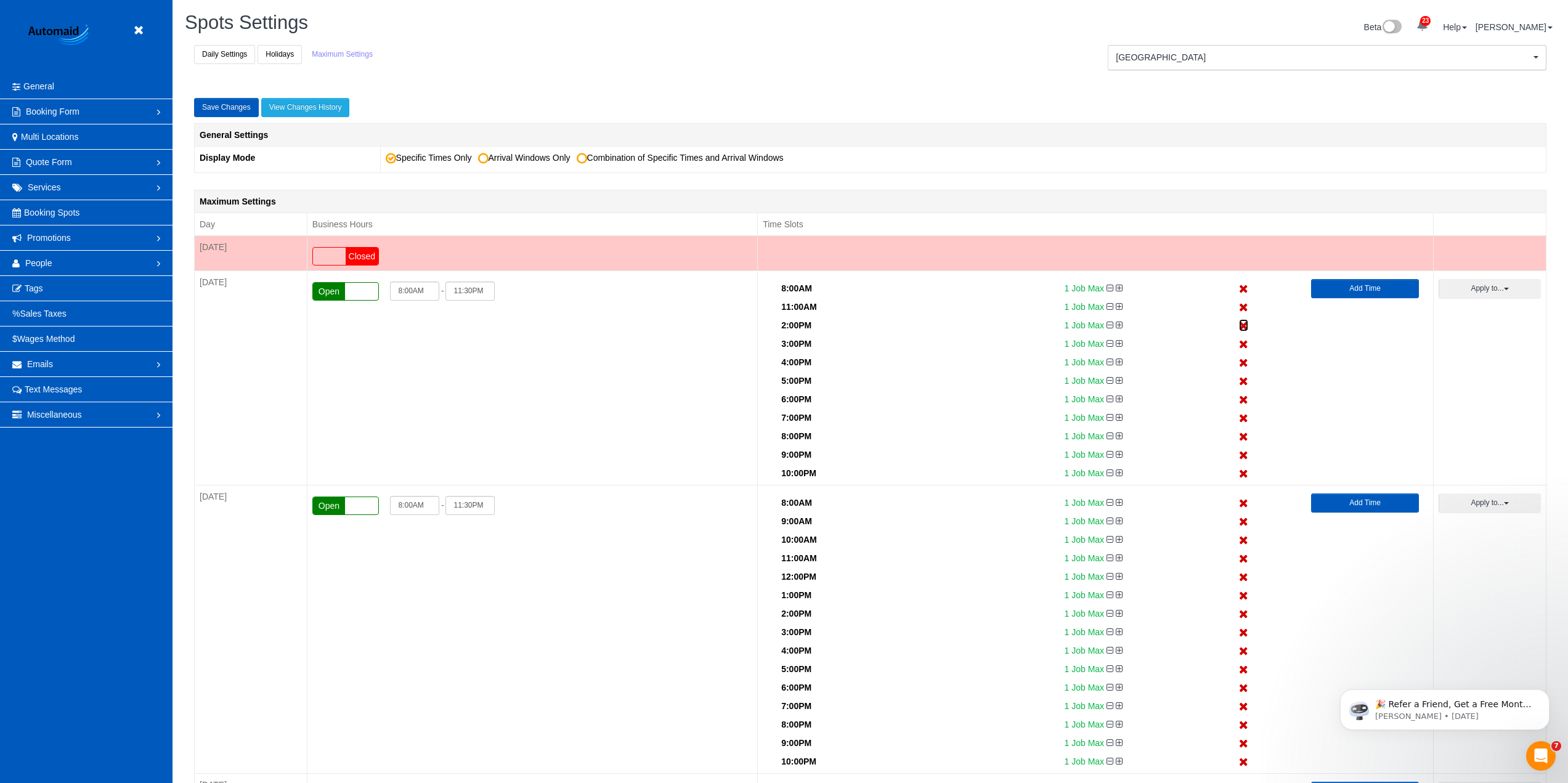
click at [1244, 325] on icon at bounding box center [1243, 326] width 9 height 8
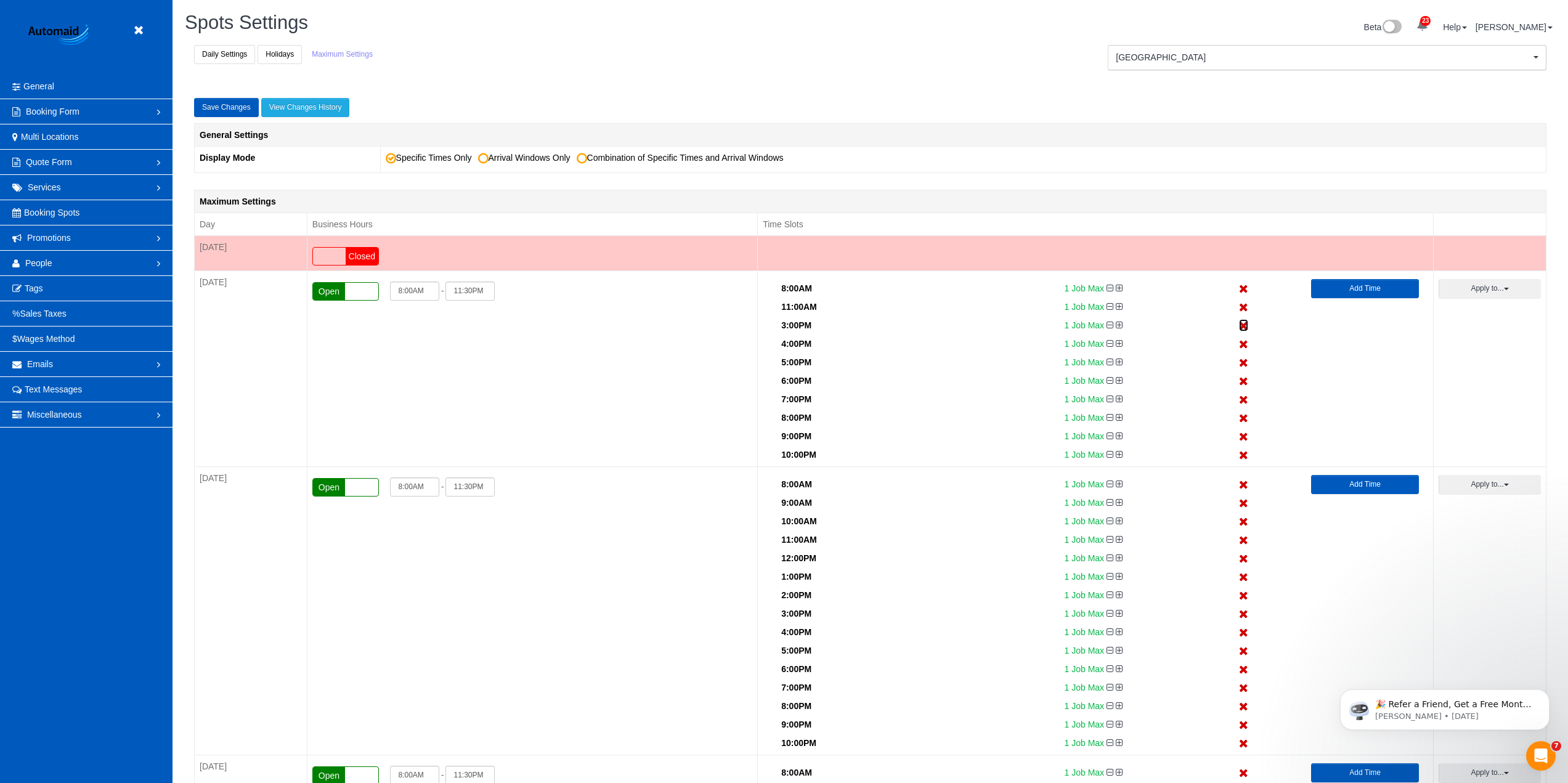
click at [1244, 325] on icon at bounding box center [1243, 326] width 9 height 8
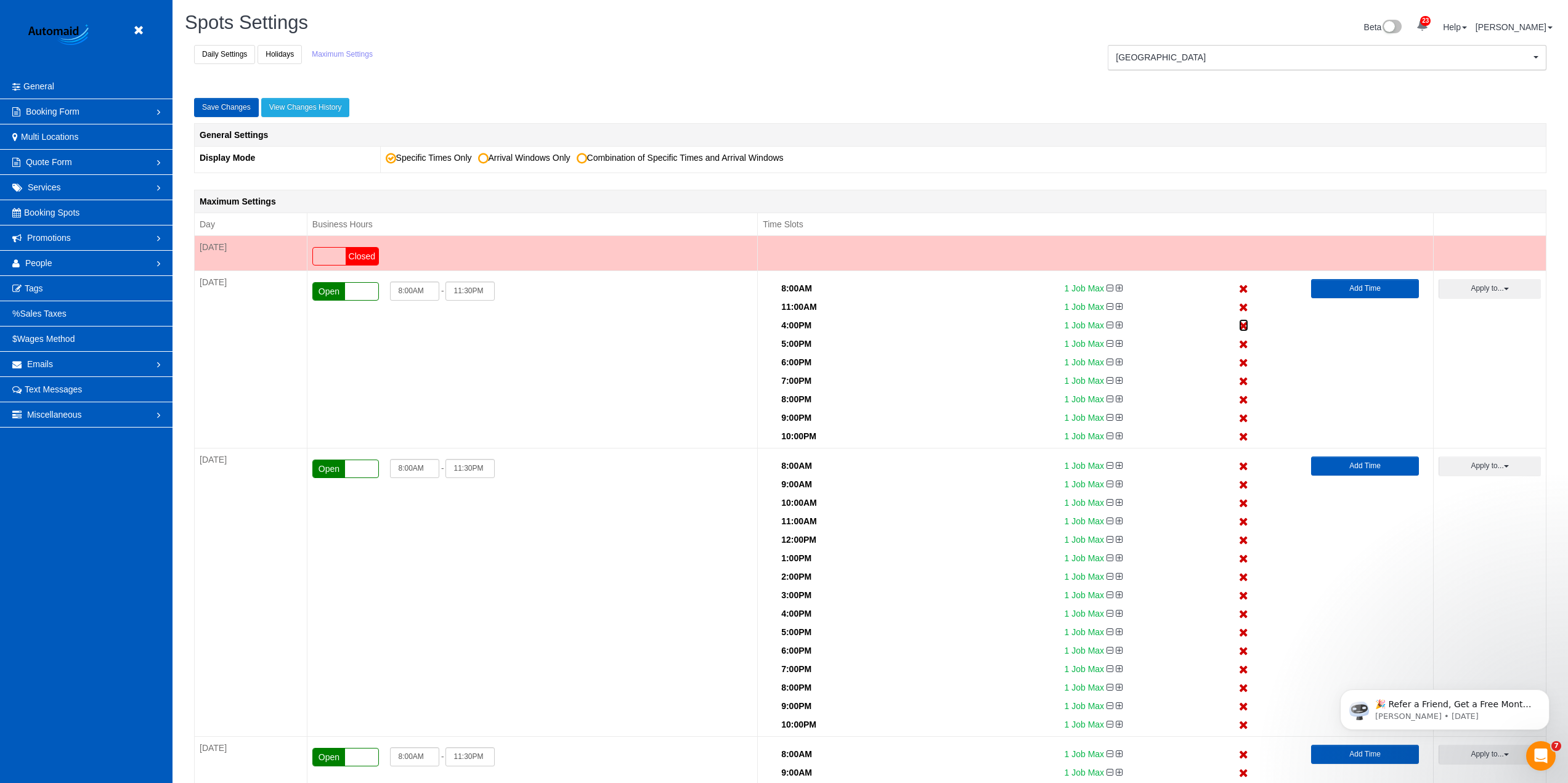
click at [1244, 325] on icon at bounding box center [1243, 326] width 9 height 8
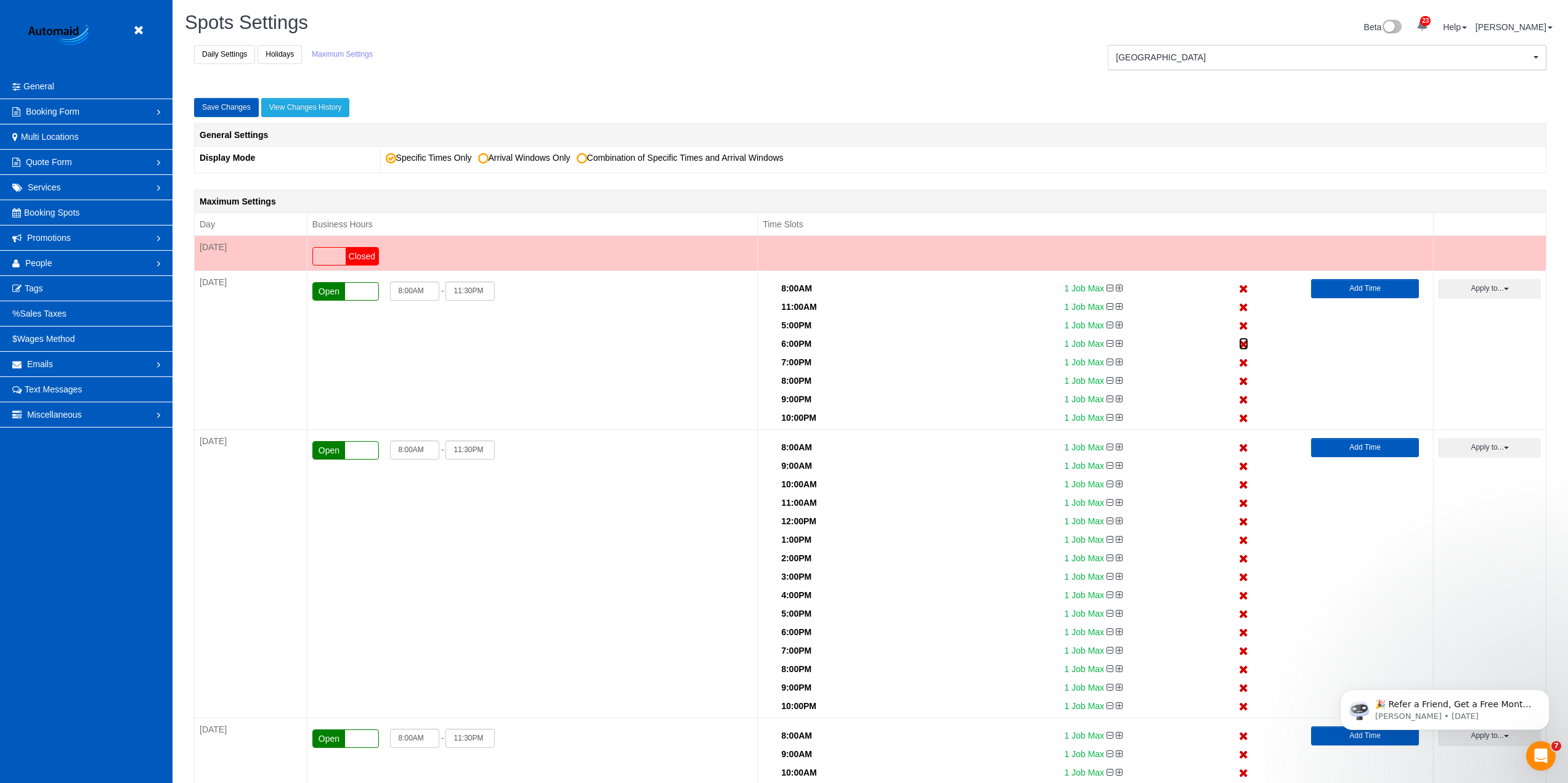
click at [1241, 340] on icon at bounding box center [1243, 344] width 9 height 8
click at [1241, 359] on icon at bounding box center [1243, 363] width 9 height 8
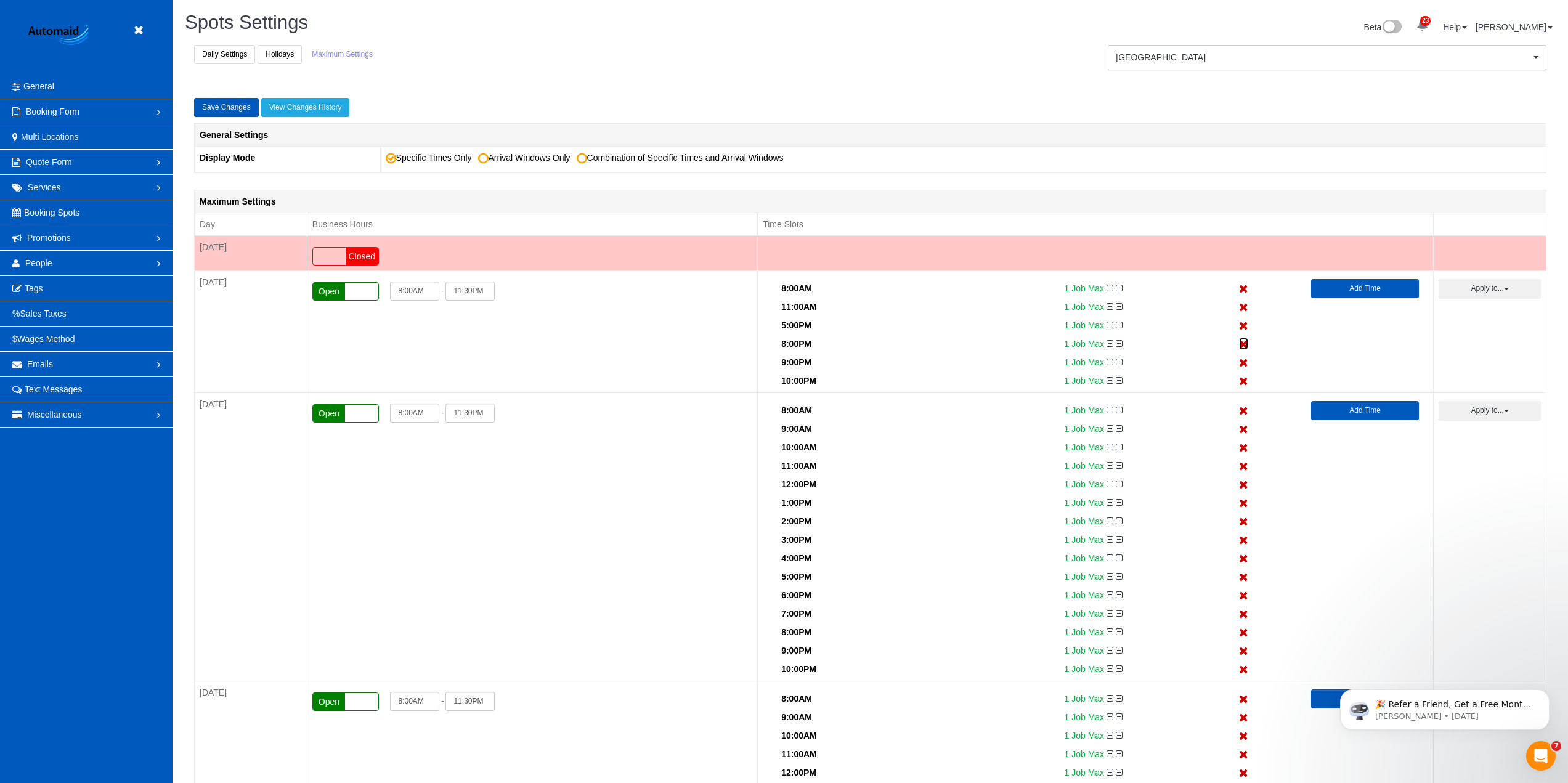
click at [1241, 340] on icon at bounding box center [1243, 344] width 9 height 8
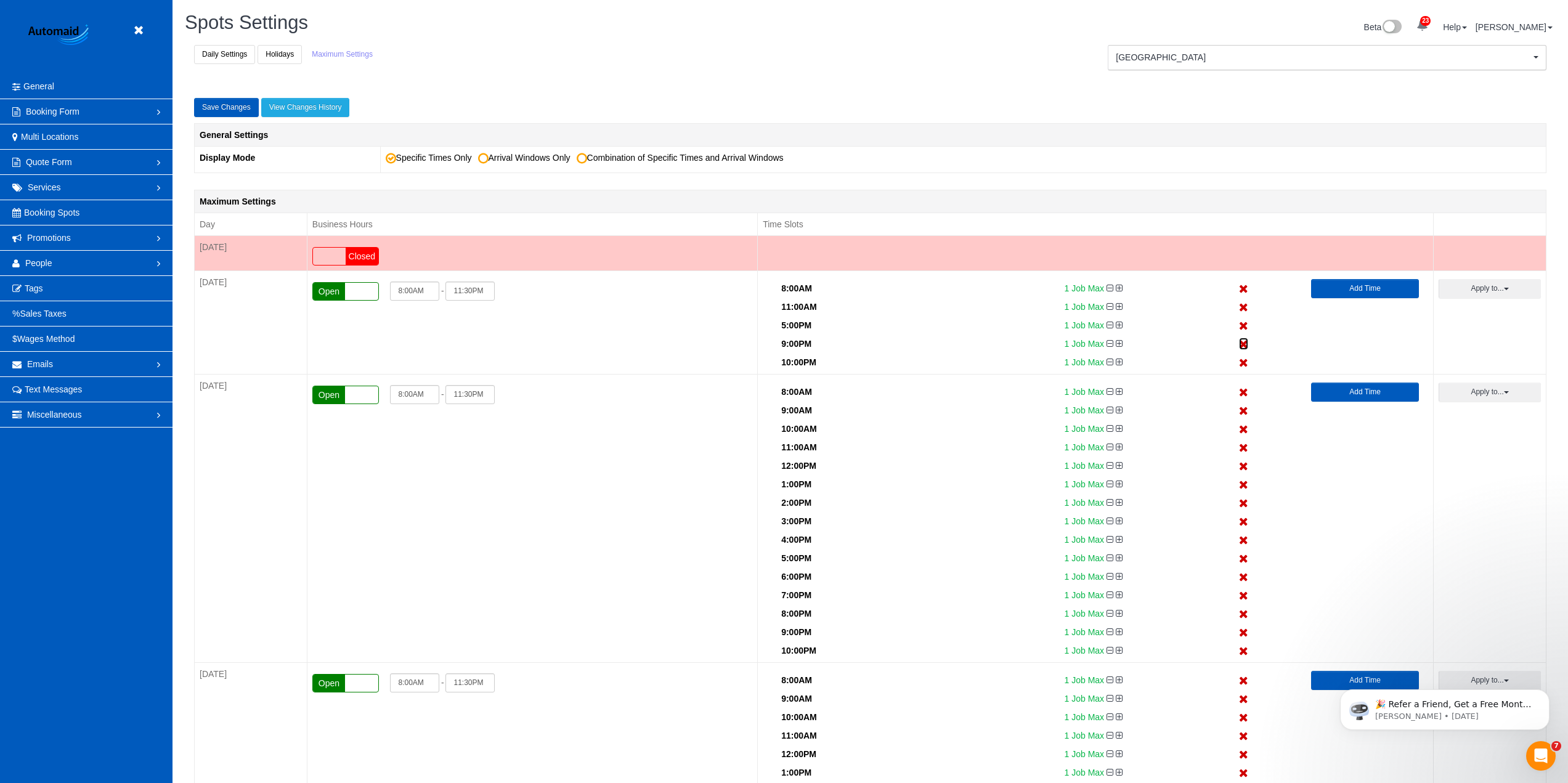
click at [1241, 340] on icon at bounding box center [1243, 344] width 9 height 8
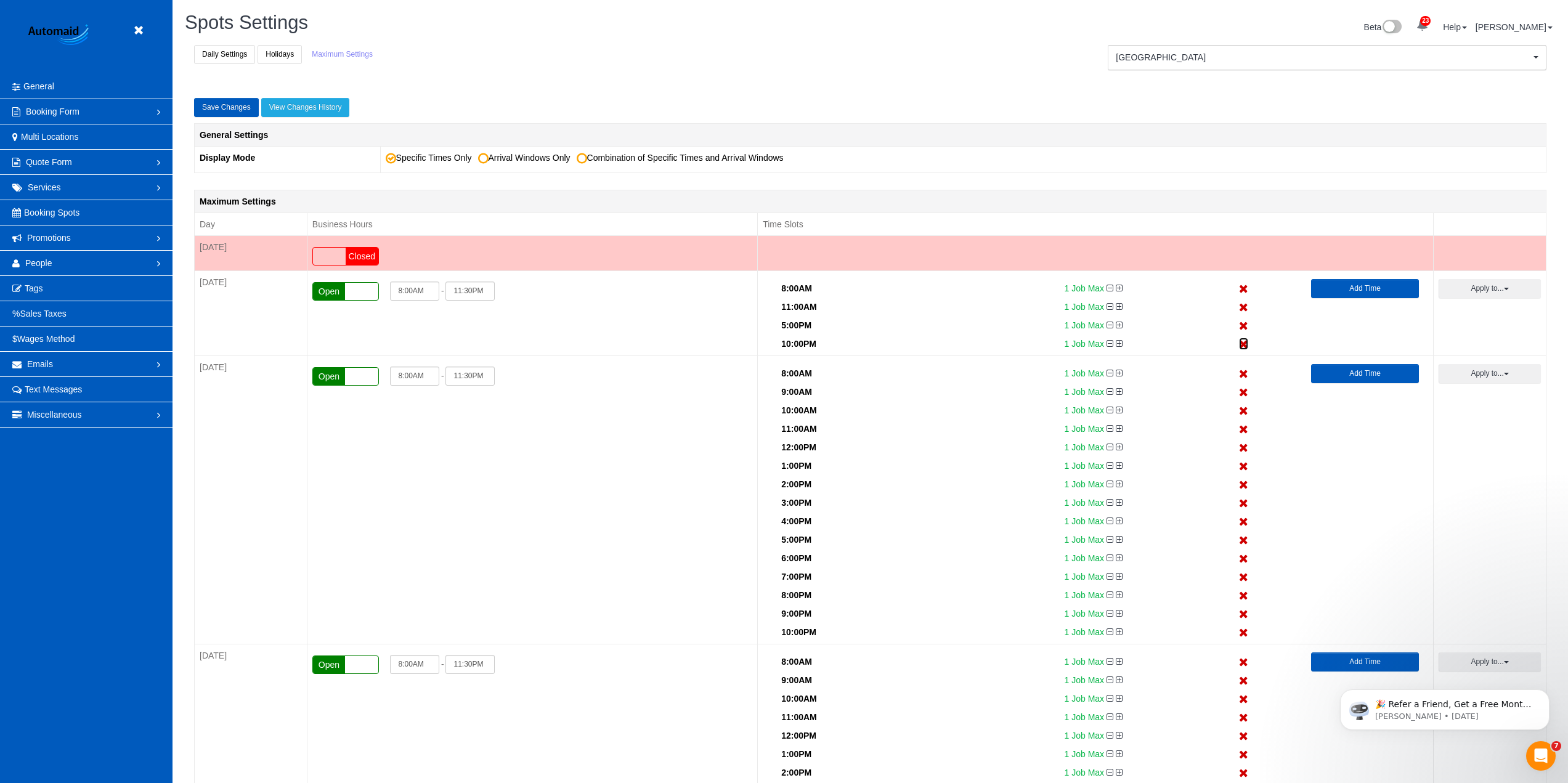
click at [1241, 340] on icon at bounding box center [1243, 344] width 9 height 8
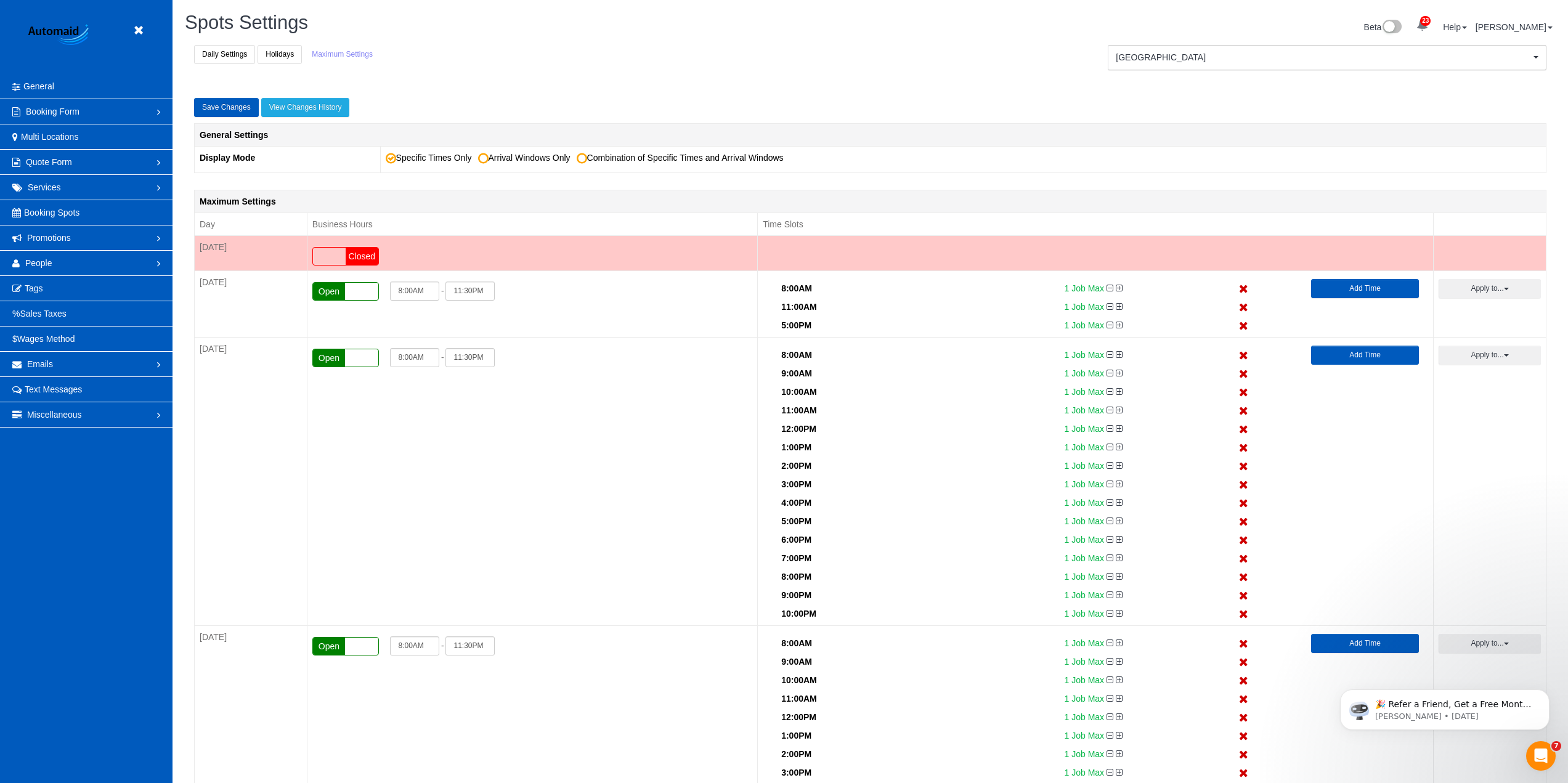
click at [1355, 285] on link "Add Time" at bounding box center [1365, 288] width 108 height 19
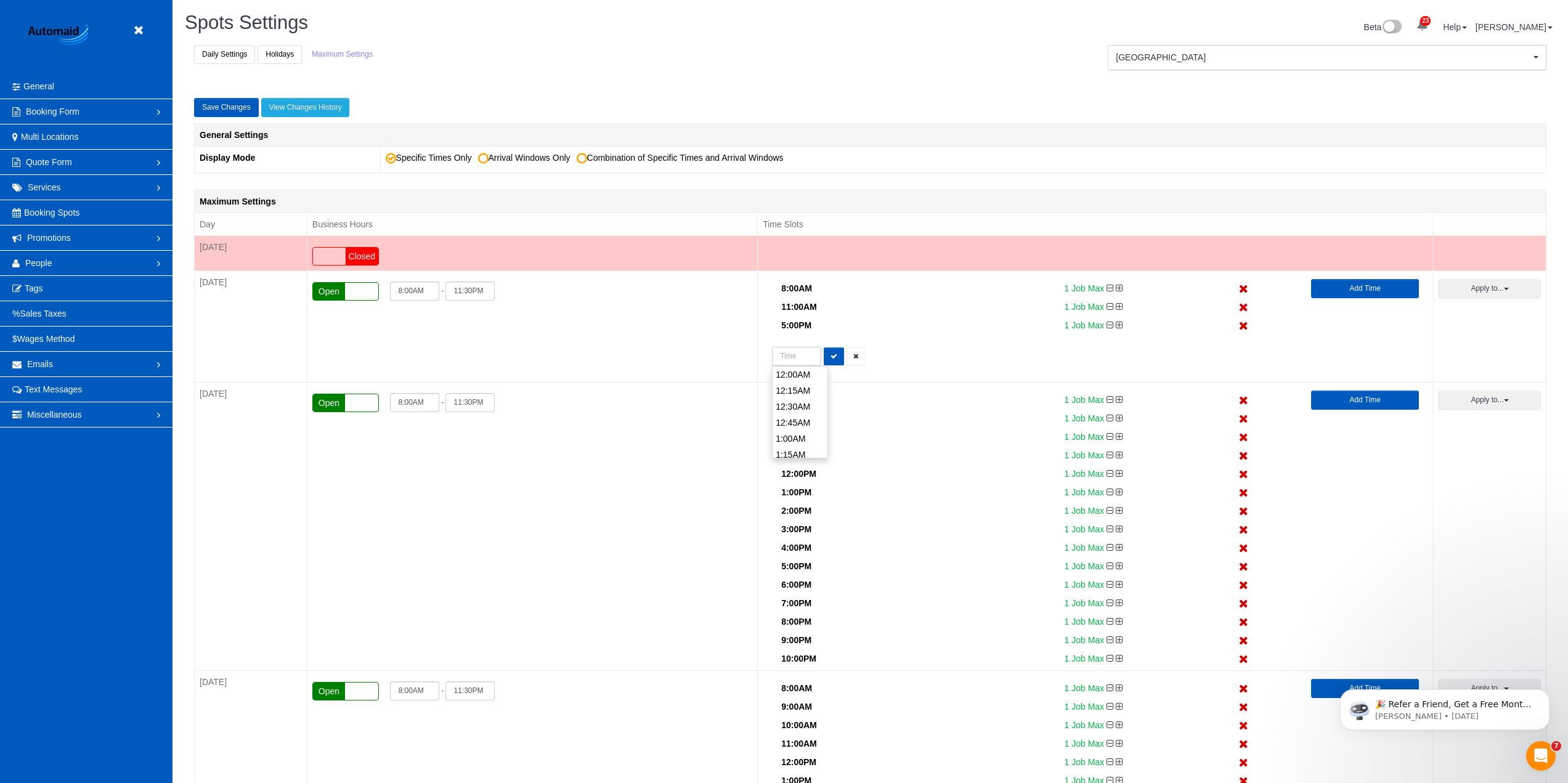
click at [796, 355] on input "text" at bounding box center [797, 356] width 50 height 19
type input "2:00PM"
click at [797, 410] on li "2:00PM" at bounding box center [799, 408] width 55 height 16
click at [838, 355] on button "button" at bounding box center [834, 356] width 20 height 18
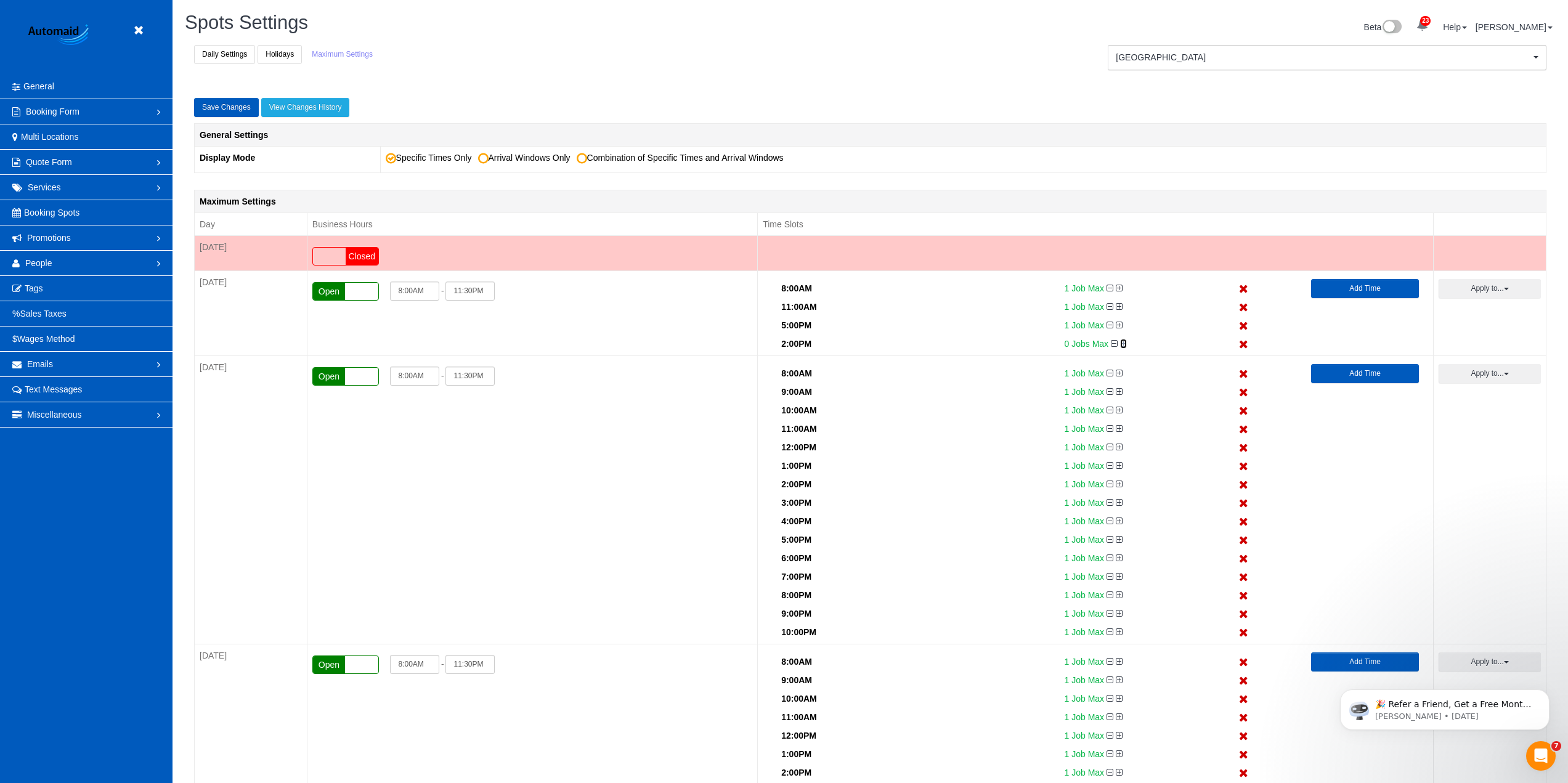
click at [1120, 344] on icon at bounding box center [1123, 344] width 7 height 8
click at [1386, 285] on link "Add Time" at bounding box center [1365, 288] width 108 height 19
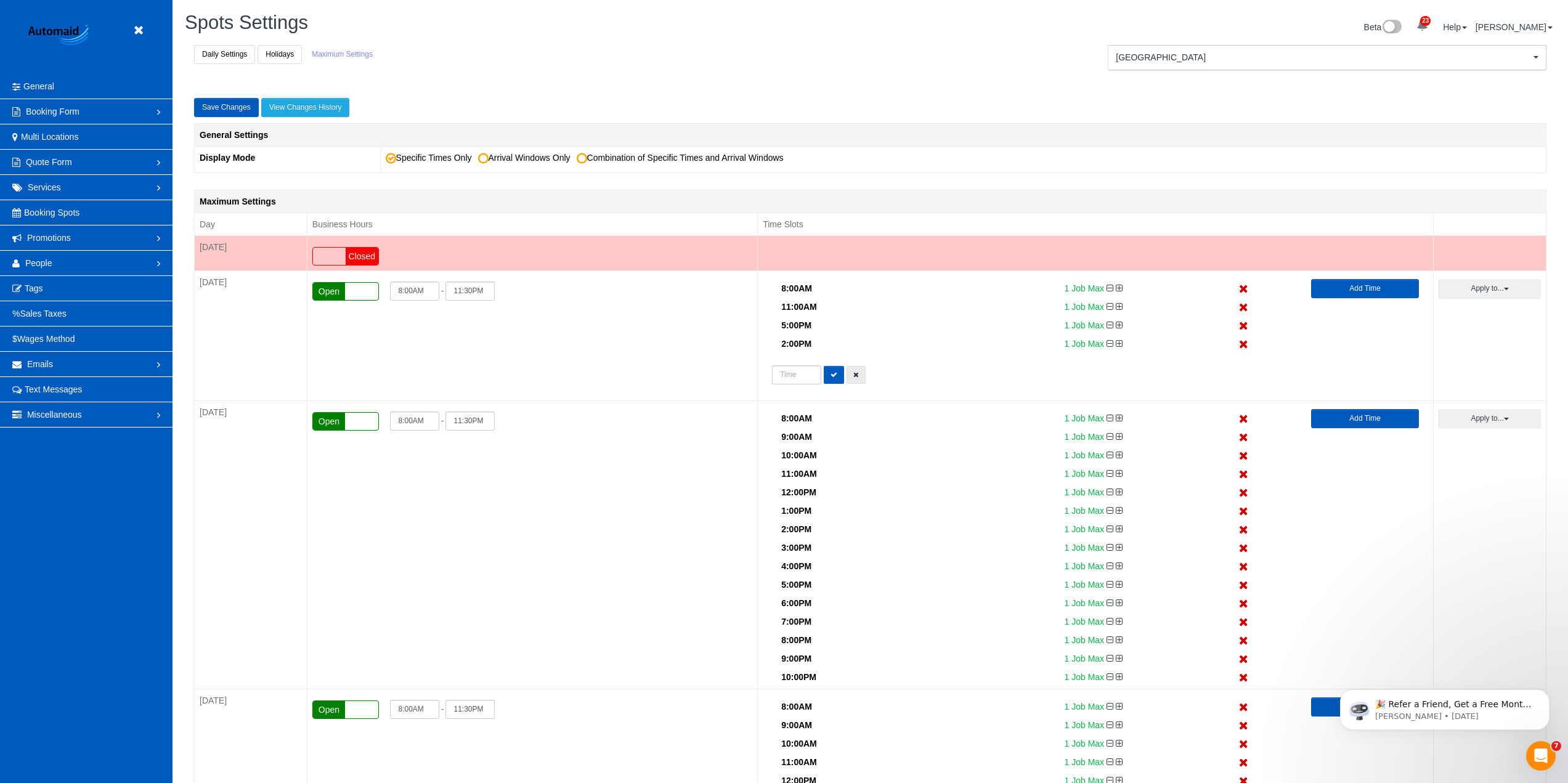
click at [851, 378] on button "button" at bounding box center [855, 375] width 19 height 18
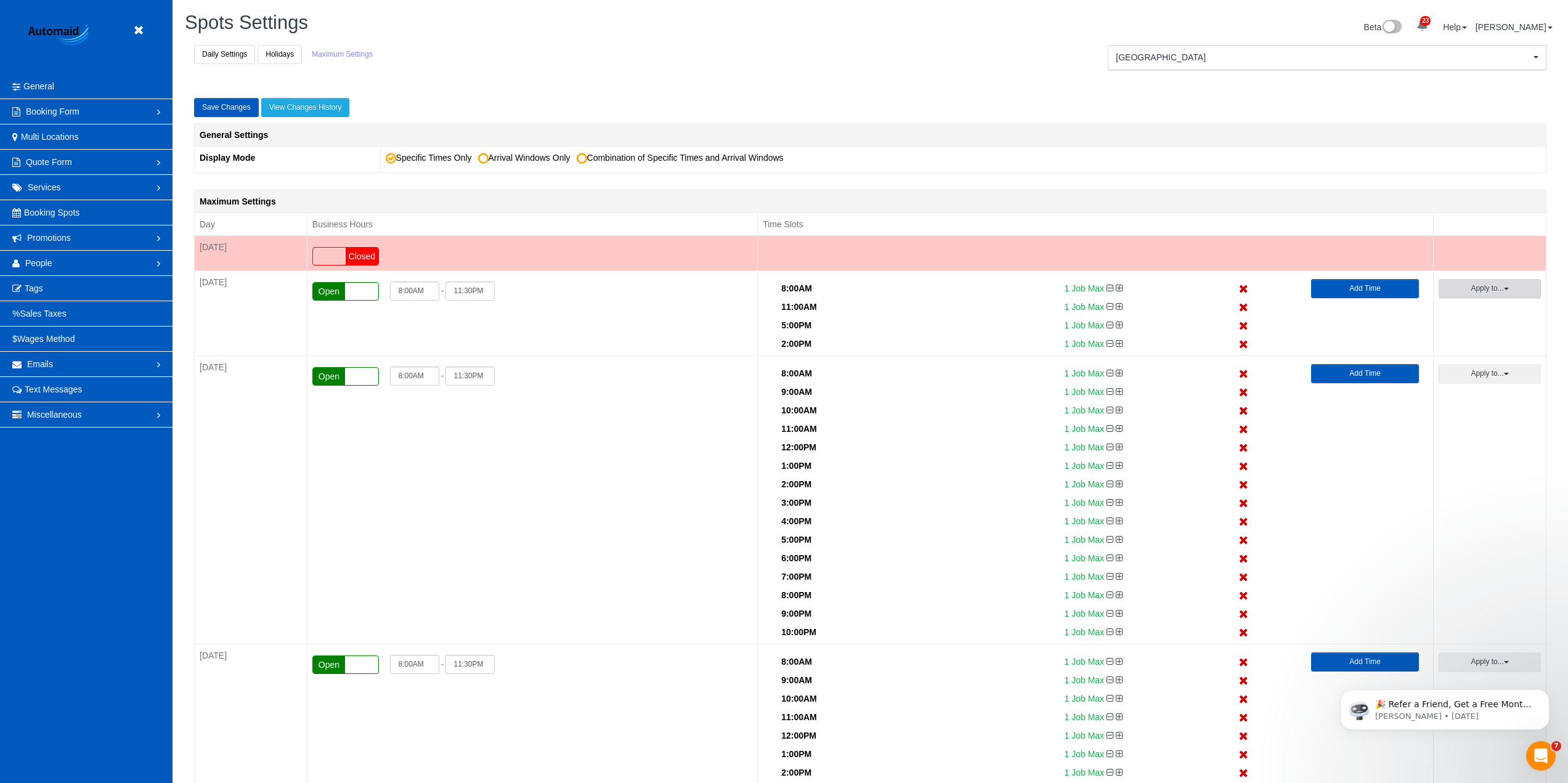
click at [1473, 284] on button "Apply to..." at bounding box center [1490, 288] width 103 height 19
click at [1460, 464] on button "Apply" at bounding box center [1464, 467] width 31 height 18
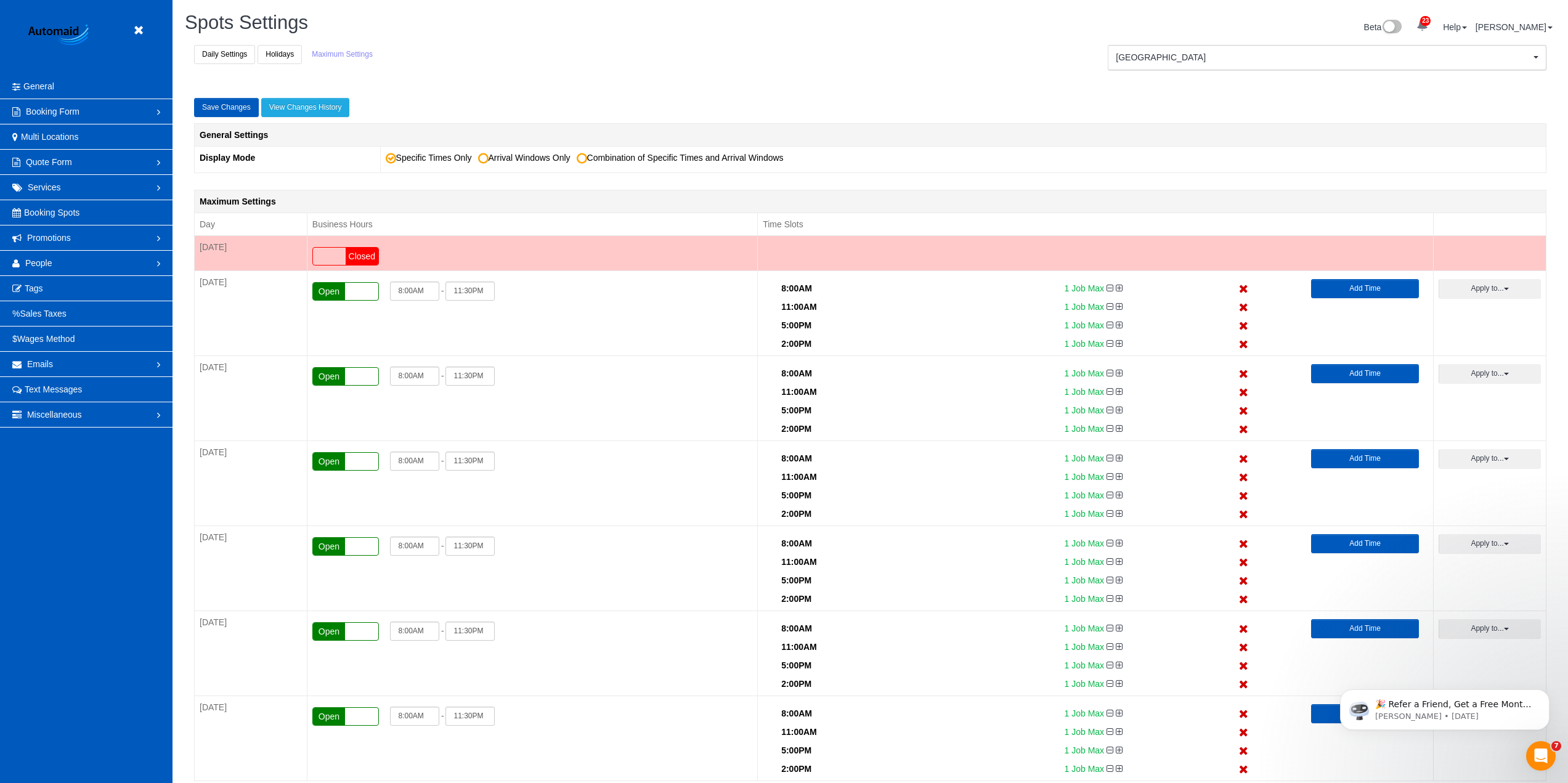
click at [248, 110] on button "Save Changes" at bounding box center [226, 108] width 65 height 19
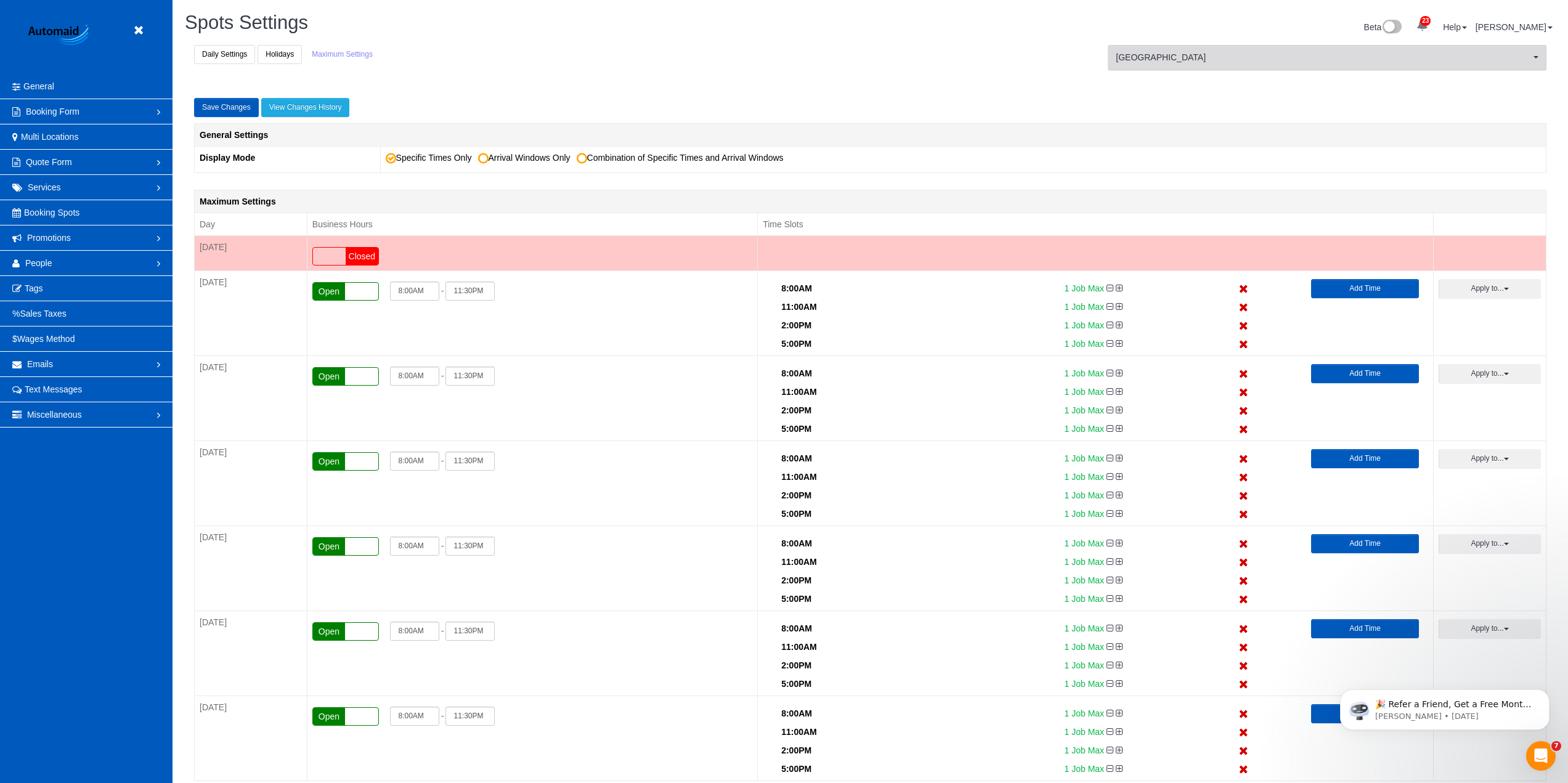
click at [1180, 66] on button "Vancouver [GEOGRAPHIC_DATA]" at bounding box center [1327, 58] width 439 height 25
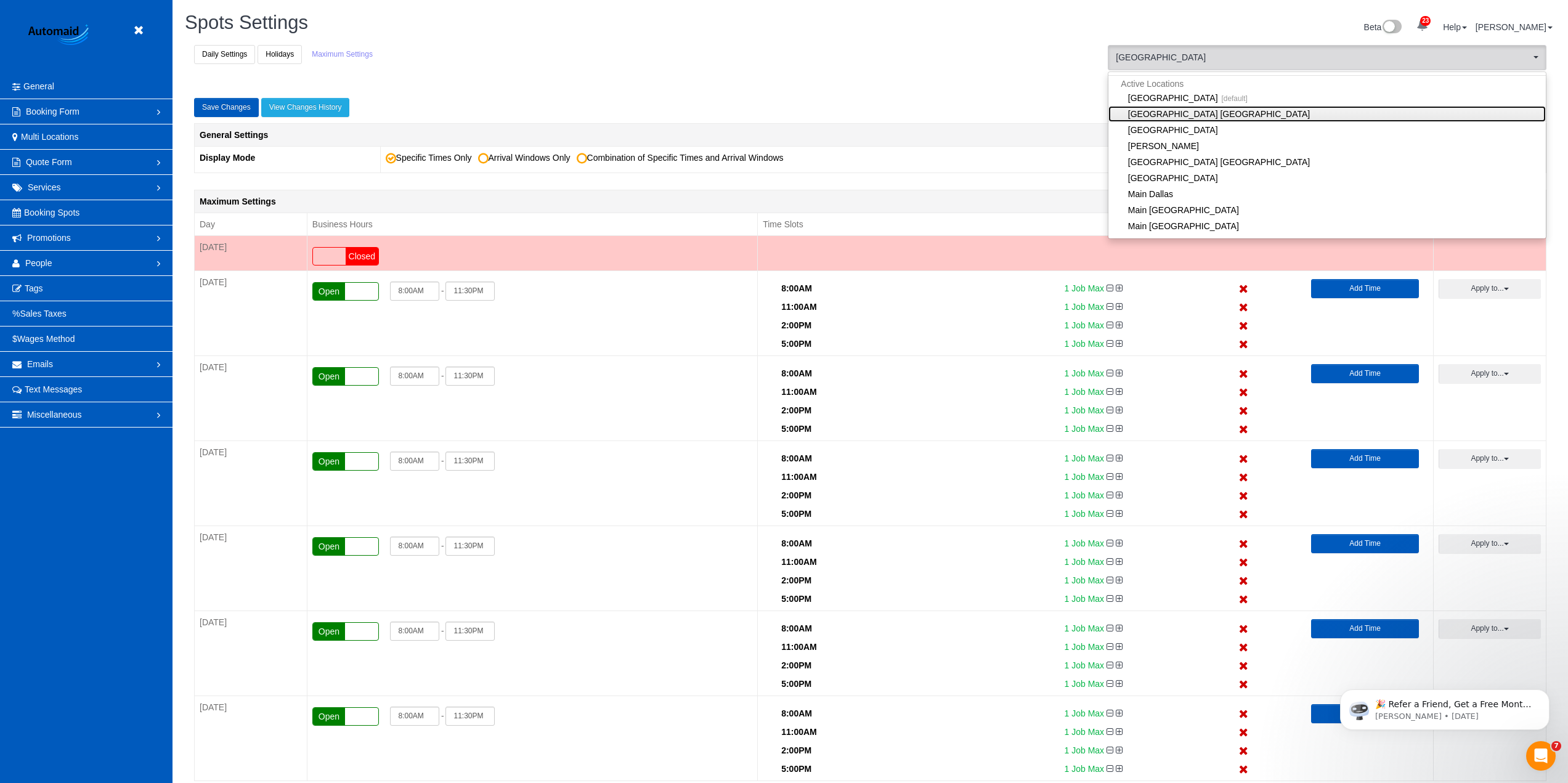
click at [1172, 110] on link "[GEOGRAPHIC_DATA] [GEOGRAPHIC_DATA]" at bounding box center [1327, 113] width 438 height 16
